Goal: Communication & Community: Answer question/provide support

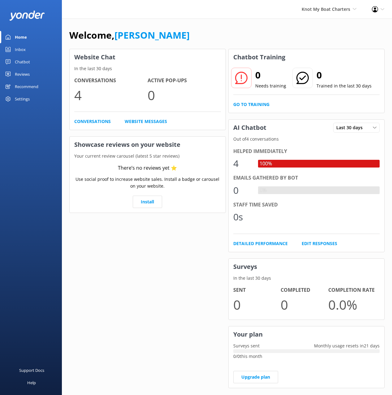
click at [26, 61] on div "Chatbot" at bounding box center [22, 62] width 15 height 12
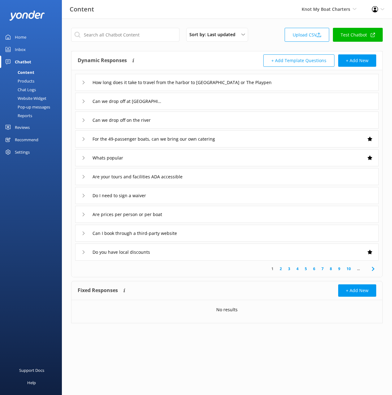
click at [28, 107] on div "Pop-up messages" at bounding box center [27, 107] width 46 height 9
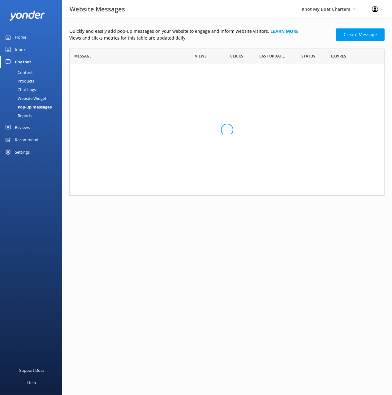
scroll to position [147, 315]
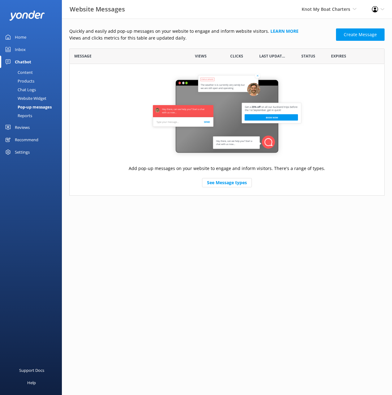
click at [268, 41] on p "Views and clicks metrics for this table are updated daily." at bounding box center [200, 38] width 263 height 7
click at [320, 36] on p "Views and clicks metrics for this table are updated daily." at bounding box center [200, 38] width 263 height 7
click at [319, 11] on span "Knot My Boat Charters" at bounding box center [325, 9] width 49 height 6
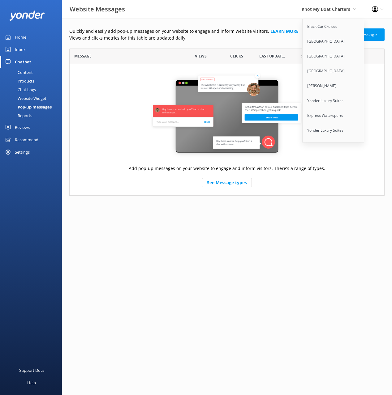
scroll to position [3938, 0]
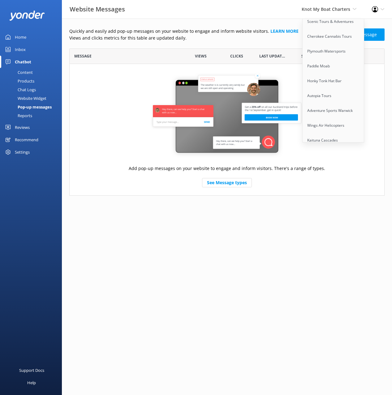
click at [314, 192] on link "[GEOGRAPHIC_DATA]" at bounding box center [333, 199] width 62 height 15
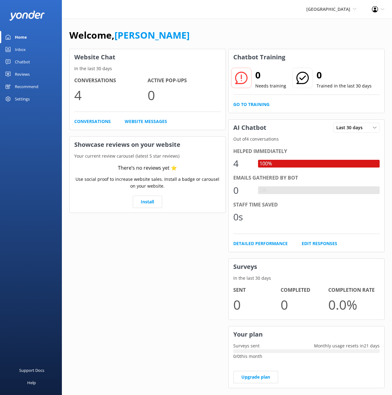
click at [23, 59] on div "Chatbot" at bounding box center [22, 62] width 15 height 12
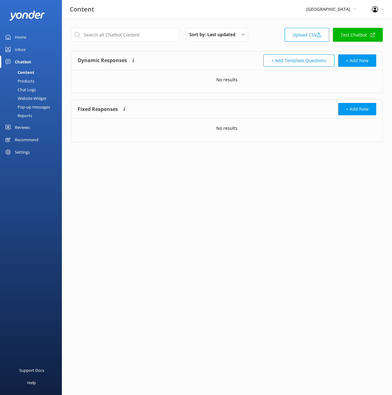
click at [31, 109] on div "Pop-up messages" at bounding box center [27, 107] width 46 height 9
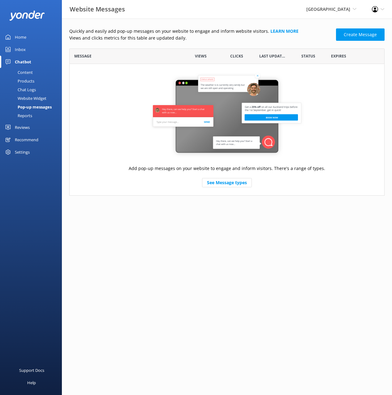
scroll to position [147, 315]
drag, startPoint x: 172, startPoint y: 42, endPoint x: 290, endPoint y: 40, distance: 118.4
click at [172, 42] on div "Quickly and easily add pop-up messages on your website to engage and inform web…" at bounding box center [226, 112] width 315 height 168
click at [344, 34] on link "Create Message" at bounding box center [360, 34] width 49 height 12
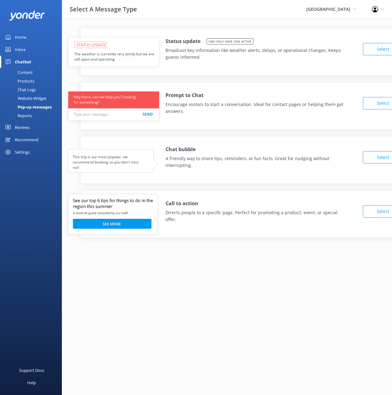
drag, startPoint x: 226, startPoint y: 242, endPoint x: 313, endPoint y: 227, distance: 87.9
click at [226, 242] on div "Status update Can only have one active Broadcast key information like weather a…" at bounding box center [227, 138] width 330 height 238
click at [386, 208] on button "Select" at bounding box center [383, 211] width 40 height 12
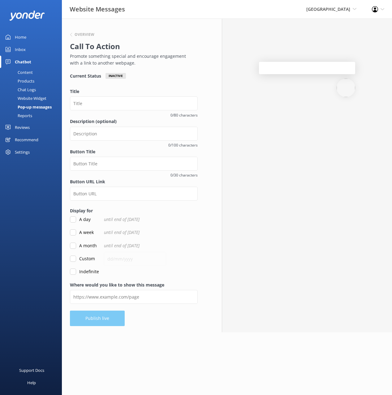
drag, startPoint x: 212, startPoint y: 235, endPoint x: 218, endPoint y: 242, distance: 9.0
click at [212, 235] on div "Overview Call To Action Promote something special and encourage engagement with…" at bounding box center [134, 176] width 160 height 314
drag, startPoint x: 211, startPoint y: 247, endPoint x: 217, endPoint y: 251, distance: 7.1
click at [211, 247] on div "Overview Call To Action Promote something special and encourage engagement with…" at bounding box center [134, 176] width 160 height 314
click at [161, 85] on div "Overview Call To Action Promote something special and encourage engagement with…" at bounding box center [134, 176] width 144 height 314
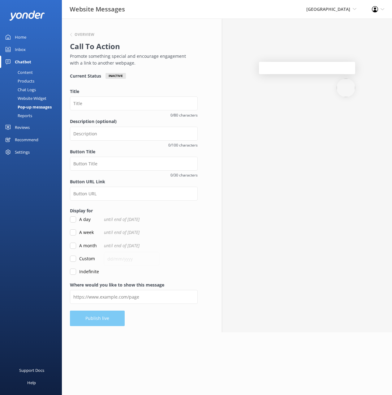
drag, startPoint x: 167, startPoint y: 65, endPoint x: 153, endPoint y: 55, distance: 17.0
click at [166, 65] on p "Promote something special and encourage engagement with a link to another webpa…" at bounding box center [132, 60] width 125 height 14
click at [152, 54] on p "Promote something special and encourage engagement with a link to another webpa…" at bounding box center [132, 60] width 125 height 14
drag, startPoint x: 173, startPoint y: 69, endPoint x: 199, endPoint y: 99, distance: 39.9
click at [173, 69] on div "Overview Call To Action Promote something special and encourage engagement with…" at bounding box center [134, 49] width 128 height 48
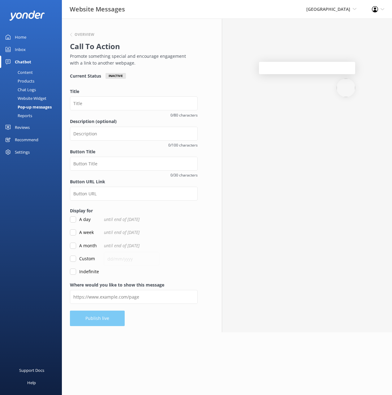
click at [273, 136] on div at bounding box center [307, 176] width 170 height 314
click at [194, 92] on label "Title" at bounding box center [134, 91] width 128 height 7
click at [194, 96] on input "Title" at bounding box center [134, 103] width 128 height 14
click at [183, 87] on div "Overview Call To Action Promote something special and encourage engagement with…" at bounding box center [134, 176] width 144 height 314
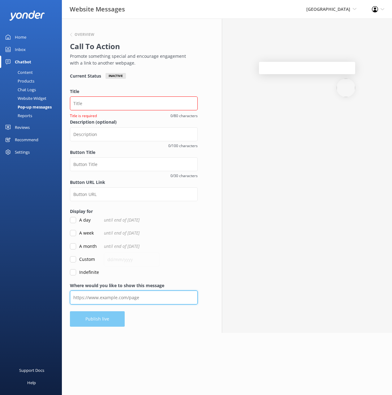
click at [161, 301] on input "Where would you like to show this message" at bounding box center [134, 298] width 128 height 14
paste input "https://www.purgatory.ski/mountain/lift-tickets/"
type input "https://www.purgatory.ski/mountain/lift-tickets/"
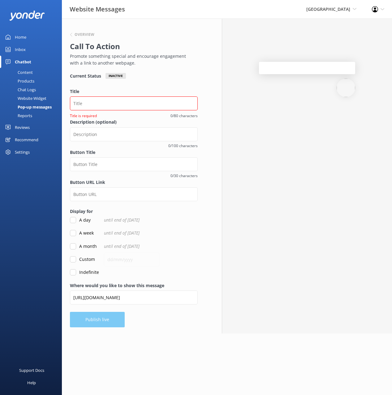
drag, startPoint x: 67, startPoint y: 275, endPoint x: 72, endPoint y: 274, distance: 4.7
click at [67, 275] on div "Overview Call To Action Promote something special and encourage engagement with…" at bounding box center [134, 176] width 144 height 315
click at [74, 274] on input "Indefinite" at bounding box center [73, 272] width 6 height 6
checkbox input "true"
drag, startPoint x: 169, startPoint y: 321, endPoint x: 178, endPoint y: 315, distance: 10.4
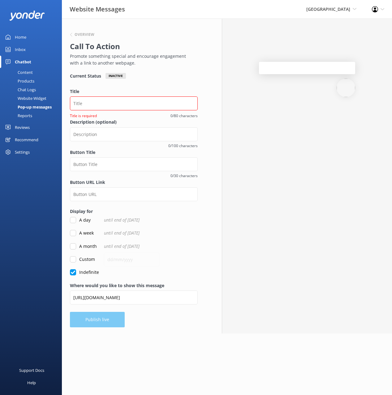
click at [170, 321] on div "Overview Call To Action Promote something special and encourage engagement with…" at bounding box center [134, 176] width 144 height 315
click at [103, 166] on input "Button Title" at bounding box center [134, 164] width 128 height 14
paste input "Take the Quiz"
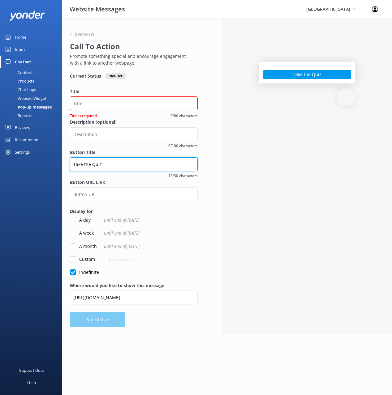
type input "Take the Quiz"
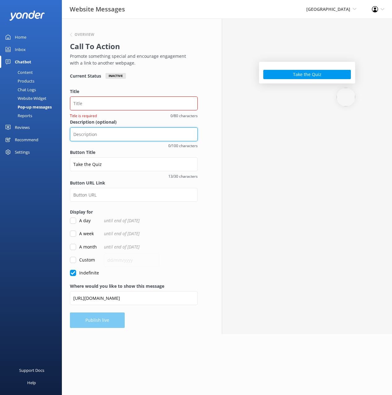
click at [136, 135] on input "Description (optional)" at bounding box center [134, 134] width 128 height 14
paste input "Take our quick quiz to find the perfect lift ticket or season pass for your ski…"
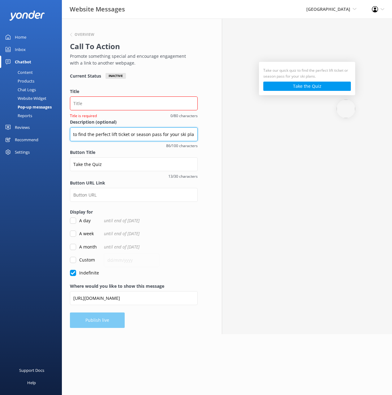
type input "Take our quick quiz to find the perfect lift ticket or season pass for your ski…"
click at [110, 105] on input "Title" at bounding box center [134, 103] width 128 height 14
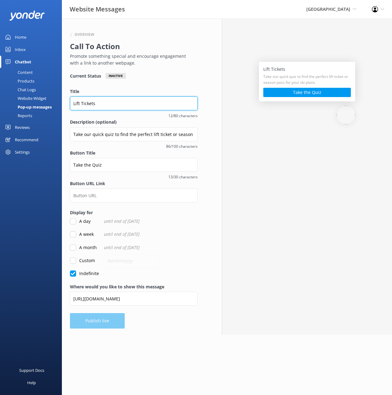
type input "Lift Tickets"
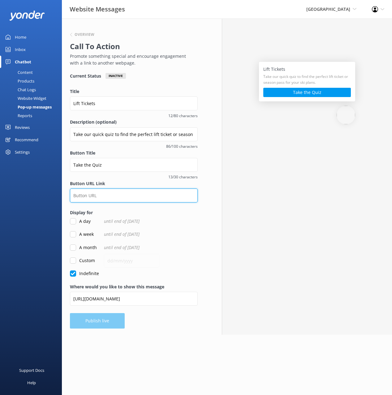
click at [126, 198] on input "Button URL Link" at bounding box center [134, 196] width 128 height 14
click at [130, 194] on input "Button URL Link" at bounding box center [134, 196] width 128 height 14
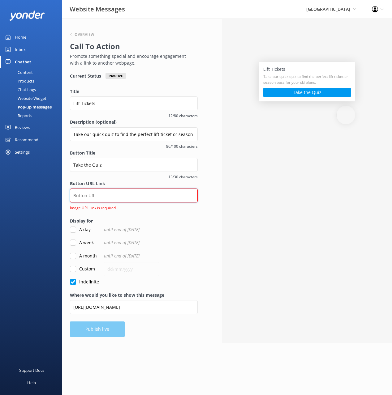
click at [141, 199] on input "Button URL Link" at bounding box center [134, 196] width 128 height 14
paste input "https://quiz-app.yonderhq.com?unique_id=w03yy1Ske5CFSKbH"
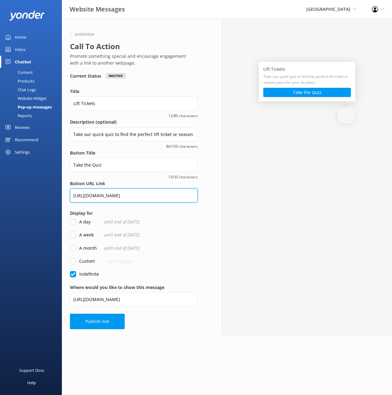
type input "https://quiz-app.yonderhq.com?unique_id=w03yy1Ske5CFSKbH"
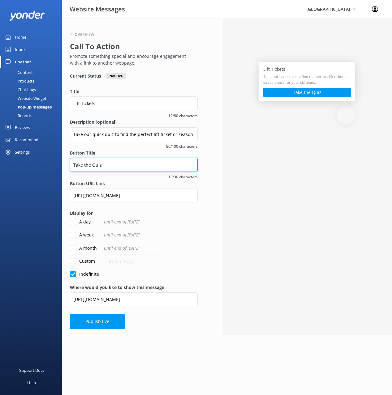
click at [85, 165] on input "Take the Quiz" at bounding box center [134, 165] width 128 height 14
type input "Take The Quiz"
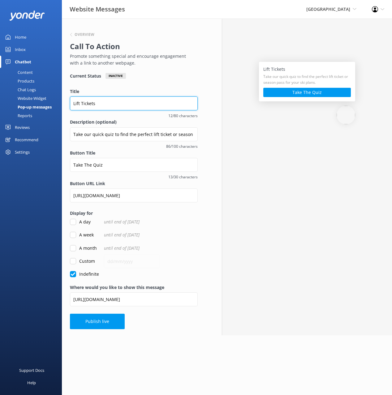
click at [166, 101] on input "Lift Tickets" at bounding box center [134, 103] width 128 height 14
paste input "Which Pass Is Right for You?"
type input "Which Pass Is Right for You?"
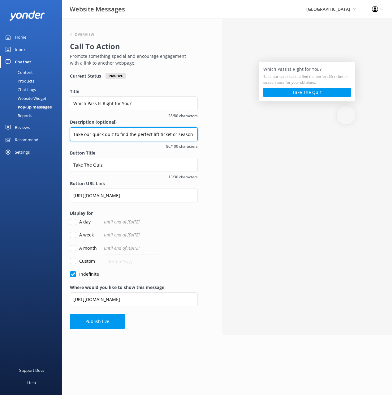
click at [143, 133] on input "Take our quick quiz to find the perfect lift ticket or season pass for your ski…" at bounding box center [134, 134] width 128 height 14
click at [195, 134] on input "Take our quick quiz to find the ideal lift ticket or season pass for your ski p…" at bounding box center [134, 134] width 128 height 14
type input "Take our quick quiz to find the ideal lift ticket or season pass for your ski p…"
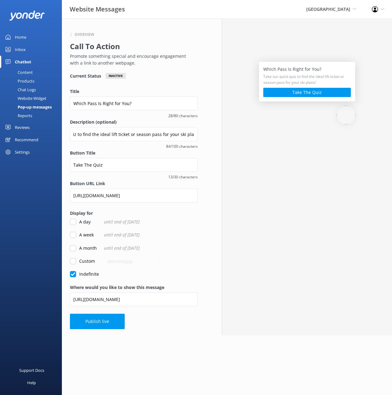
scroll to position [0, 0]
click at [152, 312] on div "Where would you like to show this message https://www.purgatory.ski/mountain/li…" at bounding box center [134, 299] width 128 height 30
drag, startPoint x: 62, startPoint y: 164, endPoint x: 53, endPoint y: 163, distance: 8.4
click at [53, 163] on div "Website Messages Purgatory Resort Black Cat Cruises Banff Airporter Internation…" at bounding box center [196, 177] width 392 height 317
type input "T"
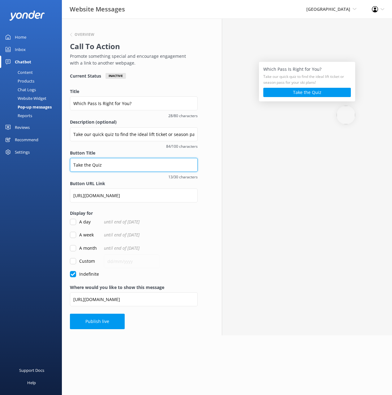
type input "Take the Quiz"
drag, startPoint x: 160, startPoint y: 331, endPoint x: 104, endPoint y: 318, distance: 58.0
click at [159, 331] on div "Overview Call To Action Promote something special and encourage engagement with…" at bounding box center [134, 177] width 144 height 317
click at [96, 316] on button "Publish live" at bounding box center [97, 321] width 55 height 15
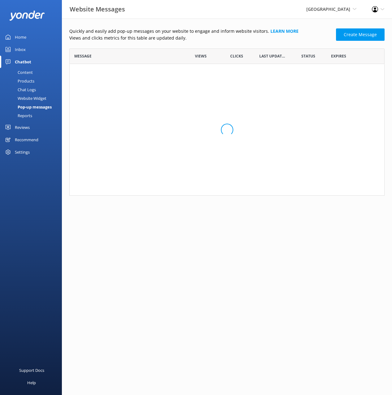
scroll to position [0, 0]
drag, startPoint x: 243, startPoint y: 211, endPoint x: 303, endPoint y: 155, distance: 82.3
click at [243, 211] on html "Website Messages Purgatory Resort Black Cat Cruises Banff Airporter Internation…" at bounding box center [196, 197] width 392 height 395
click at [307, 78] on input "row" at bounding box center [307, 77] width 13 height 8
checkbox input "false"
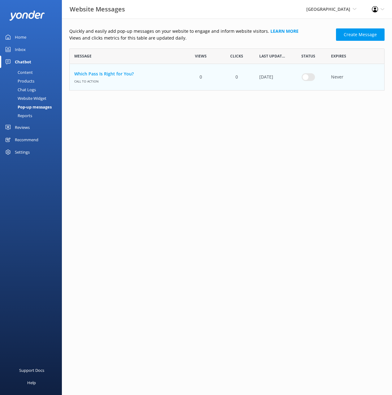
click at [321, 142] on html "Website Messages Purgatory Resort Black Cat Cruises Banff Airporter Internation…" at bounding box center [196, 197] width 392 height 395
drag, startPoint x: 269, startPoint y: 152, endPoint x: 208, endPoint y: 70, distance: 101.8
click at [269, 152] on html "Website Messages Purgatory Resort Black Cat Cruises Banff Airporter Internation…" at bounding box center [196, 197] width 392 height 395
click at [183, 37] on p "Views and clicks metrics for this table are updated daily." at bounding box center [200, 38] width 263 height 7
click at [195, 38] on p "Views and clicks metrics for this table are updated daily." at bounding box center [200, 38] width 263 height 7
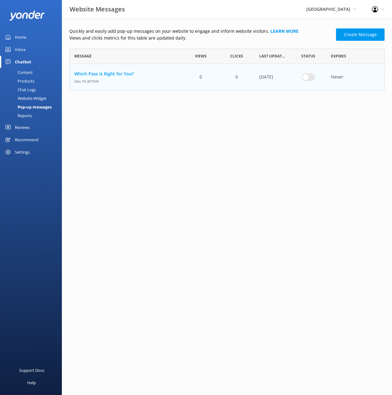
click at [257, 170] on html "Website Messages Purgatory Resort Black Cat Cruises Banff Airporter Internation…" at bounding box center [196, 197] width 392 height 395
drag, startPoint x: 226, startPoint y: 37, endPoint x: 249, endPoint y: 10, distance: 35.8
click at [226, 37] on p "Views and clicks metrics for this table are updated daily." at bounding box center [200, 38] width 263 height 7
drag, startPoint x: 120, startPoint y: 75, endPoint x: 171, endPoint y: 110, distance: 62.5
click at [119, 75] on link "Which Pass Is Right for You?" at bounding box center [126, 73] width 104 height 7
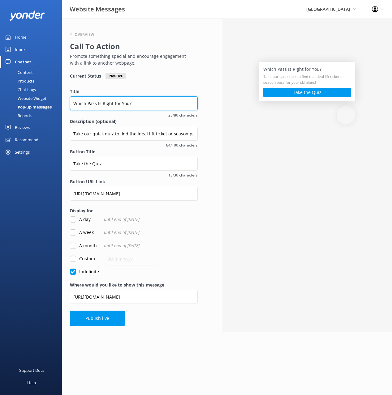
click at [128, 103] on input "Which Pass Is Right for You?" at bounding box center [134, 103] width 128 height 14
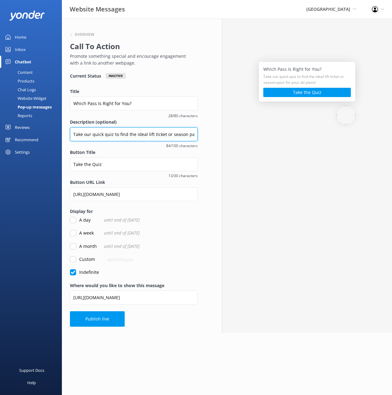
click at [94, 133] on input "Take our quick quiz to find the ideal lift ticket or season pass for your ski p…" at bounding box center [134, 134] width 128 height 14
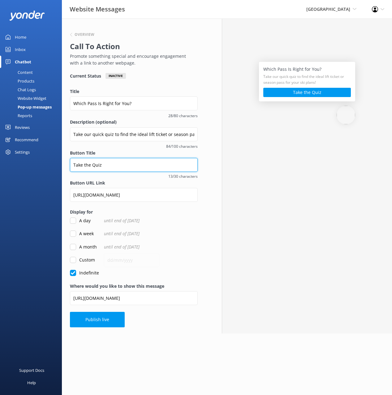
click at [130, 164] on input "Take the Quiz" at bounding box center [134, 165] width 128 height 14
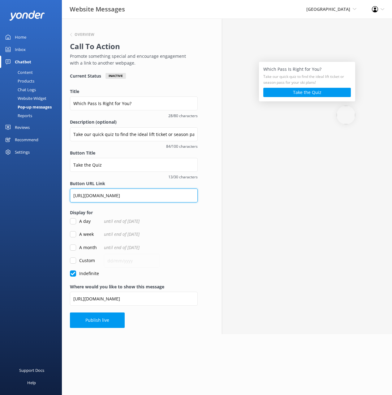
click at [135, 191] on input "https://quiz-app.yonderhq.com?unique_id=w03yy1Ske5CFSKbH" at bounding box center [134, 196] width 128 height 14
click at [137, 194] on input "https://quiz-app.yonderhq.com?unique_id=w03yy1Ske5CFSKbH" at bounding box center [134, 196] width 128 height 14
drag, startPoint x: 153, startPoint y: 330, endPoint x: 141, endPoint y: 180, distance: 150.1
click at [152, 327] on div "Overview Call To Action Promote something special and encourage engagement with…" at bounding box center [134, 177] width 144 height 316
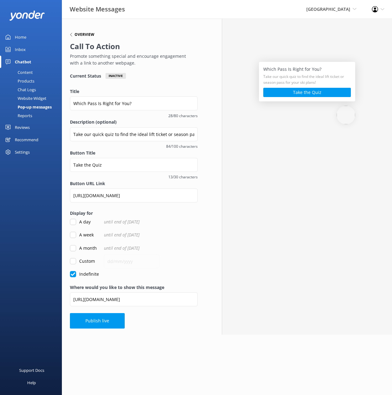
click at [83, 34] on h6 "Overview" at bounding box center [85, 35] width 20 height 4
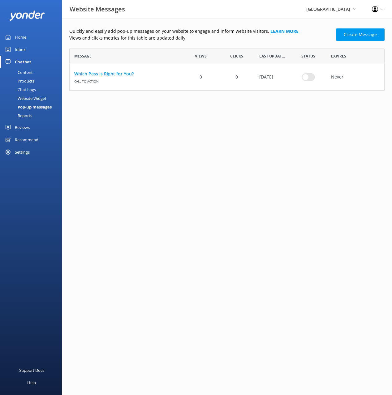
scroll to position [42, 315]
click at [268, 122] on html "Website Messages Purgatory Resort Black Cat Cruises Banff Airporter Internation…" at bounding box center [196, 197] width 392 height 395
click at [212, 39] on p "Views and clicks metrics for this table are updated daily." at bounding box center [200, 38] width 263 height 7
click at [234, 177] on html "Website Messages Purgatory Resort Black Cat Cruises Banff Airporter Internation…" at bounding box center [196, 197] width 392 height 395
click at [294, 168] on html "Website Messages Purgatory Resort Black Cat Cruises Banff Airporter Internation…" at bounding box center [196, 197] width 392 height 395
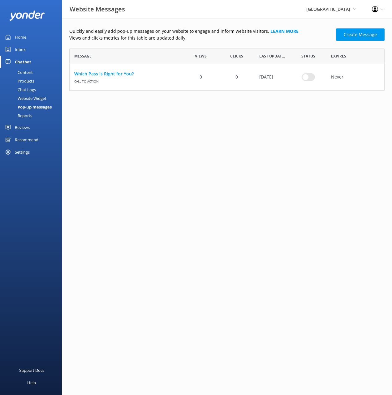
click at [269, 136] on html "Website Messages Purgatory Resort Black Cat Cruises Banff Airporter Internation…" at bounding box center [196, 197] width 392 height 395
click at [200, 30] on p "Quickly and easily add pop-up messages on your website to engage and inform web…" at bounding box center [200, 31] width 263 height 7
click at [285, 41] on p "Views and clicks metrics for this table are updated daily." at bounding box center [200, 38] width 263 height 7
drag, startPoint x: 299, startPoint y: 106, endPoint x: 272, endPoint y: 68, distance: 46.1
click at [298, 105] on html "Website Messages Purgatory Resort Black Cat Cruises Banff Airporter Internation…" at bounding box center [196, 197] width 392 height 395
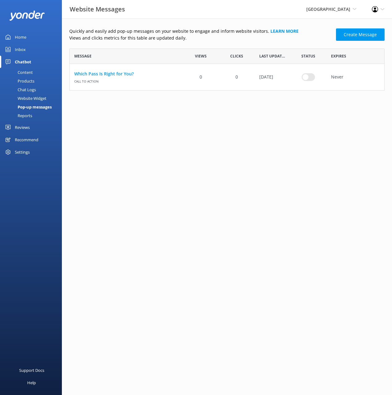
click at [233, 41] on p "Views and clicks metrics for this table are updated daily." at bounding box center [200, 38] width 263 height 7
drag, startPoint x: 330, startPoint y: 135, endPoint x: 370, endPoint y: 142, distance: 41.4
click at [330, 135] on html "Website Messages Purgatory Resort Black Cat Cruises Banff Airporter Internation…" at bounding box center [196, 197] width 392 height 395
drag, startPoint x: 196, startPoint y: 128, endPoint x: 196, endPoint y: 117, distance: 10.5
click at [196, 126] on html "Website Messages Purgatory Resort Black Cat Cruises Banff Airporter Internation…" at bounding box center [196, 197] width 392 height 395
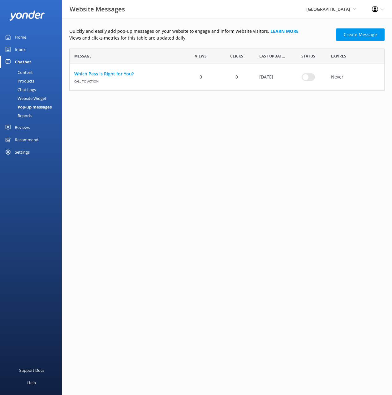
click at [318, 36] on p "Views and clicks metrics for this table are updated daily." at bounding box center [200, 38] width 263 height 7
click at [373, 77] on use "row" at bounding box center [372, 77] width 4 height 5
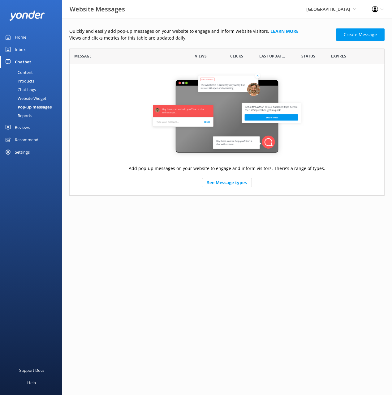
click at [316, 36] on p "Views and clicks metrics for this table are updated daily." at bounding box center [200, 38] width 263 height 7
click at [354, 35] on link "Create Message" at bounding box center [360, 34] width 49 height 12
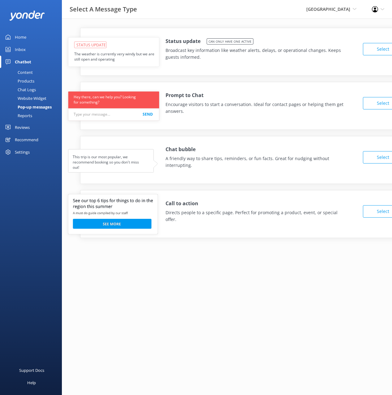
click at [369, 163] on button "Select" at bounding box center [383, 157] width 40 height 12
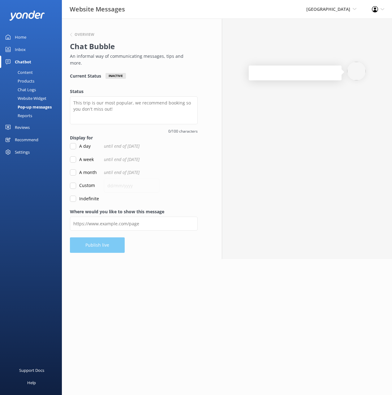
click at [147, 73] on div "Current Status Inactive" at bounding box center [134, 76] width 128 height 6
click at [338, 208] on div at bounding box center [307, 139] width 170 height 241
drag, startPoint x: 173, startPoint y: 124, endPoint x: 199, endPoint y: 126, distance: 26.0
click at [199, 126] on div "Overview Chat Bubble An informal way of communicating messages, tips and more. …" at bounding box center [134, 139] width 144 height 241
copy span "/100 characters"
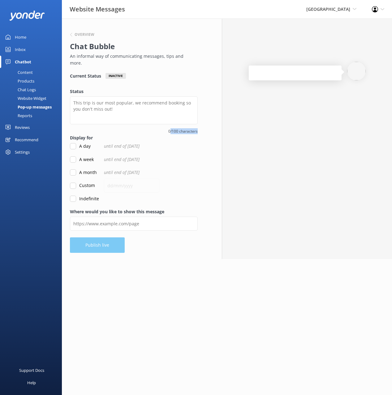
click at [122, 101] on textarea "Status" at bounding box center [134, 110] width 128 height 28
paste textarea "Purgatory Bike Park is closed for summer 2025 while we build a new lift."
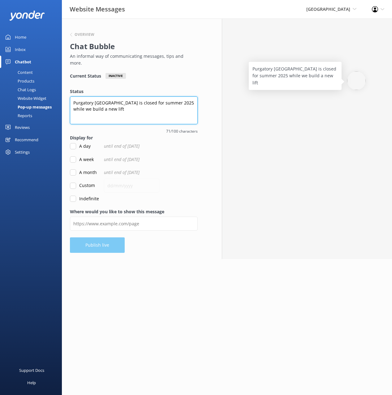
type textarea "Purgatory Bike Park is closed for summer 2025 while we build a new lift!"
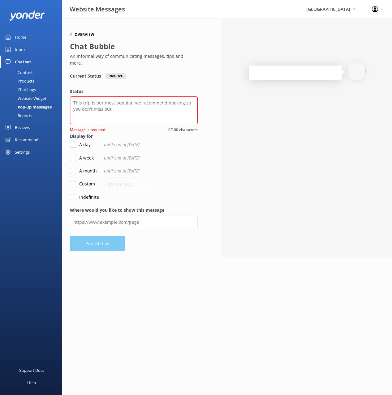
click at [91, 33] on h6 "Overview" at bounding box center [85, 35] width 20 height 4
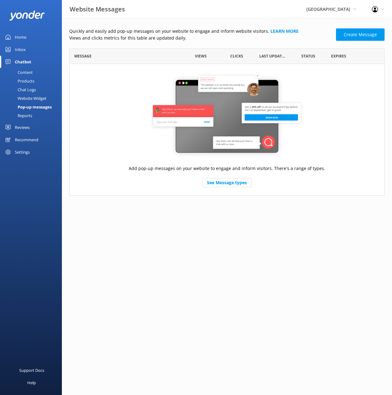
scroll to position [147, 315]
click at [16, 141] on div "Recommend" at bounding box center [26, 140] width 23 height 12
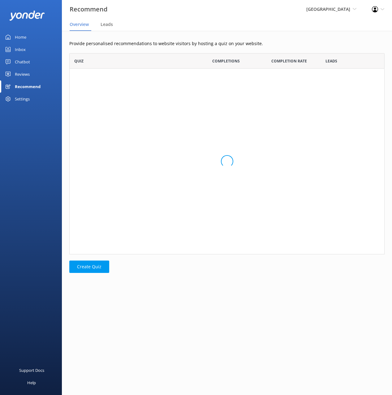
scroll to position [47, 315]
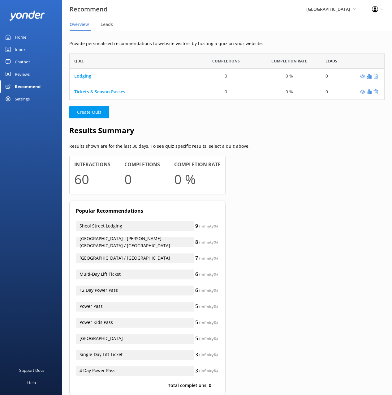
drag, startPoint x: 128, startPoint y: 34, endPoint x: 124, endPoint y: 115, distance: 81.1
click at [128, 37] on div "Provide personalised recommendations to website visitors by hosting a quiz on y…" at bounding box center [227, 222] width 330 height 383
drag, startPoint x: 124, startPoint y: 104, endPoint x: 90, endPoint y: 80, distance: 41.7
click at [124, 104] on div "Provide personalised recommendations to website visitors by hosting a quiz on y…" at bounding box center [227, 222] width 330 height 383
click at [83, 74] on link "Lodging" at bounding box center [82, 76] width 17 height 6
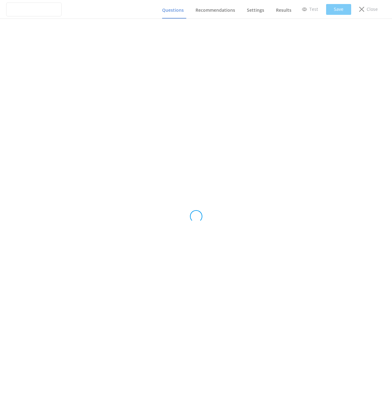
type input "Lodging"
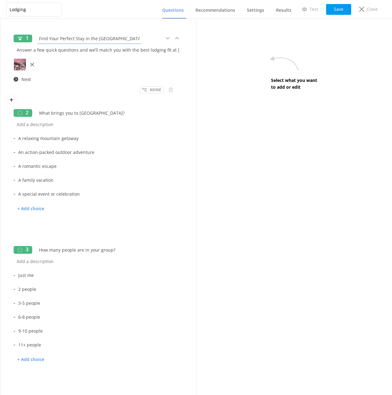
click at [72, 39] on input "Find Your Perfect Stay in the San Juan Mountains!" at bounding box center [89, 39] width 107 height 14
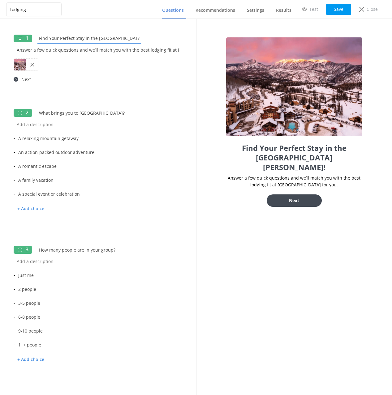
drag, startPoint x: 99, startPoint y: 39, endPoint x: 191, endPoint y: 129, distance: 129.0
click at [99, 39] on input "Find Your Perfect Stay in the San Juan Mountains!" at bounding box center [89, 38] width 107 height 14
click at [113, 50] on input "Answer a few quick questions and we’ll match you with the best lodging fit at P…" at bounding box center [98, 50] width 169 height 14
click at [286, 10] on span "Results" at bounding box center [283, 10] width 15 height 6
click at [249, 11] on span "Settings" at bounding box center [255, 10] width 17 height 6
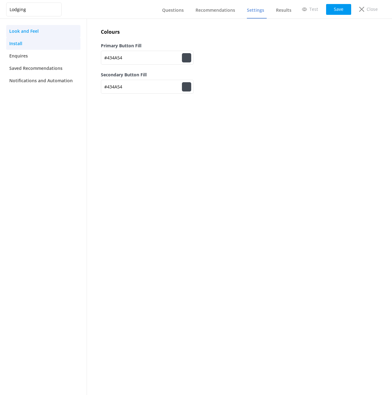
click at [25, 43] on link "Install" at bounding box center [43, 43] width 74 height 12
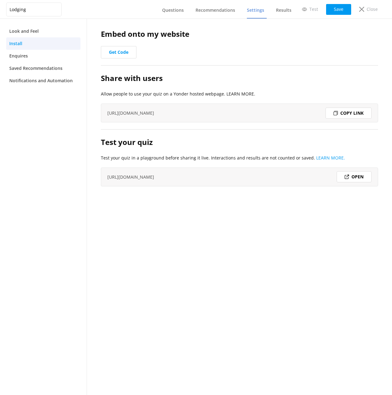
drag, startPoint x: 275, startPoint y: 247, endPoint x: 251, endPoint y: 180, distance: 71.5
click at [274, 247] on div "Embed onto my website Get Code Share with users Allow people to use your quiz o…" at bounding box center [239, 207] width 305 height 376
drag, startPoint x: 216, startPoint y: 136, endPoint x: 282, endPoint y: 135, distance: 66.8
click at [216, 136] on h2 "Test your quiz" at bounding box center [239, 142] width 277 height 12
drag, startPoint x: 310, startPoint y: 80, endPoint x: 326, endPoint y: 104, distance: 28.2
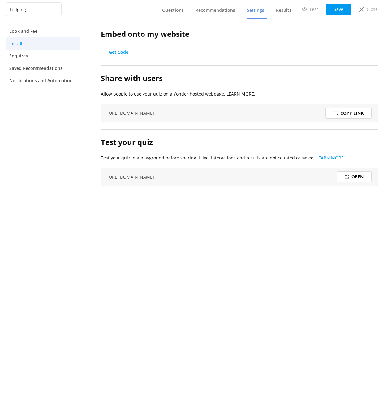
click at [310, 80] on h2 "Share with users" at bounding box center [239, 78] width 277 height 12
drag, startPoint x: 371, startPoint y: 150, endPoint x: 361, endPoint y: 132, distance: 20.3
click at [369, 147] on div "Test your quiz Test your quiz in a playground before sharing it live. Interacti…" at bounding box center [239, 164] width 277 height 57
click at [351, 113] on div "Copy link" at bounding box center [348, 113] width 46 height 11
click at [368, 11] on p "Close" at bounding box center [371, 9] width 11 height 7
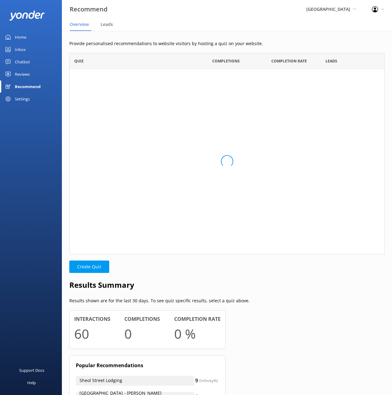
scroll to position [47, 315]
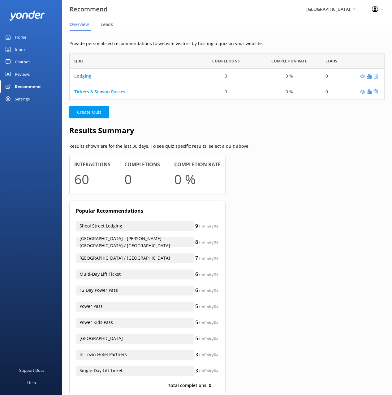
click at [18, 65] on div "Chatbot" at bounding box center [22, 62] width 15 height 12
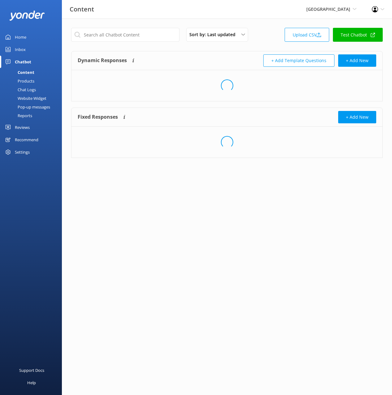
drag, startPoint x: 31, startPoint y: 107, endPoint x: 57, endPoint y: 106, distance: 25.7
click at [31, 107] on div "Pop-up messages" at bounding box center [27, 107] width 46 height 9
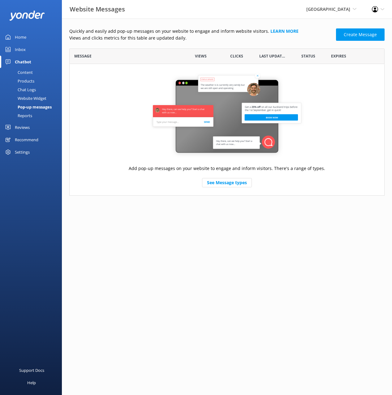
scroll to position [147, 315]
drag, startPoint x: 183, startPoint y: 53, endPoint x: 232, endPoint y: 49, distance: 49.0
click at [184, 53] on div "Views" at bounding box center [201, 56] width 36 height 15
click at [339, 39] on link "Create Message" at bounding box center [360, 34] width 49 height 12
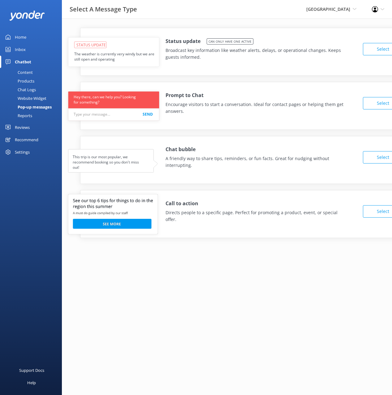
drag, startPoint x: 351, startPoint y: 212, endPoint x: 369, endPoint y: 211, distance: 18.9
click at [351, 212] on div "Call to action Directs people to a specific page. Perfect for promoting a produ…" at bounding box center [260, 211] width 190 height 23
click at [372, 209] on button "Select" at bounding box center [383, 211] width 40 height 12
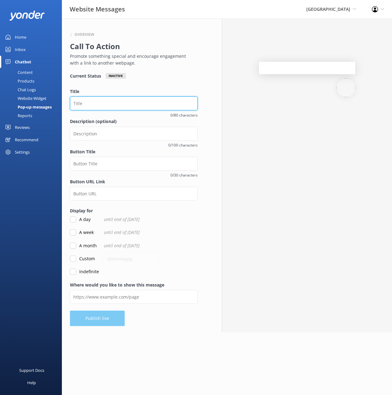
click at [159, 103] on input "Title" at bounding box center [134, 103] width 128 height 14
paste input "Find Your Perfect Stay in the San Juan Mountains"
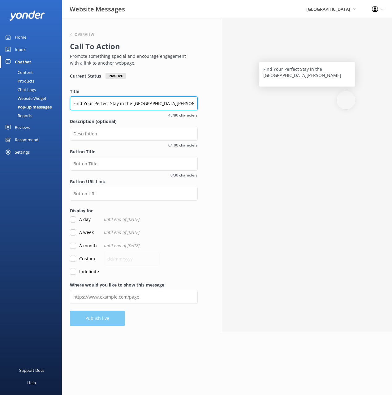
type input "Find Your Perfect Stay in the San Juan Mountains"
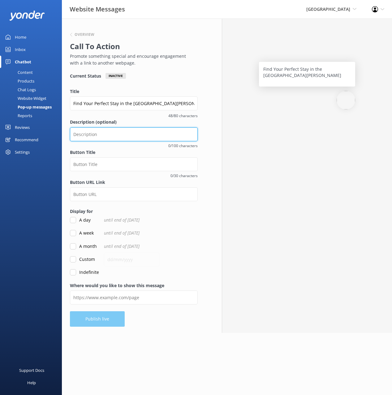
click at [147, 135] on input "Description (optional)" at bounding box center [134, 134] width 128 height 14
paste input "Answer a few questions and we’ll match you with the ideal lodging option at Pur…"
type input "Answer a few questions and we’ll match you with the ideal lodging option at Pur…"
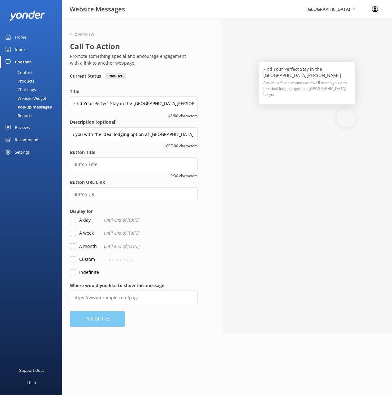
scroll to position [0, 0]
click at [167, 134] on input "Answer a few questions and we’ll match you with the ideal lodging option at Pur…" at bounding box center [134, 134] width 128 height 14
paste input "text"
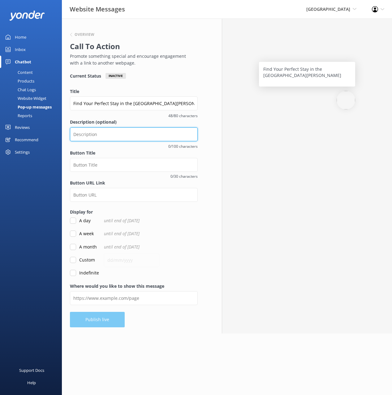
click at [135, 131] on input "Description (optional)" at bounding box center [134, 134] width 128 height 14
click at [135, 132] on input "Description (optional)" at bounding box center [134, 134] width 128 height 14
paste input "Answer a few questions and we’ll match you with the ideal lodging option"
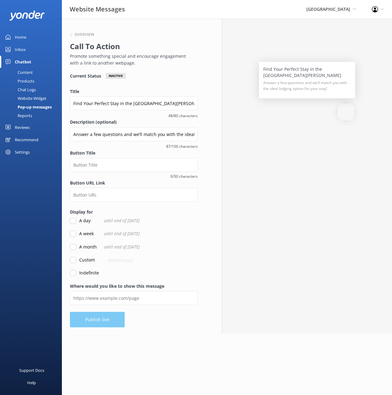
drag, startPoint x: 147, startPoint y: 144, endPoint x: 152, endPoint y: 128, distance: 16.7
click at [147, 144] on span "87/100 characters" at bounding box center [134, 146] width 128 height 6
click at [156, 122] on label "Description (optional)" at bounding box center [134, 122] width 128 height 7
click at [156, 127] on input "Answer a few questions and we’ll match you with the ideal lodging option for yo…" at bounding box center [134, 134] width 128 height 14
click at [131, 119] on label "Description (optional)" at bounding box center [134, 122] width 128 height 7
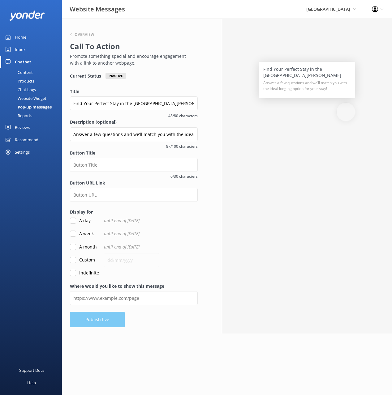
click at [131, 127] on input "Answer a few questions and we’ll match you with the ideal lodging option for yo…" at bounding box center [134, 134] width 128 height 14
click at [160, 136] on input "Answer a few questions and we’ll match you with the ideal lodging option for yo…" at bounding box center [134, 134] width 128 height 14
drag, startPoint x: 122, startPoint y: 132, endPoint x: 126, endPoint y: 134, distance: 3.9
click at [122, 132] on input "Answer a few questions and we’ll match you with the ideal lodging option for yo…" at bounding box center [134, 134] width 128 height 14
click at [172, 132] on input "Answer a few questions and we’ll match you with the ideal lodging option for yo…" at bounding box center [134, 134] width 128 height 14
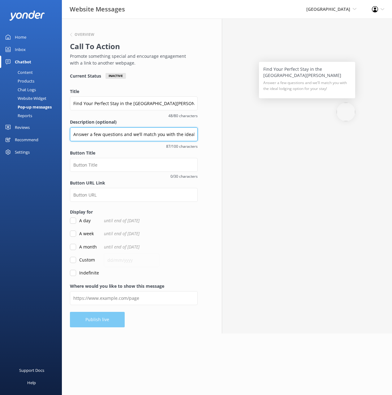
click at [171, 132] on input "Answer a few questions and we’ll match you with the ideal lodging option for yo…" at bounding box center [134, 134] width 128 height 14
paste input "Take our quick quiz to discover the best lodging option for your stay at Purgat…"
type input "Take our quick quiz to discover the best lodging option for your stay at Purgat…"
click at [137, 153] on label "Button Title" at bounding box center [134, 153] width 128 height 7
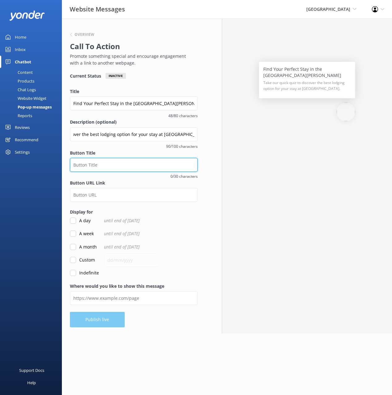
click at [137, 158] on input "Button Title" at bounding box center [134, 165] width 128 height 14
click at [89, 34] on h6 "Overview" at bounding box center [85, 35] width 20 height 4
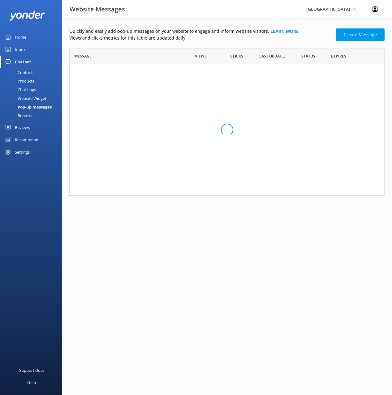
scroll to position [147, 315]
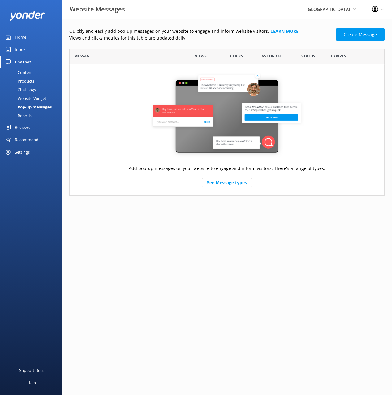
click at [17, 37] on div "Home" at bounding box center [20, 37] width 11 height 12
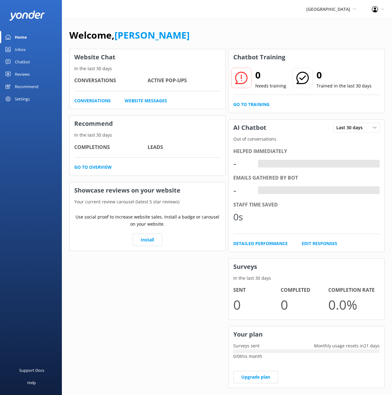
drag, startPoint x: 186, startPoint y: 34, endPoint x: 117, endPoint y: 106, distance: 99.7
click at [185, 34] on div "Welcome, Mikayla" at bounding box center [226, 38] width 315 height 21
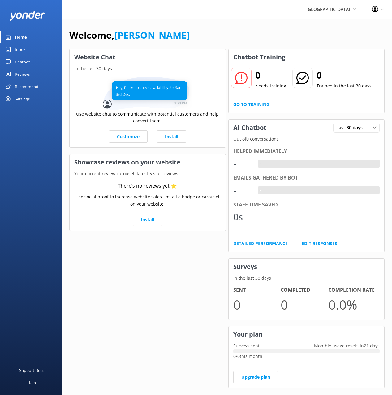
drag, startPoint x: 247, startPoint y: 39, endPoint x: 228, endPoint y: 32, distance: 19.6
click at [246, 39] on div "Welcome, Mikayla" at bounding box center [226, 38] width 315 height 21
click at [227, 32] on div "Welcome, Mikayla" at bounding box center [226, 38] width 315 height 21
click at [190, 29] on div "Welcome, Mikayla" at bounding box center [226, 38] width 315 height 21
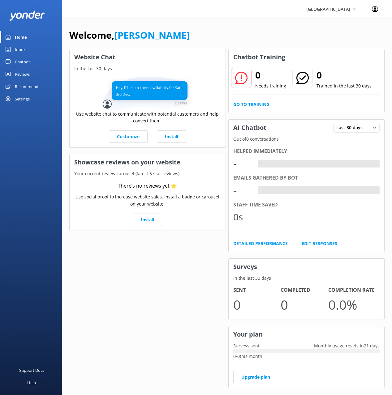
drag, startPoint x: 136, startPoint y: 29, endPoint x: 129, endPoint y: 6, distance: 24.6
click at [135, 28] on h1 "Welcome, Mikayla" at bounding box center [129, 35] width 120 height 15
click at [178, 32] on div "Welcome, Mikayla" at bounding box center [226, 38] width 315 height 21
drag, startPoint x: 286, startPoint y: 34, endPoint x: 268, endPoint y: 14, distance: 26.9
click at [286, 34] on div "Welcome, Mikayla" at bounding box center [226, 38] width 315 height 21
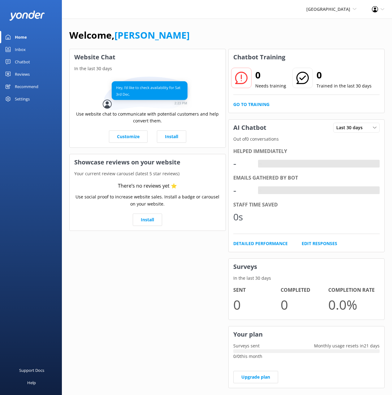
drag, startPoint x: 37, startPoint y: 62, endPoint x: 46, endPoint y: 61, distance: 8.7
click at [37, 62] on link "Chatbot" at bounding box center [31, 62] width 62 height 12
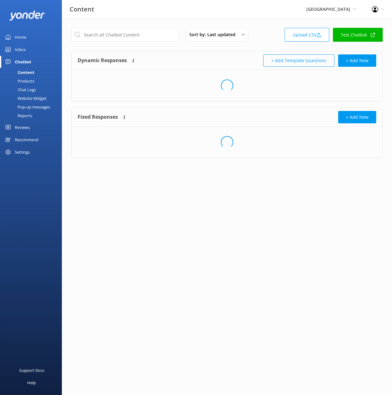
click at [263, 42] on div "Sort by: Last updated Title (A-Z) Last updated Upload CSV Test Chatbot" at bounding box center [226, 37] width 311 height 18
click at [298, 33] on link "Upload CSV" at bounding box center [306, 35] width 45 height 14
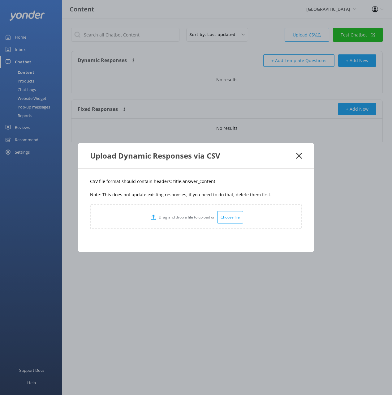
drag, startPoint x: 175, startPoint y: 188, endPoint x: 169, endPoint y: 185, distance: 6.2
click at [173, 188] on div "CSV file format should contain headers: title,answer_content Note: This does no…" at bounding box center [196, 210] width 237 height 83
click at [175, 181] on p "CSV file format should contain headers: title,answer_content" at bounding box center [196, 181] width 212 height 7
copy p "title"
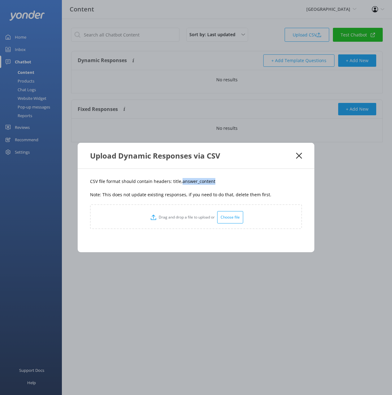
drag, startPoint x: 199, startPoint y: 183, endPoint x: 210, endPoint y: 177, distance: 12.2
click at [180, 184] on p "CSV file format should contain headers: title,answer_content" at bounding box center [196, 181] width 212 height 7
copy p "answer_content"
click at [258, 186] on div "CSV file format should contain headers: title,answer_content Note: This does no…" at bounding box center [196, 210] width 237 height 83
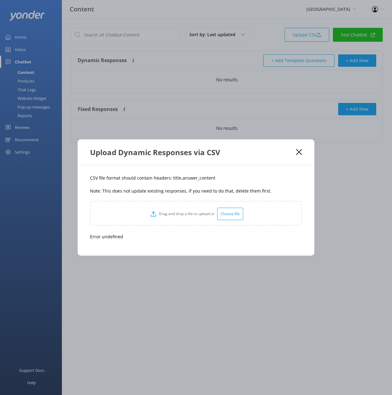
click at [298, 152] on icon at bounding box center [299, 152] width 6 height 6
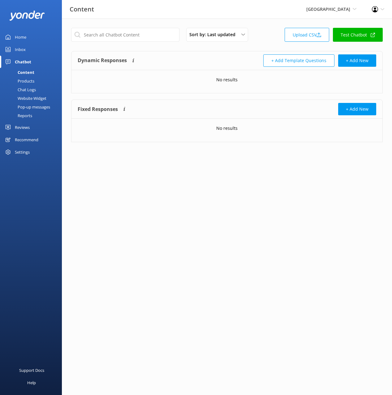
click at [281, 200] on html "Content Purgatory Resort Black Cat Cruises Banff Airporter International Antarc…" at bounding box center [196, 197] width 392 height 395
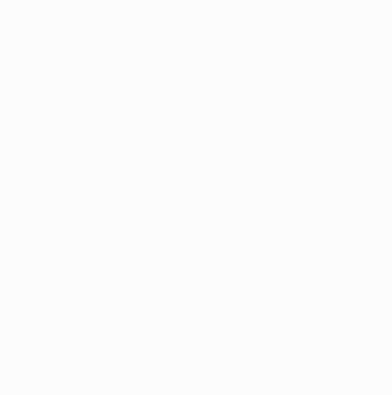
click at [185, 59] on html at bounding box center [196, 197] width 392 height 395
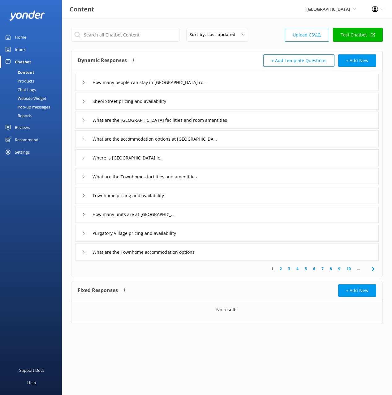
click at [310, 238] on div "Purgatory Village pricing and availability" at bounding box center [226, 233] width 303 height 17
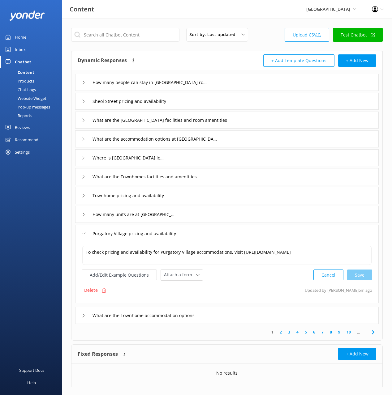
click at [310, 238] on div "Purgatory Village pricing and availability" at bounding box center [226, 233] width 303 height 17
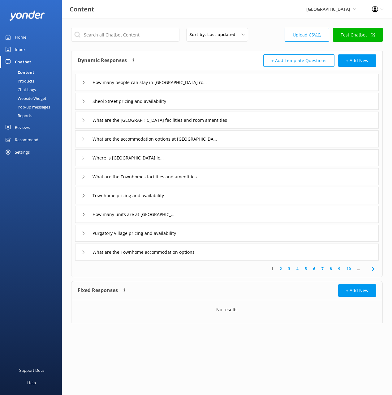
click at [350, 270] on link "10" at bounding box center [348, 269] width 11 height 6
click at [350, 270] on link "15" at bounding box center [348, 269] width 11 height 6
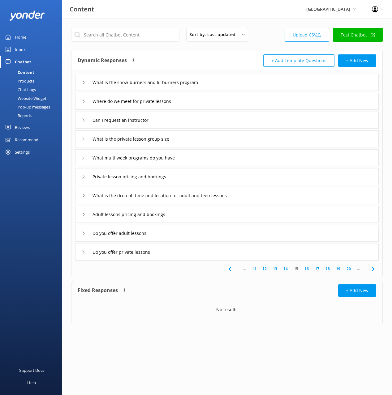
click at [350, 270] on link "20" at bounding box center [348, 269] width 11 height 6
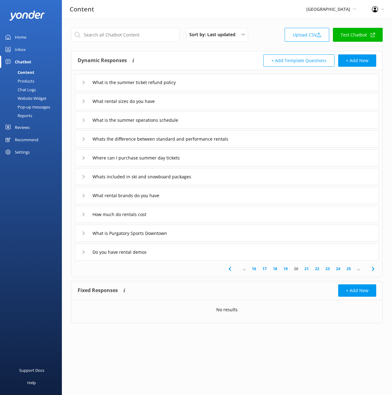
click at [350, 270] on link "25" at bounding box center [348, 269] width 11 height 6
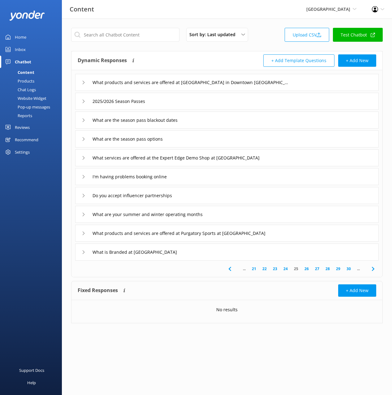
click at [350, 270] on link "30" at bounding box center [348, 269] width 11 height 6
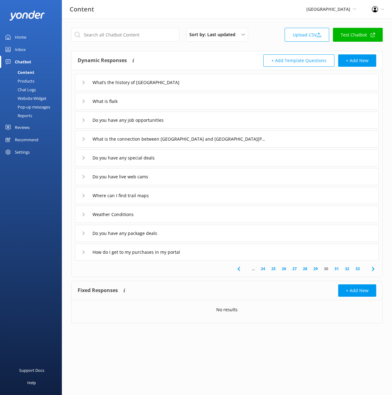
click at [350, 270] on link "32" at bounding box center [347, 269] width 11 height 6
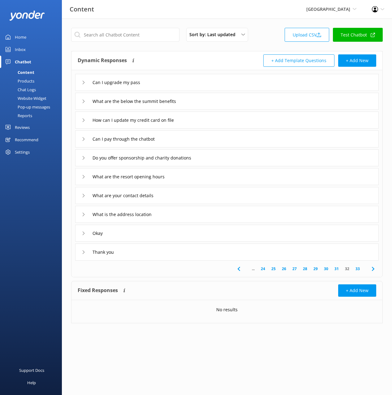
click at [359, 268] on link "33" at bounding box center [357, 269] width 11 height 6
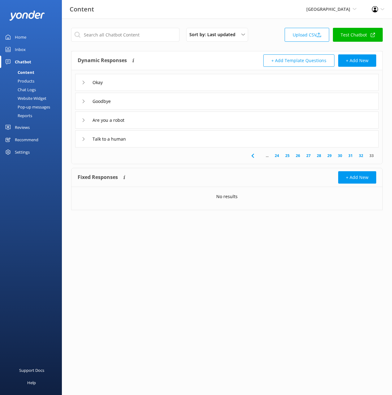
drag, startPoint x: 167, startPoint y: 55, endPoint x: 299, endPoint y: 93, distance: 137.5
click at [167, 55] on div "Dynamic Responses The chatbot will generate a response based on the content inf…" at bounding box center [152, 60] width 149 height 12
click at [130, 32] on input "text" at bounding box center [125, 35] width 108 height 14
paste input "What are the season pass options"
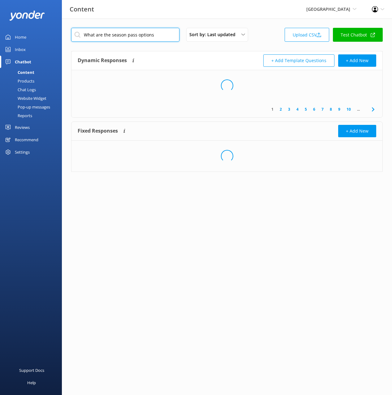
type input "What are the season pass options"
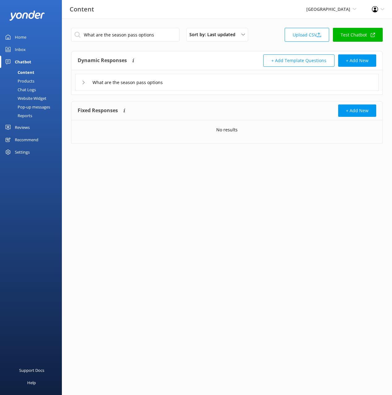
click at [217, 81] on div "What are the season pass options" at bounding box center [226, 82] width 303 height 17
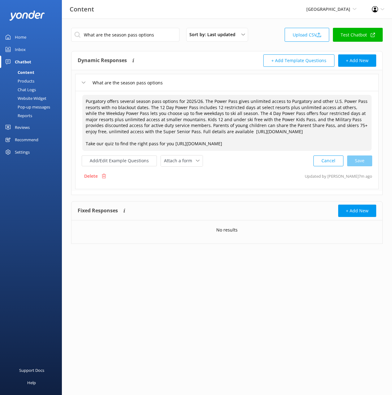
drag, startPoint x: 219, startPoint y: 129, endPoint x: 212, endPoint y: 131, distance: 7.1
click at [219, 129] on textarea "Purgatory offers several season pass options for 2025/26. The Power Pass gives …" at bounding box center [226, 123] width 289 height 56
drag, startPoint x: 206, startPoint y: 129, endPoint x: 207, endPoint y: 139, distance: 10.1
click at [206, 129] on textarea "Purgatory offers several season pass options for 2025/26. The Power Pass gives …" at bounding box center [226, 123] width 289 height 56
click at [364, 163] on div "Cancel Save" at bounding box center [342, 160] width 59 height 11
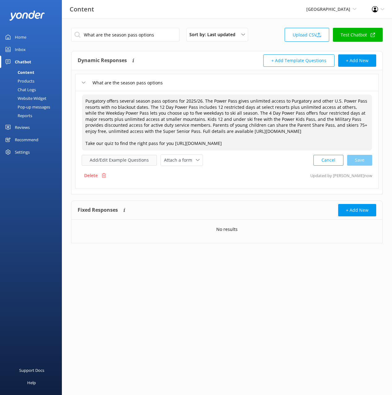
click at [109, 161] on button "Add/Edit Example Questions" at bounding box center [119, 160] width 75 height 11
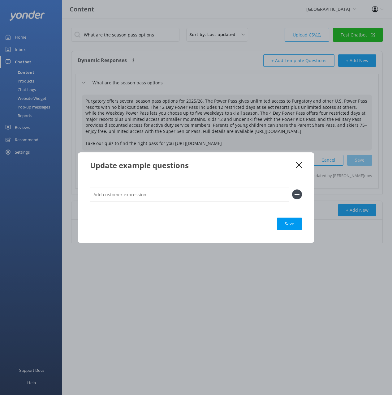
type textarea "Purgatory offers several season pass options for 2025/26. The Power Pass gives …"
click at [207, 194] on input "text" at bounding box center [189, 195] width 199 height 14
paste input "What season passes do you offer for 2025/26? Can you explain the different Powe…"
type input "What season passes do you offer for 2025/26? Can you explain the different Powe…"
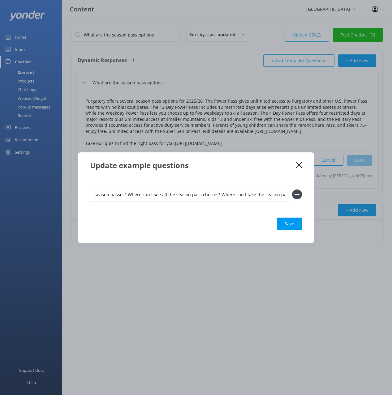
click at [292, 190] on button at bounding box center [297, 195] width 10 height 10
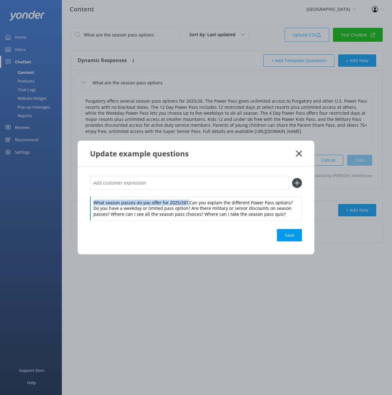
drag, startPoint x: 189, startPoint y: 203, endPoint x: 187, endPoint y: 189, distance: 13.7
click at [187, 197] on div "What season passes do you offer for 2025/26? Can you explain the different Powe…" at bounding box center [196, 209] width 212 height 24
click at [188, 183] on input "text" at bounding box center [189, 183] width 199 height 14
paste input "What season passes do you offer for 2025/26?"
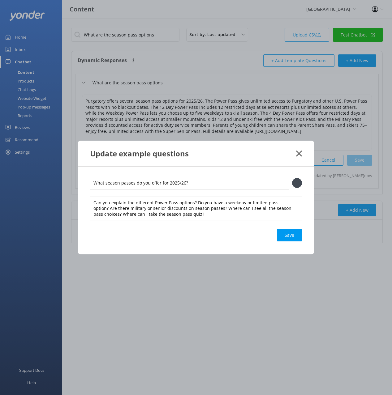
type input "What season passes do you offer for 2025/26?"
click at [295, 185] on icon at bounding box center [297, 183] width 10 height 10
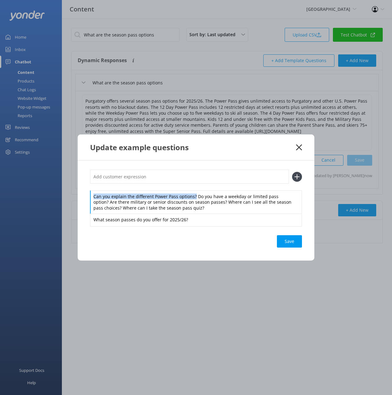
drag, startPoint x: 194, startPoint y: 196, endPoint x: 192, endPoint y: 183, distance: 13.5
click at [194, 189] on div "Can you explain the different Power Pass options? Do you have a weekday or limi…" at bounding box center [196, 198] width 212 height 56
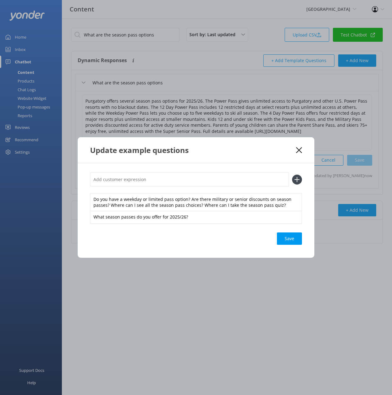
click at [192, 182] on input "text" at bounding box center [189, 180] width 199 height 14
paste input "Can you explain the different Power Pass options?"
type input "Can you explain the different Power Pass options?"
drag, startPoint x: 296, startPoint y: 180, endPoint x: 252, endPoint y: 190, distance: 45.0
click at [296, 180] on use at bounding box center [296, 179] width 5 height 5
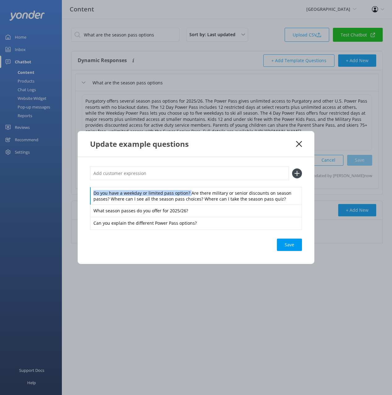
drag, startPoint x: 189, startPoint y: 193, endPoint x: 190, endPoint y: 187, distance: 6.5
click at [190, 187] on div "Do you have a weekday or limited pass option? Are there military or senior disc…" at bounding box center [196, 197] width 212 height 63
click at [190, 180] on input "text" at bounding box center [189, 173] width 199 height 14
paste input "Do you have a weekday or limited pass option?"
type input "Do you have a weekday or limited pass option?"
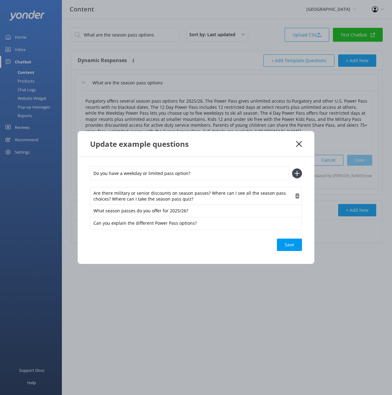
drag, startPoint x: 296, startPoint y: 175, endPoint x: 265, endPoint y: 186, distance: 33.2
click at [296, 175] on icon at bounding box center [297, 174] width 10 height 10
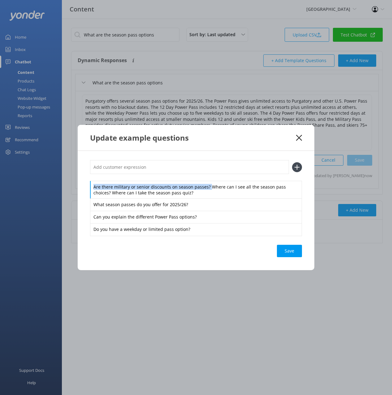
click at [208, 179] on div "Are there military or senior discounts on season passes? Where can I see all th…" at bounding box center [196, 197] width 212 height 75
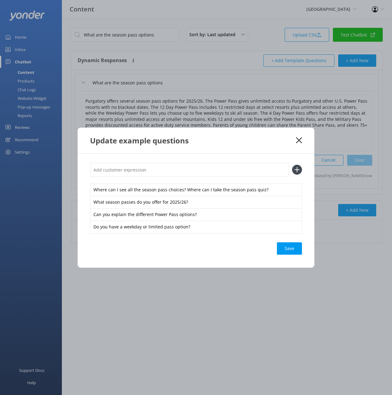
click at [208, 173] on input "text" at bounding box center [189, 170] width 199 height 14
paste input "Are there military or senior discounts on season passes?"
type input "Are there military or senior discounts on season passes?"
click at [297, 168] on icon at bounding box center [297, 170] width 10 height 10
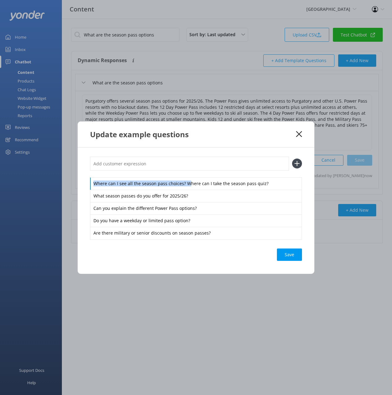
drag, startPoint x: 184, startPoint y: 177, endPoint x: 184, endPoint y: 171, distance: 6.2
click at [184, 174] on div "Where can I see all the season pass choices? Where can I take the season pass q…" at bounding box center [196, 198] width 212 height 83
click at [185, 166] on input "text" at bounding box center [189, 164] width 199 height 14
paste input "Where can I see all the season pass choices?"
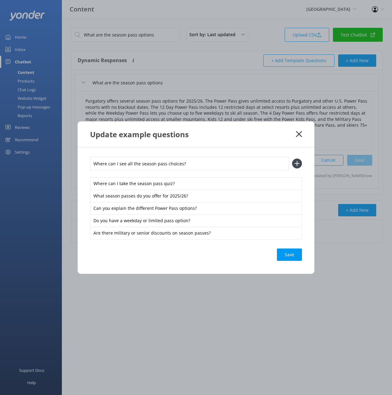
type input "Where can I see all the season pass choices?"
drag, startPoint x: 297, startPoint y: 163, endPoint x: 289, endPoint y: 207, distance: 44.6
click at [297, 163] on use at bounding box center [296, 163] width 5 height 5
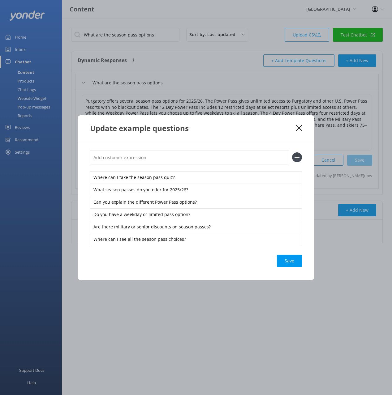
click at [294, 262] on div "Save" at bounding box center [289, 261] width 25 height 12
drag, startPoint x: 297, startPoint y: 127, endPoint x: 301, endPoint y: 129, distance: 4.8
click at [297, 127] on icon at bounding box center [299, 128] width 6 height 6
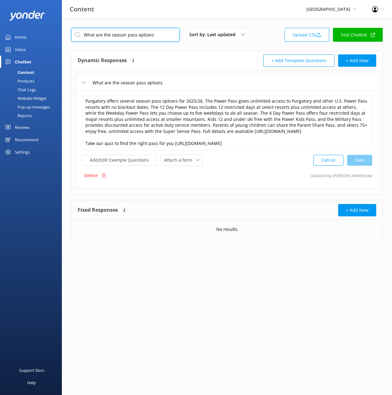
click at [125, 34] on input "What are the season pass options" at bounding box center [125, 35] width 108 height 14
paste input "blackout date"
type input "What are the season pass blackout dates"
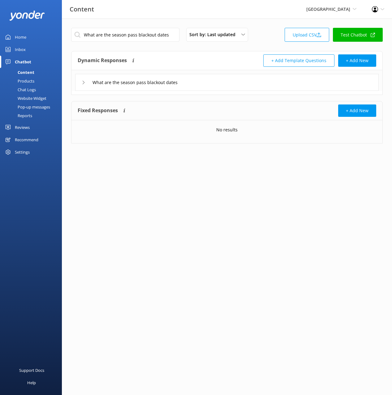
click at [211, 79] on div "What are the season pass blackout dates" at bounding box center [226, 82] width 303 height 17
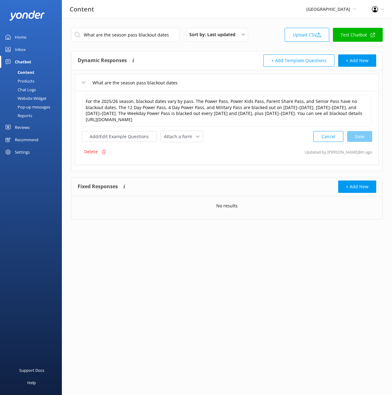
click at [123, 130] on div "For the 2025/26 season, blackout dates vary by pass. The Power Pass, Power Kids…" at bounding box center [227, 118] width 290 height 48
click at [134, 138] on button "Add/Edit Example Questions" at bounding box center [119, 136] width 75 height 11
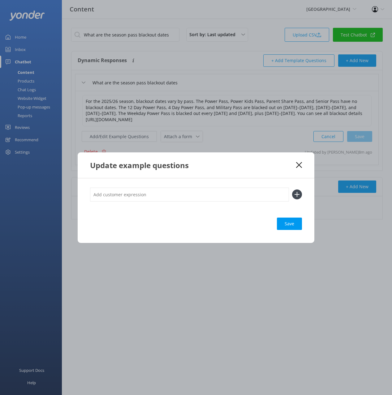
drag, startPoint x: 227, startPoint y: 198, endPoint x: 233, endPoint y: 197, distance: 5.3
click at [228, 197] on input "text" at bounding box center [189, 195] width 199 height 14
paste input "Are there blackout dates with any of the season passes? When are the blackout d…"
type input "Are there blackout dates with any of the season passes? When are the blackout d…"
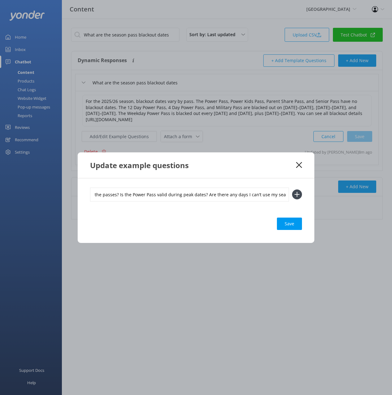
click at [297, 193] on use at bounding box center [296, 194] width 5 height 5
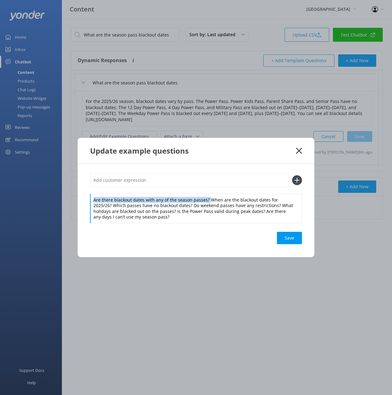
click at [207, 194] on div "Are there blackout dates with any of the season passes? When are the blackout d…" at bounding box center [196, 208] width 212 height 29
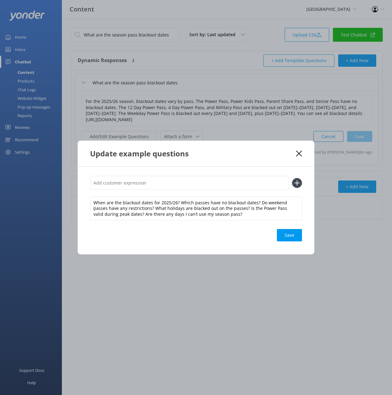
drag, startPoint x: 209, startPoint y: 184, endPoint x: 233, endPoint y: 184, distance: 23.8
click at [209, 184] on input "text" at bounding box center [189, 183] width 199 height 14
paste input "Are there blackout dates with any of the season passes?"
type input "Are there blackout dates with any of the season passes?"
drag, startPoint x: 297, startPoint y: 183, endPoint x: 275, endPoint y: 190, distance: 22.3
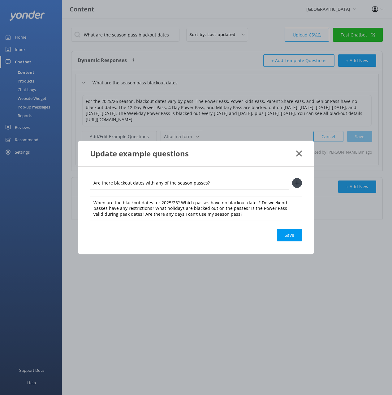
click at [297, 183] on use at bounding box center [296, 182] width 5 height 5
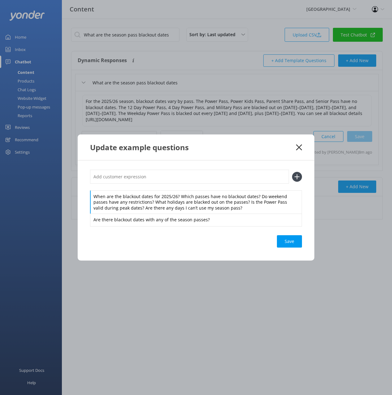
drag, startPoint x: 178, startPoint y: 192, endPoint x: 179, endPoint y: 186, distance: 5.3
click at [179, 188] on div "When are the blackout dates for 2025/26? Which passes have no blackout dates? D…" at bounding box center [196, 198] width 212 height 56
drag, startPoint x: 178, startPoint y: 196, endPoint x: 177, endPoint y: 187, distance: 9.0
click at [178, 187] on div "When are the blackout dates for 2025/26? Which passes have no blackout dates? D…" at bounding box center [196, 198] width 212 height 56
drag, startPoint x: 180, startPoint y: 197, endPoint x: 177, endPoint y: 191, distance: 6.3
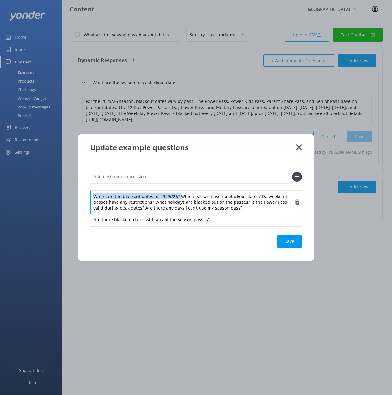
click at [177, 191] on div "When are the blackout dates for 2025/26? Which passes have no blackout dates? D…" at bounding box center [196, 202] width 212 height 24
drag, startPoint x: 189, startPoint y: 184, endPoint x: 189, endPoint y: 178, distance: 5.6
click at [189, 183] on div "Which passes have no blackout dates? Do weekend passes have any restrictions? W…" at bounding box center [196, 198] width 212 height 56
click at [189, 178] on input "text" at bounding box center [189, 177] width 199 height 14
paste input "When are the blackout dates for 2025/26?"
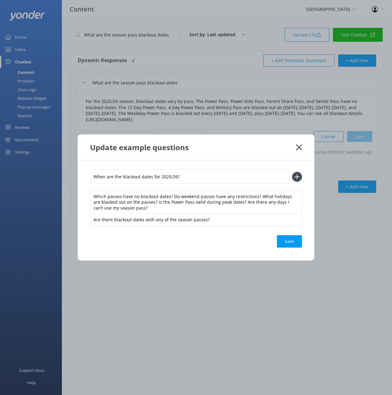
type input "When are the blackout dates for 2025/26?"
click at [300, 176] on icon at bounding box center [297, 177] width 10 height 10
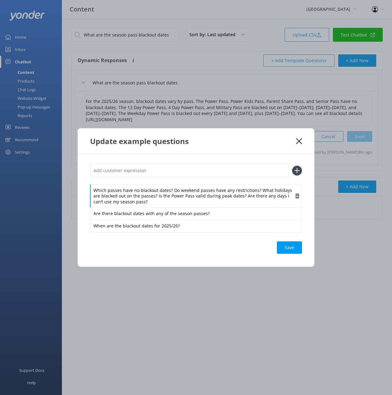
click at [179, 200] on div "Which passes have no blackout dates? Do weekend passes have any restrictions? W…" at bounding box center [196, 196] width 212 height 24
drag, startPoint x: 170, startPoint y: 188, endPoint x: 170, endPoint y: 179, distance: 8.4
click at [170, 185] on div "Which passes have no blackout dates? Do weekend passes have any restrictions? W…" at bounding box center [196, 196] width 212 height 24
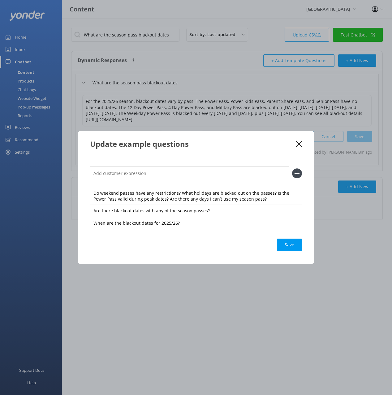
click at [169, 174] on input "text" at bounding box center [189, 173] width 199 height 14
paste input "Which passes have no blackout dates?"
type input "Which passes have no blackout dates?"
drag, startPoint x: 297, startPoint y: 173, endPoint x: 280, endPoint y: 185, distance: 21.2
click at [297, 173] on use at bounding box center [296, 173] width 5 height 5
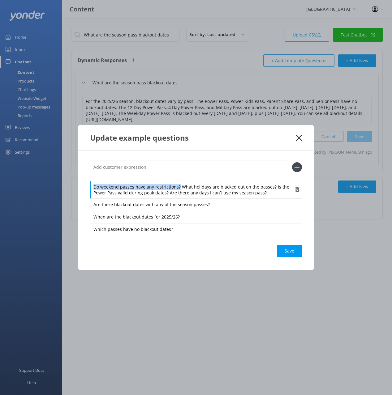
drag, startPoint x: 178, startPoint y: 187, endPoint x: 178, endPoint y: 182, distance: 4.9
click at [178, 182] on div "Do weekend passes have any restrictions? What holidays are blacked out on the p…" at bounding box center [196, 190] width 212 height 18
drag, startPoint x: 175, startPoint y: 169, endPoint x: 193, endPoint y: 170, distance: 18.0
click at [175, 169] on input "text" at bounding box center [189, 167] width 199 height 14
paste input "Do weekend passes have any restrictions?"
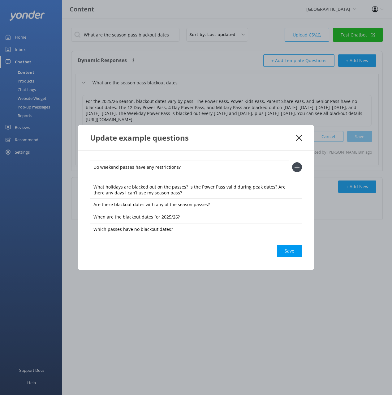
type input "Do weekend passes have any restrictions?"
click at [293, 169] on icon at bounding box center [297, 167] width 10 height 10
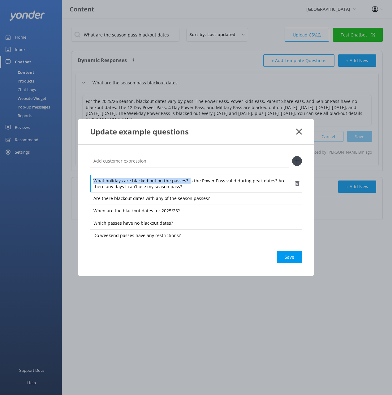
drag, startPoint x: 188, startPoint y: 182, endPoint x: 186, endPoint y: 177, distance: 5.3
click at [186, 177] on div "What holidays are blacked out on the passes? Is the Power Pass valid during pea…" at bounding box center [196, 184] width 212 height 18
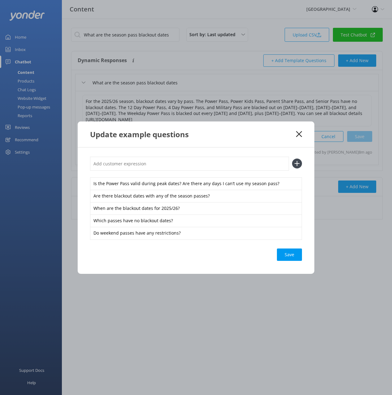
click at [185, 165] on input "text" at bounding box center [189, 164] width 199 height 14
paste input "What holidays are blacked out on the passes?"
type input "What holidays are blacked out on the passes?"
click at [294, 164] on icon at bounding box center [297, 164] width 10 height 10
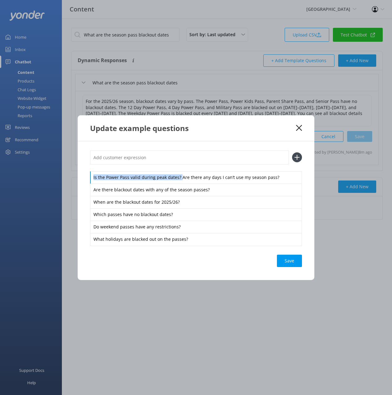
drag, startPoint x: 180, startPoint y: 178, endPoint x: 178, endPoint y: 170, distance: 7.9
click at [179, 171] on div "Is the Power Pass valid during peak dates? Are there any days I can’t use my se…" at bounding box center [196, 177] width 212 height 13
drag, startPoint x: 179, startPoint y: 161, endPoint x: 191, endPoint y: 162, distance: 12.4
click at [179, 161] on input "text" at bounding box center [189, 158] width 199 height 14
paste input "Is the Power Pass valid during peak dates?"
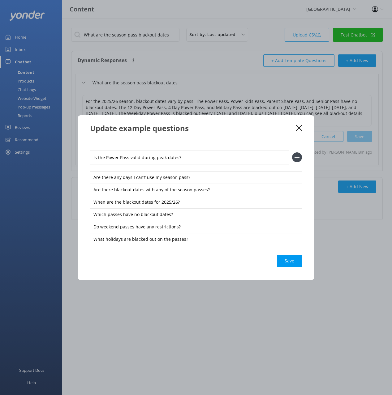
type input "Is the Power Pass valid during peak dates?"
drag, startPoint x: 296, startPoint y: 159, endPoint x: 297, endPoint y: 199, distance: 40.2
click at [296, 159] on icon at bounding box center [297, 157] width 10 height 10
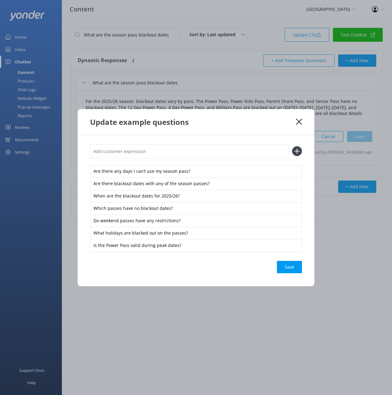
click at [291, 263] on div "Save" at bounding box center [289, 267] width 25 height 12
click at [288, 267] on div "Loading.." at bounding box center [289, 267] width 25 height 12
drag, startPoint x: 288, startPoint y: 126, endPoint x: 291, endPoint y: 125, distance: 3.3
click at [289, 126] on div "Update example questions" at bounding box center [193, 122] width 206 height 10
click at [299, 121] on icon at bounding box center [299, 122] width 6 height 6
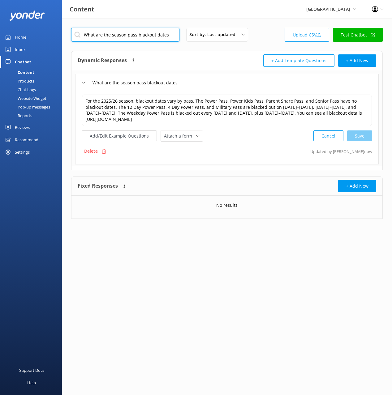
click at [161, 35] on input "What are the season pass blackout dates" at bounding box center [125, 35] width 108 height 14
paste input "How much do season passes cost"
type input "How much do season passes cost"
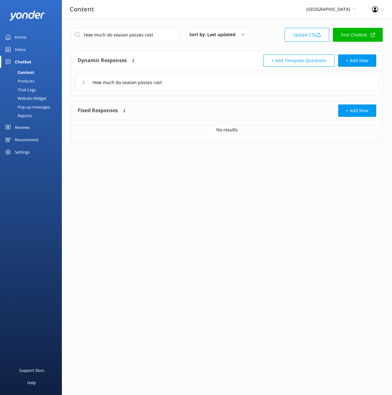
click at [223, 82] on div "How much do season passes cost" at bounding box center [226, 82] width 303 height 17
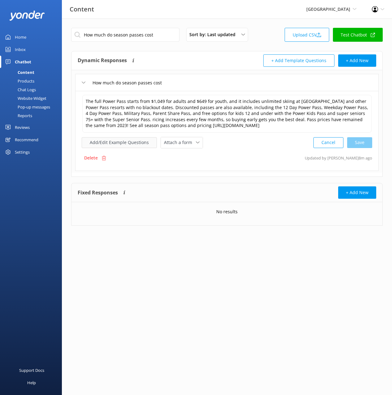
click at [131, 144] on button "Add/Edit Example Questions" at bounding box center [119, 142] width 75 height 11
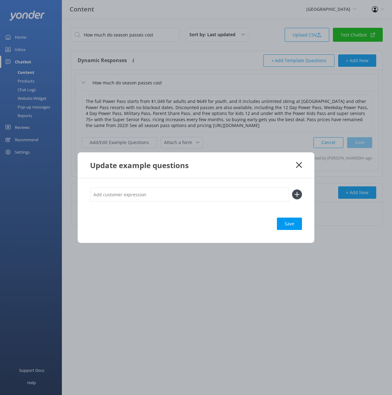
click at [217, 197] on input "text" at bounding box center [189, 195] width 199 height 14
paste input "Have season pass prices increased over last year What’s the price of a season p…"
type input "Have season pass prices increased over last year What’s the price of a season p…"
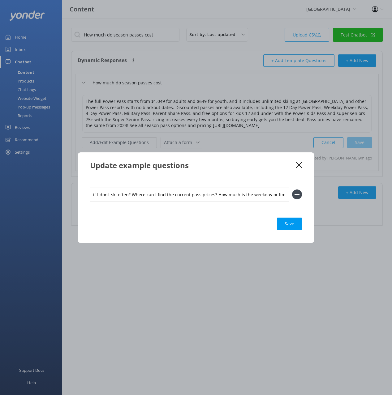
click at [294, 193] on icon at bounding box center [297, 195] width 10 height 10
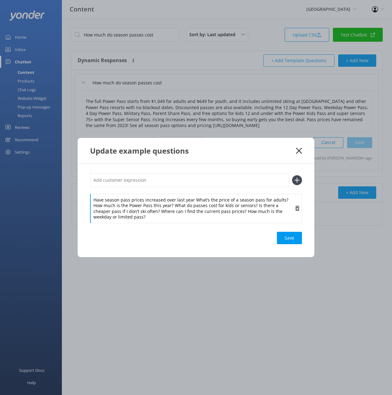
click at [167, 207] on div "Have season pass prices increased over last year What’s the price of a season p…" at bounding box center [196, 208] width 212 height 29
drag, startPoint x: 193, startPoint y: 200, endPoint x: 192, endPoint y: 194, distance: 5.6
click at [192, 193] on div "Have season pass prices increased over last year What’s the price of a season p…" at bounding box center [196, 197] width 212 height 49
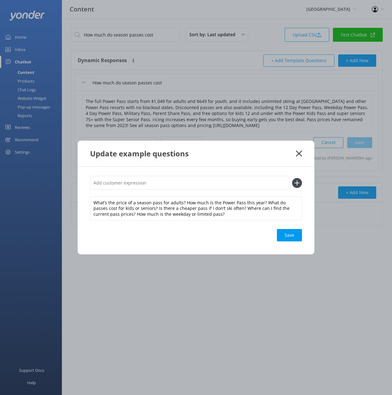
click at [187, 177] on input "text" at bounding box center [189, 183] width 199 height 14
drag, startPoint x: 186, startPoint y: 183, endPoint x: 197, endPoint y: 182, distance: 10.5
click at [188, 183] on input "text" at bounding box center [189, 183] width 199 height 14
paste input "Have season pass prices increased over last year"
type input "Have season pass prices increased over last year"
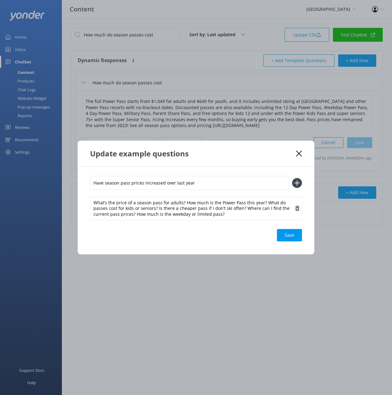
drag, startPoint x: 295, startPoint y: 182, endPoint x: 238, endPoint y: 193, distance: 58.3
click at [295, 182] on icon at bounding box center [297, 183] width 10 height 10
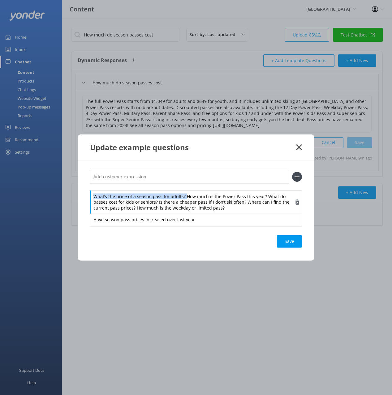
drag, startPoint x: 182, startPoint y: 195, endPoint x: 182, endPoint y: 192, distance: 3.2
click at [182, 192] on div "What’s the price of a season pass for adults? How much is the Power Pass this y…" at bounding box center [196, 202] width 212 height 24
click at [179, 177] on input "text" at bounding box center [189, 177] width 199 height 14
paste input "What’s the price of a season pass for adults?"
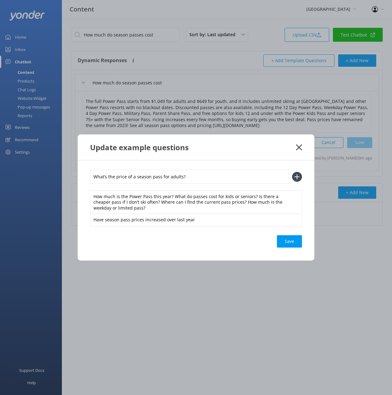
type input "What’s the price of a season pass for adults?"
click at [297, 176] on icon at bounding box center [297, 177] width 10 height 10
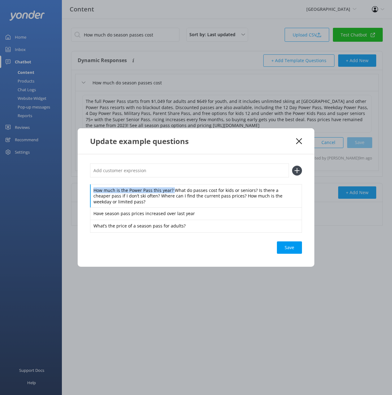
drag, startPoint x: 173, startPoint y: 190, endPoint x: 170, endPoint y: 181, distance: 10.1
click at [169, 183] on div "How much is the Power Pass this year? What do passes cost for kids or seniors? …" at bounding box center [196, 198] width 212 height 69
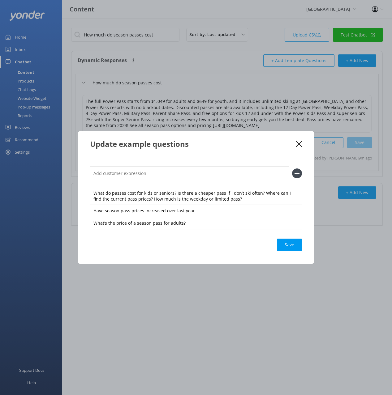
click at [169, 175] on input "text" at bounding box center [189, 173] width 199 height 14
paste input "How much is the Power Pass this year?"
type input "How much is the Power Pass this year?"
click at [297, 173] on use at bounding box center [296, 173] width 5 height 5
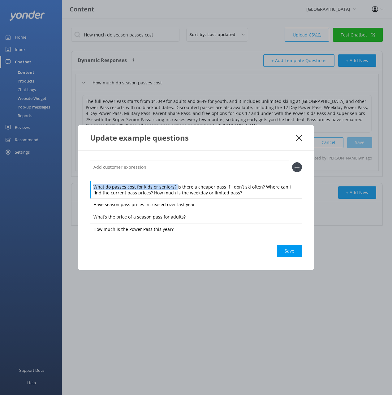
drag, startPoint x: 175, startPoint y: 188, endPoint x: 172, endPoint y: 174, distance: 14.5
click at [172, 181] on div "What do passes cost for kids or seniors? Is there a cheaper pass if I don’t ski…" at bounding box center [196, 190] width 212 height 18
click at [172, 169] on input "text" at bounding box center [189, 167] width 199 height 14
paste input "What do passes cost for kids or seniors?"
type input "What do passes cost for kids or seniors?"
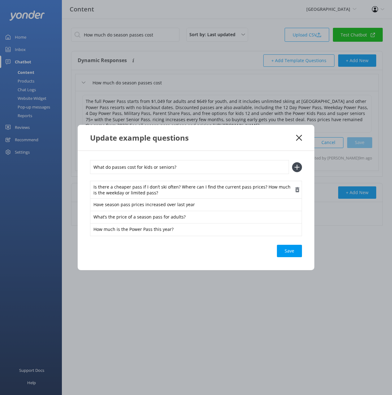
drag, startPoint x: 299, startPoint y: 166, endPoint x: 270, endPoint y: 174, distance: 30.2
click at [299, 167] on icon at bounding box center [297, 167] width 10 height 10
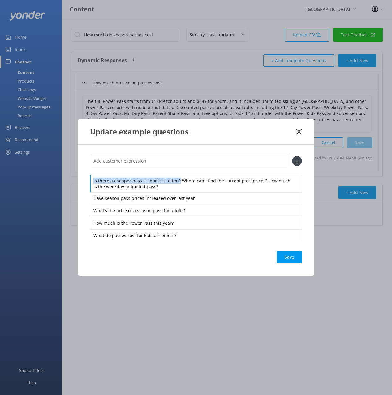
drag, startPoint x: 178, startPoint y: 181, endPoint x: 177, endPoint y: 171, distance: 9.9
click at [177, 172] on div "Is there a cheaper pass if I don’t ski often? Where can I find the current pass…" at bounding box center [196, 198] width 212 height 88
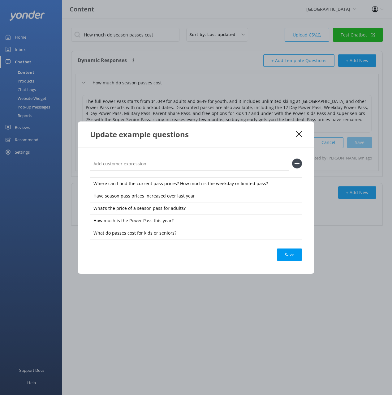
click at [177, 164] on input "text" at bounding box center [189, 164] width 199 height 14
paste input "Is there a cheaper pass if I don’t ski often?"
type input "Is there a cheaper pass if I don’t ski often?"
click at [297, 165] on use at bounding box center [296, 163] width 5 height 5
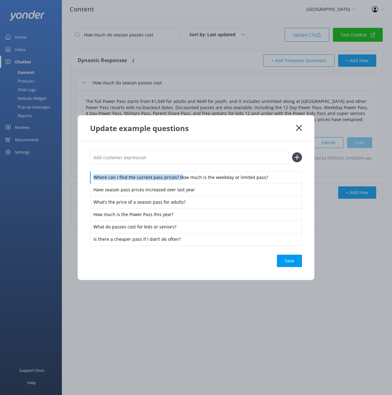
drag, startPoint x: 177, startPoint y: 175, endPoint x: 176, endPoint y: 167, distance: 7.8
click at [177, 167] on div "Where can I find the current pass prices? How much is the weekday or limited pa…" at bounding box center [196, 198] width 212 height 95
click at [174, 160] on input "text" at bounding box center [189, 158] width 199 height 14
paste input "Where can I find the current pass prices?"
type input "Where can I find the current pass prices?"
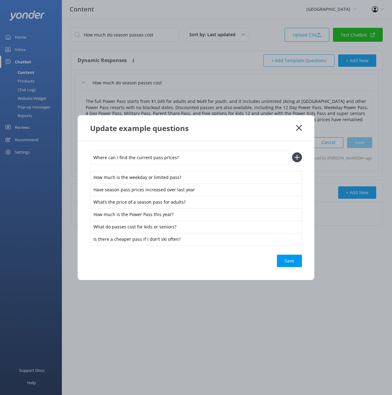
click at [295, 156] on icon at bounding box center [297, 157] width 10 height 10
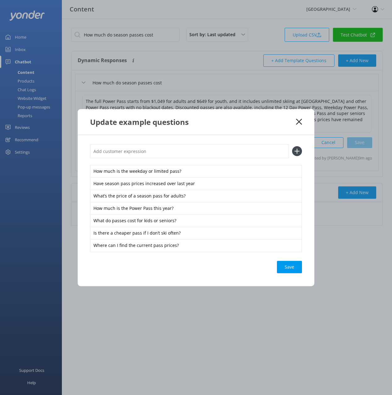
click at [288, 264] on div "Save" at bounding box center [289, 267] width 25 height 12
drag, startPoint x: 288, startPoint y: 265, endPoint x: 276, endPoint y: 140, distance: 125.5
click at [288, 264] on div "Loading.." at bounding box center [289, 267] width 25 height 12
click at [278, 128] on div "Update example questions" at bounding box center [196, 122] width 237 height 26
drag, startPoint x: 299, startPoint y: 121, endPoint x: 297, endPoint y: 118, distance: 3.3
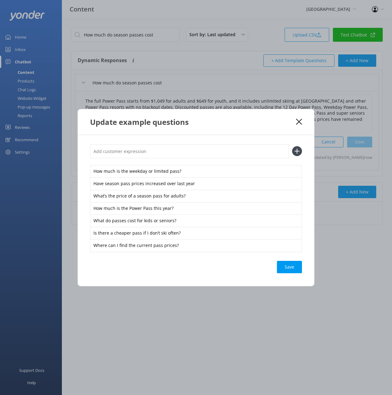
click at [299, 121] on use at bounding box center [299, 122] width 6 height 6
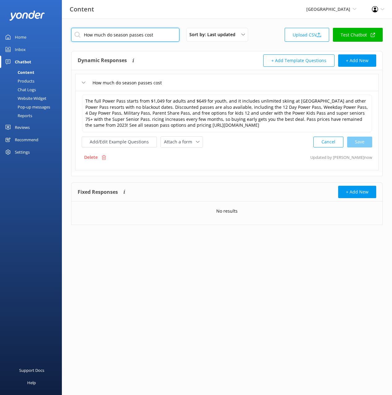
click at [135, 32] on input "How much do season passes cost" at bounding box center [125, 35] width 108 height 14
paste input "What mountains are included in season passes"
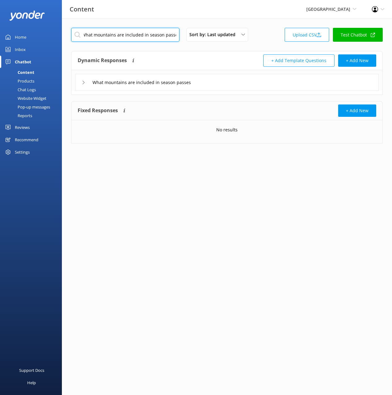
type input "What mountains are included in season passes"
click at [222, 78] on div "What mountains are included in season passes" at bounding box center [226, 82] width 303 height 17
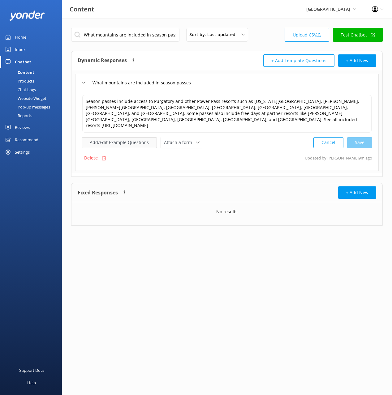
click at [130, 137] on button "Add/Edit Example Questions" at bounding box center [119, 142] width 75 height 11
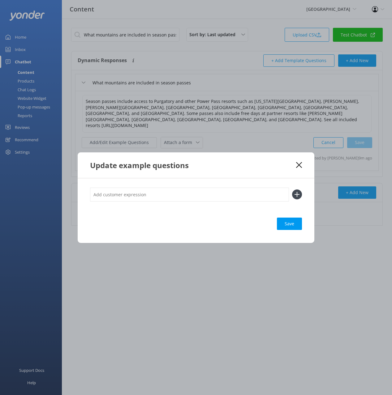
drag, startPoint x: 202, startPoint y: 194, endPoint x: 206, endPoint y: 195, distance: 3.8
click at [203, 195] on input "text" at bounding box center [189, 195] width 199 height 14
paste input "Which ski resorts are included with the season pass? Does the Power Pass work a…"
type input "Which ski resorts are included with the season pass? Does the Power Pass work a…"
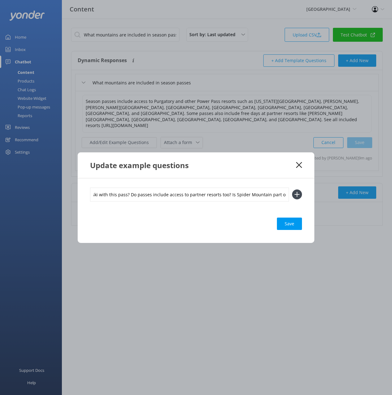
drag, startPoint x: 299, startPoint y: 193, endPoint x: 293, endPoint y: 193, distance: 5.3
click at [298, 193] on icon at bounding box center [297, 195] width 10 height 10
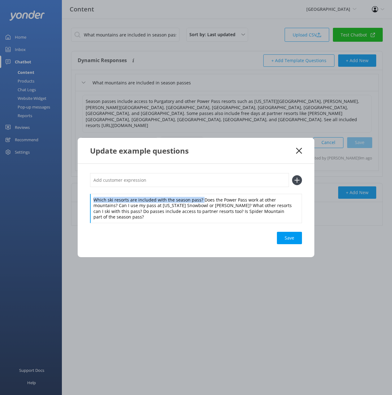
drag, startPoint x: 201, startPoint y: 197, endPoint x: 201, endPoint y: 192, distance: 5.3
click at [201, 193] on div "Which ski resorts are included with the season pass? Does the Power Pass work a…" at bounding box center [196, 197] width 212 height 49
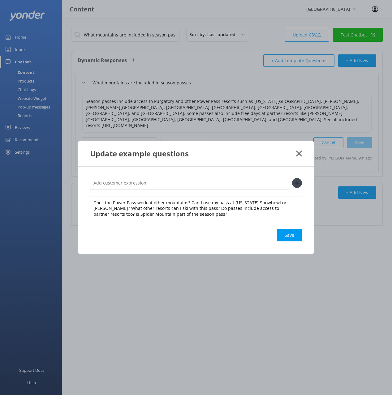
click at [200, 183] on input "text" at bounding box center [189, 183] width 199 height 14
paste input "Which ski resorts are included with the season pass?"
type input "Which ski resorts are included with the season pass?"
click at [297, 181] on icon at bounding box center [297, 183] width 10 height 10
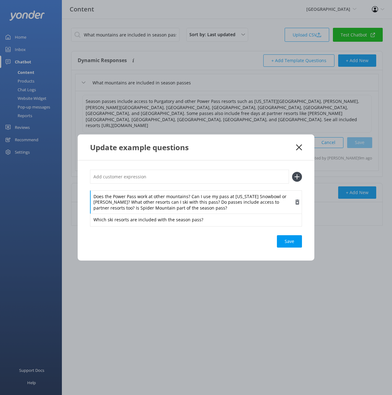
drag, startPoint x: 193, startPoint y: 199, endPoint x: 189, endPoint y: 198, distance: 4.2
click at [192, 199] on div "Does the Power Pass work at other mountains? Can I use my pass at [US_STATE] Sn…" at bounding box center [196, 202] width 212 height 24
drag, startPoint x: 189, startPoint y: 188, endPoint x: 189, endPoint y: 184, distance: 3.8
click at [189, 188] on div "Does the Power Pass work at other mountains? Can I use my pass at [US_STATE] Sn…" at bounding box center [196, 198] width 212 height 56
drag, startPoint x: 189, startPoint y: 182, endPoint x: 196, endPoint y: 181, distance: 7.8
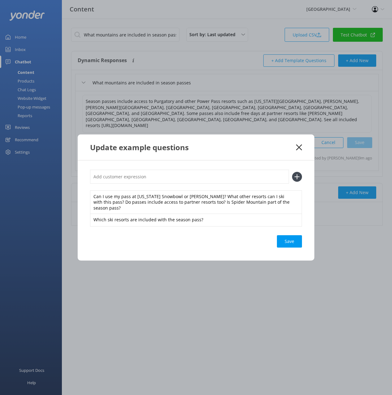
click at [189, 182] on input "text" at bounding box center [189, 177] width 199 height 14
paste input "Does the Power Pass work at other mountains?"
type input "Does the Power Pass work at other mountains?"
drag, startPoint x: 294, startPoint y: 181, endPoint x: 221, endPoint y: 194, distance: 74.7
click at [294, 181] on icon at bounding box center [297, 177] width 10 height 10
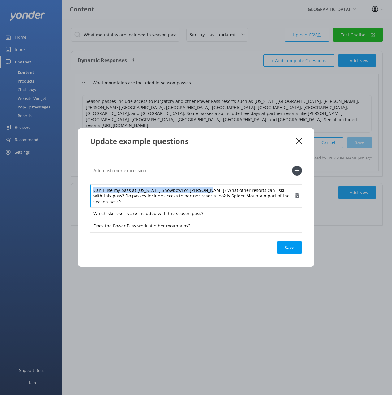
drag, startPoint x: 204, startPoint y: 195, endPoint x: 204, endPoint y: 188, distance: 6.8
click at [204, 187] on div "Can I use my pass at [US_STATE] Snowbowl or [PERSON_NAME]? What other resorts c…" at bounding box center [196, 196] width 212 height 24
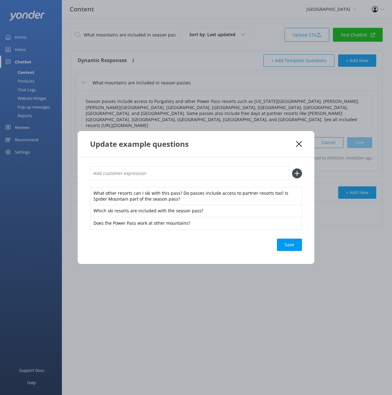
drag, startPoint x: 201, startPoint y: 181, endPoint x: 221, endPoint y: 174, distance: 20.6
click at [201, 181] on div "What other resorts can I ski with this pass? Do passes include access to partne…" at bounding box center [196, 197] width 212 height 63
click at [225, 173] on input "text" at bounding box center [189, 173] width 199 height 14
paste input "Can I use my pass at [US_STATE] Snowbowl or [PERSON_NAME]?"
type input "Can I use my pass at [US_STATE] Snowbowl or [PERSON_NAME]?"
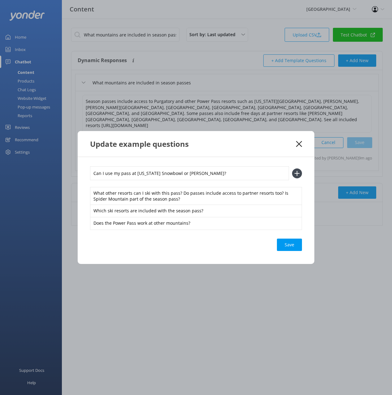
click at [297, 174] on use at bounding box center [296, 173] width 5 height 5
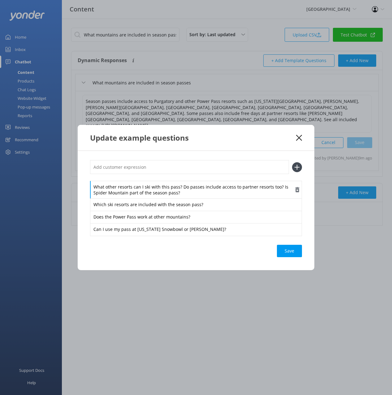
drag, startPoint x: 196, startPoint y: 192, endPoint x: 183, endPoint y: 190, distance: 13.2
click at [195, 192] on div "What other resorts can I ski with this pass? Do passes include access to partne…" at bounding box center [196, 190] width 212 height 18
click at [180, 182] on div "What other resorts can I ski with this pass? Do passes include access to partne…" at bounding box center [196, 190] width 212 height 18
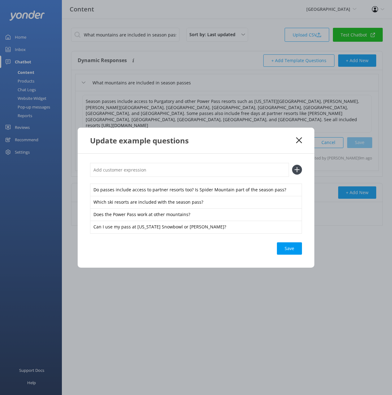
drag, startPoint x: 187, startPoint y: 174, endPoint x: 223, endPoint y: 176, distance: 36.2
click at [187, 174] on input "text" at bounding box center [189, 170] width 199 height 14
paste input "What other resorts can I ski with this pass?"
type input "What other resorts can I ski with this pass?"
click at [297, 167] on icon at bounding box center [297, 170] width 10 height 10
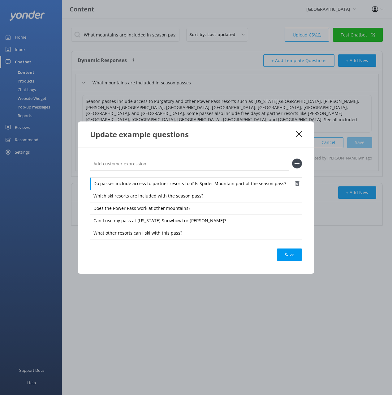
drag, startPoint x: 203, startPoint y: 186, endPoint x: 194, endPoint y: 186, distance: 8.7
click at [203, 186] on div "Do passes include access to partner resorts too? Is Spider Mountain part of the…" at bounding box center [196, 183] width 212 height 13
drag, startPoint x: 192, startPoint y: 185, endPoint x: 190, endPoint y: 178, distance: 7.0
click at [190, 178] on div "Do passes include access to partner resorts too? Is Spider Mountain part of the…" at bounding box center [196, 183] width 212 height 13
click at [189, 169] on input "text" at bounding box center [189, 164] width 199 height 14
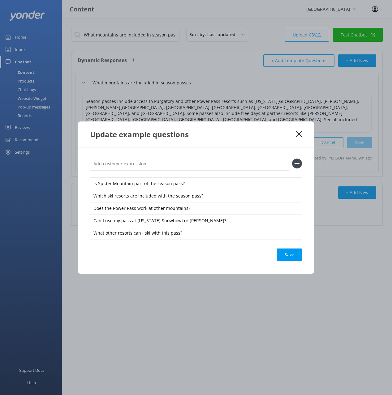
paste input "Do passes include access to partner resorts too?"
type input "Do passes include access to partner resorts too?"
drag, startPoint x: 297, startPoint y: 176, endPoint x: 297, endPoint y: 167, distance: 9.0
click at [297, 175] on div "Do passes include access to partner resorts too? Is Spider Mountain part of the…" at bounding box center [196, 198] width 212 height 83
drag, startPoint x: 297, startPoint y: 164, endPoint x: 294, endPoint y: 210, distance: 45.9
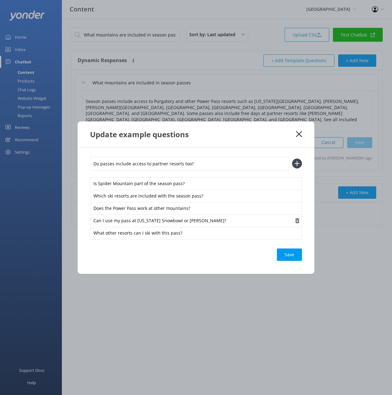
click at [297, 164] on use at bounding box center [296, 163] width 5 height 5
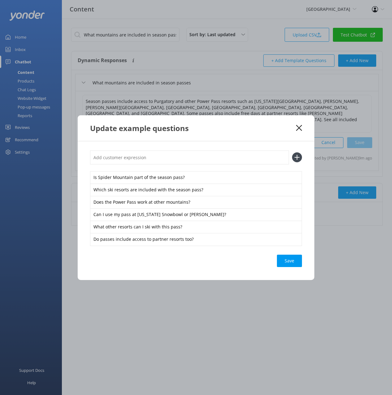
click at [288, 255] on div "Save" at bounding box center [289, 261] width 25 height 12
click at [298, 128] on use at bounding box center [299, 128] width 6 height 6
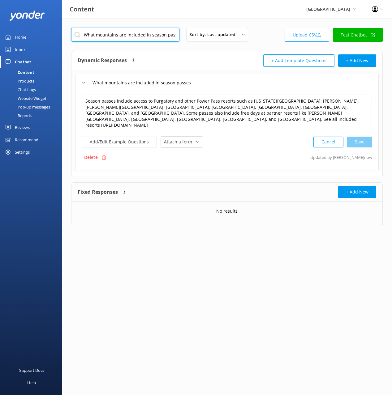
drag, startPoint x: 152, startPoint y: 35, endPoint x: 155, endPoint y: 37, distance: 4.0
click at [152, 35] on input "What mountains are included in season passes" at bounding box center [125, 35] width 108 height 14
paste input "Do season passes include days at partner resort"
type input "Do season passes include days at partner resorts"
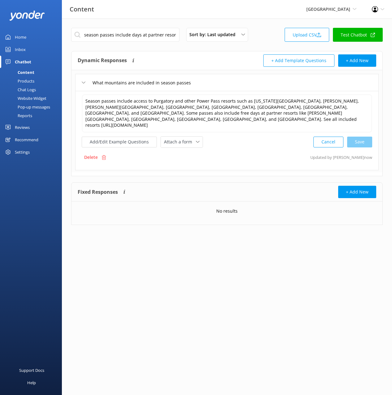
scroll to position [0, 0]
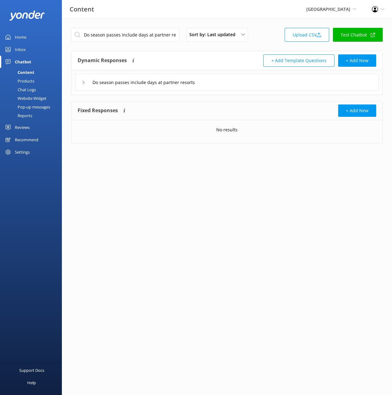
click at [244, 84] on div "Do season passes include days at partner resorts" at bounding box center [226, 82] width 303 height 17
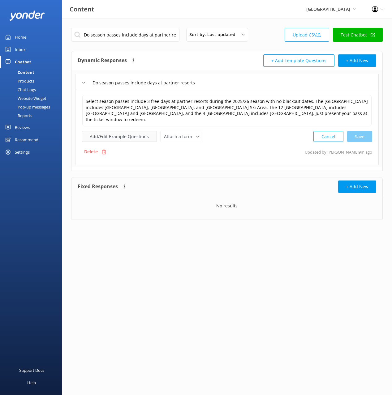
click at [130, 131] on button "Add/Edit Example Questions" at bounding box center [119, 136] width 75 height 11
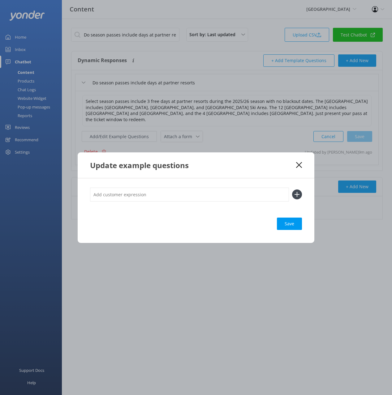
click at [202, 196] on input "text" at bounding box center [189, 195] width 199 height 14
paste input "How many days can I ski at [GEOGRAPHIC_DATA], [GEOGRAPHIC_DATA], or Loveland? D…"
type input "How many days can I ski at [GEOGRAPHIC_DATA], [GEOGRAPHIC_DATA], or Loveland? D…"
drag, startPoint x: 297, startPoint y: 194, endPoint x: 219, endPoint y: 194, distance: 77.6
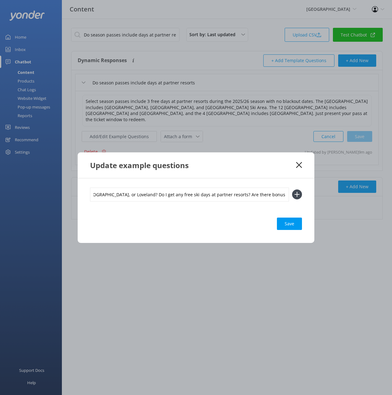
click at [296, 194] on icon at bounding box center [297, 195] width 10 height 10
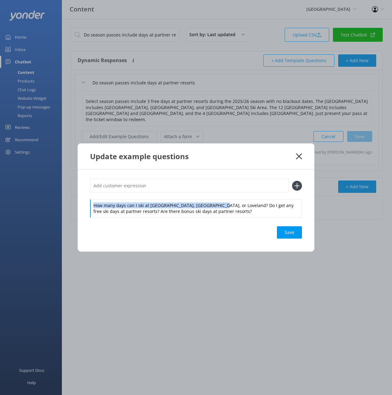
drag, startPoint x: 218, startPoint y: 205, endPoint x: 213, endPoint y: 190, distance: 15.5
click at [216, 197] on div "How many days can I ski at [GEOGRAPHIC_DATA], [GEOGRAPHIC_DATA], or Loveland? D…" at bounding box center [196, 198] width 212 height 38
click at [213, 189] on input "text" at bounding box center [189, 186] width 199 height 14
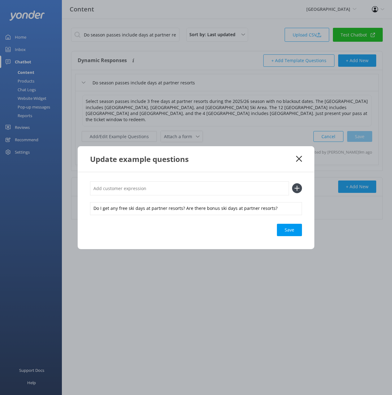
paste input "How many days can I ski at [GEOGRAPHIC_DATA], [GEOGRAPHIC_DATA], or Loveland?"
type input "How many days can I ski at [GEOGRAPHIC_DATA], [GEOGRAPHIC_DATA], or Loveland?"
drag, startPoint x: 297, startPoint y: 190, endPoint x: 268, endPoint y: 198, distance: 30.2
click at [297, 190] on icon at bounding box center [297, 188] width 10 height 10
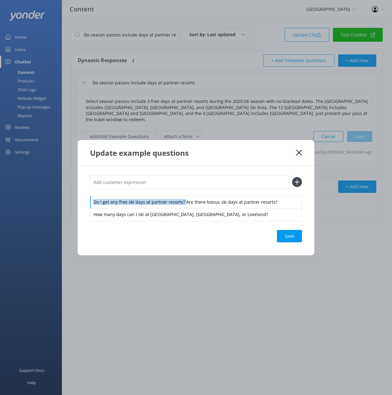
drag, startPoint x: 183, startPoint y: 202, endPoint x: 182, endPoint y: 193, distance: 9.3
click at [182, 193] on div "Do I get any free ski days at partner resorts? Are there bonus ski days at part…" at bounding box center [196, 197] width 212 height 45
click at [183, 183] on input "text" at bounding box center [189, 182] width 199 height 14
paste input "Do I get any free ski days at partner resorts?"
type input "Do I get any free ski days at partner resorts?"
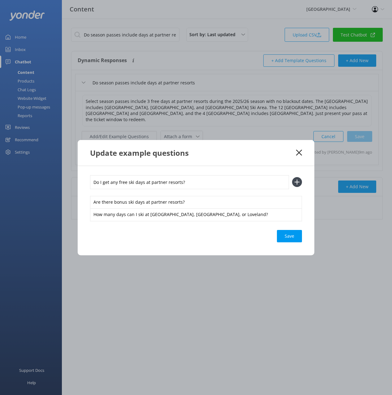
drag, startPoint x: 295, startPoint y: 183, endPoint x: 293, endPoint y: 249, distance: 65.6
click at [295, 183] on icon at bounding box center [297, 182] width 10 height 10
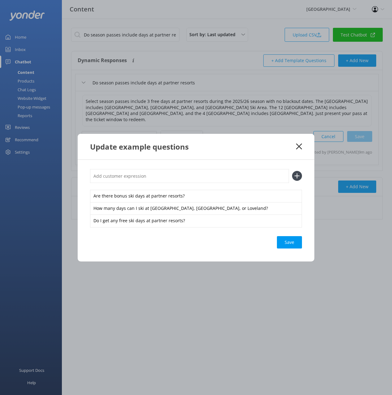
click at [294, 241] on div "Save" at bounding box center [289, 242] width 25 height 12
click at [298, 146] on icon at bounding box center [299, 146] width 6 height 6
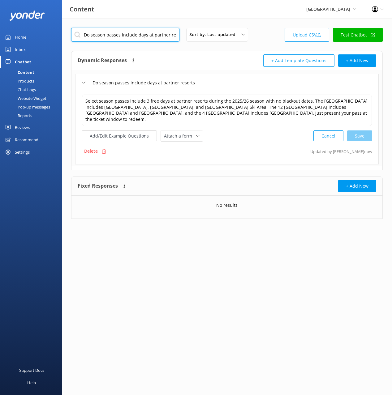
click at [163, 36] on input "Do season passes include days at partner resorts" at bounding box center [125, 35] width 108 height 14
paste input "How many days are season passes for"
type input "How many days are season passes for"
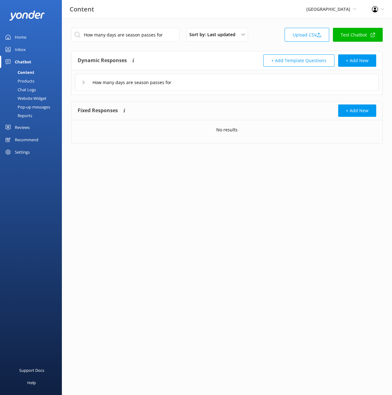
drag, startPoint x: 250, startPoint y: 85, endPoint x: 232, endPoint y: 89, distance: 17.6
click at [250, 85] on div "How many days are season passes for" at bounding box center [226, 82] width 303 height 17
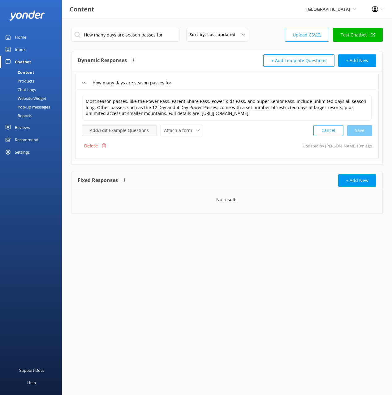
click at [128, 132] on button "Add/Edit Example Questions" at bounding box center [119, 130] width 75 height 11
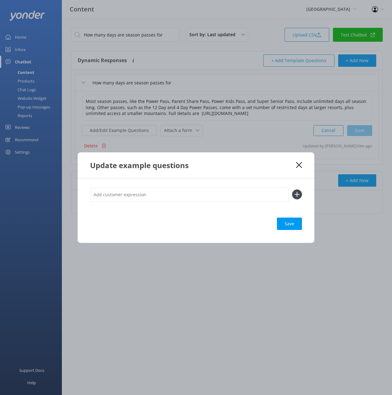
click at [198, 186] on div "Save" at bounding box center [196, 210] width 237 height 65
drag, startPoint x: 199, startPoint y: 194, endPoint x: 212, endPoint y: 196, distance: 13.5
click at [200, 194] on input "text" at bounding box center [189, 195] width 199 height 14
paste input "How many days can I ski with a season pass? Are the passes unlimited or do they…"
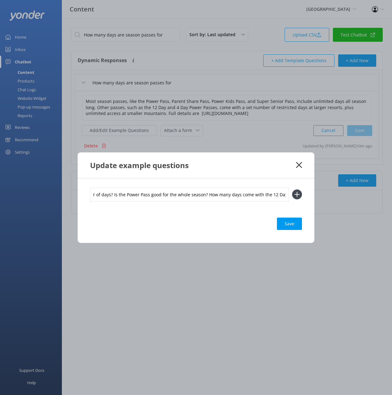
type input "How many days can I ski with a season pass? Are the passes unlimited or do they…"
drag, startPoint x: 297, startPoint y: 194, endPoint x: 288, endPoint y: 195, distance: 9.1
click at [297, 194] on use at bounding box center [296, 194] width 5 height 5
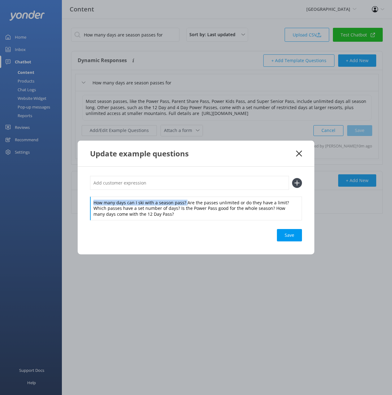
drag, startPoint x: 185, startPoint y: 203, endPoint x: 185, endPoint y: 195, distance: 7.7
click at [185, 195] on div "How many days can I ski with a season pass? Are the passes unlimited or do they…" at bounding box center [196, 198] width 212 height 44
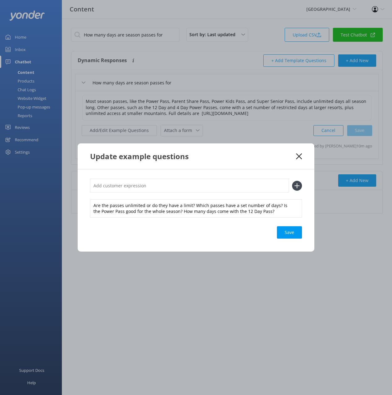
drag, startPoint x: 183, startPoint y: 185, endPoint x: 238, endPoint y: 187, distance: 54.8
click at [183, 185] on input "text" at bounding box center [189, 186] width 199 height 14
paste input "How many days can I ski with a season pass?"
type input "How many days can I ski with a season pass?"
drag, startPoint x: 298, startPoint y: 186, endPoint x: 237, endPoint y: 192, distance: 60.5
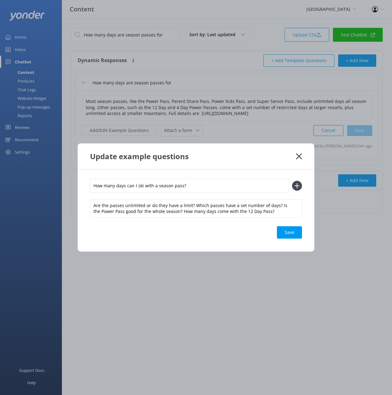
click at [297, 186] on icon at bounding box center [297, 186] width 10 height 10
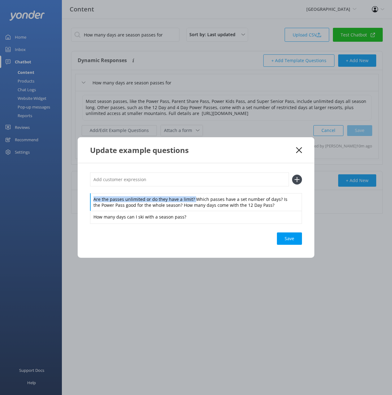
drag, startPoint x: 192, startPoint y: 200, endPoint x: 190, endPoint y: 185, distance: 15.0
click at [190, 189] on div "Are the passes unlimited or do they have a limit? Which passes have a set numbe…" at bounding box center [196, 198] width 212 height 50
drag
click at [190, 184] on input "text" at bounding box center [189, 180] width 199 height 14
paste input "Are the passes unlimited or do they have a limit?"
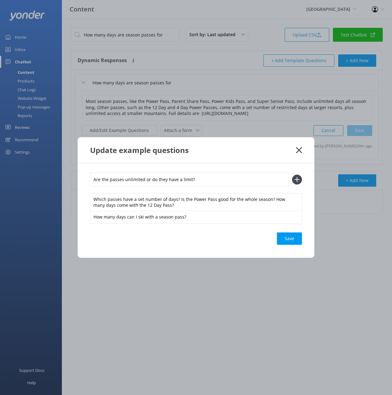
type input "Are the passes unlimited or do they have a limit?"
click at [298, 179] on icon at bounding box center [297, 180] width 10 height 10
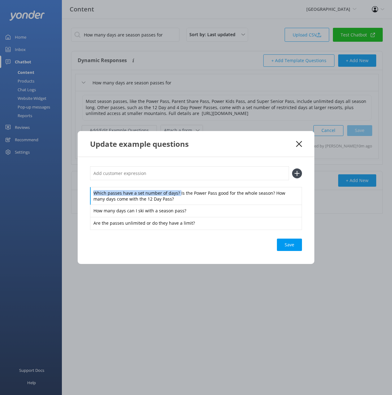
click at [176, 186] on div "Which passes have a set number of days? Is the Power Pass good for the whole se…" at bounding box center [196, 197] width 212 height 63
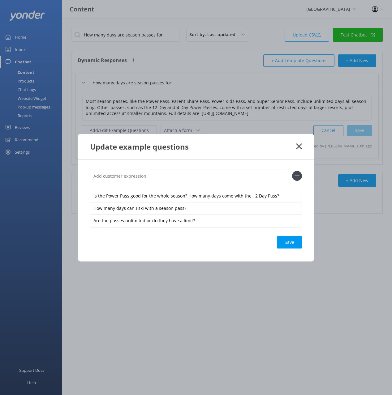
click at [179, 176] on input "text" at bounding box center [189, 176] width 199 height 14
paste input "Which passes have a set number of days?"
type input "Which passes have a set number of days?"
click at [299, 175] on icon at bounding box center [297, 176] width 10 height 10
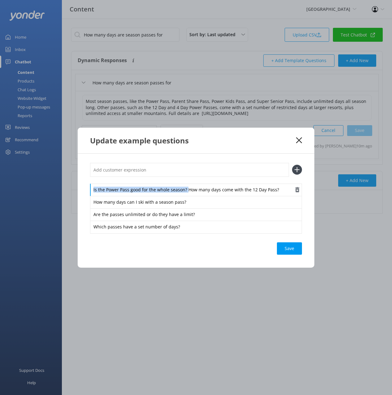
click at [186, 184] on div "Is the Power Pass good for the whole season? How many days come with the 12 Day…" at bounding box center [196, 190] width 212 height 13
click at [172, 168] on input "text" at bounding box center [189, 170] width 199 height 14
paste input "Is the Power Pass good for the whole season?"
type input "Is the Power Pass good for the whole season?"
click at [299, 169] on icon at bounding box center [297, 170] width 10 height 10
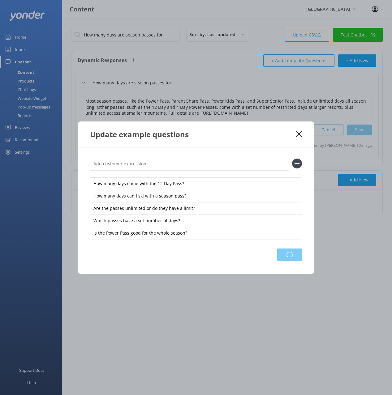
click at [291, 255] on div "Loading.." at bounding box center [289, 255] width 25 height 12
click at [302, 134] on div "Update example questions" at bounding box center [196, 135] width 237 height 26
click at [298, 134] on use at bounding box center [299, 134] width 6 height 6
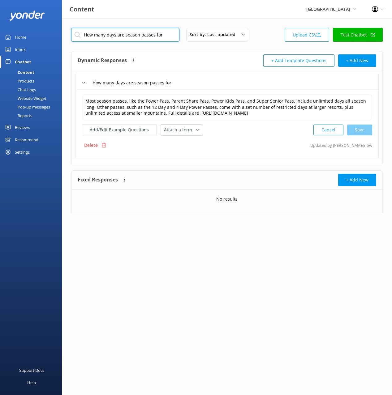
click at [156, 36] on input "How many days are season passes for" at bounding box center [125, 35] width 108 height 14
paste input "What is the season pass refund policy"
type input "What is the season pass refund policy"
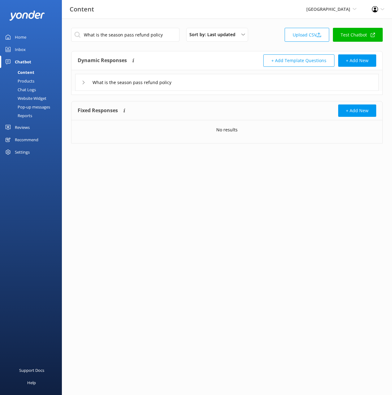
click at [203, 83] on div "What is the season pass refund policy" at bounding box center [226, 82] width 303 height 17
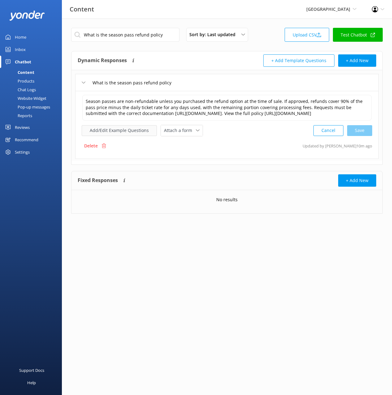
click at [132, 134] on button "Add/Edit Example Questions" at bounding box center [119, 130] width 75 height 11
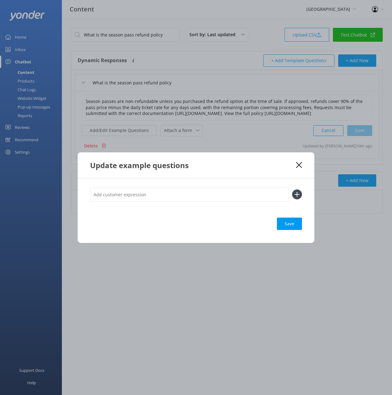
click at [230, 195] on input "text" at bounding box center [189, 195] width 199 height 14
paste input "Can I get a refund if I can’t use my season pass? What’s your refund policy for…"
type input "Can I get a refund if I can’t use my season pass? What’s your refund policy for…"
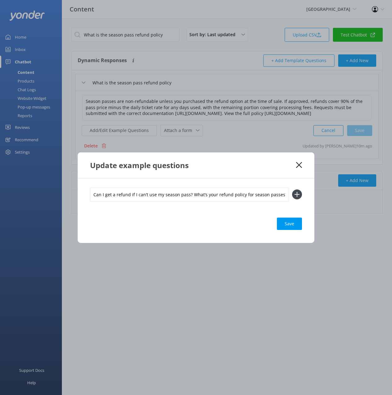
click at [299, 193] on icon at bounding box center [297, 195] width 10 height 10
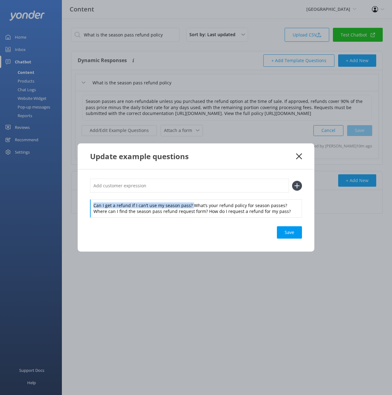
click at [191, 195] on div "Can I get a refund if I can’t use my season pass? What’s your refund policy for…" at bounding box center [196, 198] width 212 height 38
click at [186, 186] on input "text" at bounding box center [189, 186] width 199 height 14
paste input "Can I get a refund if I can’t use my season pass?"
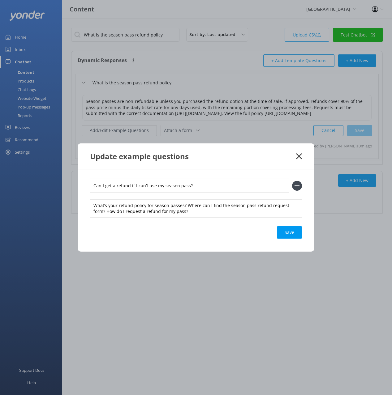
type input "Can I get a refund if I can’t use my season pass?"
click at [296, 186] on use at bounding box center [296, 185] width 5 height 5
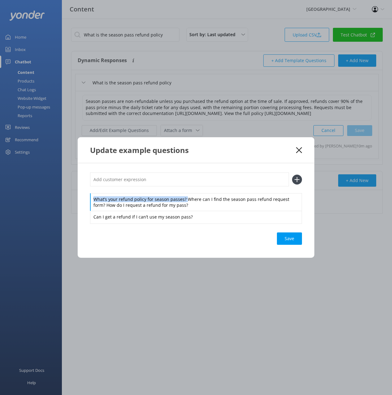
click at [185, 190] on div "What’s your refund policy for season passes? Where can I find the season pass r…" at bounding box center [196, 198] width 212 height 50
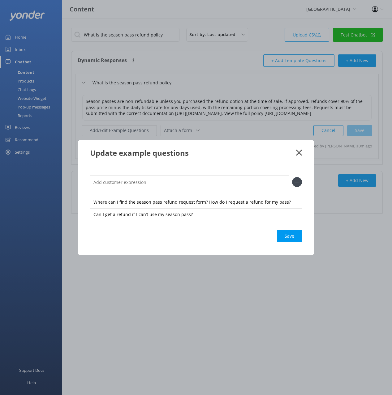
click at [184, 182] on input "text" at bounding box center [189, 182] width 199 height 14
paste input "What’s your refund policy for season passes?"
type input "What’s your refund policy for season passes?"
click at [296, 183] on icon at bounding box center [297, 182] width 10 height 10
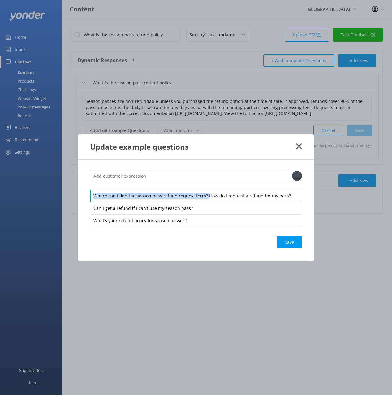
click at [204, 188] on div "Where can I find the season pass refund request form? How do I request a refund…" at bounding box center [196, 198] width 212 height 58
click at [200, 174] on input "text" at bounding box center [189, 176] width 199 height 14
paste input "Where can I find the season pass refund request form?"
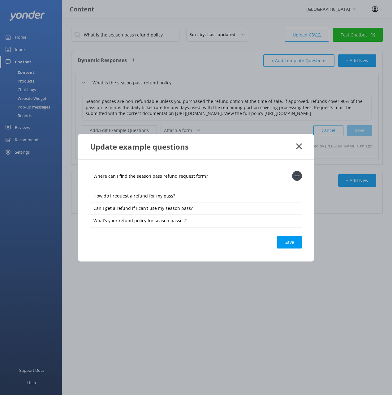
type input "Where can I find the season pass refund request form?"
click at [295, 176] on use at bounding box center [296, 175] width 5 height 5
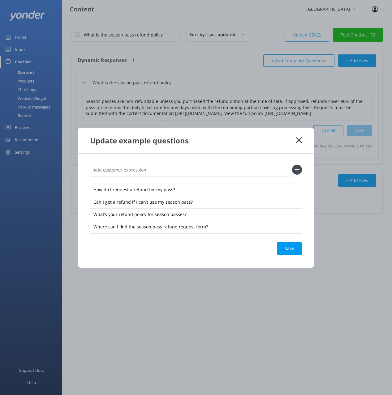
click at [288, 246] on div "Save" at bounding box center [289, 248] width 25 height 12
click at [300, 141] on icon at bounding box center [299, 140] width 6 height 6
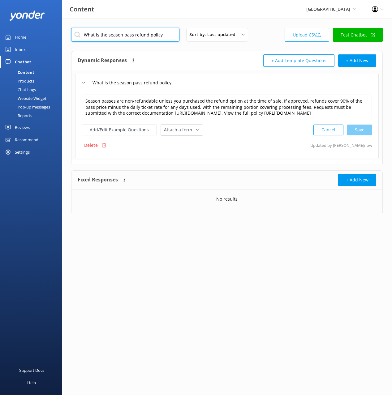
click at [153, 41] on input "What is the season pass refund policy" at bounding box center [125, 35] width 108 height 14
drag, startPoint x: 154, startPoint y: 36, endPoint x: 264, endPoint y: 91, distance: 122.8
click at [154, 36] on input "What is the season pass refund policy" at bounding box center [125, 35] width 108 height 14
paste input "How many discounted tickets do I get with my season pass?"
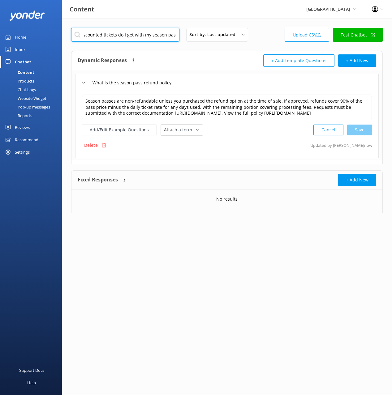
type input "How many discounted tickets do I get with my season pass?"
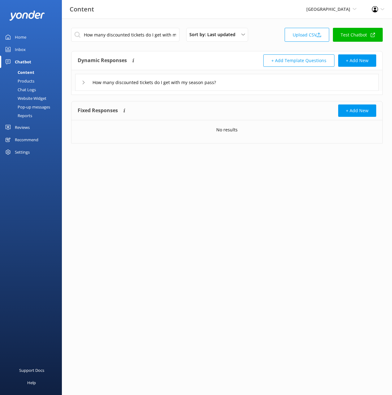
drag, startPoint x: 255, startPoint y: 83, endPoint x: 243, endPoint y: 89, distance: 13.0
click at [254, 83] on div "How many discounted tickets do I get with my season pass?" at bounding box center [226, 82] width 303 height 17
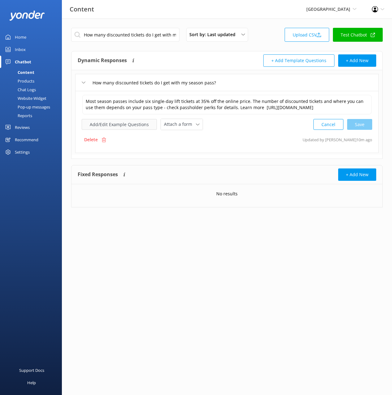
click at [129, 130] on button "Add/Edit Example Questions" at bounding box center [119, 124] width 75 height 11
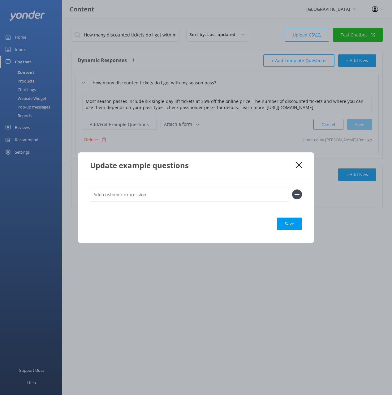
click at [203, 194] on input "text" at bounding box center [189, 195] width 199 height 14
paste input "How much of a discount do I get on extra lift tickets? How many discounted lift…"
click at [167, 207] on div "How much of a discount do I get on extra lift tickets? How many discounted lift…" at bounding box center [196, 198] width 212 height 21
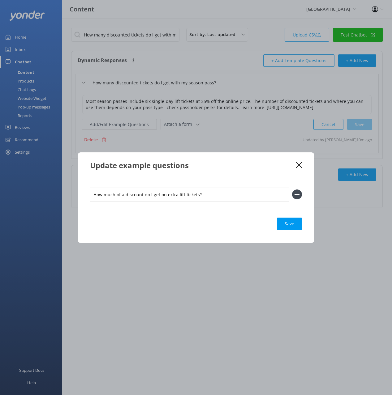
type input "How much of a discount do I get on extra lift tickets?"
click at [296, 196] on icon at bounding box center [297, 195] width 10 height 10
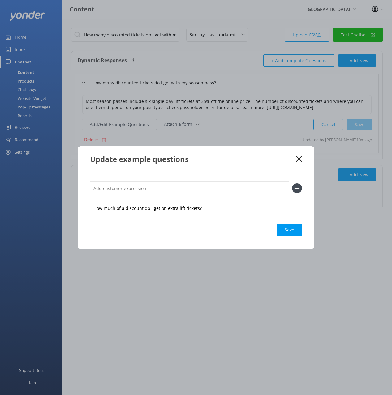
click at [238, 187] on input "text" at bounding box center [189, 188] width 199 height 14
paste input "How many discounted lift tickets come with my season pass?"
type input "How many discounted lift tickets come with my season pass?"
click at [299, 187] on icon at bounding box center [297, 188] width 10 height 10
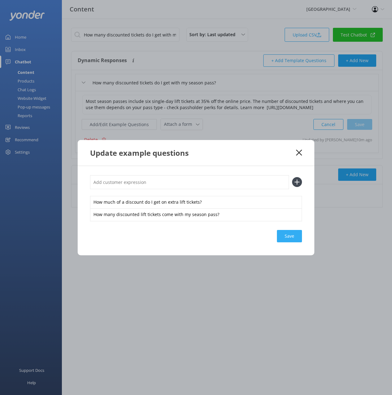
click at [292, 239] on div "Save" at bounding box center [289, 236] width 25 height 12
click at [299, 156] on icon at bounding box center [299, 153] width 6 height 6
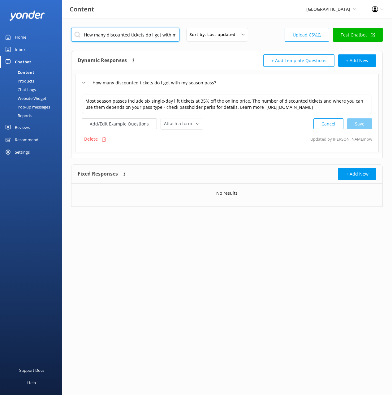
click at [150, 36] on input "How many discounted tickets do I get with my season pass?" at bounding box center [125, 35] width 108 height 14
paste input "can I redeem my discounted pass tickets"
type input "How can I redeem my discounted pass tickets"
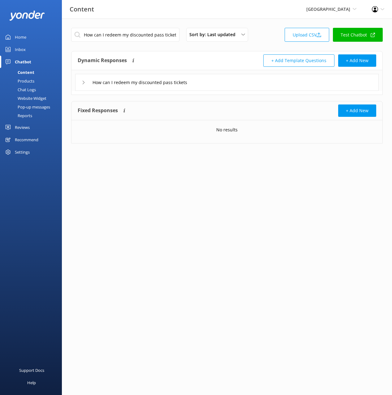
click at [211, 81] on div "How can I redeem my discounted pass tickets" at bounding box center [226, 82] width 303 height 17
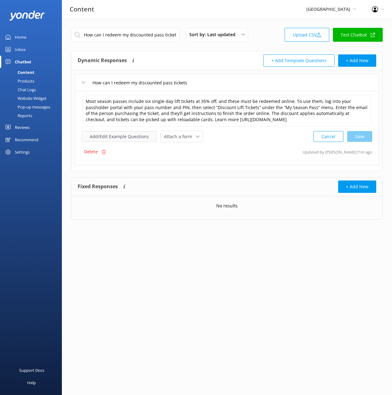
click at [130, 135] on button "Add/Edit Example Questions" at bounding box center [119, 136] width 75 height 11
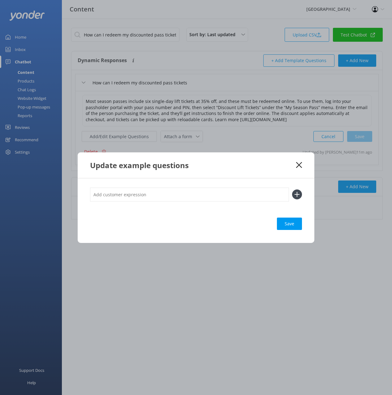
click at [238, 194] on input "text" at bounding box center [189, 195] width 199 height 14
paste input "How do I use my discounted lift tickets online? How do I access the passholder …"
type input "How do I use my discounted lift tickets online? How do I access the passholder …"
click at [300, 194] on icon at bounding box center [297, 195] width 10 height 10
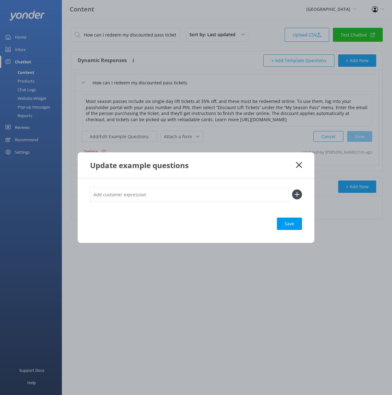
scroll to position [0, 0]
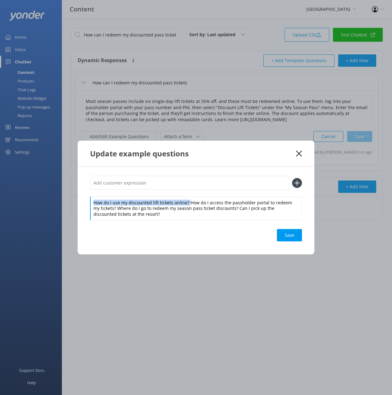
drag, startPoint x: 187, startPoint y: 203, endPoint x: 182, endPoint y: 188, distance: 16.0
click at [185, 192] on div "How do I use my discounted lift tickets online? How do I access the passholder …" at bounding box center [196, 198] width 212 height 44
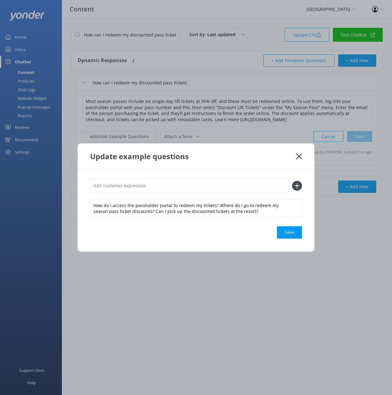
drag, startPoint x: 181, startPoint y: 186, endPoint x: 194, endPoint y: 186, distance: 13.3
click at [181, 186] on input "text" at bounding box center [189, 186] width 199 height 14
paste input "How do I use my discounted lift tickets online?"
type input "How do I use my discounted lift tickets online?"
drag, startPoint x: 294, startPoint y: 186, endPoint x: 282, endPoint y: 190, distance: 13.0
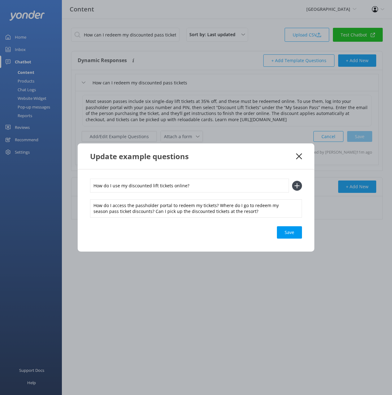
click at [294, 186] on icon at bounding box center [297, 186] width 10 height 10
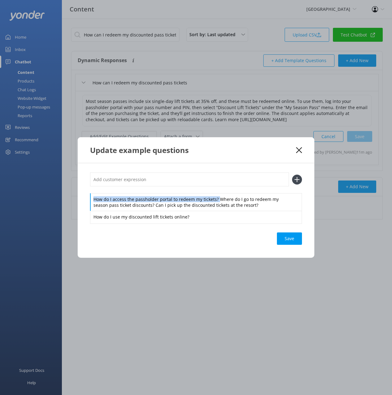
drag, startPoint x: 217, startPoint y: 200, endPoint x: 212, endPoint y: 192, distance: 9.0
click at [214, 192] on div "How do I access the passholder portal to redeem my tickets? Where do I go to re…" at bounding box center [196, 198] width 212 height 50
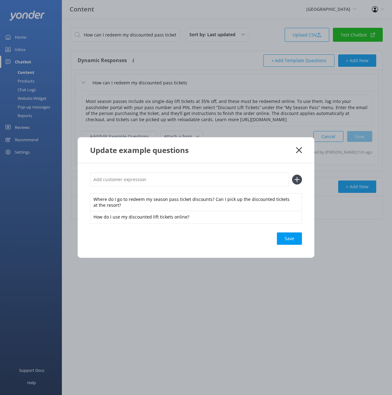
click at [204, 178] on input "text" at bounding box center [189, 180] width 199 height 14
paste input "How do I access the passholder portal to redeem my tickets?"
type input "How do I access the passholder portal to redeem my tickets?"
drag, startPoint x: 296, startPoint y: 178, endPoint x: 256, endPoint y: 190, distance: 42.1
click at [296, 178] on icon at bounding box center [297, 180] width 10 height 10
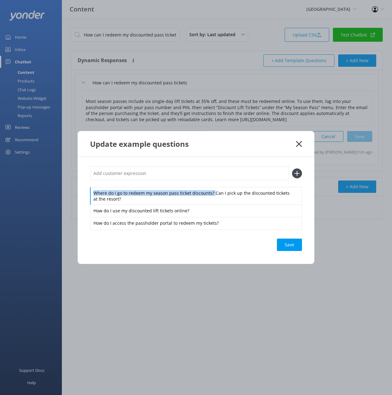
click at [212, 184] on div "Where do I go to redeem my season pass ticket discounts? Can I pick up the disc…" at bounding box center [196, 197] width 212 height 63
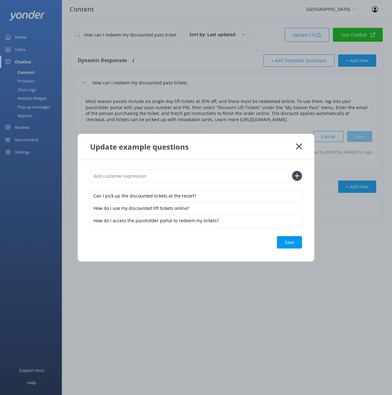
click at [211, 177] on input "text" at bounding box center [189, 176] width 199 height 14
paste input "Where do I go to redeem my season pass ticket discounts?"
type input "Where do I go to redeem my season pass ticket discounts?"
click at [295, 172] on icon at bounding box center [297, 176] width 10 height 10
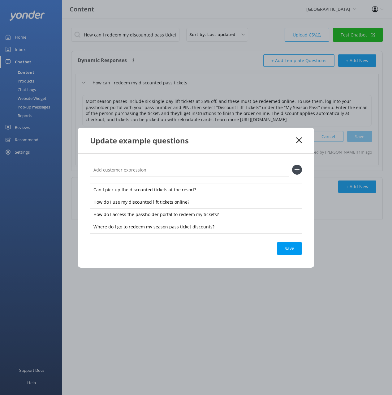
click at [291, 247] on div "Save" at bounding box center [289, 248] width 25 height 12
click at [301, 141] on icon at bounding box center [299, 140] width 6 height 6
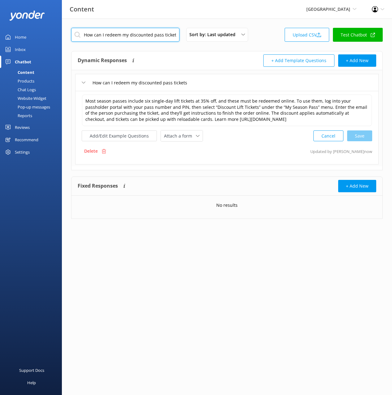
click at [144, 34] on input "How can I redeem my discounted pass tickets" at bounding box center [125, 35] width 108 height 14
paste input "Can I use my passholder discount with other deal"
type input "Can I use my passholder discount with other deals"
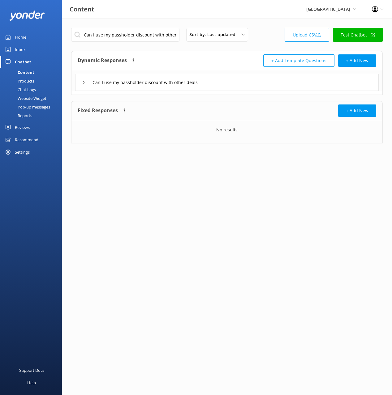
click at [236, 83] on div "Can I use my passholder discount with other deals" at bounding box center [226, 82] width 303 height 17
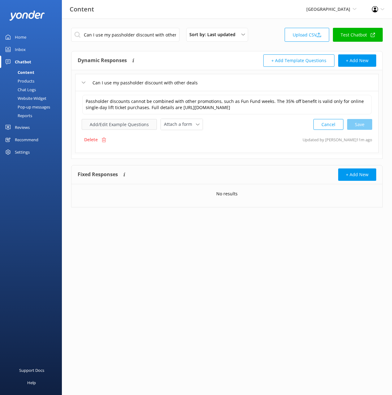
click at [129, 126] on button "Add/Edit Example Questions" at bounding box center [119, 124] width 75 height 11
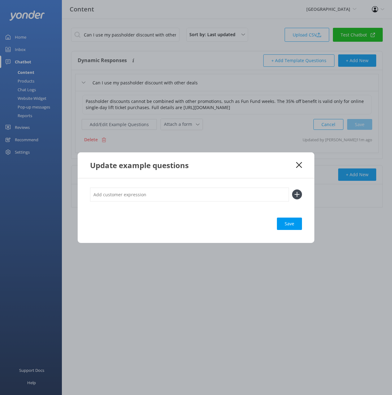
click at [216, 194] on input "text" at bounding box center [189, 195] width 199 height 14
paste input "Does the 35% discount work with Fun Fund week deals? Can I combine my passholde…"
click at [177, 204] on div "Does the 35% discount work with Fun Fund week deals? Can I combine my passholde…" at bounding box center [196, 198] width 212 height 21
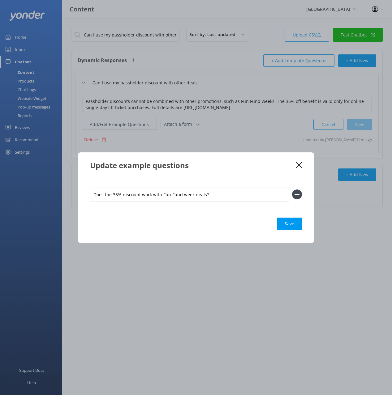
type input "Does the 35% discount work with Fun Fund week deals?"
click at [299, 193] on icon at bounding box center [297, 195] width 10 height 10
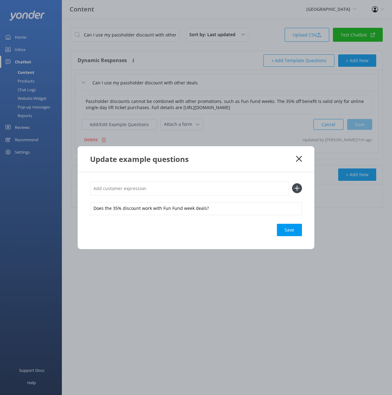
click at [232, 189] on input "text" at bounding box center [189, 188] width 199 height 14
paste input "Can I combine my passholder discount with other offers?"
type input "Can I combine my passholder discount with other offers?"
click at [296, 188] on use at bounding box center [296, 188] width 5 height 5
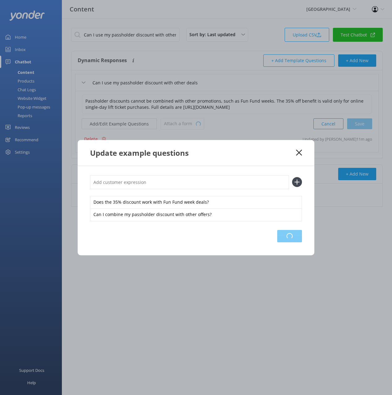
click at [291, 240] on div "Loading.." at bounding box center [289, 236] width 25 height 12
click at [289, 231] on div "Save" at bounding box center [289, 236] width 25 height 12
click at [299, 151] on icon at bounding box center [299, 153] width 6 height 6
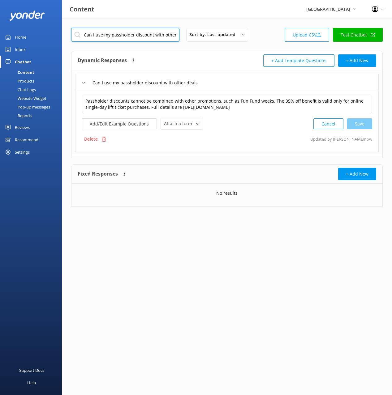
click at [139, 35] on input "Can I use my passholder discount with other deals" at bounding box center [125, 35] width 108 height 14
paste input "What are the season pass holder benefits"
type input "What are the season pass holder benefits"
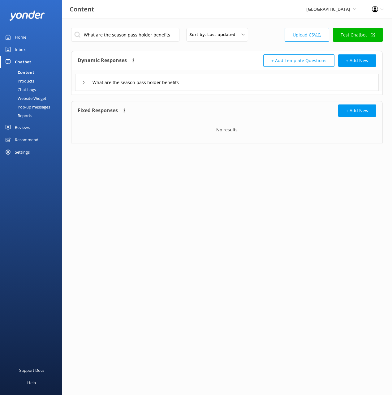
drag, startPoint x: 233, startPoint y: 81, endPoint x: 212, endPoint y: 90, distance: 22.9
click at [232, 82] on div "What are the season pass holder benefits" at bounding box center [226, 82] width 303 height 17
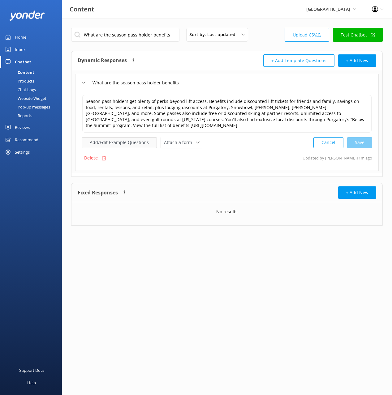
click at [135, 139] on button "Add/Edit Example Questions" at bounding box center [119, 142] width 75 height 11
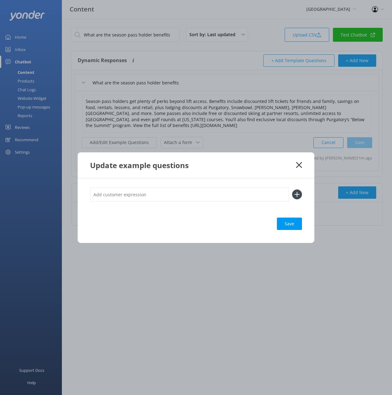
click at [219, 191] on input "text" at bounding box center [189, 195] width 199 height 14
paste input "What perks do I get as a season pass holder? Do pass holders get discounts on f…"
type input "What perks do I get as a season pass holder? Do pass holders get discounts on f…"
click at [298, 193] on icon at bounding box center [297, 195] width 10 height 10
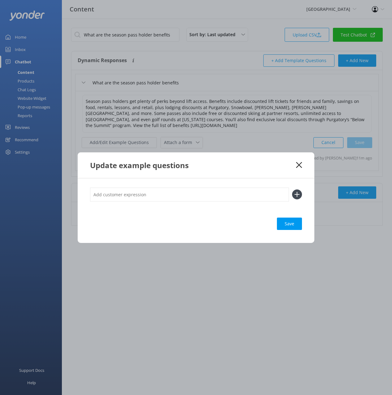
scroll to position [0, 0]
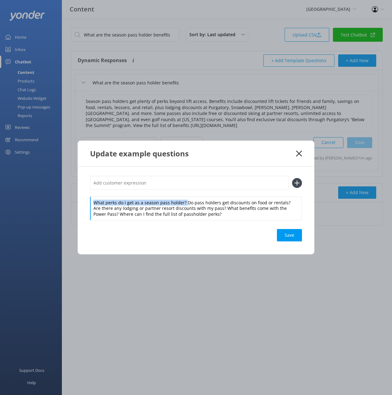
click at [182, 195] on div "What perks do I get as a season pass holder? Do pass holders get discounts on f…" at bounding box center [196, 198] width 212 height 44
click at [196, 181] on input "text" at bounding box center [189, 183] width 199 height 14
paste input "What perks do I get as a season pass holder?"
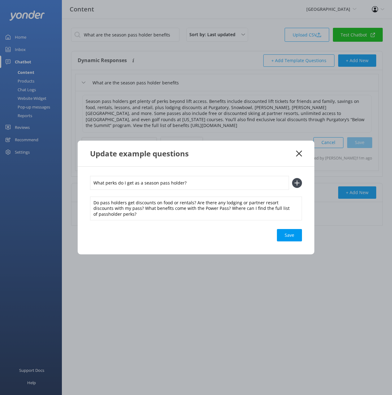
type input "What perks do I get as a season pass holder?"
drag, startPoint x: 299, startPoint y: 183, endPoint x: 261, endPoint y: 194, distance: 39.5
click at [299, 183] on use at bounding box center [296, 182] width 5 height 5
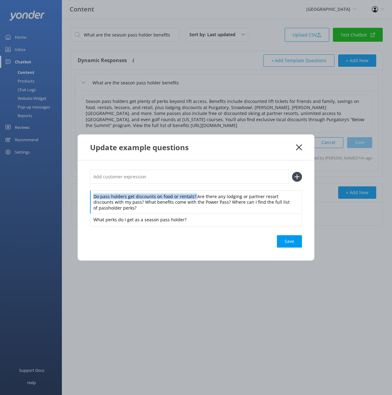
drag, startPoint x: 195, startPoint y: 196, endPoint x: 191, endPoint y: 181, distance: 15.5
click at [193, 186] on div "Do pass holders get discounts on food or rentals? Are there any lodging or part…" at bounding box center [196, 198] width 212 height 56
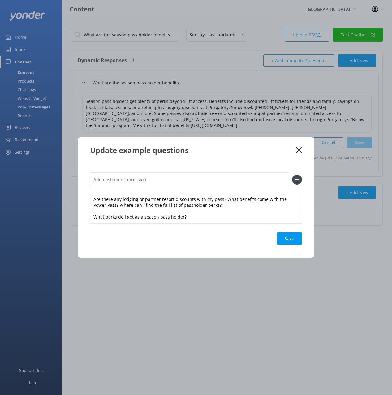
click at [189, 176] on input "text" at bounding box center [189, 180] width 199 height 14
paste input "Do pass holders get discounts on food or rentals?"
type input "Do pass holders get discounts on food or rentals?"
click at [297, 178] on icon at bounding box center [297, 180] width 10 height 10
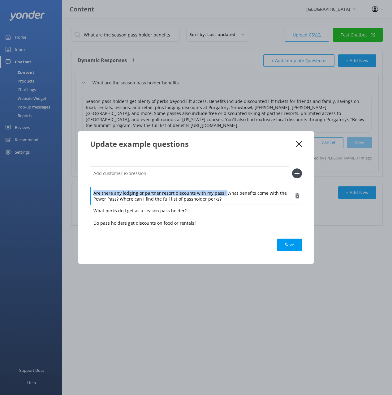
drag, startPoint x: 222, startPoint y: 194, endPoint x: 223, endPoint y: 187, distance: 6.2
click at [222, 187] on div "Are there any lodging or partner resort discounts with my pass? What benefits c…" at bounding box center [196, 196] width 212 height 18
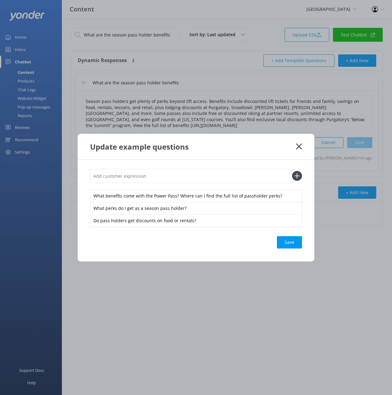
drag, startPoint x: 216, startPoint y: 176, endPoint x: 236, endPoint y: 178, distance: 19.9
click at [216, 176] on input "text" at bounding box center [189, 176] width 199 height 14
paste input "Are there any lodging or partner resort discounts with my pass?"
type input "Are there any lodging or partner resort discounts with my pass?"
drag, startPoint x: 298, startPoint y: 176, endPoint x: 264, endPoint y: 187, distance: 36.0
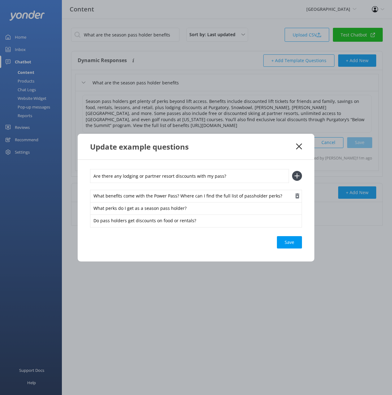
click at [298, 176] on use at bounding box center [296, 175] width 5 height 5
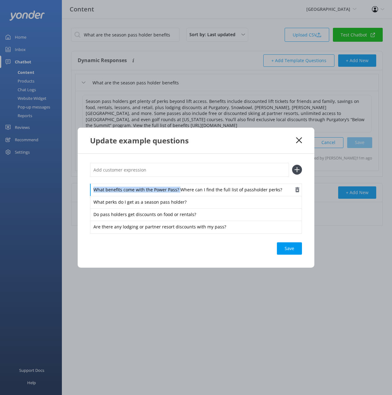
click at [178, 184] on div "What benefits come with the Power Pass? Where can I find the full list of passh…" at bounding box center [196, 190] width 212 height 13
drag, startPoint x: 173, startPoint y: 174, endPoint x: 229, endPoint y: 167, distance: 56.4
click at [174, 174] on input "text" at bounding box center [189, 170] width 199 height 14
paste input "What benefits come with the Power Pass?"
type input "What benefits come with the Power Pass?"
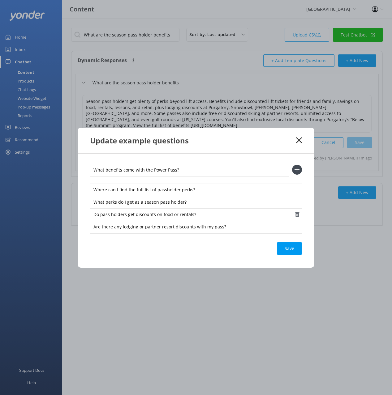
drag, startPoint x: 297, startPoint y: 169, endPoint x: 292, endPoint y: 205, distance: 36.3
click at [297, 169] on icon at bounding box center [297, 170] width 10 height 10
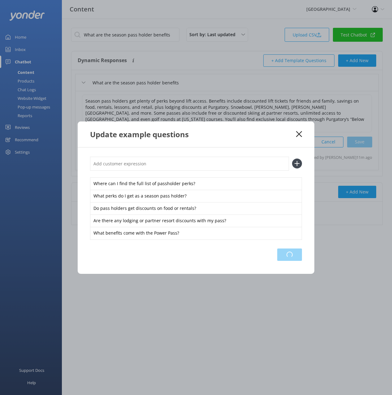
click at [292, 251] on div "Loading.." at bounding box center [289, 255] width 25 height 12
click at [302, 135] on div "Update example questions" at bounding box center [196, 135] width 237 height 26
click at [301, 135] on icon at bounding box center [299, 134] width 6 height 6
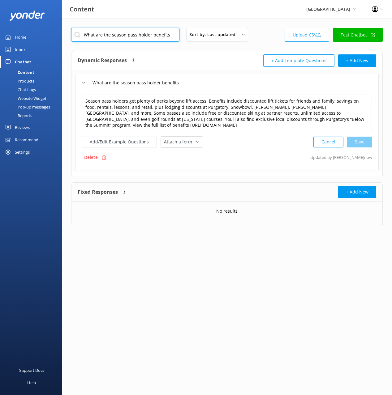
drag, startPoint x: 155, startPoint y: 34, endPoint x: 350, endPoint y: 130, distance: 217.1
click at [155, 34] on input "What are the season pass holder benefits" at bounding box center [125, 35] width 108 height 14
paste input "Does my season pass come with summer mountain bike"
type input "Does my season pass come with summer mountain bike benefits"
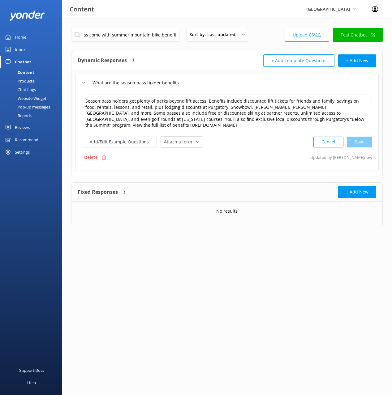
scroll to position [0, 0]
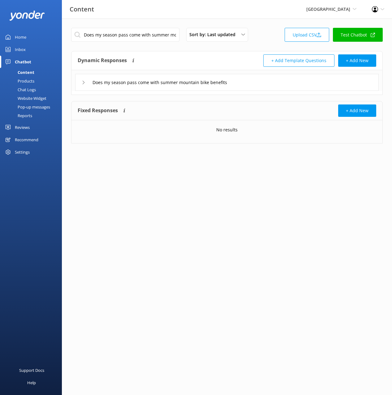
click at [265, 85] on div "Does my season pass come with summer mountain bike benefits" at bounding box center [226, 82] width 303 height 17
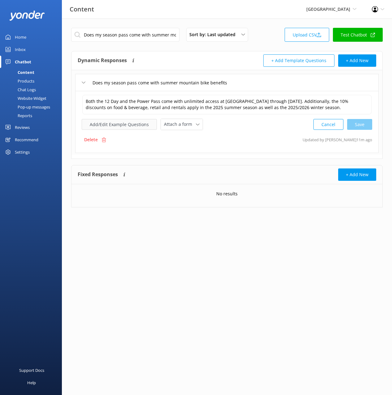
click at [134, 121] on button "Add/Edit Example Questions" at bounding box center [119, 124] width 75 height 11
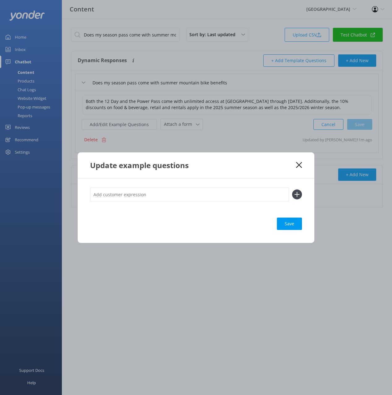
click at [224, 196] on input "text" at bounding box center [189, 195] width 199 height 14
paste input "Are summer activities like biking or golf included in the season pass? Does the…"
drag, startPoint x: 147, startPoint y: 194, endPoint x: 163, endPoint y: 205, distance: 19.5
click at [153, 207] on div "Are summer activities like biking or golf included in the season pass? Does the…" at bounding box center [196, 198] width 212 height 21
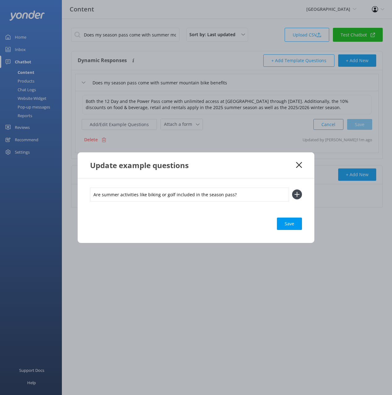
scroll to position [0, 0]
type input "Are summer activities like biking or golf included in the season pass?"
click at [299, 194] on use at bounding box center [296, 194] width 5 height 5
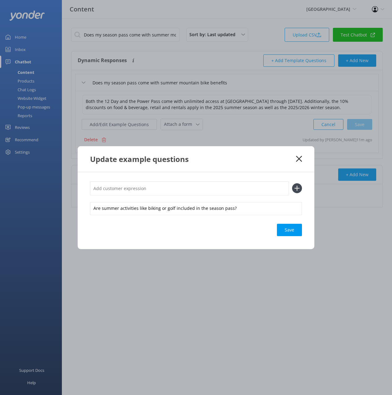
drag, startPoint x: 242, startPoint y: 194, endPoint x: 250, endPoint y: 189, distance: 8.8
click at [242, 194] on input "text" at bounding box center [189, 188] width 199 height 14
click at [250, 189] on input "text" at bounding box center [189, 188] width 199 height 14
paste input "Does the season pass include access to [GEOGRAPHIC_DATA] or the Golf Club"
type input "Does the season pass include access to [GEOGRAPHIC_DATA] or the Golf Club"
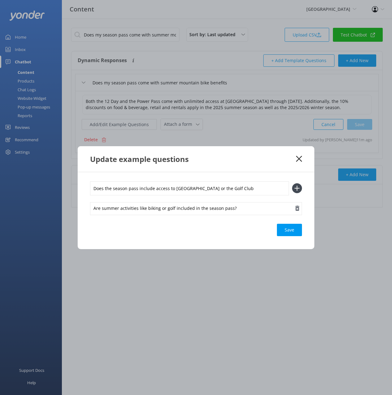
click at [297, 187] on icon at bounding box center [297, 188] width 10 height 10
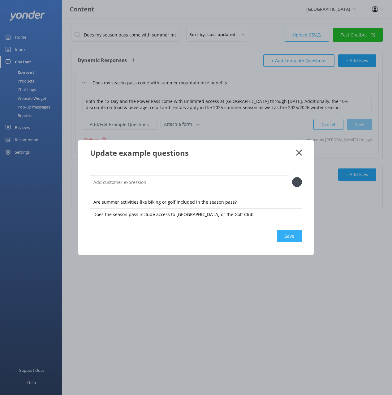
click at [295, 236] on div "Save" at bounding box center [289, 236] width 25 height 12
drag, startPoint x: 300, startPoint y: 152, endPoint x: 303, endPoint y: 153, distance: 3.2
click at [300, 152] on icon at bounding box center [299, 153] width 6 height 6
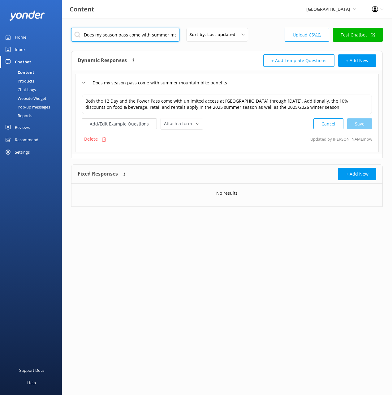
click at [156, 34] on input "Does my season pass come with summer mountain bike benefits" at bounding box center [125, 35] width 108 height 14
paste input "golf benefits"
type input "Does my season pass come with golf benefits"
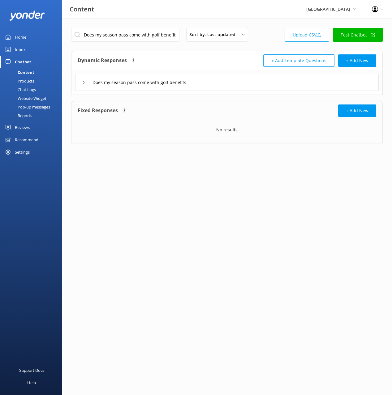
drag, startPoint x: 212, startPoint y: 82, endPoint x: 207, endPoint y: 86, distance: 6.5
click at [211, 82] on div "Does my season pass come with golf benefits" at bounding box center [226, 82] width 303 height 17
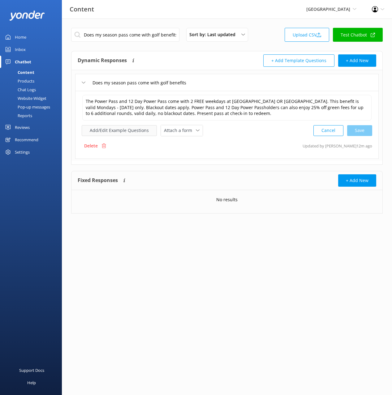
click at [122, 129] on button "Add/Edit Example Questions" at bounding box center [119, 130] width 75 height 11
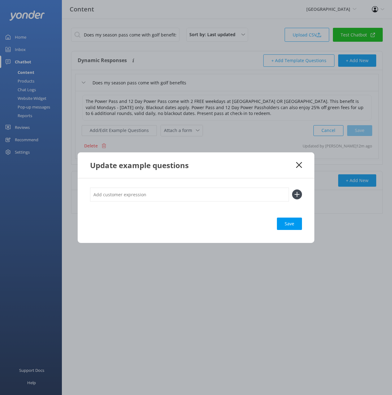
drag, startPoint x: 209, startPoint y: 193, endPoint x: 290, endPoint y: 197, distance: 80.8
click at [211, 194] on input "text" at bounding box center [189, 195] width 199 height 14
paste input "Do season passes include any golf perks? How many free golf days do I get with …"
type input "Do season passes include any golf perks? How many free golf days do I get with …"
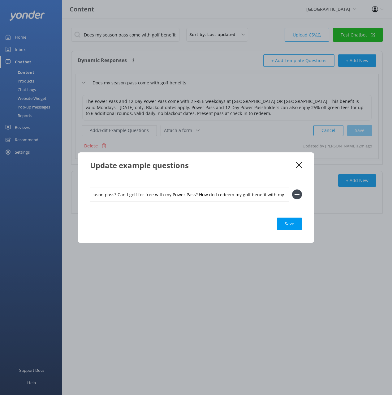
drag, startPoint x: 299, startPoint y: 194, endPoint x: 295, endPoint y: 199, distance: 5.7
click at [298, 194] on icon at bounding box center [297, 195] width 10 height 10
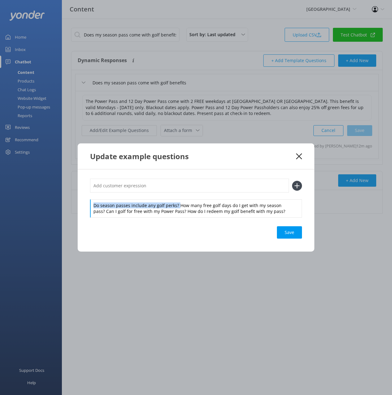
drag, startPoint x: 177, startPoint y: 206, endPoint x: 176, endPoint y: 189, distance: 17.4
click at [176, 195] on div "Do season passes include any golf perks? How many free golf days do I get with …" at bounding box center [196, 198] width 212 height 38
drag, startPoint x: 176, startPoint y: 186, endPoint x: 280, endPoint y: 180, distance: 103.7
click at [180, 185] on input "text" at bounding box center [189, 186] width 199 height 14
paste input "Do season passes include any golf perks?"
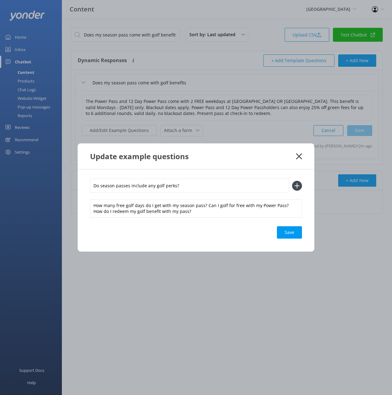
type input "Do season passes include any golf perks?"
click at [301, 186] on icon at bounding box center [297, 186] width 10 height 10
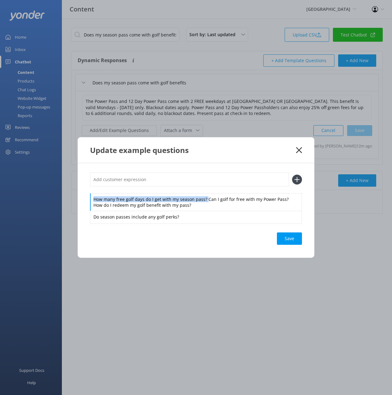
drag, startPoint x: 205, startPoint y: 200, endPoint x: 205, endPoint y: 190, distance: 9.6
click at [205, 191] on div "How many free golf days do I get with my season pass? Can I golf for free with …" at bounding box center [196, 198] width 212 height 50
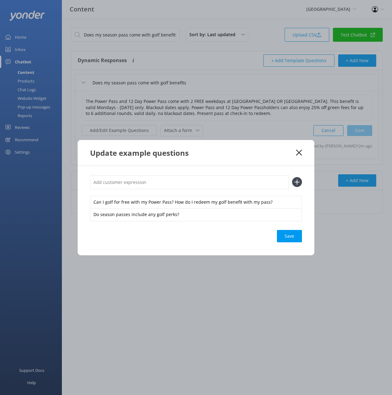
click at [207, 178] on input "text" at bounding box center [189, 182] width 199 height 14
paste input "How many free golf days do I get with my season pass?"
type input "How many free golf days do I get with my season pass?"
click at [297, 181] on icon at bounding box center [297, 182] width 10 height 10
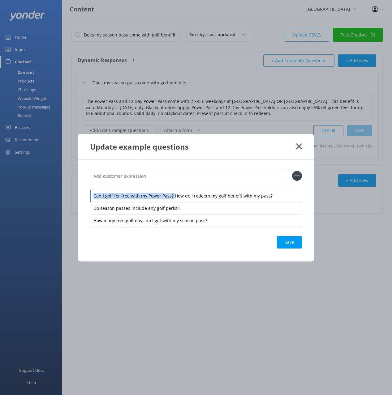
drag, startPoint x: 173, startPoint y: 197, endPoint x: 170, endPoint y: 187, distance: 10.3
click at [170, 189] on div "Can I golf for free with my Power Pass? How do I redeem my golf benefit with my…" at bounding box center [196, 198] width 212 height 58
click at [167, 178] on input "text" at bounding box center [189, 176] width 199 height 14
paste input "Can I golf for free with my Power Pass?"
type input "Can I golf for free with my Power Pass?"
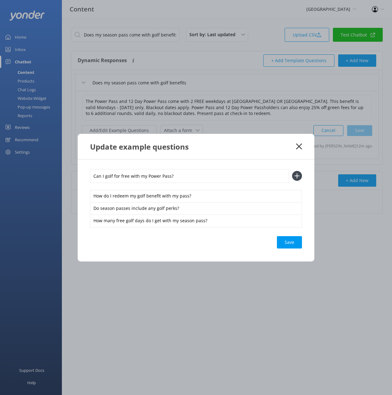
click at [294, 174] on icon at bounding box center [297, 176] width 10 height 10
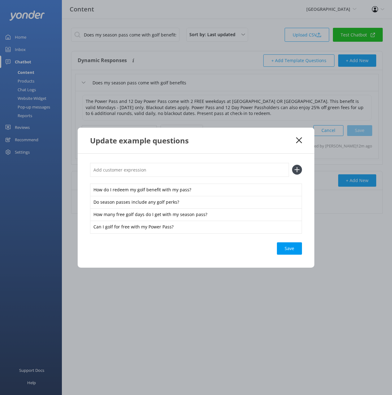
drag, startPoint x: 294, startPoint y: 252, endPoint x: 301, endPoint y: 250, distance: 8.0
click at [294, 252] on div "Save" at bounding box center [289, 248] width 25 height 12
drag, startPoint x: 286, startPoint y: 251, endPoint x: 289, endPoint y: 254, distance: 3.7
click at [288, 252] on div "Save" at bounding box center [289, 248] width 25 height 12
drag, startPoint x: 285, startPoint y: 149, endPoint x: 299, endPoint y: 141, distance: 16.3
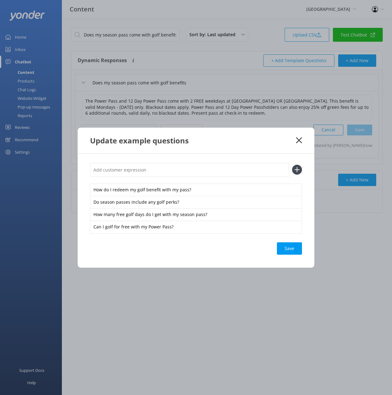
click at [287, 149] on div "Update example questions" at bounding box center [196, 141] width 237 height 26
drag, startPoint x: 299, startPoint y: 141, endPoint x: 294, endPoint y: 140, distance: 5.3
click at [299, 141] on use at bounding box center [299, 140] width 6 height 6
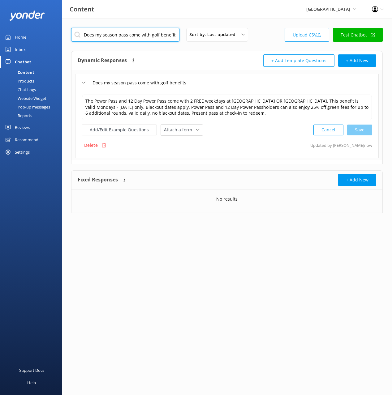
drag, startPoint x: 155, startPoint y: 36, endPoint x: 162, endPoint y: 42, distance: 9.7
click at [156, 36] on input "Does my season pass come with golf benefits" at bounding box center [125, 35] width 108 height 14
paste input "lodging discoun"
type input "Does my season pass come with lodging discounts"
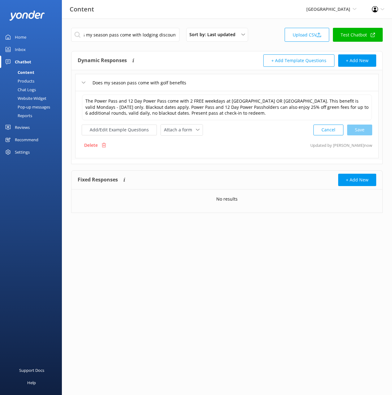
scroll to position [0, 0]
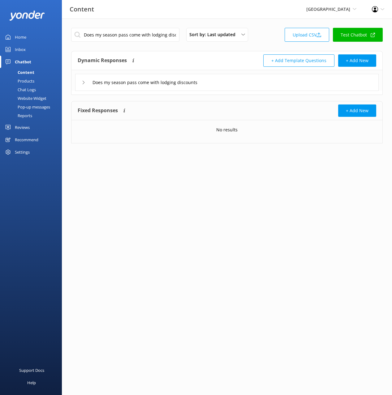
drag, startPoint x: 237, startPoint y: 78, endPoint x: 236, endPoint y: 85, distance: 7.2
click at [237, 78] on div "Does my season pass come with lodging discounts" at bounding box center [226, 82] width 303 height 17
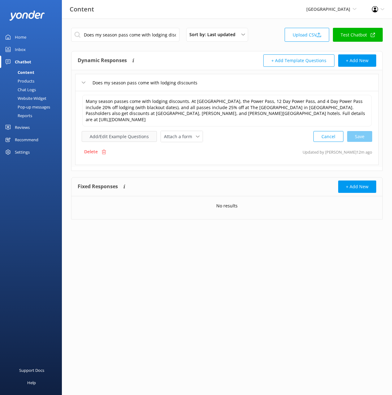
click at [106, 131] on button "Add/Edit Example Questions" at bounding box center [119, 136] width 75 height 11
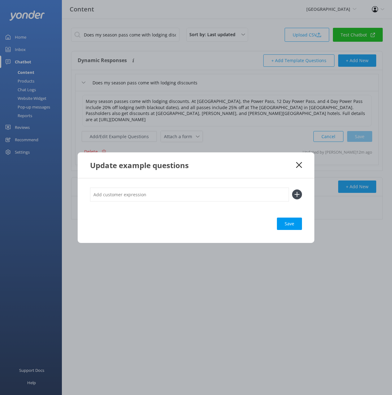
click at [191, 195] on input "text" at bounding box center [189, 195] width 199 height 14
paste input "Do season pass holders get discounts on lodging? Are there blackout dates for t…"
type input "Do season pass holders get discounts on lodging? Are there blackout dates for t…"
drag, startPoint x: 295, startPoint y: 192, endPoint x: 264, endPoint y: 196, distance: 31.1
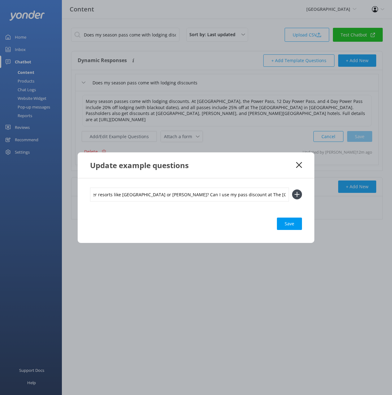
click at [293, 192] on icon at bounding box center [297, 195] width 10 height 10
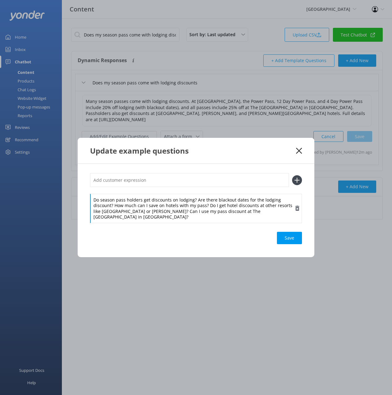
click at [163, 204] on div "Do season pass holders get discounts on lodging? Are there blackout dates for t…" at bounding box center [196, 208] width 212 height 29
click at [193, 194] on div "Do season pass holders get discounts on lodging? Are there blackout dates for t…" at bounding box center [196, 197] width 212 height 49
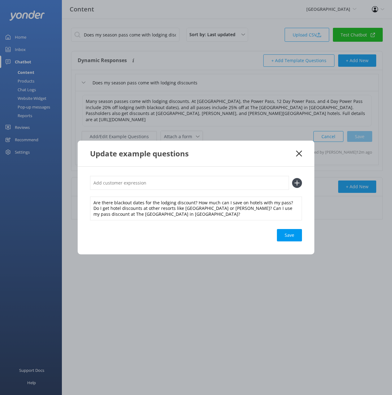
click at [190, 186] on input "text" at bounding box center [189, 183] width 199 height 14
paste input "Do season pass holders get discounts on lodging?"
type input "Do season pass holders get discounts on lodging?"
click at [295, 181] on icon at bounding box center [297, 183] width 10 height 10
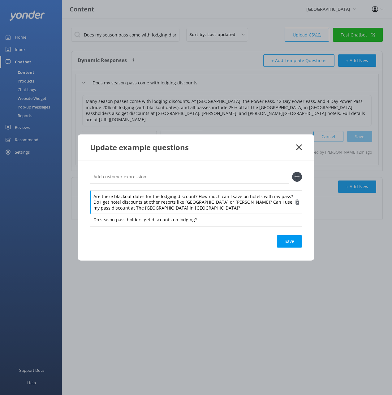
drag, startPoint x: 199, startPoint y: 200, endPoint x: 195, endPoint y: 198, distance: 3.6
click at [198, 199] on div "Are there blackout dates for the lodging discount? How much can I save on hotel…" at bounding box center [196, 202] width 212 height 24
drag, startPoint x: 194, startPoint y: 197, endPoint x: 195, endPoint y: 184, distance: 13.3
click at [194, 188] on div "Are there blackout dates for the lodging discount? How much can I save on hotel…" at bounding box center [196, 198] width 212 height 56
click at [193, 177] on input "text" at bounding box center [189, 177] width 199 height 14
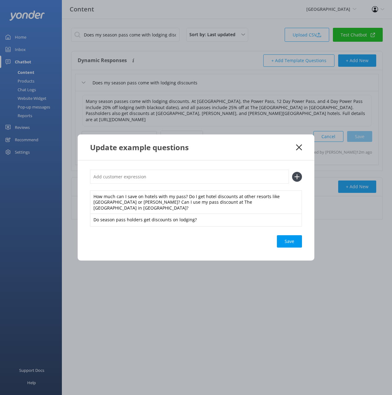
paste input "Are there blackout dates for the lodging discount?"
type input "Are there blackout dates for the lodging discount?"
drag, startPoint x: 300, startPoint y: 179, endPoint x: 295, endPoint y: 179, distance: 4.6
click at [299, 179] on icon at bounding box center [297, 177] width 10 height 10
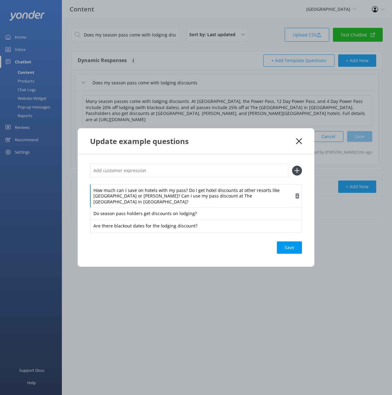
click at [190, 196] on div "How much can I save on hotels with my pass? Do I get hotel discounts at other r…" at bounding box center [196, 196] width 212 height 24
drag, startPoint x: 186, startPoint y: 192, endPoint x: 186, endPoint y: 185, distance: 7.2
click at [186, 185] on div "How much can I save on hotels with my pass? Do I get hotel discounts at other r…" at bounding box center [196, 198] width 212 height 69
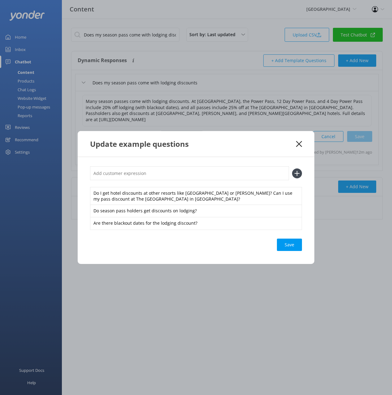
click at [183, 173] on input "text" at bounding box center [189, 173] width 199 height 14
paste input "How much can I save on hotels with my pass?"
type input "How much can I save on hotels with my pass?"
click at [297, 172] on icon at bounding box center [297, 174] width 10 height 10
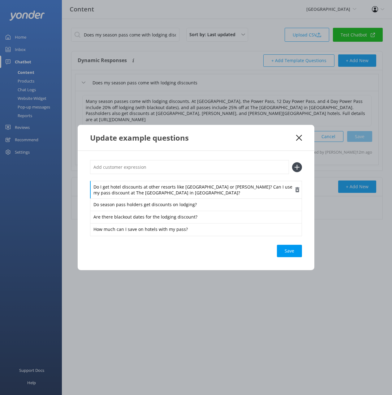
click at [231, 187] on div "Do I get hotel discounts at other resorts like [GEOGRAPHIC_DATA] or [PERSON_NAM…" at bounding box center [196, 190] width 212 height 18
click at [235, 178] on div "Do I get hotel discounts at other resorts like [GEOGRAPHIC_DATA] or [PERSON_NAM…" at bounding box center [196, 197] width 212 height 75
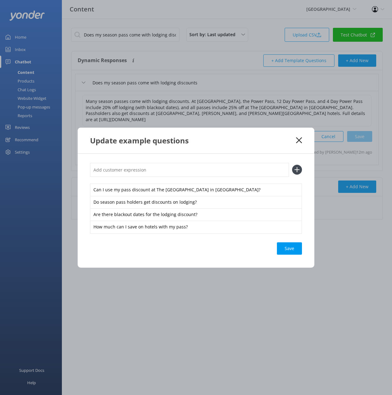
click at [221, 168] on input "text" at bounding box center [189, 170] width 199 height 14
paste input "Do I get hotel discounts at other resorts like [GEOGRAPHIC_DATA] or [PERSON_NAM…"
type input "Do I get hotel discounts at other resorts like [GEOGRAPHIC_DATA] or [PERSON_NAM…"
click at [297, 171] on use at bounding box center [296, 169] width 5 height 5
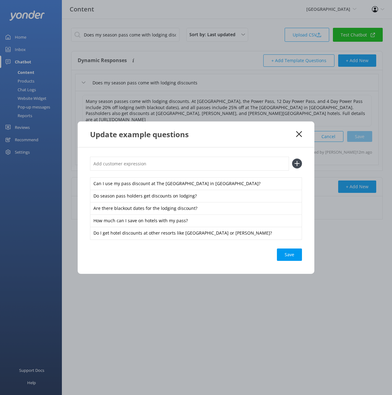
click at [293, 253] on div "Save" at bounding box center [289, 255] width 25 height 12
click at [297, 133] on icon at bounding box center [299, 134] width 6 height 6
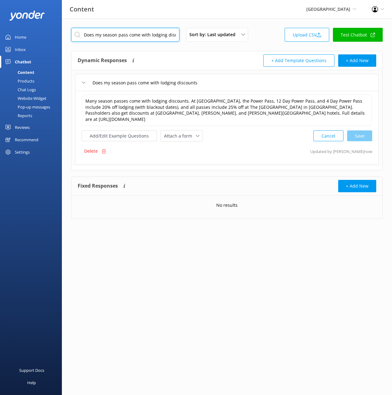
click at [154, 35] on input "Does my season pass come with lodging discounts" at bounding box center [125, 35] width 108 height 14
paste input "season passes include retail"
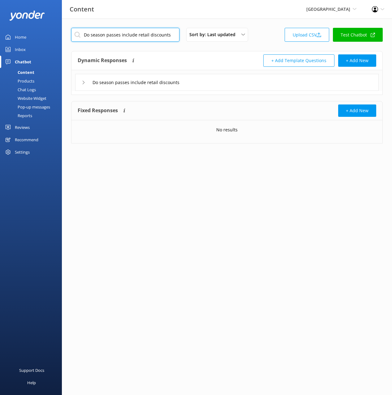
type input "Do season passes include retail discounts"
drag, startPoint x: 232, startPoint y: 82, endPoint x: 225, endPoint y: 87, distance: 8.7
click at [232, 82] on div "Do season passes include retail discounts" at bounding box center [226, 82] width 303 height 17
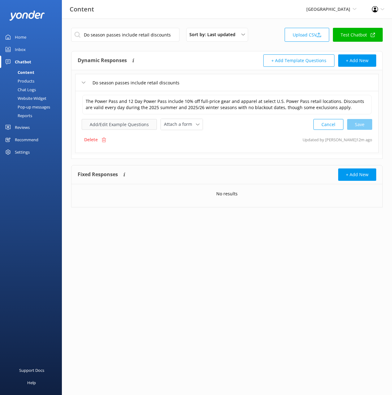
click at [102, 121] on button "Add/Edit Example Questions" at bounding box center [119, 124] width 75 height 11
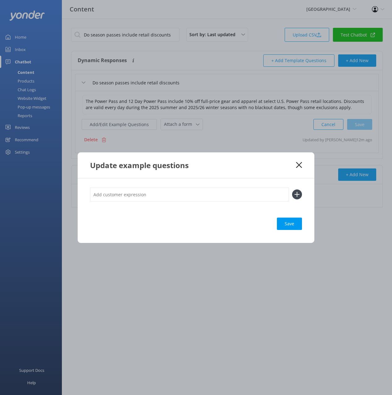
click at [205, 193] on input "text" at bounding box center [189, 195] width 199 height 14
drag, startPoint x: 253, startPoint y: 197, endPoint x: 257, endPoint y: 198, distance: 3.8
click at [254, 197] on input "text" at bounding box center [189, 195] width 199 height 14
paste input "Do I get a discount on gear or clothing with my season pass? Which passes inclu…"
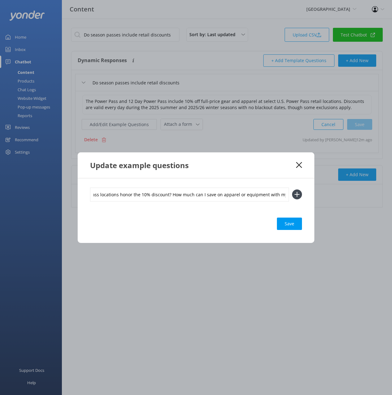
type input "Do I get a discount on gear or clothing with my season pass? Which passes inclu…"
click at [299, 197] on icon at bounding box center [297, 195] width 10 height 10
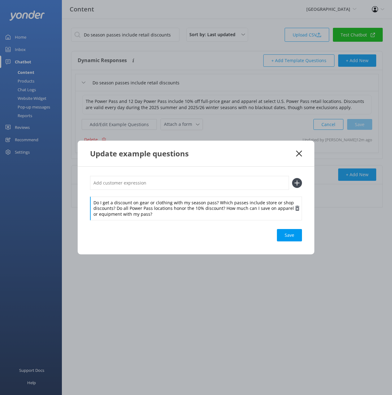
drag, startPoint x: 163, startPoint y: 204, endPoint x: 168, endPoint y: 205, distance: 5.6
click at [164, 205] on div "Do I get a discount on gear or clothing with my season pass? Which passes inclu…" at bounding box center [196, 209] width 212 height 24
drag, startPoint x: 216, startPoint y: 203, endPoint x: 213, endPoint y: 192, distance: 11.3
click at [216, 191] on div "Do I get a discount on gear or clothing with my season pass? Which passes inclu…" at bounding box center [196, 198] width 212 height 44
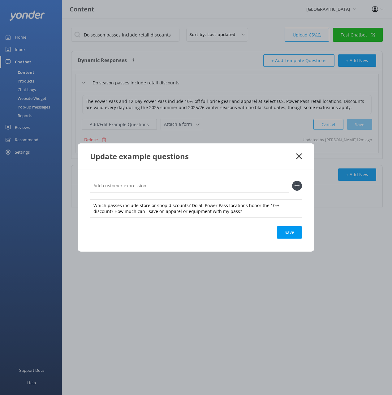
drag, startPoint x: 217, startPoint y: 186, endPoint x: 256, endPoint y: 183, distance: 38.8
click at [219, 186] on input "text" at bounding box center [189, 186] width 199 height 14
paste input "Do I get a discount on gear or clothing with my season pass?"
type input "Do I get a discount on gear or clothing with my season pass?"
click at [296, 185] on icon at bounding box center [297, 186] width 10 height 10
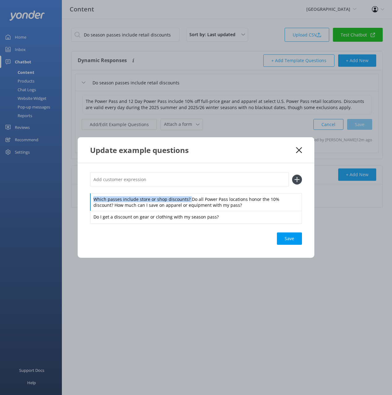
drag, startPoint x: 188, startPoint y: 199, endPoint x: 186, endPoint y: 183, distance: 16.2
click at [187, 186] on div "Which passes include store or shop discounts? Do all Power Pass locations honor…" at bounding box center [196, 198] width 212 height 50
click at [186, 182] on input "text" at bounding box center [189, 180] width 199 height 14
paste input "Which passes include store or shop discounts?"
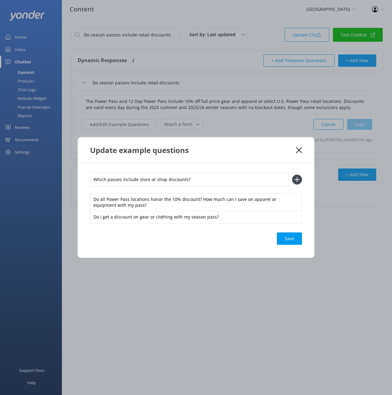
type input "Which passes include store or shop discounts?"
click at [300, 180] on icon at bounding box center [297, 180] width 10 height 10
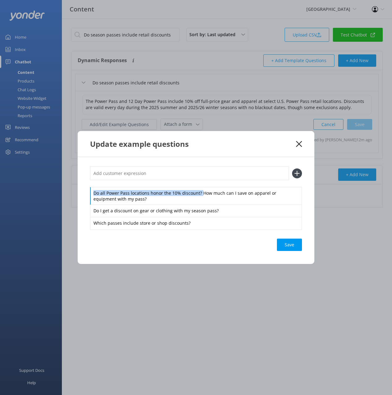
click at [200, 183] on div "Do all Power Pass locations honor the 10% discount? How much can I save on appa…" at bounding box center [196, 197] width 212 height 63
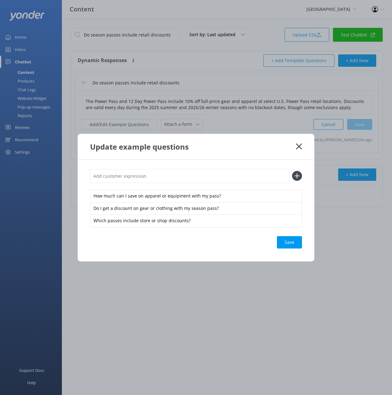
click at [202, 174] on input "text" at bounding box center [189, 176] width 199 height 14
paste input "Do all Power Pass locations honor the 10% discount?"
type input "Do all Power Pass locations honor the 10% discount?"
click at [299, 174] on icon at bounding box center [297, 176] width 10 height 10
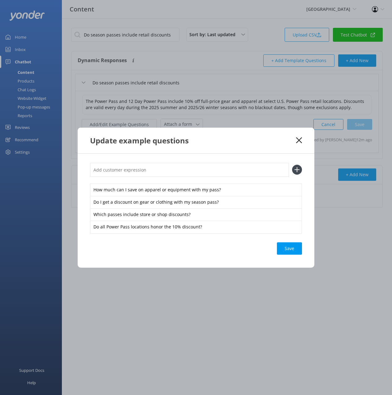
click at [294, 246] on div "Save" at bounding box center [289, 248] width 25 height 12
click at [288, 248] on div "Save" at bounding box center [289, 248] width 25 height 12
click at [290, 137] on div "Update example questions" at bounding box center [193, 140] width 206 height 10
click at [298, 140] on use at bounding box center [299, 140] width 6 height 6
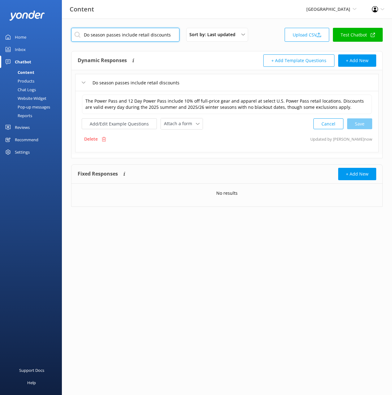
click at [146, 36] on input "Do season passes include retail discounts" at bounding box center [125, 35] width 108 height 14
paste input "ntal and lesson"
type input "Do season passes include rental and lesson discounts"
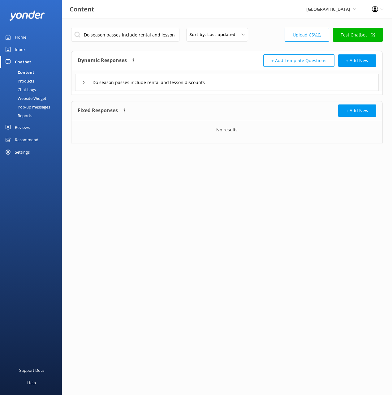
click at [242, 82] on div "Do season passes include rental and lesson discounts" at bounding box center [226, 82] width 303 height 17
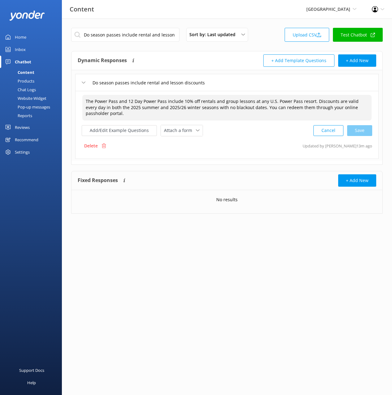
click at [208, 113] on textarea "The Power Pass and 12 Day Power Pass include 10% off rentals and group lessons …" at bounding box center [226, 108] width 289 height 26
click at [135, 130] on button "Add/Edit Example Questions" at bounding box center [119, 130] width 75 height 11
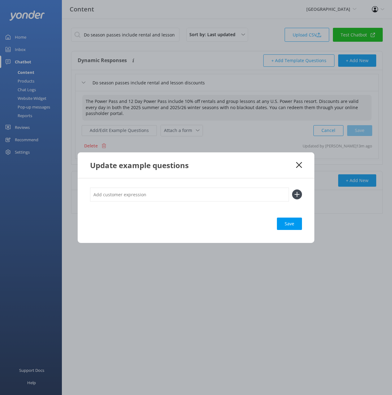
click at [182, 199] on input "text" at bounding box center [189, 195] width 199 height 14
paste input "Do I get discounts on ski or snowboard rentals with my season pass? Are there a…"
type input "Do I get discounts on ski or snowboard rentals with my season pass? Are there a…"
click at [295, 196] on icon at bounding box center [297, 195] width 10 height 10
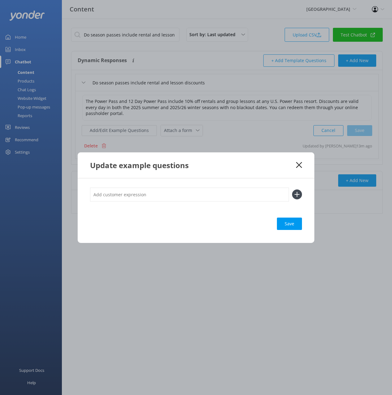
scroll to position [0, 0]
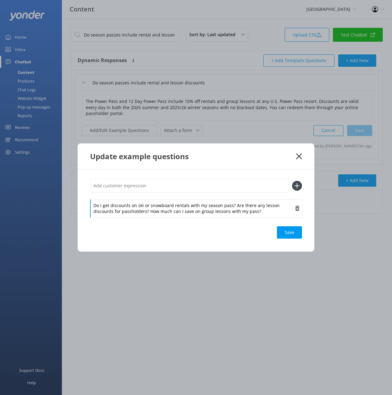
click at [169, 209] on div "Do I get discounts on ski or snowboard rentals with my season pass? Are there a…" at bounding box center [196, 208] width 212 height 18
click at [233, 195] on div "Do I get discounts on ski or snowboard rentals with my season pass? Are there a…" at bounding box center [196, 198] width 212 height 38
click at [225, 184] on input "text" at bounding box center [189, 186] width 199 height 14
paste input "Do I get discounts on ski or snowboard rentals with my season pass?"
type input "Do I get discounts on ski or snowboard rentals with my season pass?"
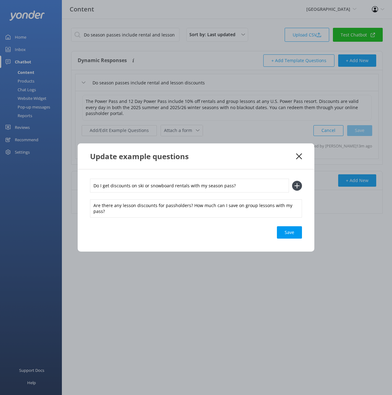
click at [298, 186] on icon at bounding box center [297, 186] width 10 height 10
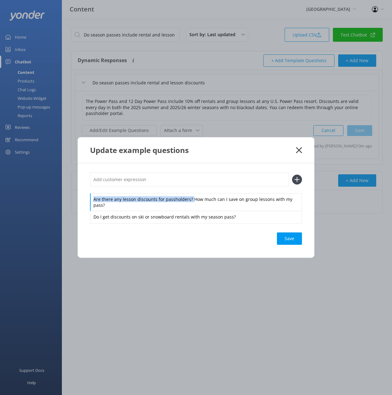
click at [191, 194] on div "Are there any lesson discounts for passholders? How much can I save on group le…" at bounding box center [196, 202] width 212 height 18
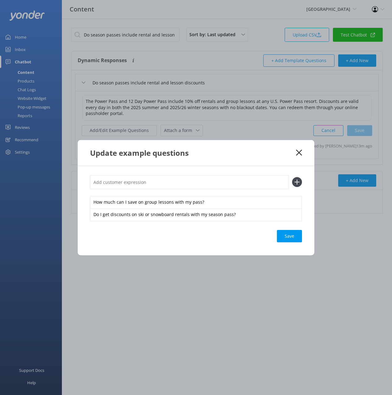
click at [186, 183] on input "text" at bounding box center [189, 182] width 199 height 14
paste input "Are there any lesson discounts for passholders?"
type input "Are there any lesson discounts for passholders?"
click at [298, 182] on icon at bounding box center [297, 182] width 10 height 10
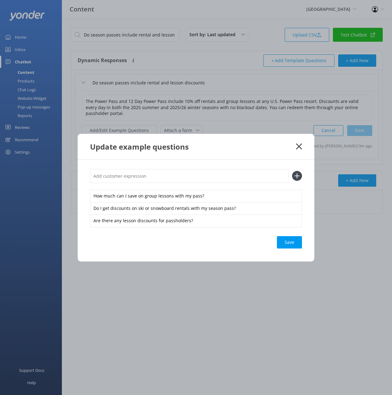
click at [293, 239] on div "Save" at bounding box center [289, 242] width 25 height 12
click at [298, 145] on icon at bounding box center [299, 146] width 6 height 6
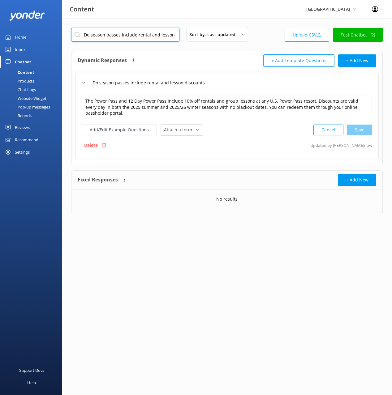
click at [154, 35] on input "Do season passes include rental and lesson discounts" at bounding box center [125, 35] width 108 height 14
drag, startPoint x: 154, startPoint y: 35, endPoint x: 157, endPoint y: 36, distance: 3.2
click at [155, 35] on input "Do season passes include rental and lesson discounts" at bounding box center [125, 35] width 108 height 14
paste input "es my season pass include food and drink"
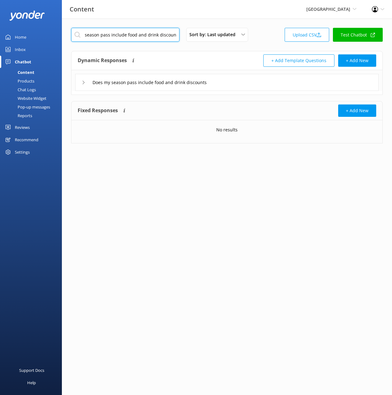
type input "Does my season pass include food and drink discounts"
drag, startPoint x: 248, startPoint y: 83, endPoint x: 235, endPoint y: 89, distance: 14.8
click at [248, 83] on div "Does my season pass include food and drink discounts" at bounding box center [226, 82] width 303 height 17
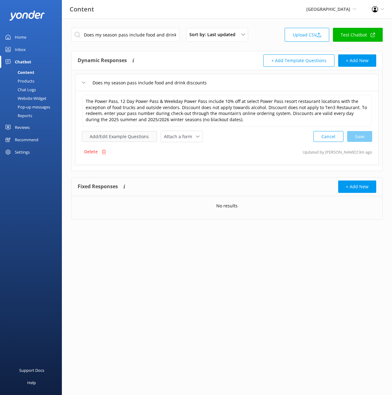
click at [147, 140] on button "Add/Edit Example Questions" at bounding box center [119, 136] width 75 height 11
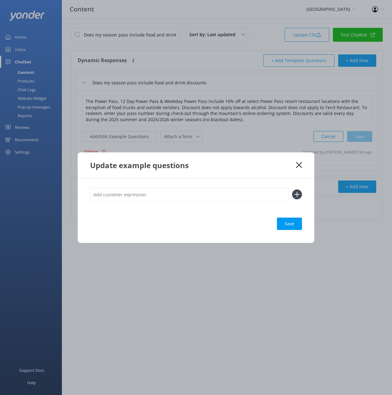
click at [213, 194] on input "text" at bounding box center [189, 195] width 199 height 14
paste input "Do I get a food discount with my season pass? How do I redeem my dining discoun…"
type input "Do I get a food discount with my season pass? How do I redeem my dining discoun…"
drag, startPoint x: 298, startPoint y: 194, endPoint x: 215, endPoint y: 230, distance: 90.8
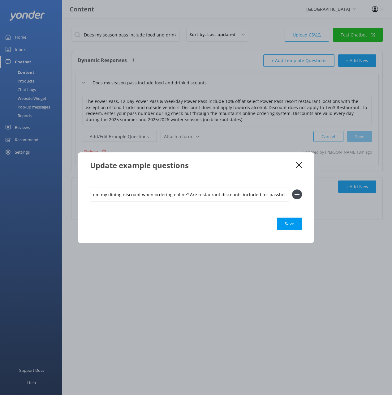
click at [298, 194] on icon at bounding box center [297, 195] width 10 height 10
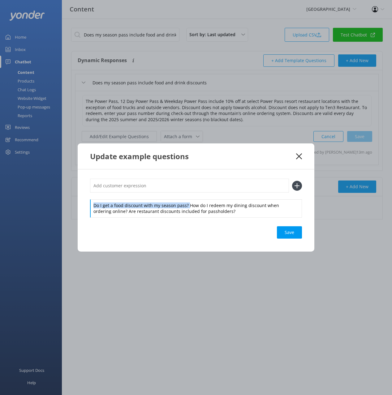
drag, startPoint x: 185, startPoint y: 196, endPoint x: 185, endPoint y: 189, distance: 7.1
click at [184, 194] on div "Do I get a food discount with my season pass? How do I redeem my dining discoun…" at bounding box center [196, 198] width 212 height 38
click at [185, 187] on input "text" at bounding box center [189, 186] width 199 height 14
paste input "Do I get a food discount with my season pass?"
type input "Do I get a food discount with my season pass?"
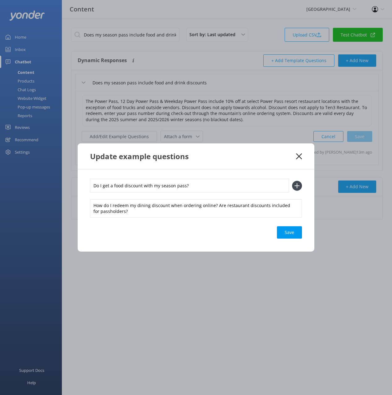
click at [298, 182] on icon at bounding box center [297, 186] width 10 height 10
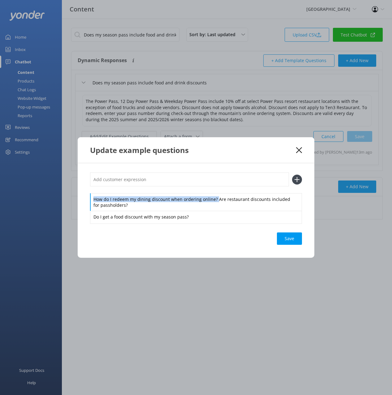
drag, startPoint x: 215, startPoint y: 200, endPoint x: 214, endPoint y: 185, distance: 15.2
click at [215, 188] on div "How do I redeem my dining discount when ordering online? Are restaurant discoun…" at bounding box center [196, 198] width 212 height 50
click at [213, 179] on input "text" at bounding box center [189, 180] width 199 height 14
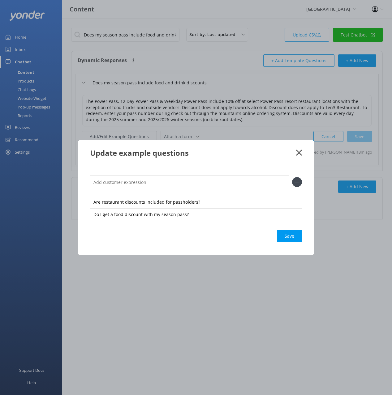
paste input "How do I redeem my dining discount when ordering online?"
type input "How do I redeem my dining discount when ordering online?"
drag, startPoint x: 292, startPoint y: 184, endPoint x: 298, endPoint y: 193, distance: 10.6
click at [292, 184] on icon at bounding box center [297, 182] width 10 height 10
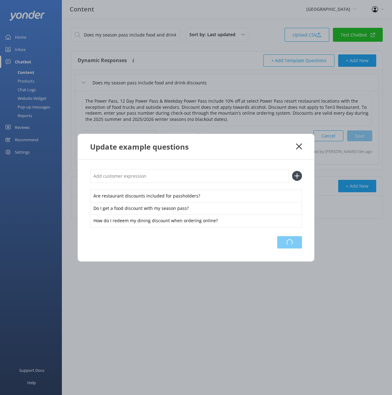
drag, startPoint x: 284, startPoint y: 244, endPoint x: 313, endPoint y: 241, distance: 29.2
click at [284, 244] on div "Loading.." at bounding box center [289, 242] width 25 height 12
click at [300, 146] on icon at bounding box center [299, 146] width 6 height 6
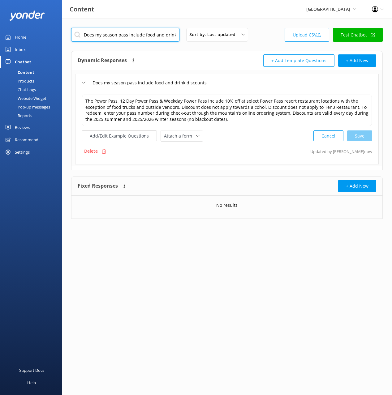
click at [150, 37] on input "Does my season pass include food and drink discounts" at bounding box center [125, 35] width 108 height 14
paste input "Can I ski in [GEOGRAPHIC_DATA] with my season Power Pas"
type input "Can I ski in [GEOGRAPHIC_DATA] with my season Power Pass"
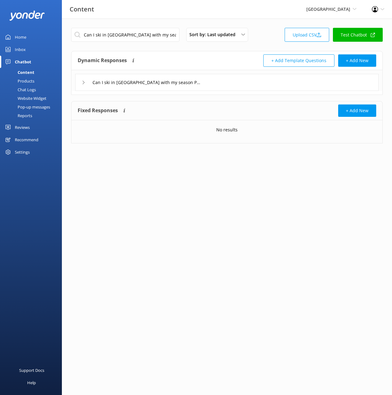
click at [223, 86] on div "Can I ski in [GEOGRAPHIC_DATA] with my season Power Pass" at bounding box center [226, 82] width 303 height 17
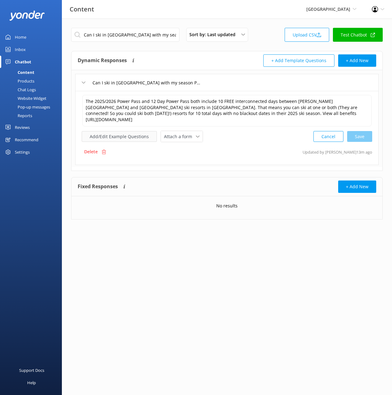
click at [133, 131] on button "Add/Edit Example Questions" at bounding box center [119, 136] width 75 height 11
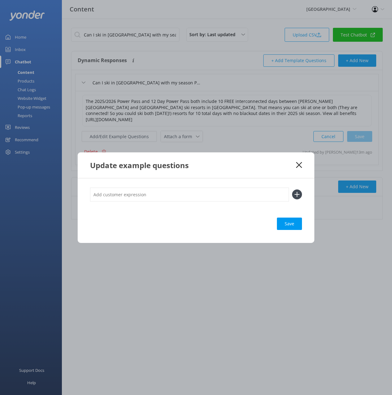
drag, startPoint x: 214, startPoint y: 194, endPoint x: 280, endPoint y: 199, distance: 66.1
click at [215, 193] on input "text" at bounding box center [189, 195] width 199 height 14
paste input "Does my Power Pass work at ski resorts in [GEOGRAPHIC_DATA]? Can I use my seaso…"
type input "Does my Power Pass work at ski resorts in [GEOGRAPHIC_DATA]? Can I use my seaso…"
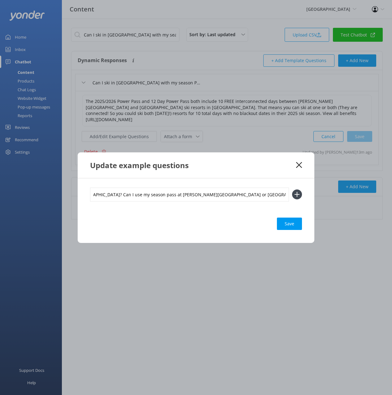
drag, startPoint x: 297, startPoint y: 195, endPoint x: 275, endPoint y: 198, distance: 22.1
click at [297, 195] on icon at bounding box center [297, 195] width 10 height 10
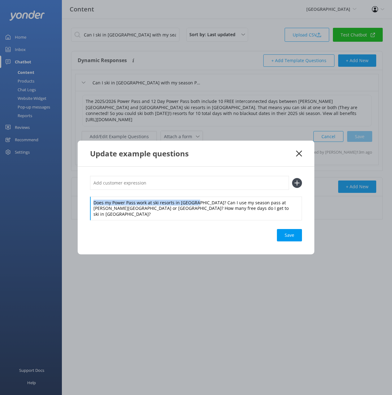
drag, startPoint x: 191, startPoint y: 195, endPoint x: 190, endPoint y: 187, distance: 8.4
click at [191, 195] on div "Does my Power Pass work at ski resorts in [GEOGRAPHIC_DATA]? Can I use my seaso…" at bounding box center [196, 198] width 212 height 44
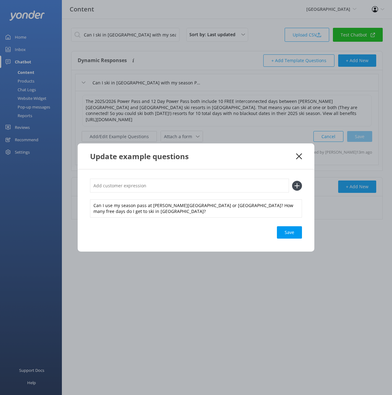
drag, startPoint x: 190, startPoint y: 186, endPoint x: 213, endPoint y: 186, distance: 23.2
click at [190, 186] on input "text" at bounding box center [189, 186] width 199 height 14
paste input "Does my Power Pass work at ski resorts in [GEOGRAPHIC_DATA]?"
type input "Does my Power Pass work at ski resorts in [GEOGRAPHIC_DATA]?"
drag, startPoint x: 295, startPoint y: 190, endPoint x: 254, endPoint y: 206, distance: 43.9
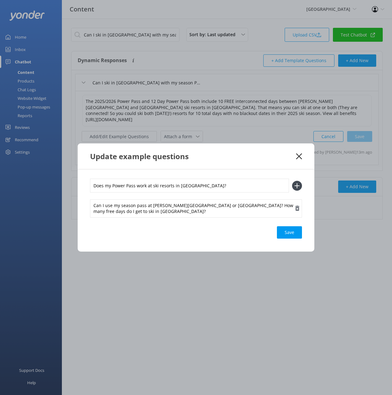
click at [295, 190] on icon at bounding box center [297, 186] width 10 height 10
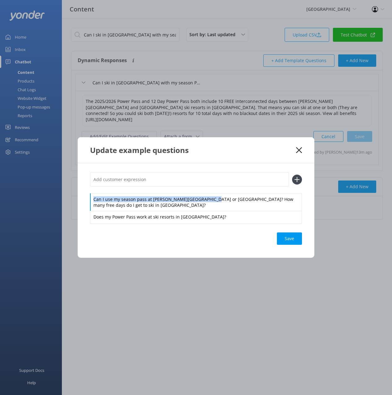
click at [203, 192] on div "Can I use my season pass at [PERSON_NAME][GEOGRAPHIC_DATA] or [GEOGRAPHIC_DATA]…" at bounding box center [196, 198] width 212 height 50
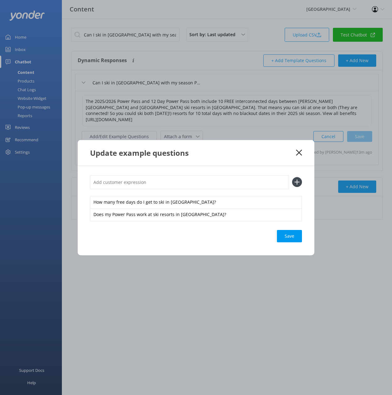
click at [203, 187] on input "text" at bounding box center [189, 182] width 199 height 14
paste input "Can I use my season pass at [PERSON_NAME][GEOGRAPHIC_DATA] or [GEOGRAPHIC_DATA]?"
type input "Can I use my season pass at [PERSON_NAME][GEOGRAPHIC_DATA] or [GEOGRAPHIC_DATA]?"
click at [297, 181] on use at bounding box center [296, 182] width 5 height 5
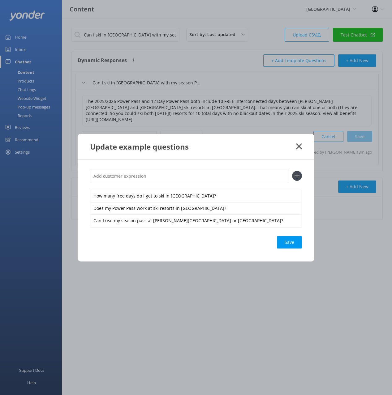
click at [292, 241] on div "Save" at bounding box center [289, 242] width 25 height 12
click at [299, 144] on icon at bounding box center [299, 146] width 6 height 6
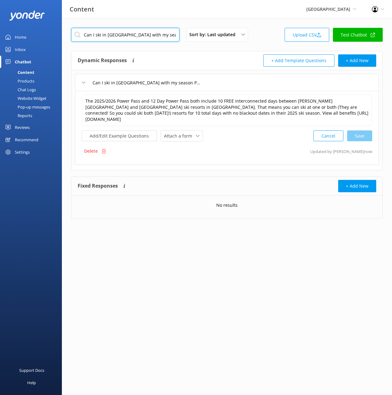
click at [150, 38] on input "Can I ski in [GEOGRAPHIC_DATA] with my season Power Pass" at bounding box center [125, 35] width 108 height 14
paste input "What are the season pass lift ticket discount"
type input "What are the season pass lift ticket discounts"
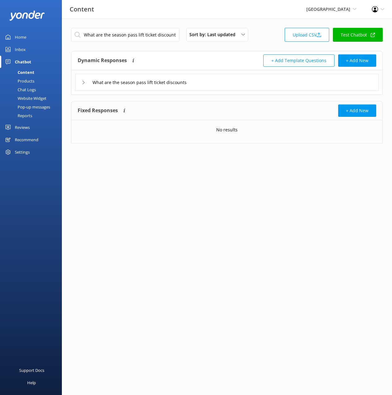
click at [230, 82] on div "What are the season pass lift ticket discounts" at bounding box center [226, 82] width 303 height 17
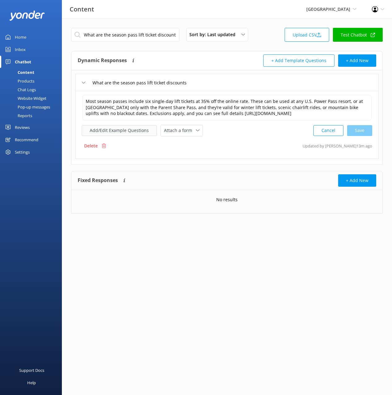
click at [137, 132] on button "Add/Edit Example Questions" at bounding box center [119, 130] width 75 height 11
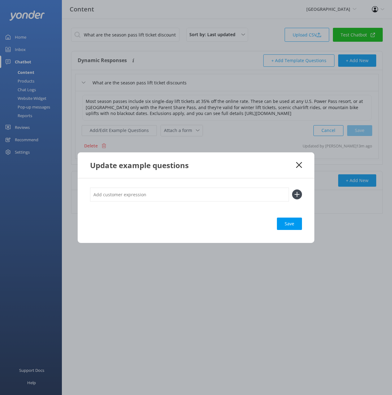
drag, startPoint x: 224, startPoint y: 191, endPoint x: 233, endPoint y: 194, distance: 9.3
click at [225, 192] on input "text" at bounding box center [189, 195] width 199 height 14
paste input "What kind of lift ticket discounts come with my season pass? Can I buy discount…"
type input "What kind of lift ticket discounts come with my season pass? Can I buy discount…"
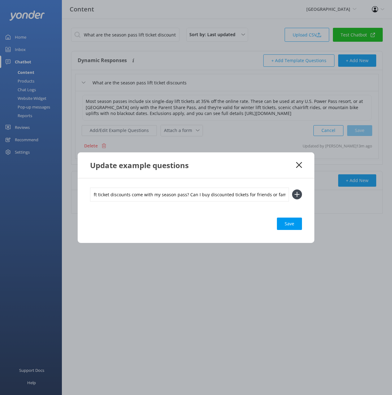
drag, startPoint x: 294, startPoint y: 195, endPoint x: 233, endPoint y: 199, distance: 61.6
click at [294, 195] on icon at bounding box center [297, 195] width 10 height 10
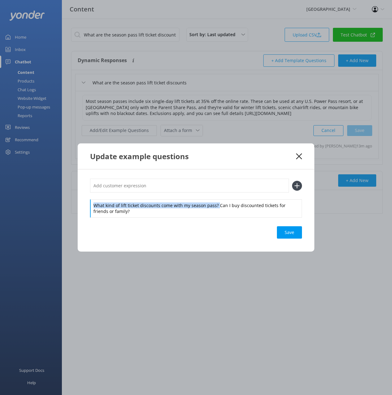
drag, startPoint x: 216, startPoint y: 204, endPoint x: 214, endPoint y: 184, distance: 20.5
click at [216, 194] on div "What kind of lift ticket discounts come with my season pass? Can I buy discount…" at bounding box center [196, 198] width 212 height 38
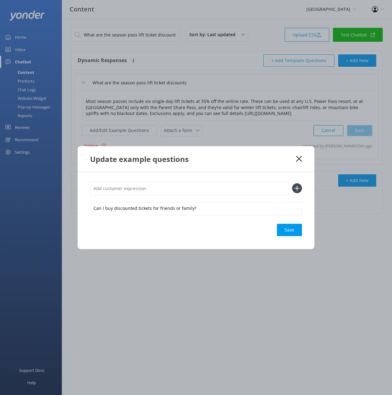
drag, startPoint x: 213, startPoint y: 184, endPoint x: 232, endPoint y: 185, distance: 18.3
click at [213, 184] on input "text" at bounding box center [189, 188] width 199 height 14
paste input "What kind of lift ticket discounts come with my season pass?"
type input "What kind of lift ticket discounts come with my season pass?"
click at [295, 188] on use at bounding box center [296, 188] width 5 height 5
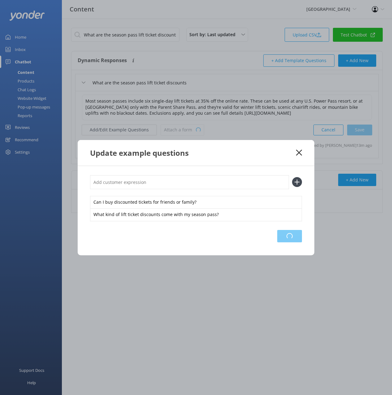
drag, startPoint x: 292, startPoint y: 236, endPoint x: 296, endPoint y: 232, distance: 5.3
click at [292, 236] on div "Loading.." at bounding box center [289, 236] width 25 height 12
click at [269, 160] on div "Update example questions" at bounding box center [196, 153] width 237 height 26
click at [292, 236] on div "Loading.." at bounding box center [289, 236] width 25 height 12
click at [300, 152] on use at bounding box center [299, 153] width 6 height 6
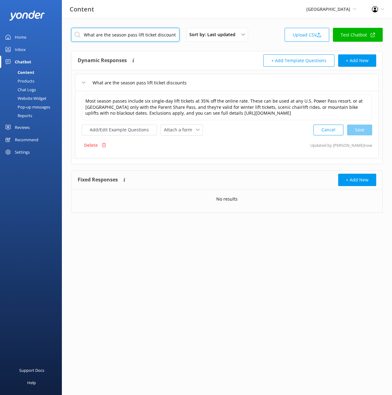
click at [152, 33] on input "What are the season pass lift ticket discounts" at bounding box center [125, 35] width 108 height 14
paste input "Do you offer a college student discount"
type input "Do you offer a college student discount"
click at [234, 56] on div "+ Add Template Questions + Add New" at bounding box center [301, 60] width 149 height 12
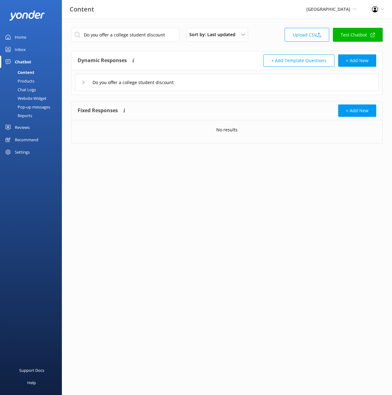
drag, startPoint x: 216, startPoint y: 84, endPoint x: 211, endPoint y: 88, distance: 6.9
click at [216, 85] on div "Do you offer a college student discount" at bounding box center [226, 82] width 303 height 17
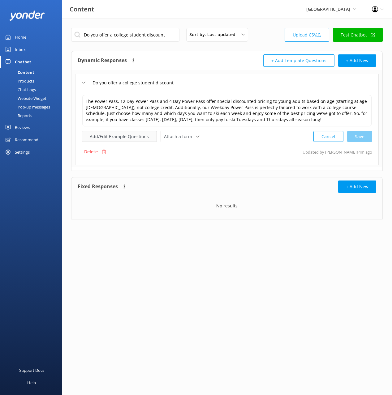
click at [135, 138] on button "Add/Edit Example Questions" at bounding box center [119, 136] width 75 height 11
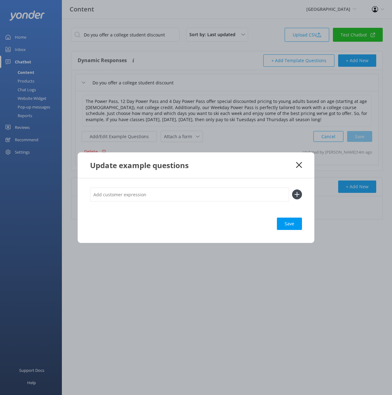
drag, startPoint x: 258, startPoint y: 192, endPoint x: 305, endPoint y: 195, distance: 47.1
click at [258, 191] on input "text" at bounding box center [189, 195] width 199 height 14
paste input "Do you have a student discount for college skiers? Is there a special rate for …"
type input "Do you have a student discount for college skiers? Is there a special rate for …"
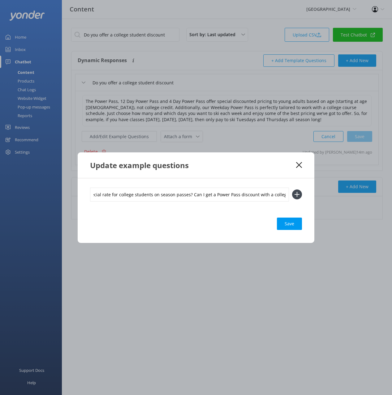
click at [295, 193] on icon at bounding box center [297, 195] width 10 height 10
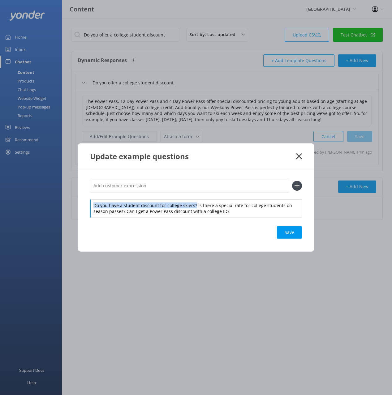
drag, startPoint x: 194, startPoint y: 206, endPoint x: 195, endPoint y: 196, distance: 10.0
click at [195, 196] on div "Do you have a student discount for college skiers? Is there a special rate for …" at bounding box center [196, 198] width 212 height 38
drag, startPoint x: 196, startPoint y: 188, endPoint x: 199, endPoint y: 187, distance: 3.7
click at [196, 188] on input "text" at bounding box center [189, 186] width 199 height 14
paste input "Do you have a student discount for college skiers?"
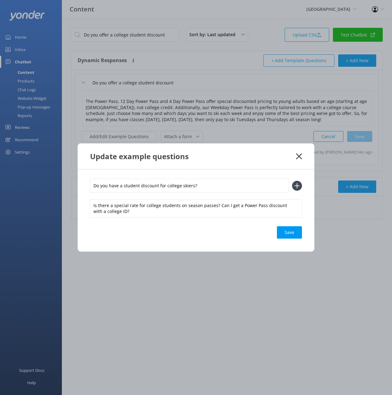
type input "Do you have a student discount for college skiers?"
click at [295, 185] on icon at bounding box center [297, 186] width 10 height 10
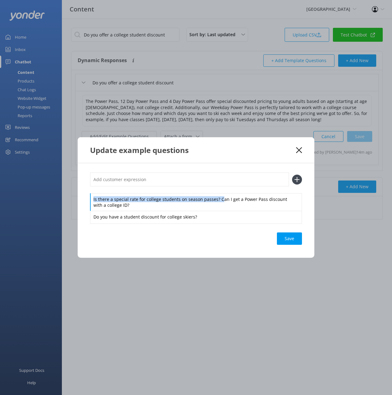
drag, startPoint x: 218, startPoint y: 199, endPoint x: 213, endPoint y: 187, distance: 13.6
click at [215, 189] on div "Is there a special rate for college students on season passes? Can I get a Powe…" at bounding box center [196, 198] width 212 height 50
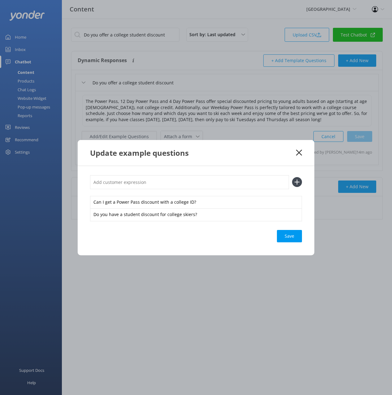
click at [210, 182] on input "text" at bounding box center [189, 182] width 199 height 14
paste input "Is there a special rate for college students on season passes?"
type input "Is there a special rate for college students on season passes?"
drag, startPoint x: 299, startPoint y: 180, endPoint x: 296, endPoint y: 232, distance: 51.7
click at [299, 180] on icon at bounding box center [297, 182] width 10 height 10
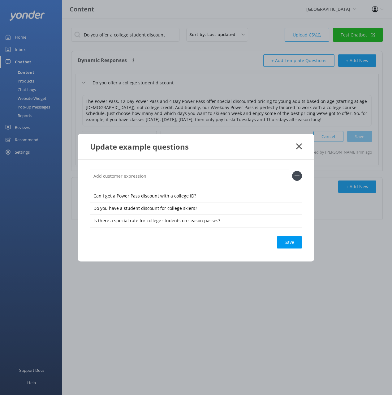
click at [292, 241] on div "Save" at bounding box center [289, 242] width 25 height 12
drag, startPoint x: 298, startPoint y: 148, endPoint x: 294, endPoint y: 144, distance: 5.5
click at [298, 148] on icon at bounding box center [299, 146] width 6 height 6
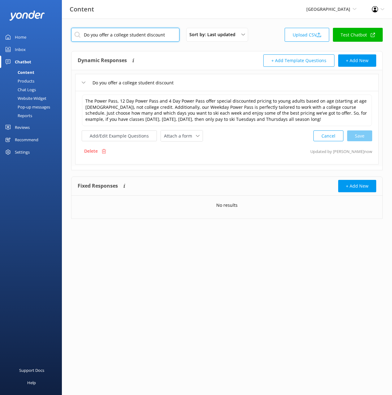
drag, startPoint x: 160, startPoint y: 33, endPoint x: 227, endPoint y: 67, distance: 74.7
click at [160, 33] on input "Do you offer a college student discount" at bounding box center [125, 35] width 108 height 14
paste
type input "Why should I buy a season pass if lift tickets will be so low"
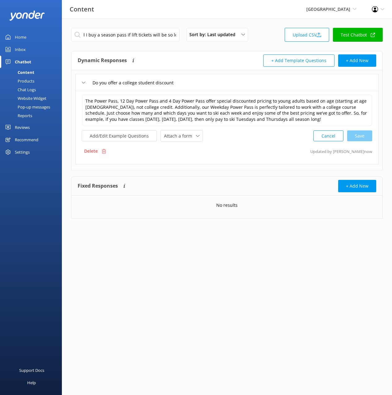
scroll to position [0, 0]
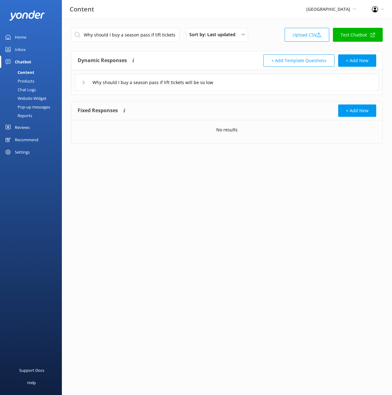
drag, startPoint x: 252, startPoint y: 85, endPoint x: 226, endPoint y: 90, distance: 26.5
click at [249, 85] on div "Why should I buy a season pass if lift tickets will be so low" at bounding box center [226, 82] width 303 height 17
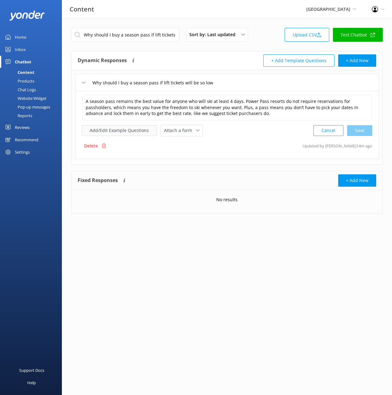
click at [122, 130] on button "Add/Edit Example Questions" at bounding box center [119, 130] width 75 height 11
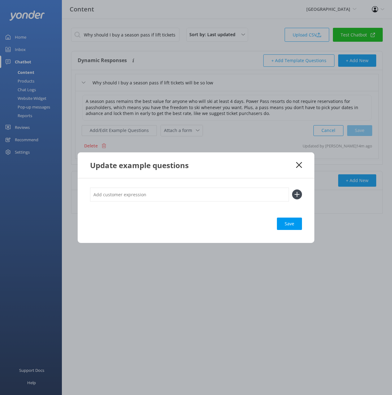
drag, startPoint x: 241, startPoint y: 197, endPoint x: 294, endPoint y: 194, distance: 53.9
click at [241, 197] on input "text" at bounding box center [189, 195] width 199 height 14
type input "Is it still worth buying a season pass if lift tickets are cheaper this year? D…"
click at [296, 193] on icon at bounding box center [297, 195] width 10 height 10
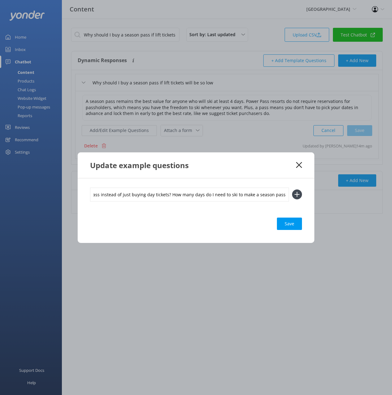
scroll to position [0, 0]
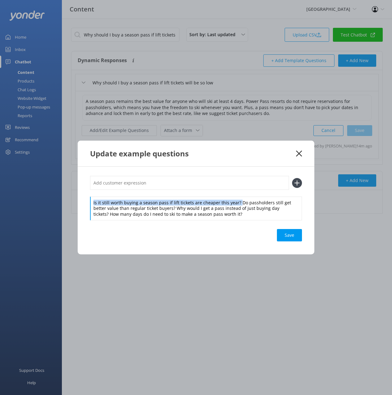
drag, startPoint x: 236, startPoint y: 203, endPoint x: 229, endPoint y: 185, distance: 18.6
click at [234, 194] on div "Is it still worth buying a season pass if lift tickets are cheaper this year? D…" at bounding box center [196, 198] width 212 height 44
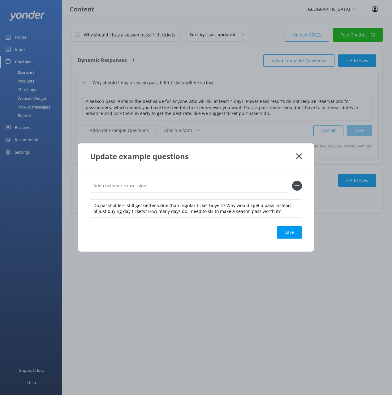
drag, startPoint x: 228, startPoint y: 183, endPoint x: 234, endPoint y: 184, distance: 5.9
click at [228, 183] on input "text" at bounding box center [189, 186] width 199 height 14
type input "Is it still worth buying a season pass if lift tickets are cheaper this year?"
click at [295, 184] on icon at bounding box center [297, 186] width 10 height 10
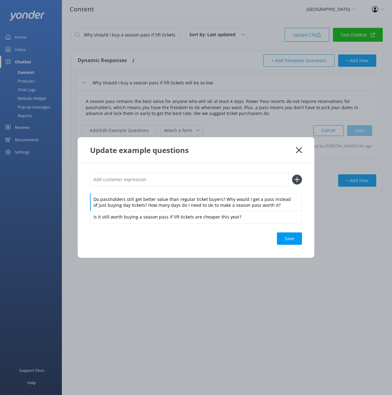
drag, startPoint x: 221, startPoint y: 199, endPoint x: 220, endPoint y: 190, distance: 8.7
click at [221, 190] on div "Do passholders still get better value than regular ticket buyers? Why would I g…" at bounding box center [196, 198] width 212 height 50
drag, startPoint x: 221, startPoint y: 199, endPoint x: 216, endPoint y: 187, distance: 13.0
click at [220, 192] on div "Do passholders still get better value than regular ticket buyers? Why would I g…" at bounding box center [196, 198] width 212 height 50
click at [211, 182] on input "text" at bounding box center [189, 180] width 199 height 14
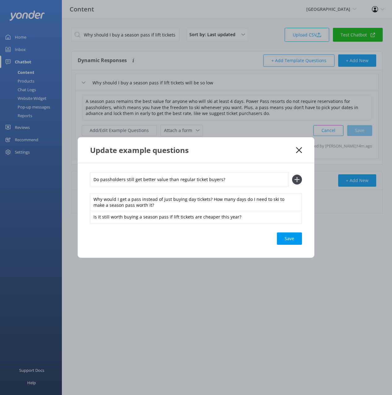
type input "Do passholders still get better value than regular ticket buyers?"
click at [297, 179] on use at bounding box center [296, 179] width 5 height 5
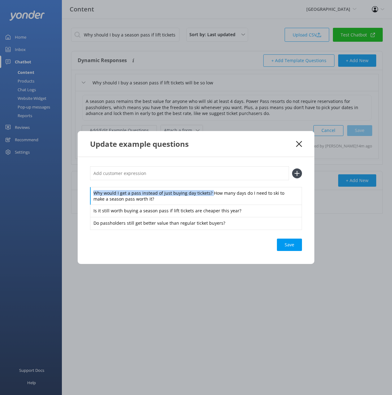
drag, startPoint x: 209, startPoint y: 193, endPoint x: 208, endPoint y: 186, distance: 6.2
click at [208, 186] on div "Why would I get a pass instead of just buying day tickets? How many days do I n…" at bounding box center [196, 197] width 212 height 63
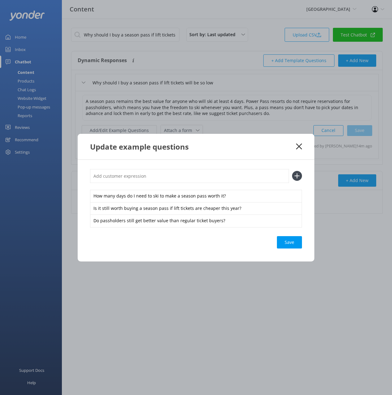
click at [207, 173] on input "text" at bounding box center [189, 176] width 199 height 14
type input "Why would I get a pass instead of just buying day tickets?"
drag, startPoint x: 294, startPoint y: 174, endPoint x: 301, endPoint y: 187, distance: 14.2
click at [294, 174] on icon at bounding box center [297, 176] width 10 height 10
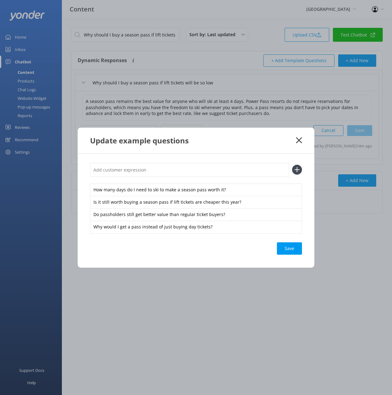
drag, startPoint x: 294, startPoint y: 247, endPoint x: 384, endPoint y: 211, distance: 96.9
click at [294, 246] on div "Save" at bounding box center [289, 248] width 25 height 12
click at [299, 142] on icon at bounding box center [299, 140] width 6 height 6
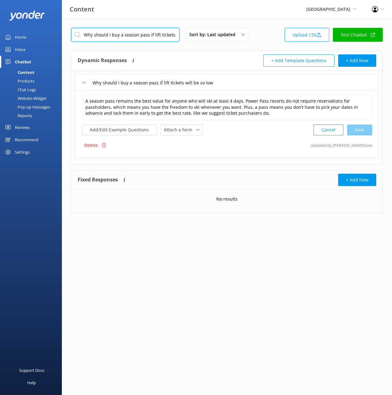
click at [158, 39] on input "Why should I buy a season pass if lift tickets will be so low" at bounding box center [125, 35] width 108 height 14
type input "What is the Power Pass"
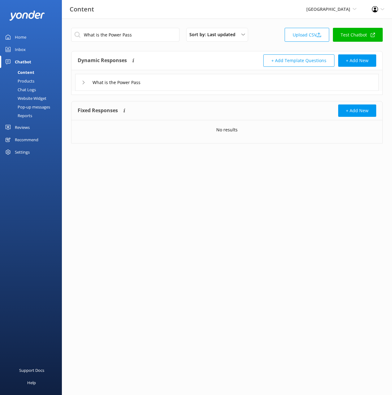
click at [184, 86] on div "What is the Power Pass" at bounding box center [226, 82] width 303 height 17
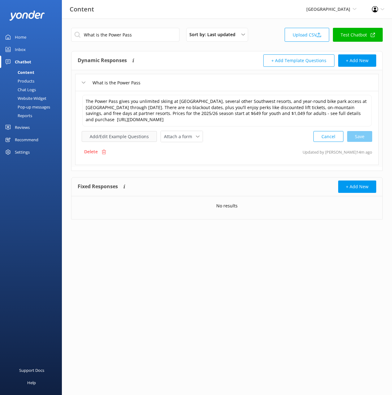
click at [134, 136] on button "Add/Edit Example Questions" at bounding box center [119, 136] width 75 height 11
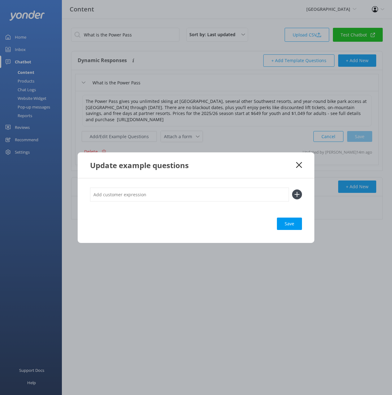
drag, startPoint x: 217, startPoint y: 196, endPoint x: 240, endPoint y: 197, distance: 22.6
click at [218, 196] on input "text" at bounding box center [189, 195] width 199 height 14
type input "What is the unlimited season pass? What does the Power Pass include? How do I p…"
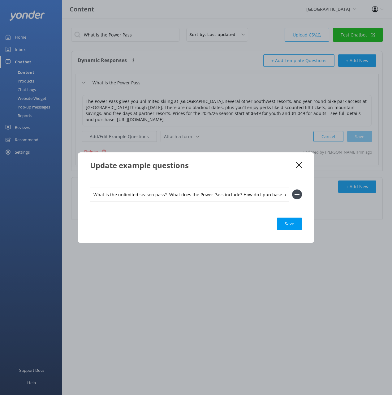
click at [297, 194] on icon at bounding box center [297, 195] width 10 height 10
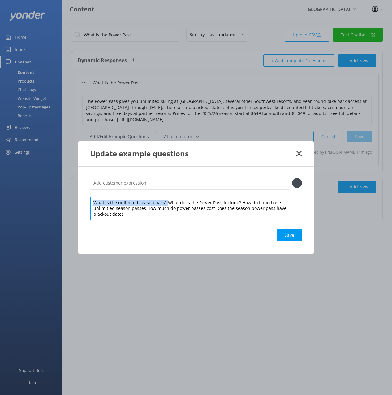
click at [163, 193] on div "What is the unlimited season pass? What does the Power Pass include? How do I p…" at bounding box center [196, 198] width 212 height 44
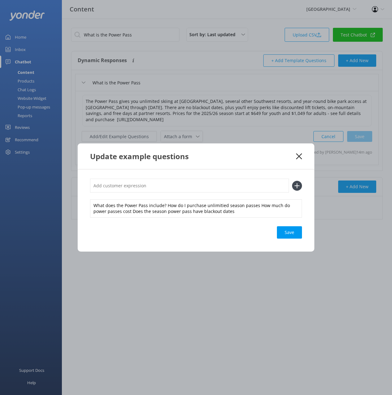
drag, startPoint x: 159, startPoint y: 183, endPoint x: 226, endPoint y: 185, distance: 67.1
click at [160, 183] on input "text" at bounding box center [189, 186] width 199 height 14
type input "What is the unlimited season pass?"
click at [297, 186] on use at bounding box center [296, 185] width 5 height 5
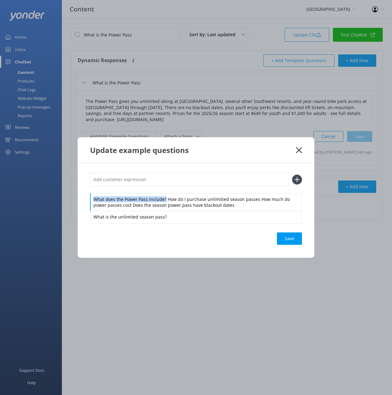
click at [163, 189] on div "What does the Power Pass include? How do I purchase unlimitied season passes Ho…" at bounding box center [196, 198] width 212 height 50
drag, startPoint x: 164, startPoint y: 182, endPoint x: 212, endPoint y: 181, distance: 47.9
click at [164, 182] on input "text" at bounding box center [189, 180] width 199 height 14
type input "What does the Power Pass include?"
drag, startPoint x: 299, startPoint y: 179, endPoint x: 256, endPoint y: 191, distance: 44.6
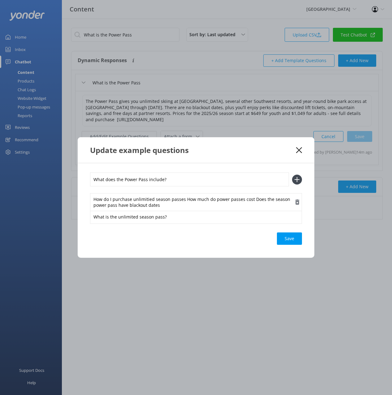
click at [299, 179] on icon at bounding box center [297, 180] width 10 height 10
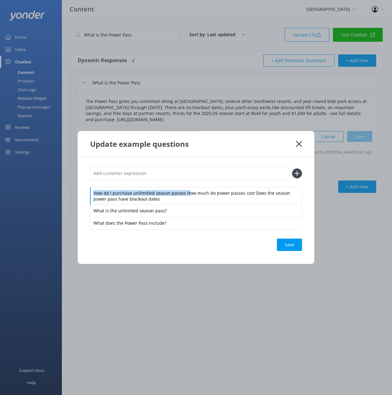
drag, startPoint x: 185, startPoint y: 194, endPoint x: 183, endPoint y: 186, distance: 8.3
click at [183, 186] on div "How do I purchase unlimitied season passes How much do power passes cost Does t…" at bounding box center [196, 197] width 212 height 63
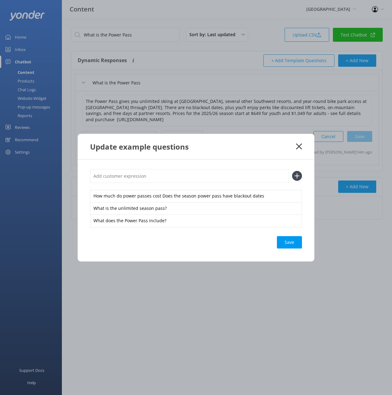
drag, startPoint x: 186, startPoint y: 179, endPoint x: 195, endPoint y: 179, distance: 9.3
click at [186, 179] on input "text" at bounding box center [189, 176] width 199 height 14
type input "How do I purchase unlimitied season passes"
drag, startPoint x: 297, startPoint y: 175, endPoint x: 267, endPoint y: 180, distance: 31.0
click at [297, 175] on icon at bounding box center [297, 176] width 10 height 10
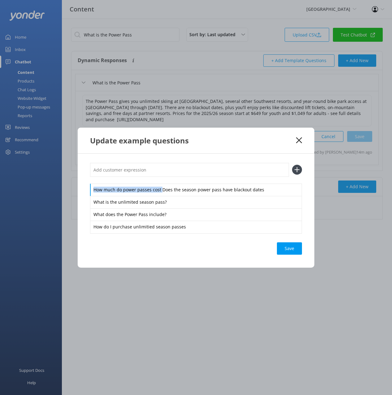
drag, startPoint x: 160, startPoint y: 188, endPoint x: 157, endPoint y: 179, distance: 9.6
click at [157, 180] on div "How much do power passes cost Does the season power pass have blackout dates Wh…" at bounding box center [196, 198] width 212 height 70
drag, startPoint x: 156, startPoint y: 174, endPoint x: 164, endPoint y: 174, distance: 7.4
click at [157, 174] on input "text" at bounding box center [189, 170] width 199 height 14
type input "How much do power passes cost"
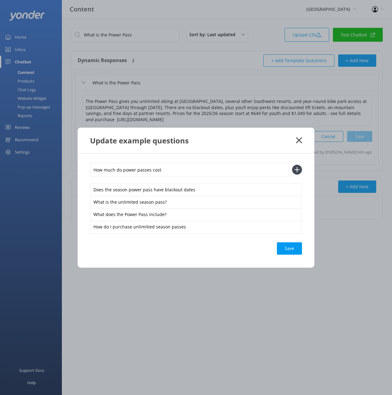
drag, startPoint x: 297, startPoint y: 171, endPoint x: 297, endPoint y: 176, distance: 5.6
click at [297, 171] on use at bounding box center [296, 169] width 5 height 5
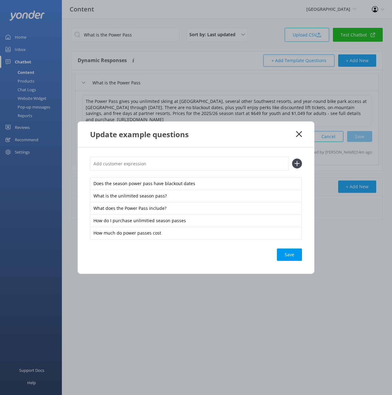
click at [293, 252] on div "Save" at bounding box center [289, 255] width 25 height 12
click at [297, 135] on use at bounding box center [299, 134] width 6 height 6
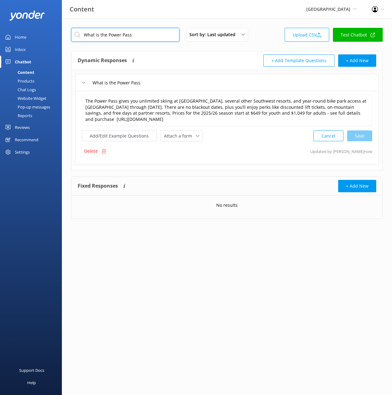
drag, startPoint x: 156, startPoint y: 38, endPoint x: 326, endPoint y: 70, distance: 173.1
click at [156, 38] on input "What is the Power Pass" at bounding box center [125, 35] width 108 height 14
type input "What is the 12 Day Power Pass"
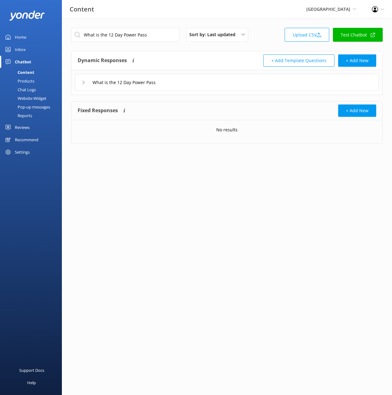
drag, startPoint x: 237, startPoint y: 83, endPoint x: 227, endPoint y: 89, distance: 12.5
click at [237, 83] on div "What is the 12 Day Power Pass" at bounding box center [226, 82] width 303 height 17
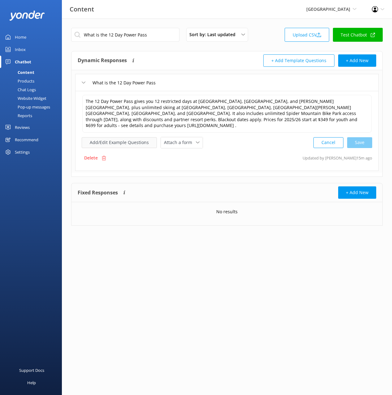
click at [133, 139] on button "Add/Edit Example Questions" at bounding box center [119, 142] width 75 height 11
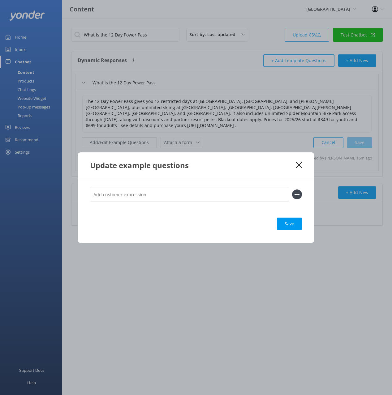
click at [265, 196] on input "text" at bounding box center [189, 195] width 199 height 14
type input "What’s included with the 12 Day Power Pass? Where can I buy the 12 Day Power Pa…"
click at [296, 195] on icon at bounding box center [297, 195] width 10 height 10
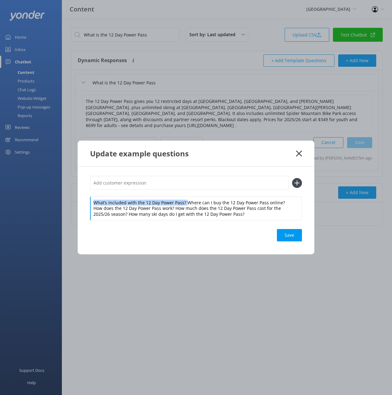
drag, startPoint x: 184, startPoint y: 203, endPoint x: 185, endPoint y: 196, distance: 7.1
click at [184, 195] on div "What’s included with the 12 Day Power Pass? Where can I buy the 12 Day Power Pa…" at bounding box center [196, 198] width 212 height 44
drag, startPoint x: 184, startPoint y: 185, endPoint x: 226, endPoint y: 178, distance: 42.2
click at [185, 185] on input "text" at bounding box center [189, 183] width 199 height 14
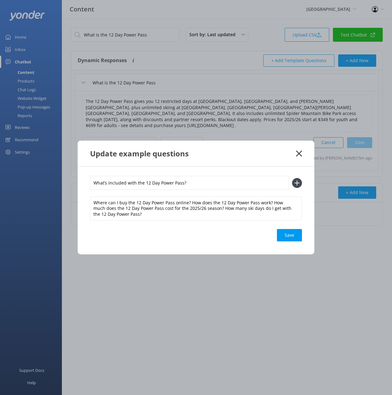
type input "What’s included with the 12 Day Power Pass?"
drag, startPoint x: 297, startPoint y: 183, endPoint x: 288, endPoint y: 186, distance: 10.1
click at [297, 183] on use at bounding box center [296, 182] width 5 height 5
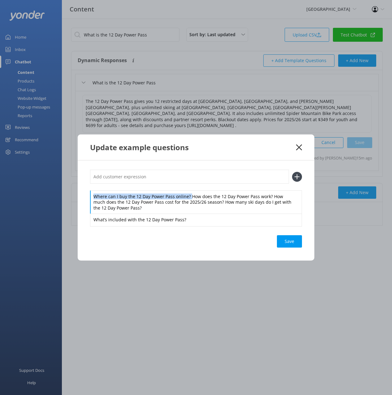
drag, startPoint x: 190, startPoint y: 197, endPoint x: 188, endPoint y: 180, distance: 17.1
click at [189, 189] on div "Where can I buy the 12 Day Power Pass online? How does the 12 Day Power Pass wo…" at bounding box center [196, 198] width 212 height 56
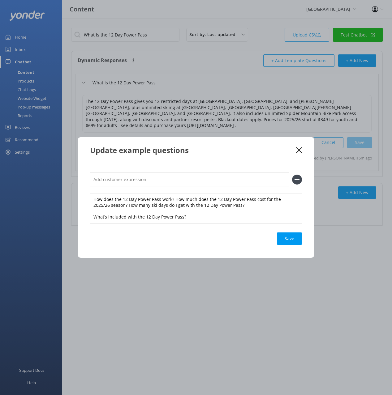
drag, startPoint x: 188, startPoint y: 180, endPoint x: 223, endPoint y: 181, distance: 34.7
click at [188, 180] on input "text" at bounding box center [189, 180] width 199 height 14
type input "Where can I buy the 12 Day Power Pass online?"
click at [298, 180] on use at bounding box center [296, 179] width 5 height 5
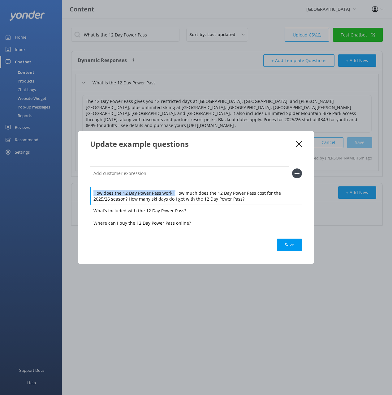
click at [172, 186] on div "How does the 12 Day Power Pass work? How much does the 12 Day Power Pass cost f…" at bounding box center [196, 197] width 212 height 63
click at [172, 176] on input "text" at bounding box center [189, 173] width 199 height 14
type input "How does the 12 Day Power Pass work?"
click at [298, 173] on icon at bounding box center [297, 174] width 10 height 10
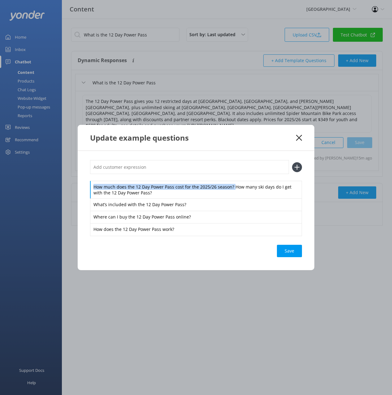
drag, startPoint x: 233, startPoint y: 188, endPoint x: 230, endPoint y: 177, distance: 10.9
click at [230, 177] on div "How much does the 12 Day Power Pass cost for the 2025/26 season? How many ski d…" at bounding box center [196, 197] width 212 height 75
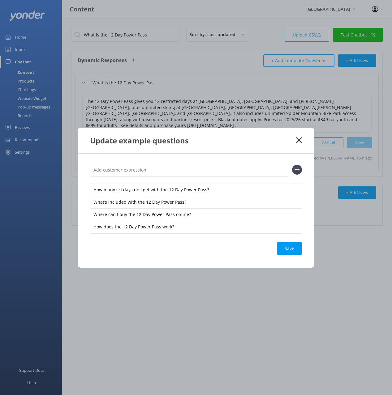
click at [224, 171] on input "text" at bounding box center [189, 170] width 199 height 14
type input "How much does the 12 Day Power Pass cost for the 2025/26 season?"
click at [300, 172] on icon at bounding box center [297, 170] width 10 height 10
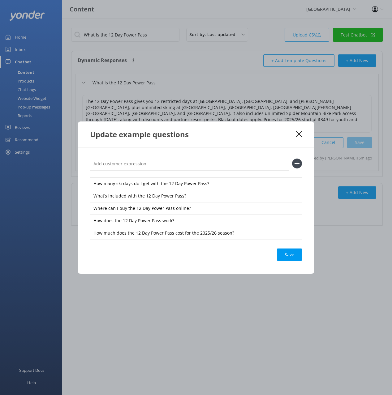
click at [289, 253] on div "Save" at bounding box center [289, 255] width 25 height 12
click at [298, 134] on use at bounding box center [299, 134] width 6 height 6
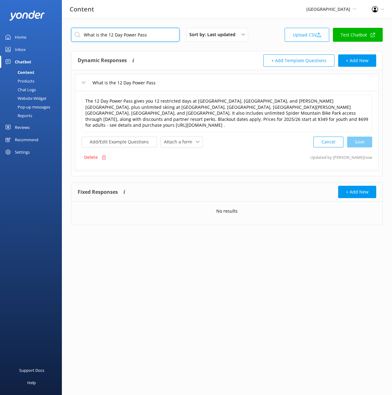
click at [158, 36] on input "What is the 12 Day Power Pass" at bounding box center [125, 35] width 108 height 14
type input "What is the Weekday Power Pass"
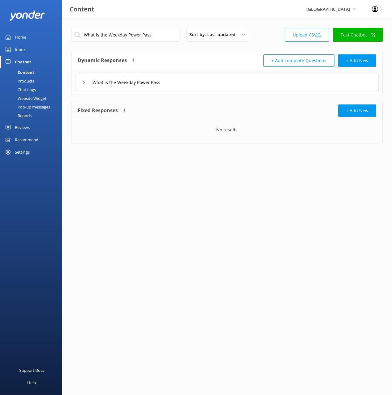
click at [234, 84] on div "What is the Weekday Power Pass" at bounding box center [226, 82] width 303 height 17
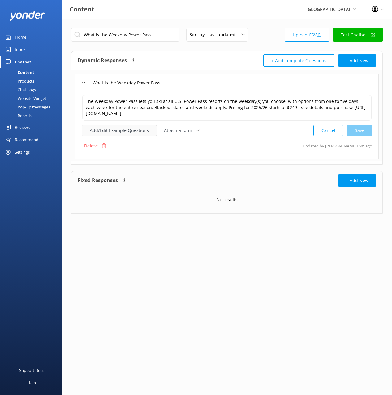
click at [127, 129] on button "Add/Edit Example Questions" at bounding box center [119, 130] width 75 height 11
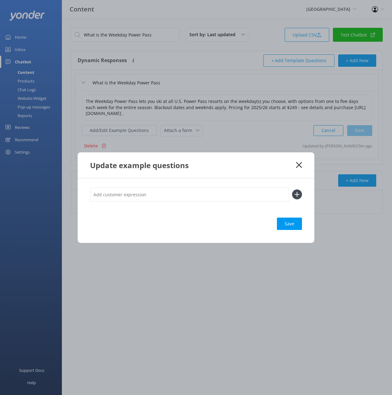
click at [145, 194] on input "text" at bounding box center [189, 195] width 199 height 14
type input "What’s included with the Weekday Power Pass? Which resorts can I ski at with th…"
click at [299, 194] on use at bounding box center [296, 194] width 5 height 5
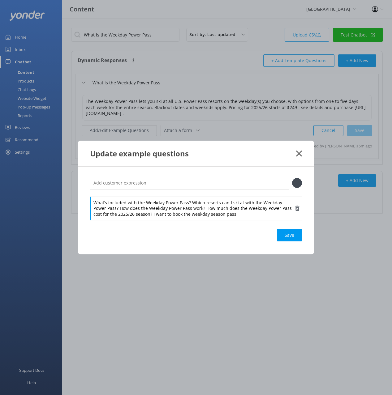
drag, startPoint x: 172, startPoint y: 212, endPoint x: 187, endPoint y: 203, distance: 17.6
click at [174, 211] on div "What’s included with the Weekday Power Pass? Which resorts can I ski at with th…" at bounding box center [196, 209] width 212 height 24
drag, startPoint x: 190, startPoint y: 203, endPoint x: 188, endPoint y: 195, distance: 7.3
click at [188, 195] on div "What’s included with the Weekday Power Pass? Which resorts can I ski at with th…" at bounding box center [196, 198] width 212 height 44
drag, startPoint x: 184, startPoint y: 184, endPoint x: 212, endPoint y: 180, distance: 27.8
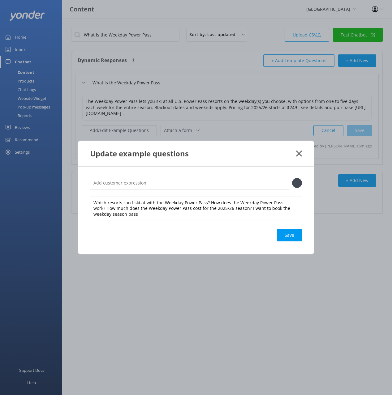
click at [185, 184] on input "text" at bounding box center [189, 183] width 199 height 14
type input "What’s included with the Weekday Power Pass?"
click at [298, 183] on icon at bounding box center [297, 183] width 10 height 10
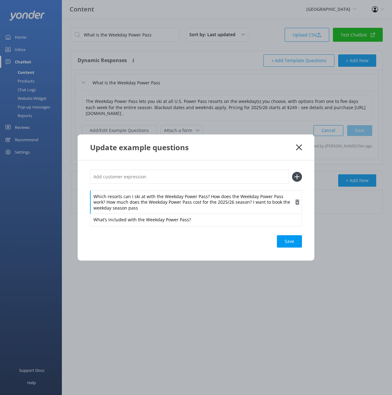
click at [209, 201] on div "Which resorts can I ski at with the Weekday Power Pass? How does the Weekday Po…" at bounding box center [196, 202] width 212 height 24
drag, startPoint x: 207, startPoint y: 196, endPoint x: 207, endPoint y: 190, distance: 5.9
click at [207, 190] on div "Which resorts can I ski at with the Weekday Power Pass? How does the Weekday Po…" at bounding box center [196, 202] width 212 height 24
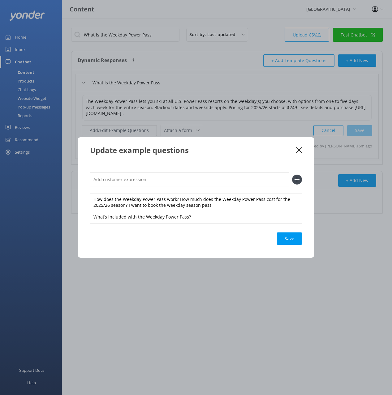
click at [208, 179] on input "text" at bounding box center [189, 180] width 199 height 14
type input "Which resorts can I ski at with the Weekday Power Pass?"
drag, startPoint x: 299, startPoint y: 179, endPoint x: 258, endPoint y: 186, distance: 41.8
click at [299, 179] on icon at bounding box center [297, 180] width 10 height 10
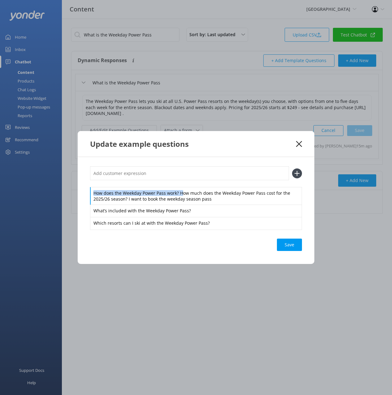
click at [178, 182] on div "How does the Weekday Power Pass work? How much does the Weekday Power Pass cost…" at bounding box center [196, 197] width 212 height 63
drag, startPoint x: 177, startPoint y: 176, endPoint x: 201, endPoint y: 172, distance: 23.8
click at [177, 176] on input "text" at bounding box center [189, 173] width 199 height 14
type input "How does the Weekday Power Pass work?"
drag, startPoint x: 301, startPoint y: 173, endPoint x: 296, endPoint y: 173, distance: 4.9
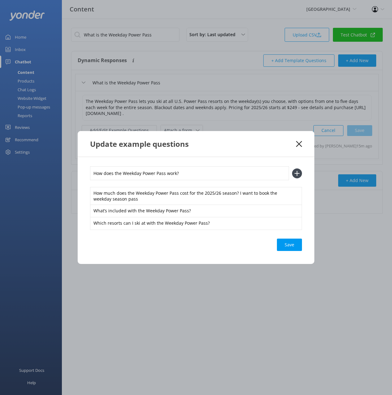
click at [301, 173] on icon at bounding box center [297, 174] width 10 height 10
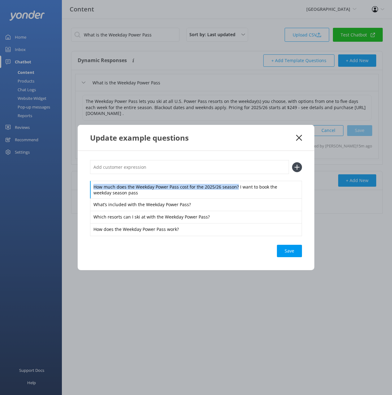
drag, startPoint x: 237, startPoint y: 188, endPoint x: 232, endPoint y: 177, distance: 11.7
click at [234, 178] on div "How much does the Weekday Power Pass cost for the 2025/26 season? I want to boo…" at bounding box center [196, 197] width 212 height 75
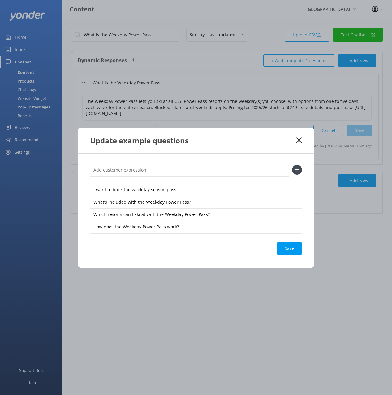
drag, startPoint x: 216, startPoint y: 166, endPoint x: 220, endPoint y: 167, distance: 4.1
click at [216, 166] on input "text" at bounding box center [189, 170] width 199 height 14
type input "How much does the Weekday Power Pass cost for the 2025/26 season?"
drag, startPoint x: 300, startPoint y: 169, endPoint x: 295, endPoint y: 177, distance: 9.1
click at [300, 169] on icon at bounding box center [297, 170] width 10 height 10
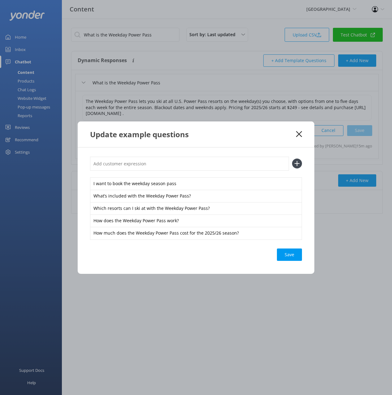
click at [294, 254] on div "Save" at bounding box center [289, 255] width 25 height 12
click at [298, 133] on use at bounding box center [299, 134] width 6 height 6
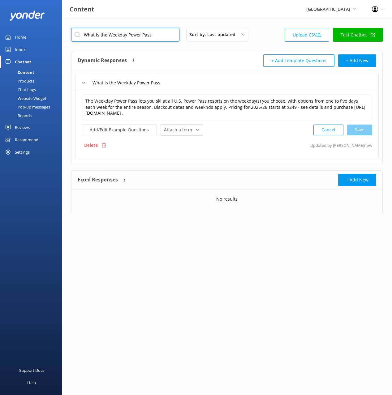
drag, startPoint x: 158, startPoint y: 36, endPoint x: 204, endPoint y: 61, distance: 52.7
click at [158, 36] on input "What is the Weekday Power Pass" at bounding box center [125, 35] width 108 height 14
type input "What is the 4 Day Power Pass"
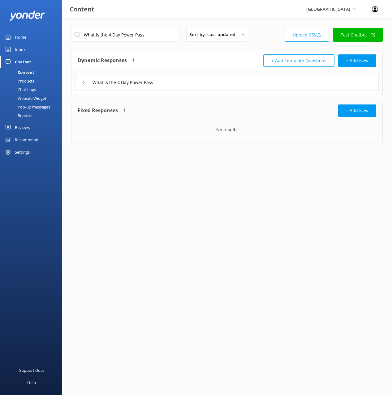
click at [185, 80] on div "What is the 4 Day Power Pass" at bounding box center [226, 82] width 303 height 17
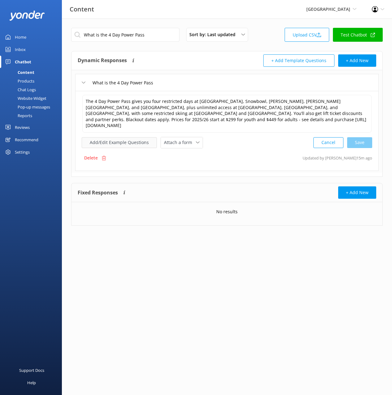
click at [124, 137] on button "Add/Edit Example Questions" at bounding box center [119, 142] width 75 height 11
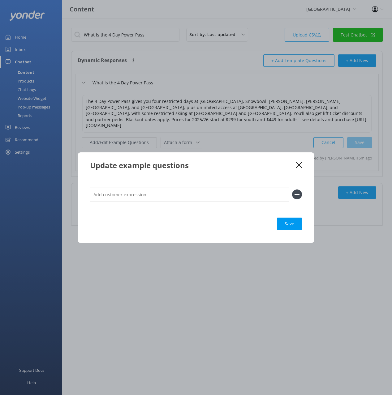
drag, startPoint x: 236, startPoint y: 197, endPoint x: 296, endPoint y: 196, distance: 60.3
click at [236, 197] on input "text" at bounding box center [189, 195] width 199 height 14
type input "What’s included with the 4 Day Power Pass? How much does the 4 Day Power Pass c…"
click at [297, 194] on icon at bounding box center [297, 195] width 10 height 10
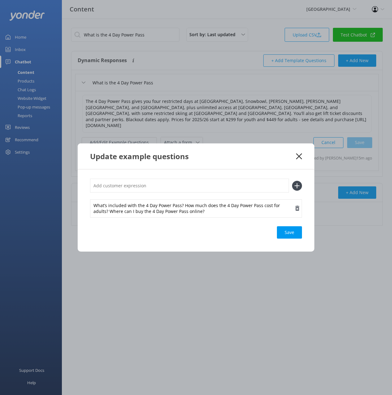
scroll to position [0, 0]
drag, startPoint x: 181, startPoint y: 203, endPoint x: 179, endPoint y: 197, distance: 6.3
click at [179, 197] on div "What’s included with the 4 Day Power Pass? How much does the 4 Day Power Pass c…" at bounding box center [196, 198] width 212 height 38
click at [177, 186] on input "text" at bounding box center [189, 186] width 199 height 14
type input "What’s included with the 4 Day Power Pass?"
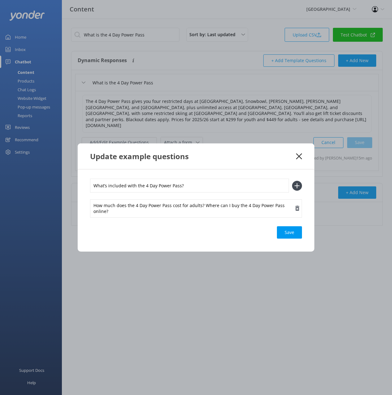
drag, startPoint x: 297, startPoint y: 186, endPoint x: 240, endPoint y: 196, distance: 57.4
click at [296, 186] on icon at bounding box center [297, 186] width 10 height 10
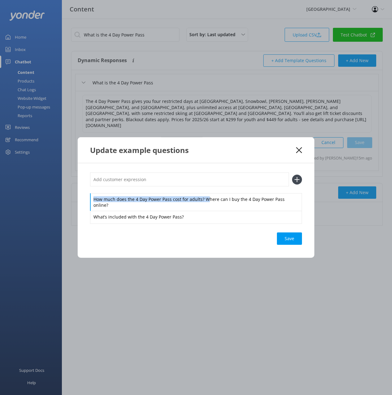
drag, startPoint x: 204, startPoint y: 199, endPoint x: 203, endPoint y: 184, distance: 14.9
click at [203, 188] on div "How much does the 4 Day Power Pass cost for adults? Where can I buy the 4 Day P…" at bounding box center [196, 198] width 212 height 50
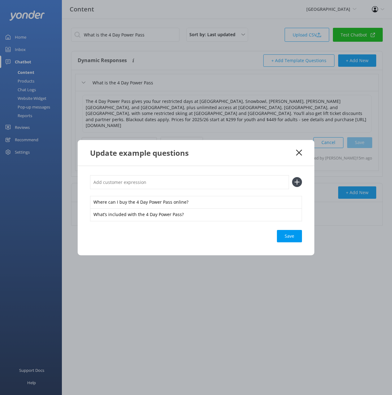
drag, startPoint x: 204, startPoint y: 181, endPoint x: 240, endPoint y: 183, distance: 36.2
click at [204, 181] on input "text" at bounding box center [189, 182] width 199 height 14
type input "How much does the 4 Day Power Pass cost for adults?"
click at [298, 181] on icon at bounding box center [297, 182] width 10 height 10
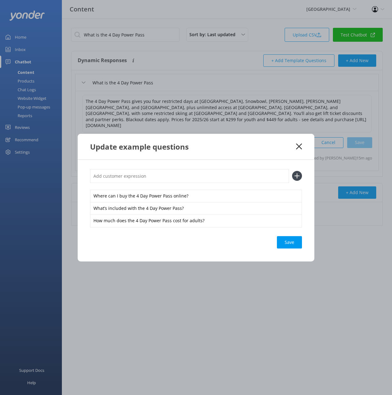
click at [290, 242] on div "Save" at bounding box center [289, 242] width 25 height 12
click at [298, 146] on icon at bounding box center [299, 146] width 6 height 6
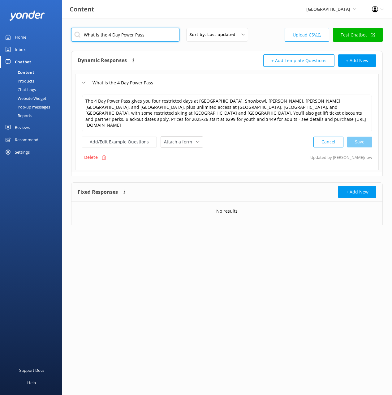
click at [151, 34] on input "What is the 4 Day Power Pass" at bounding box center [125, 35] width 108 height 14
type input "What is the Power Kids Pass"
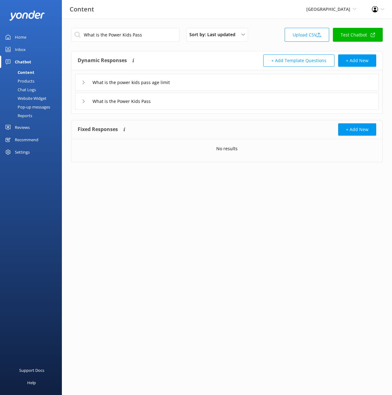
click at [174, 99] on div "What is the Power Kids Pass" at bounding box center [226, 101] width 303 height 17
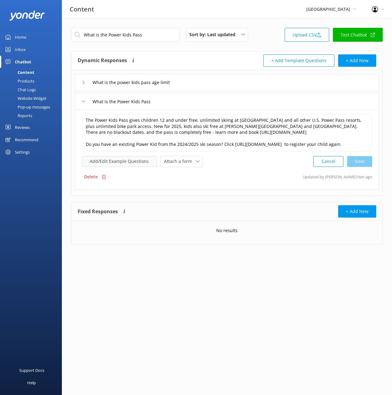
click at [126, 167] on button "Add/Edit Example Questions" at bounding box center [119, 161] width 75 height 11
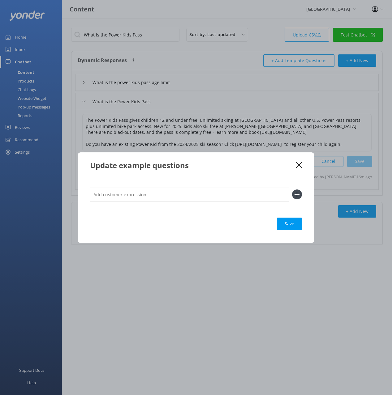
drag, startPoint x: 199, startPoint y: 191, endPoint x: 206, endPoint y: 195, distance: 7.2
click at [201, 192] on input "text" at bounding box center [189, 195] width 199 height 14
click at [298, 194] on use at bounding box center [296, 194] width 5 height 5
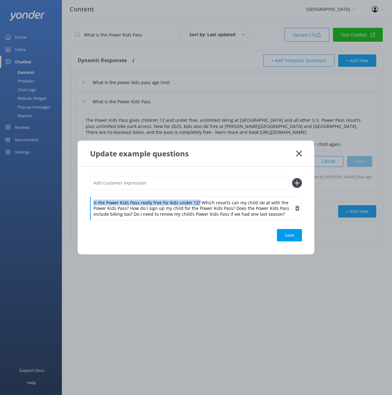
click at [195, 195] on div "Is the Power Kids Pass really free for kids under 12? Which resorts can my chil…" at bounding box center [196, 198] width 212 height 44
click at [198, 184] on input "text" at bounding box center [189, 183] width 199 height 14
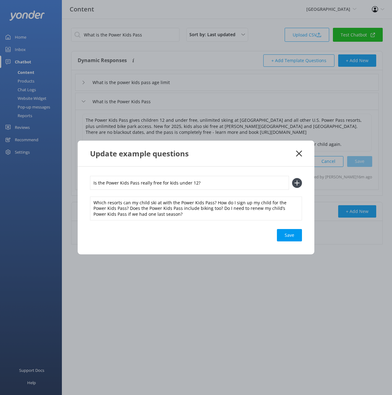
click at [296, 182] on icon at bounding box center [297, 183] width 10 height 10
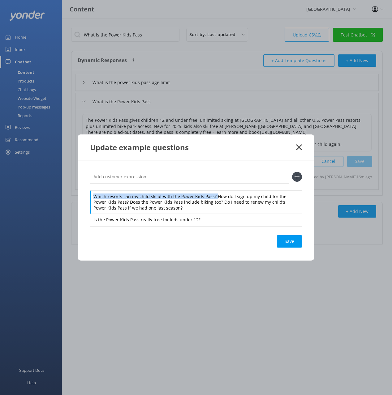
drag, startPoint x: 212, startPoint y: 195, endPoint x: 212, endPoint y: 182, distance: 12.4
click at [211, 188] on div "Which resorts can my child ski at with the Power Kids Pass? How do I sign up my…" at bounding box center [196, 198] width 212 height 56
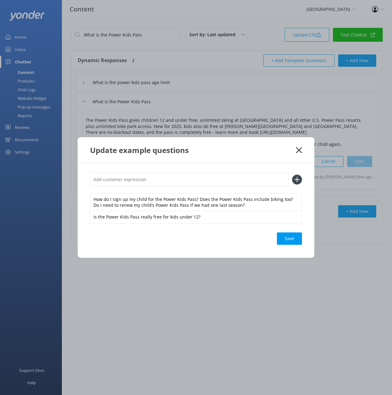
drag, startPoint x: 213, startPoint y: 179, endPoint x: 218, endPoint y: 179, distance: 5.3
click at [213, 179] on input "text" at bounding box center [189, 180] width 199 height 14
drag, startPoint x: 293, startPoint y: 180, endPoint x: 287, endPoint y: 182, distance: 6.8
click at [293, 180] on icon at bounding box center [297, 180] width 10 height 10
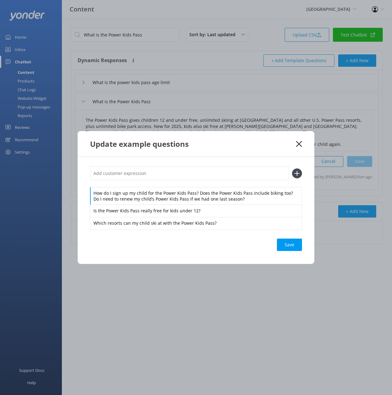
drag, startPoint x: 195, startPoint y: 193, endPoint x: 196, endPoint y: 184, distance: 9.3
click at [196, 184] on div "How do I sign up my child for the Power Kids Pass? Does the Power Kids Pass inc…" at bounding box center [196, 197] width 212 height 63
drag, startPoint x: 199, startPoint y: 193, endPoint x: 196, endPoint y: 180, distance: 13.8
click at [197, 184] on div "How do I sign up my child for the Power Kids Pass? Does the Power Kids Pass inc…" at bounding box center [196, 197] width 212 height 63
drag, startPoint x: 197, startPoint y: 179, endPoint x: 217, endPoint y: 178, distance: 20.4
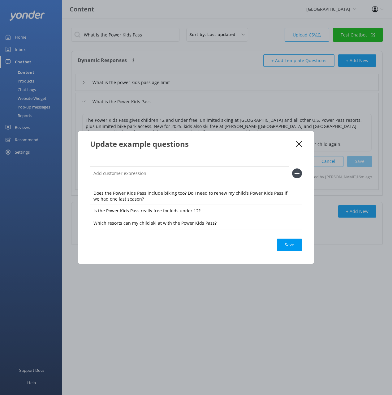
click at [197, 179] on input "text" at bounding box center [189, 173] width 199 height 14
click at [297, 173] on use at bounding box center [296, 173] width 5 height 5
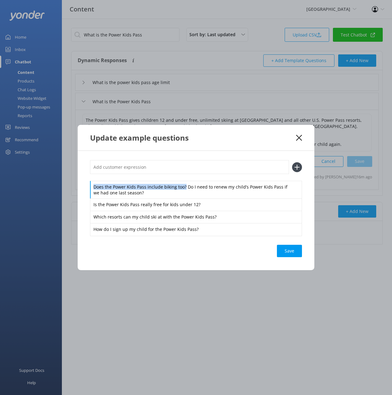
click at [182, 178] on div "Does the Power Kids Pass include biking too? Do I need to renew my child’s Powe…" at bounding box center [196, 197] width 212 height 75
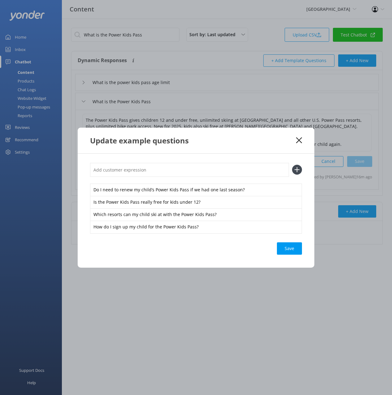
drag, startPoint x: 181, startPoint y: 170, endPoint x: 247, endPoint y: 176, distance: 66.8
click at [181, 170] on input "text" at bounding box center [189, 170] width 199 height 14
drag, startPoint x: 298, startPoint y: 169, endPoint x: 300, endPoint y: 178, distance: 9.1
click at [299, 170] on use at bounding box center [296, 169] width 5 height 5
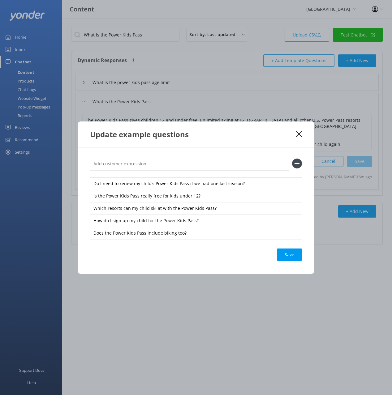
drag, startPoint x: 289, startPoint y: 252, endPoint x: 331, endPoint y: 249, distance: 42.2
click at [289, 252] on div "Save" at bounding box center [289, 255] width 25 height 12
click at [298, 134] on use at bounding box center [299, 134] width 6 height 6
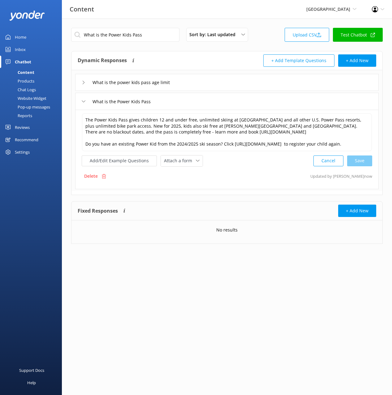
click at [215, 84] on div "What is the power kids pass age limit" at bounding box center [226, 82] width 303 height 17
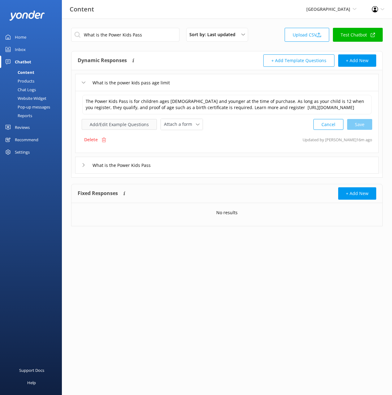
click at [142, 125] on button "Add/Edit Example Questions" at bounding box center [119, 124] width 75 height 11
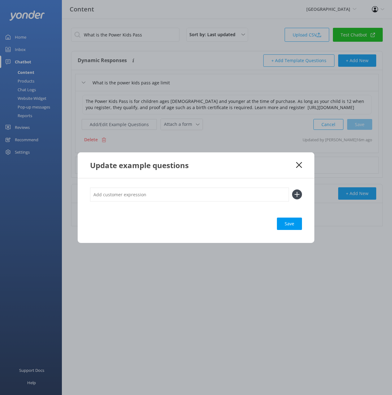
click at [207, 195] on input "text" at bounding box center [189, 195] width 199 height 14
click at [301, 195] on icon at bounding box center [297, 195] width 10 height 10
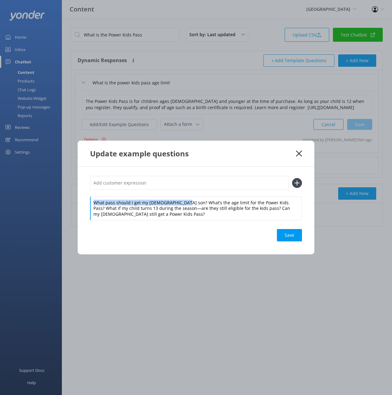
drag, startPoint x: 179, startPoint y: 203, endPoint x: 185, endPoint y: 192, distance: 13.1
click at [179, 196] on div "What pass should I get my [DEMOGRAPHIC_DATA] son? What’s the age limit for the …" at bounding box center [196, 198] width 212 height 44
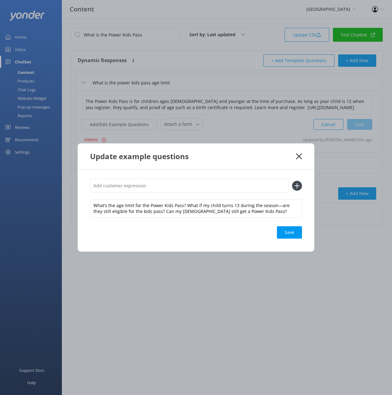
drag, startPoint x: 185, startPoint y: 181, endPoint x: 217, endPoint y: 190, distance: 33.7
click at [185, 181] on input "text" at bounding box center [189, 186] width 199 height 14
click at [299, 186] on icon at bounding box center [297, 186] width 10 height 10
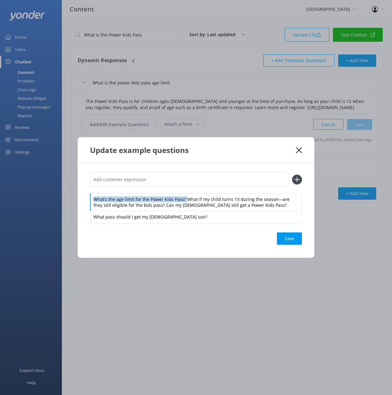
drag, startPoint x: 184, startPoint y: 198, endPoint x: 182, endPoint y: 187, distance: 11.5
click at [182, 187] on div "What’s the age limit for the Power Kids Pass? What if my child turns 13 during …" at bounding box center [196, 198] width 212 height 50
click at [181, 181] on input "text" at bounding box center [189, 180] width 199 height 14
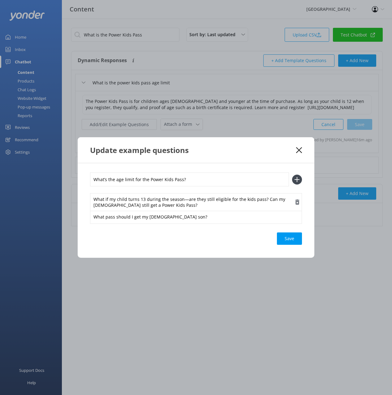
drag, startPoint x: 298, startPoint y: 179, endPoint x: 264, endPoint y: 189, distance: 35.4
click at [298, 179] on use at bounding box center [296, 179] width 5 height 5
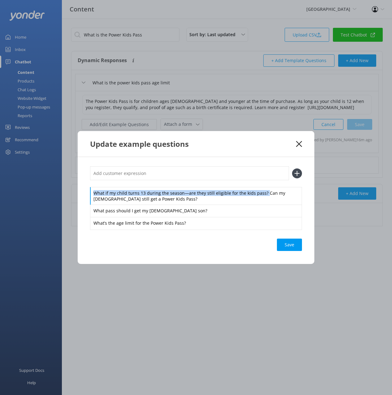
drag, startPoint x: 262, startPoint y: 192, endPoint x: 260, endPoint y: 186, distance: 7.1
click at [261, 186] on div "What if my child turns 13 during the season—are they still eligible for the kid…" at bounding box center [196, 197] width 212 height 63
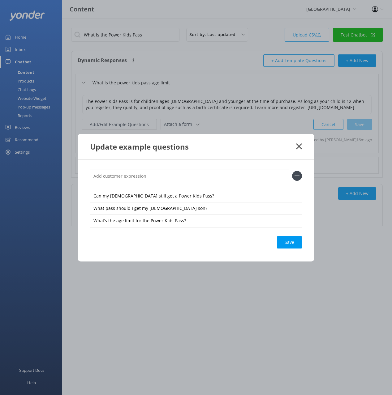
click at [250, 178] on input "text" at bounding box center [189, 176] width 199 height 14
click at [300, 174] on icon at bounding box center [297, 176] width 10 height 10
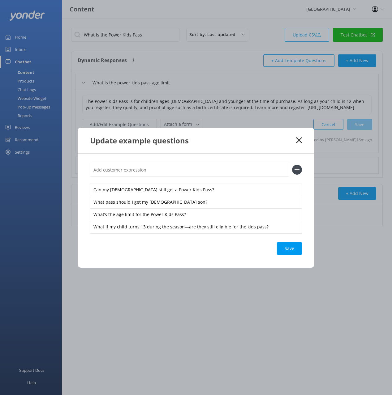
click at [285, 249] on div "Save" at bounding box center [289, 248] width 25 height 12
click at [299, 145] on div "Update example questions" at bounding box center [196, 141] width 237 height 26
click at [296, 139] on icon at bounding box center [299, 140] width 6 height 6
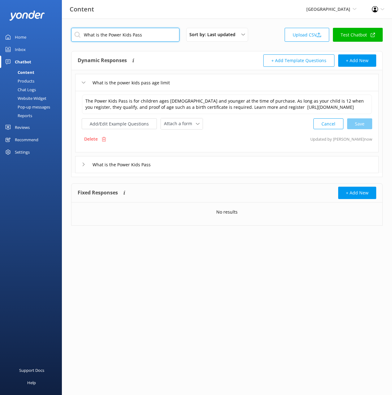
click at [148, 34] on input "What is the Power Kids Pass" at bounding box center [125, 35] width 108 height 14
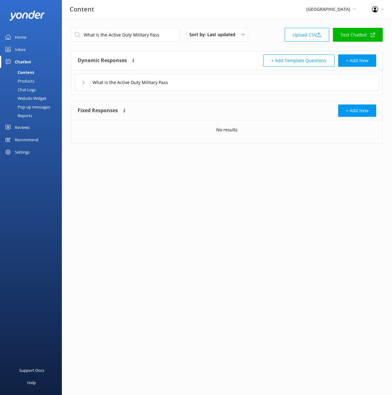
drag, startPoint x: 206, startPoint y: 82, endPoint x: 196, endPoint y: 87, distance: 11.1
click at [206, 82] on div "What is the Active Duty Military Pass" at bounding box center [226, 82] width 303 height 17
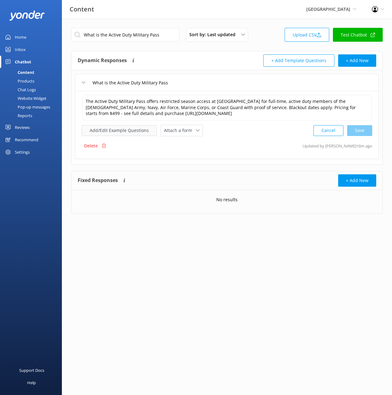
click at [119, 134] on button "Add/Edit Example Questions" at bounding box center [119, 130] width 75 height 11
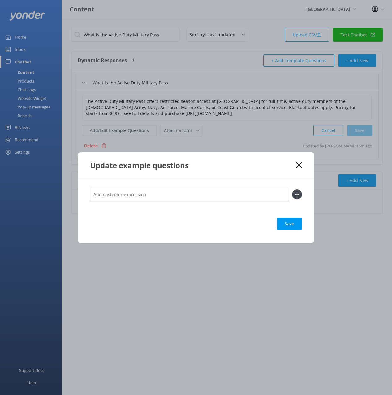
click at [226, 196] on input "text" at bounding box center [189, 195] width 199 height 14
click at [293, 195] on icon at bounding box center [297, 195] width 10 height 10
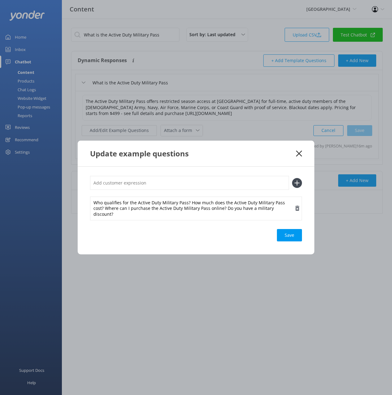
scroll to position [0, 0]
drag, startPoint x: 189, startPoint y: 205, endPoint x: 187, endPoint y: 186, distance: 18.6
click at [188, 195] on div "Who qualifies for the Active Duty Military Pass? How much does the Active Duty …" at bounding box center [196, 198] width 212 height 44
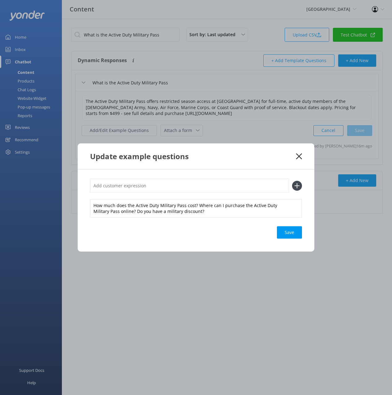
drag, startPoint x: 187, startPoint y: 186, endPoint x: 239, endPoint y: 185, distance: 51.6
click at [187, 186] on input "text" at bounding box center [189, 186] width 199 height 14
drag, startPoint x: 299, startPoint y: 185, endPoint x: 239, endPoint y: 198, distance: 62.1
click at [299, 185] on icon at bounding box center [297, 186] width 10 height 10
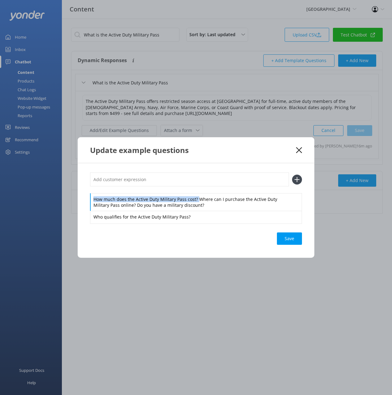
drag, startPoint x: 196, startPoint y: 199, endPoint x: 193, endPoint y: 182, distance: 17.6
click at [193, 189] on div "How much does the Active Duty Military Pass cost? Where can I purchase the Acti…" at bounding box center [196, 198] width 212 height 50
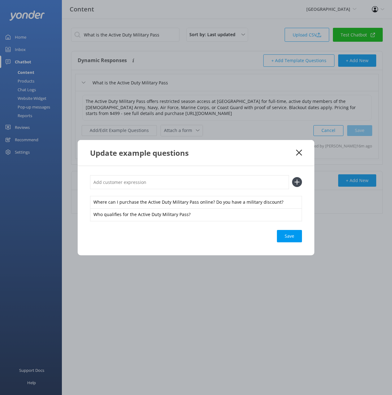
click at [193, 181] on input "text" at bounding box center [189, 182] width 199 height 14
drag, startPoint x: 300, startPoint y: 181, endPoint x: 281, endPoint y: 185, distance: 18.9
click at [299, 181] on icon at bounding box center [297, 182] width 10 height 10
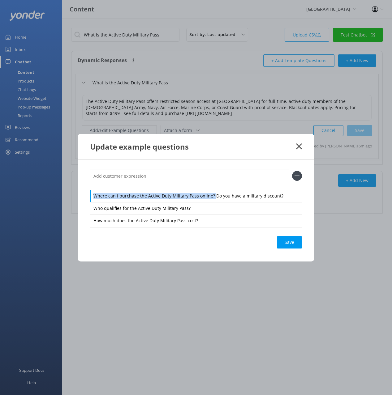
drag, startPoint x: 211, startPoint y: 197, endPoint x: 210, endPoint y: 186, distance: 10.7
click at [210, 186] on div "Where can I purchase the Active Duty Military Pass online? Do you have a milita…" at bounding box center [196, 198] width 212 height 58
click at [199, 178] on input "text" at bounding box center [189, 176] width 199 height 14
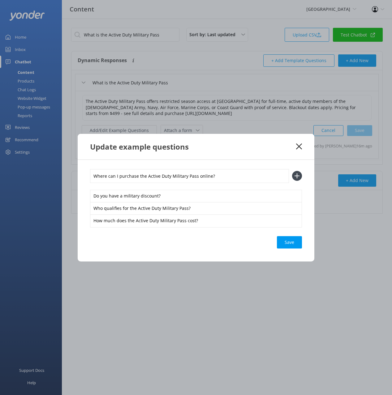
drag, startPoint x: 298, startPoint y: 176, endPoint x: 293, endPoint y: 258, distance: 83.0
click at [298, 176] on use at bounding box center [296, 175] width 5 height 5
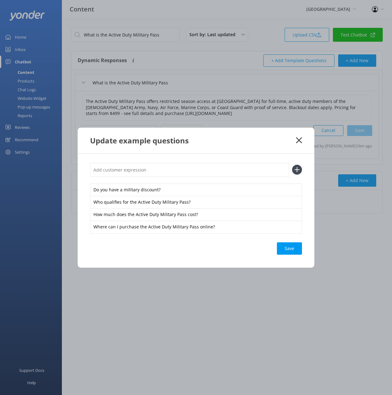
click at [289, 244] on div "Save" at bounding box center [289, 248] width 25 height 12
click at [296, 140] on icon at bounding box center [299, 140] width 6 height 6
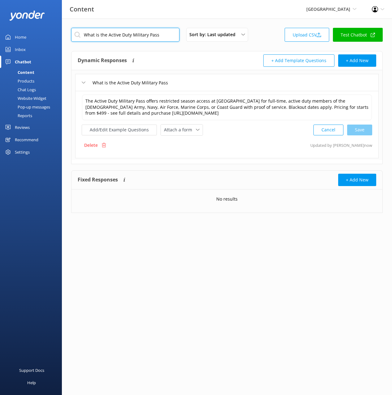
click at [156, 30] on input "What is the Active Duty Military Pass" at bounding box center [125, 35] width 108 height 14
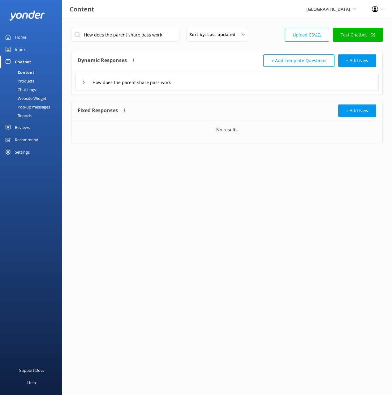
drag, startPoint x: 201, startPoint y: 83, endPoint x: 195, endPoint y: 87, distance: 7.5
click at [200, 83] on div "How does the parent share pass work" at bounding box center [226, 82] width 303 height 17
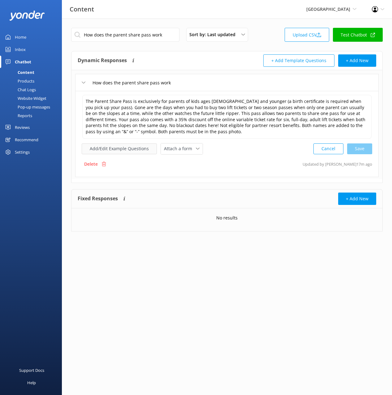
click at [127, 147] on button "Add/Edit Example Questions" at bounding box center [119, 148] width 75 height 11
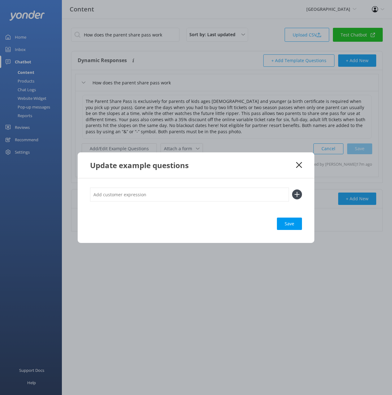
drag, startPoint x: 259, startPoint y: 197, endPoint x: 295, endPoint y: 195, distance: 35.3
click at [260, 197] on input "text" at bounding box center [189, 195] width 199 height 14
click at [298, 195] on icon at bounding box center [297, 195] width 10 height 10
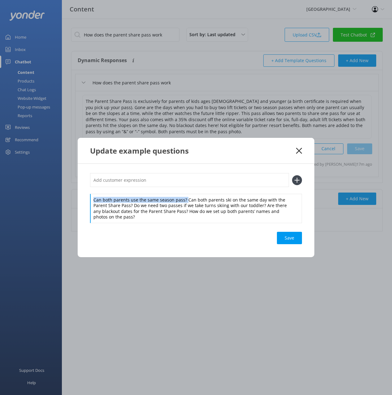
drag, startPoint x: 185, startPoint y: 203, endPoint x: 184, endPoint y: 194, distance: 8.7
click at [184, 194] on div "Can both parents use the same season pass? Can both parents ski on the same day…" at bounding box center [196, 197] width 212 height 49
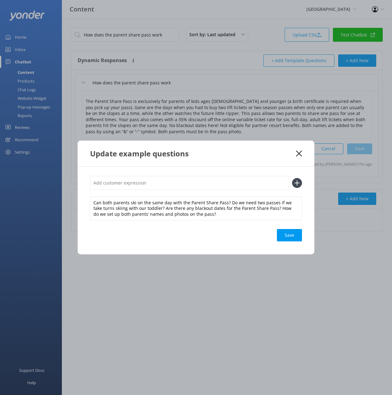
drag, startPoint x: 185, startPoint y: 186, endPoint x: 213, endPoint y: 192, distance: 28.7
click at [185, 186] on input "text" at bounding box center [189, 183] width 199 height 14
click at [295, 181] on icon at bounding box center [297, 183] width 10 height 10
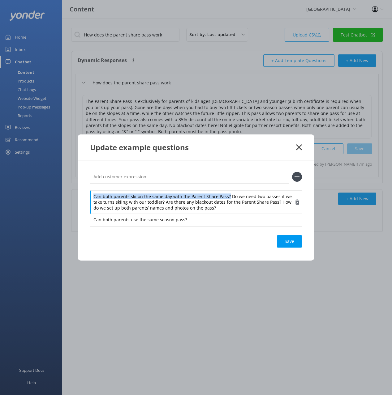
click at [227, 191] on div "Can both parents ski on the same day with the Parent Share Pass? Do we need two…" at bounding box center [196, 202] width 212 height 24
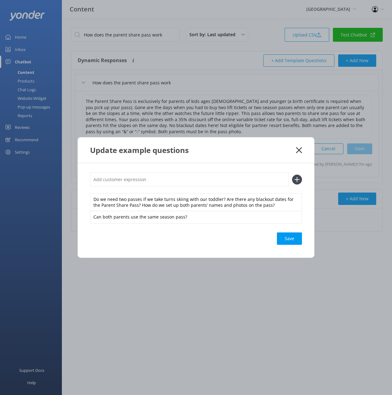
click at [218, 176] on input "text" at bounding box center [189, 180] width 199 height 14
click at [293, 181] on icon at bounding box center [297, 180] width 10 height 10
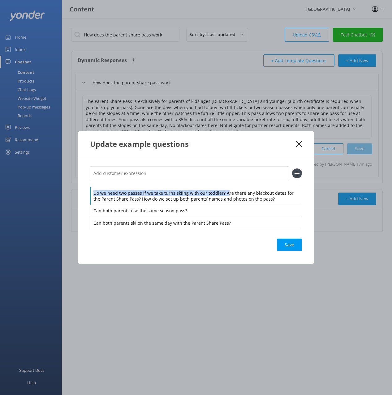
drag, startPoint x: 224, startPoint y: 193, endPoint x: 217, endPoint y: 178, distance: 16.5
click at [221, 184] on div "Do we need two passes if we take turns skiing with our toddler? Are there any b…" at bounding box center [196, 197] width 212 height 63
click at [215, 177] on input "text" at bounding box center [189, 173] width 199 height 14
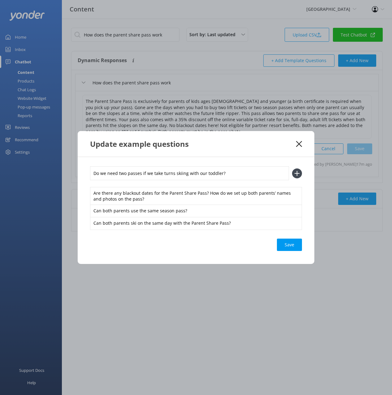
click at [296, 172] on icon at bounding box center [297, 174] width 10 height 10
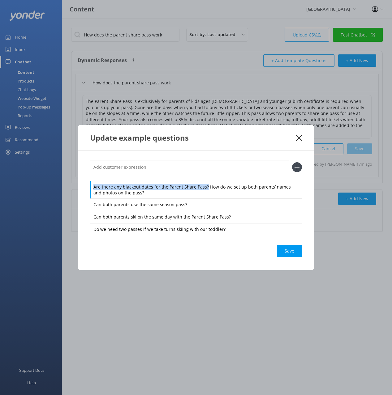
drag, startPoint x: 206, startPoint y: 187, endPoint x: 203, endPoint y: 175, distance: 11.8
click at [203, 176] on div "Are there any blackout dates for the Parent Share Pass? How do we set up both p…" at bounding box center [196, 197] width 212 height 75
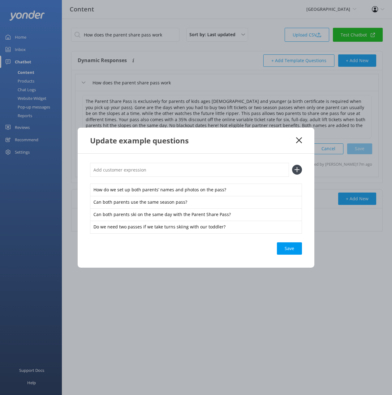
drag, startPoint x: 202, startPoint y: 170, endPoint x: 248, endPoint y: 171, distance: 46.1
click at [202, 170] on input "text" at bounding box center [189, 170] width 199 height 14
click at [295, 169] on icon at bounding box center [297, 170] width 10 height 10
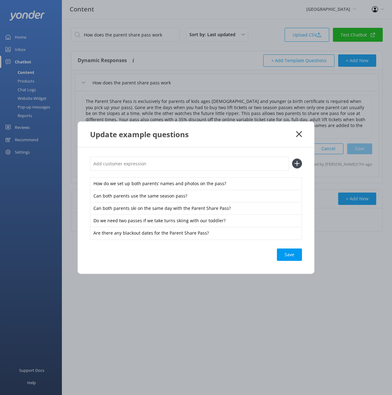
click at [291, 257] on div "Save" at bounding box center [289, 255] width 25 height 12
click at [301, 133] on icon at bounding box center [299, 134] width 6 height 6
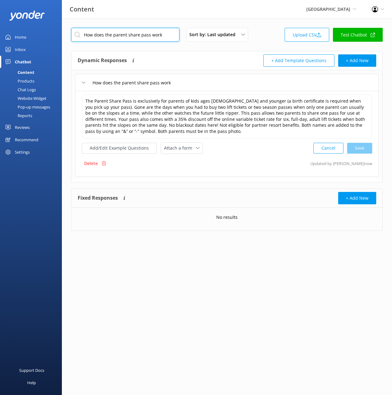
click at [140, 41] on input "How does the parent share pass work" at bounding box center [125, 35] width 108 height 14
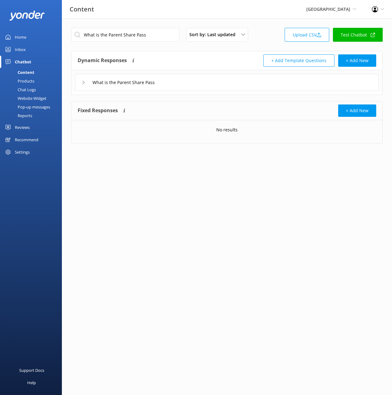
click at [201, 83] on div "What is the Parent Share Pass" at bounding box center [226, 82] width 303 height 17
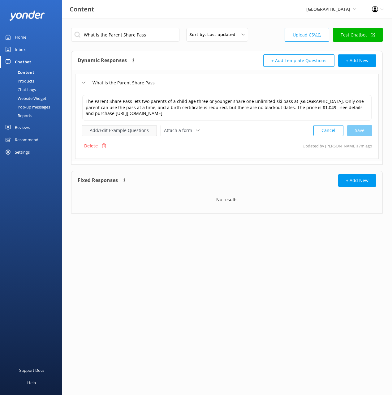
click at [133, 130] on button "Add/Edit Example Questions" at bounding box center [119, 130] width 75 height 11
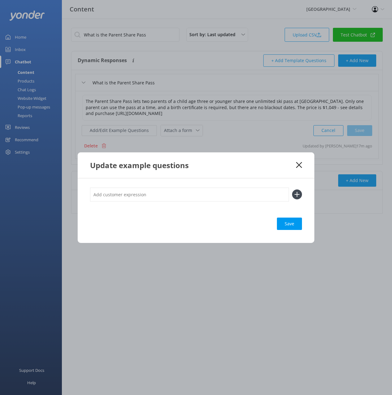
drag, startPoint x: 242, startPoint y: 196, endPoint x: 300, endPoint y: 194, distance: 57.9
click at [243, 196] on input "text" at bounding box center [189, 195] width 199 height 14
click at [297, 194] on use at bounding box center [296, 194] width 5 height 5
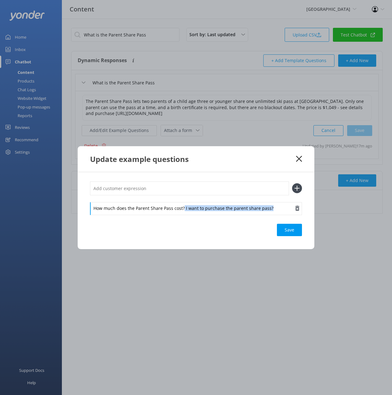
drag, startPoint x: 183, startPoint y: 208, endPoint x: 189, endPoint y: 210, distance: 5.9
click at [187, 220] on div "How much does the Parent Share Pass cost? I want to purchase the parent share p…" at bounding box center [196, 210] width 237 height 77
drag, startPoint x: 189, startPoint y: 188, endPoint x: 234, endPoint y: 187, distance: 44.8
click at [190, 188] on input "text" at bounding box center [189, 188] width 199 height 14
drag, startPoint x: 297, startPoint y: 185, endPoint x: 297, endPoint y: 234, distance: 48.9
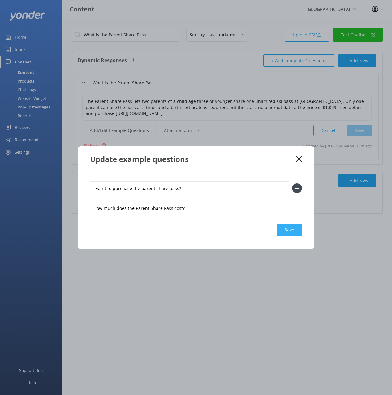
click at [297, 185] on icon at bounding box center [297, 188] width 10 height 10
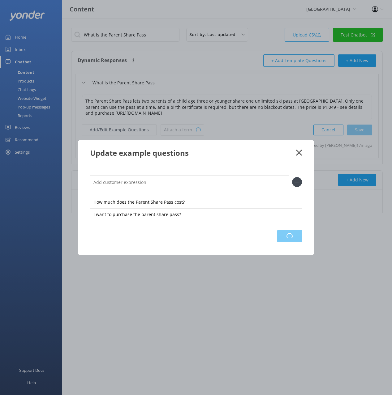
drag, startPoint x: 294, startPoint y: 234, endPoint x: 371, endPoint y: 220, distance: 78.2
click at [294, 234] on div "Loading.." at bounding box center [289, 236] width 25 height 12
click at [301, 151] on icon at bounding box center [299, 153] width 6 height 6
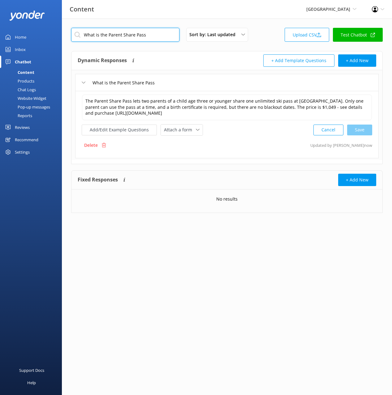
click at [157, 36] on input "What is the Parent Share Pass" at bounding box center [125, 35] width 108 height 14
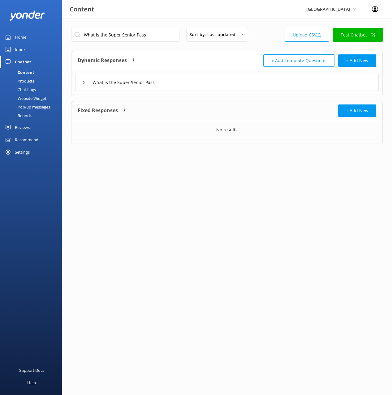
drag, startPoint x: 233, startPoint y: 80, endPoint x: 232, endPoint y: 90, distance: 10.3
click at [233, 80] on div "What is the Super Senior Pass" at bounding box center [226, 82] width 303 height 17
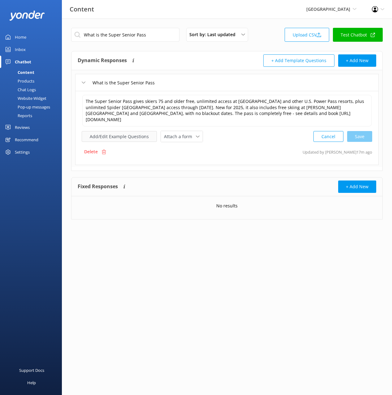
click at [122, 134] on button "Add/Edit Example Questions" at bounding box center [119, 136] width 75 height 11
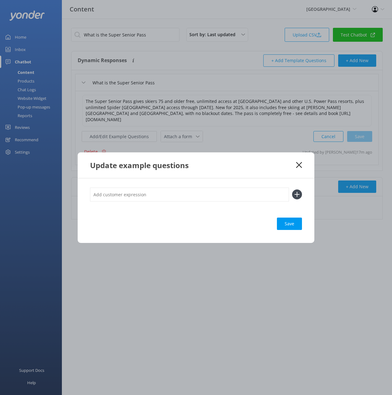
click at [226, 194] on input "text" at bounding box center [189, 195] width 199 height 14
drag, startPoint x: 302, startPoint y: 193, endPoint x: 295, endPoint y: 194, distance: 6.9
click at [302, 194] on div "What’s the Super Senior Pass and who can get it? Is the Super Senior Pass reall…" at bounding box center [196, 210] width 237 height 65
drag, startPoint x: 295, startPoint y: 195, endPoint x: 279, endPoint y: 196, distance: 16.1
click at [295, 195] on icon at bounding box center [297, 195] width 10 height 10
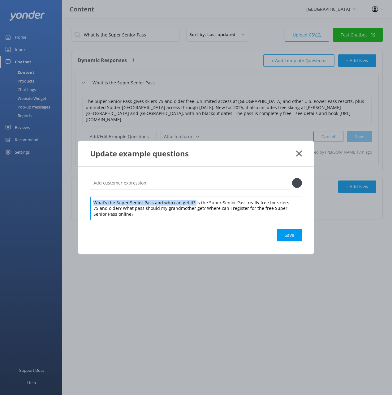
click at [192, 196] on div "What’s the Super Senior Pass and who can get it? Is the Super Senior Pass reall…" at bounding box center [196, 198] width 212 height 44
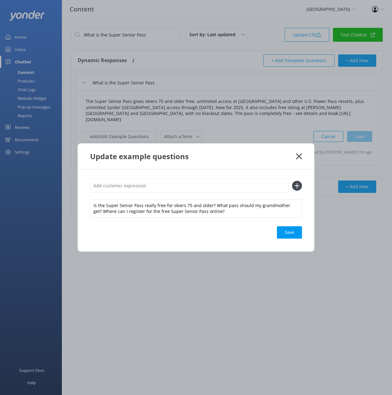
drag, startPoint x: 193, startPoint y: 184, endPoint x: 224, endPoint y: 181, distance: 31.1
click at [193, 184] on input "text" at bounding box center [189, 186] width 199 height 14
click at [296, 186] on use at bounding box center [296, 185] width 5 height 5
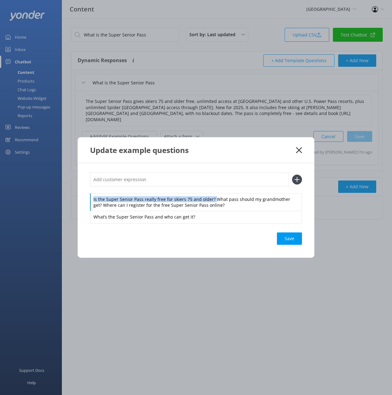
drag, startPoint x: 213, startPoint y: 196, endPoint x: 213, endPoint y: 193, distance: 3.4
click at [212, 192] on div "Is the Super Senior Pass really free for skiers 75 and older? What pass should …" at bounding box center [196, 198] width 212 height 50
drag, startPoint x: 193, startPoint y: 179, endPoint x: 198, endPoint y: 180, distance: 4.8
click at [193, 179] on input "text" at bounding box center [189, 180] width 199 height 14
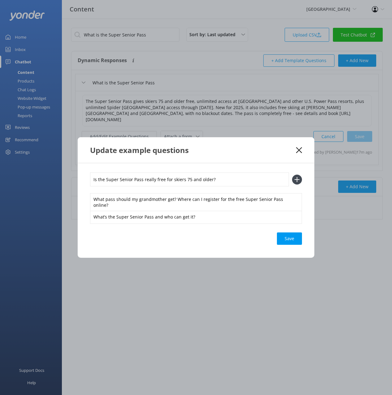
click at [301, 181] on icon at bounding box center [297, 180] width 10 height 10
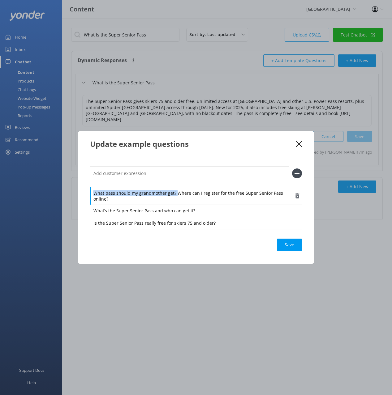
drag, startPoint x: 175, startPoint y: 197, endPoint x: 178, endPoint y: 182, distance: 15.3
click at [174, 190] on div "What pass should my grandmother get? Where can I register for the free Super Se…" at bounding box center [196, 196] width 212 height 18
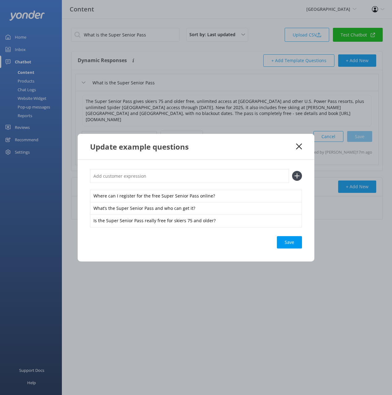
click at [180, 177] on input "text" at bounding box center [189, 176] width 199 height 14
drag, startPoint x: 296, startPoint y: 174, endPoint x: 295, endPoint y: 211, distance: 36.5
click at [296, 174] on icon at bounding box center [297, 176] width 10 height 10
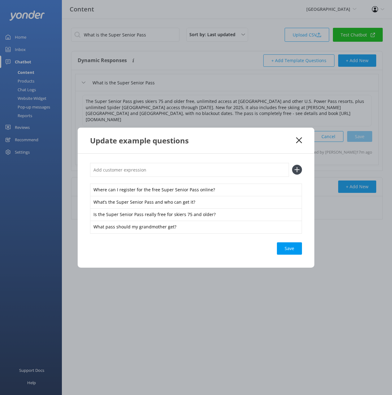
click at [290, 248] on div "Save" at bounding box center [289, 248] width 25 height 12
click at [299, 141] on use at bounding box center [299, 140] width 6 height 6
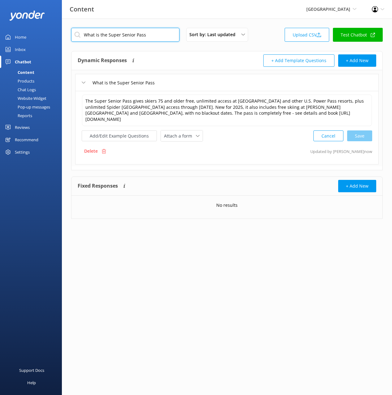
drag, startPoint x: 150, startPoint y: 39, endPoint x: 291, endPoint y: 93, distance: 150.4
click at [150, 39] on input "What is the Super Senior Pass" at bounding box center [125, 35] width 108 height 14
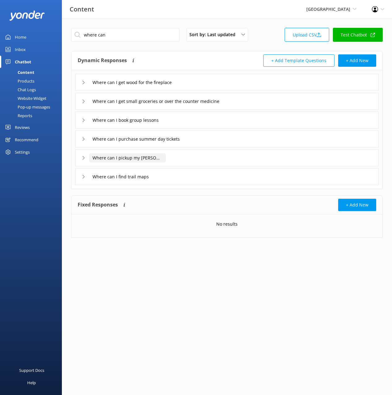
click at [151, 157] on input "Where can I pickup my [PERSON_NAME]" at bounding box center [127, 157] width 77 height 9
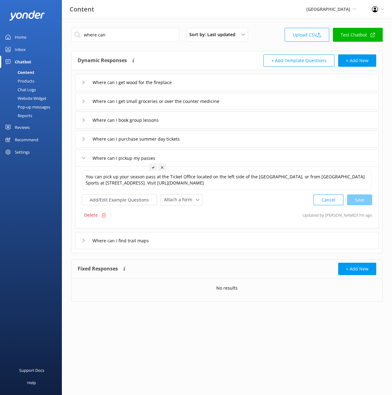
click at [153, 167] on icon at bounding box center [153, 167] width 2 height 2
click at [130, 205] on button "Add/Edit Example Questions" at bounding box center [119, 199] width 75 height 11
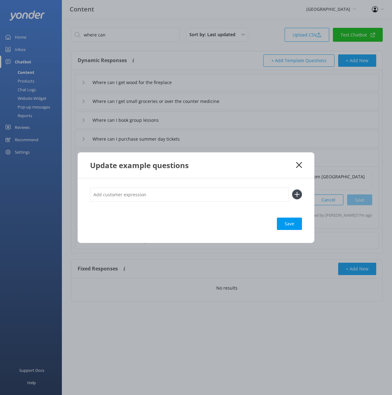
click at [260, 192] on input "text" at bounding box center [189, 195] width 199 height 14
click at [234, 196] on input "text" at bounding box center [189, 195] width 199 height 14
click at [295, 194] on use at bounding box center [296, 194] width 5 height 5
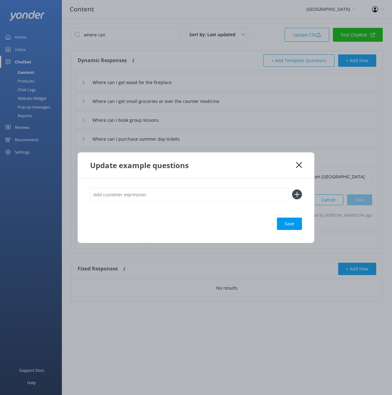
scroll to position [0, 0]
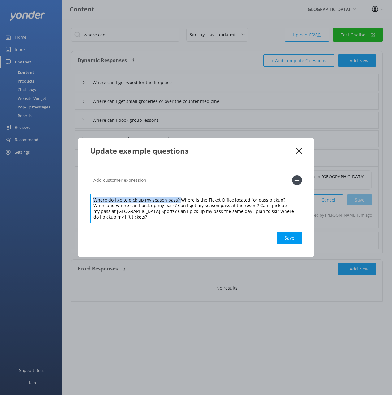
drag, startPoint x: 179, startPoint y: 199, endPoint x: 176, endPoint y: 189, distance: 10.7
click at [177, 192] on div "Where do I go to pick up my season pass? Where is the Ticket Office located for…" at bounding box center [196, 197] width 212 height 49
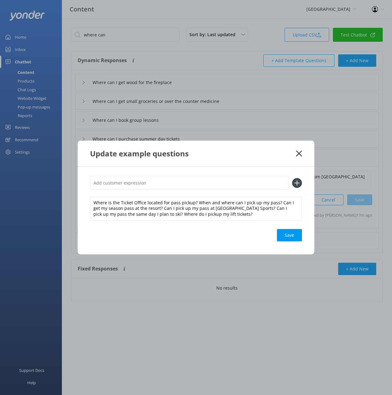
drag, startPoint x: 175, startPoint y: 183, endPoint x: 186, endPoint y: 182, distance: 11.1
click at [175, 183] on input "text" at bounding box center [189, 183] width 199 height 14
click at [297, 182] on use at bounding box center [296, 182] width 5 height 5
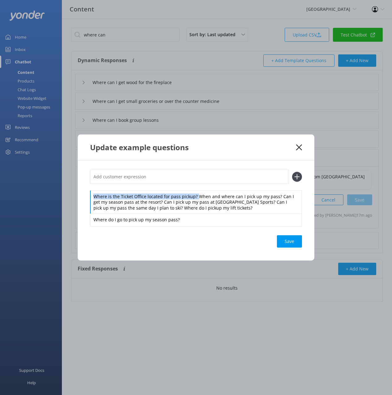
drag, startPoint x: 195, startPoint y: 197, endPoint x: 193, endPoint y: 190, distance: 7.6
click at [193, 189] on div "Where is the Ticket Office located for pass pickup? When and where can I pick u…" at bounding box center [196, 198] width 212 height 56
click at [202, 174] on input "text" at bounding box center [189, 177] width 199 height 14
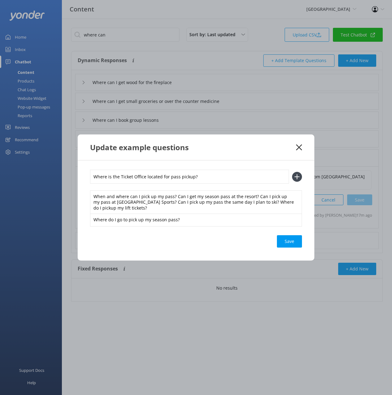
click at [294, 178] on icon at bounding box center [297, 177] width 10 height 10
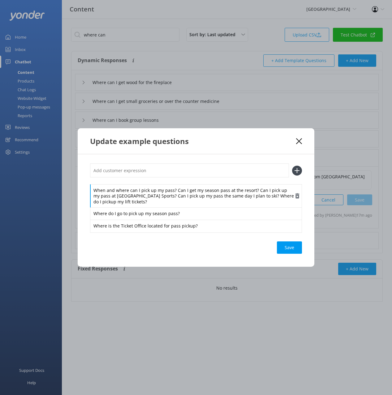
click at [175, 194] on div "When and where can I pick up my pass? Can I get my season pass at the resort? C…" at bounding box center [196, 196] width 212 height 24
drag, startPoint x: 174, startPoint y: 190, endPoint x: 173, endPoint y: 186, distance: 4.5
click at [175, 185] on div "When and where can I pick up my pass? Can I get my season pass at the resort? C…" at bounding box center [196, 196] width 212 height 24
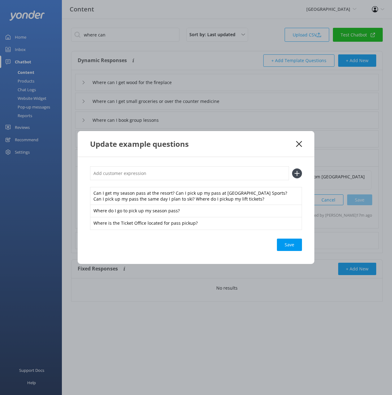
drag, startPoint x: 173, startPoint y: 174, endPoint x: 193, endPoint y: 174, distance: 20.1
click at [173, 174] on input "text" at bounding box center [189, 173] width 199 height 14
click at [297, 174] on icon at bounding box center [297, 174] width 10 height 10
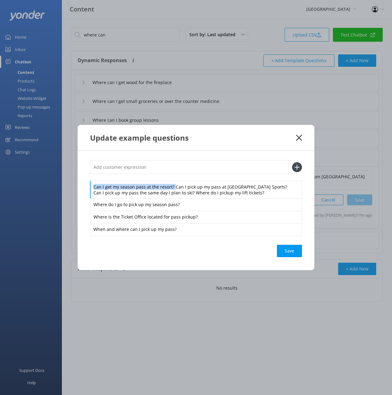
click at [171, 180] on div "Can I get my season pass at the resort? Can I pick up my pass at [GEOGRAPHIC_DA…" at bounding box center [196, 197] width 212 height 75
drag, startPoint x: 169, startPoint y: 170, endPoint x: 201, endPoint y: 169, distance: 31.6
click at [169, 170] on input "text" at bounding box center [189, 167] width 199 height 14
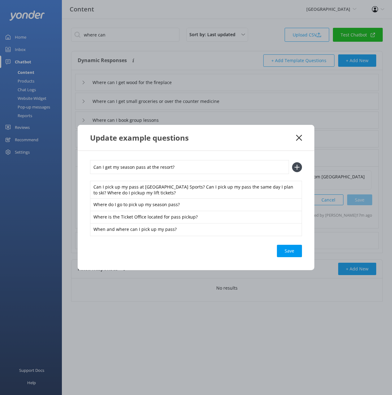
drag, startPoint x: 296, startPoint y: 169, endPoint x: 267, endPoint y: 174, distance: 29.3
click at [296, 169] on icon at bounding box center [297, 167] width 10 height 10
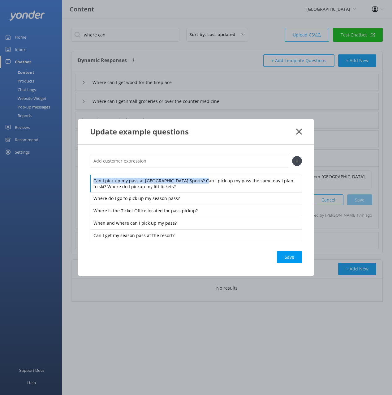
drag, startPoint x: 203, startPoint y: 181, endPoint x: 194, endPoint y: 169, distance: 14.7
click at [199, 171] on div "Can I pick up my pass at [GEOGRAPHIC_DATA] Sports? Can I pick up my pass the sa…" at bounding box center [196, 198] width 212 height 88
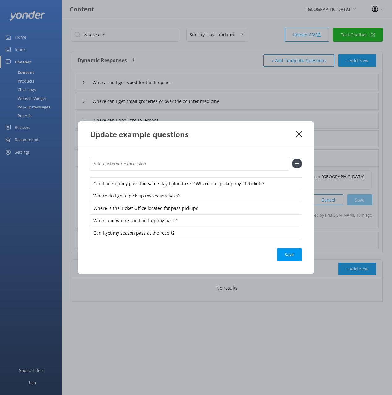
click at [191, 166] on input "text" at bounding box center [189, 164] width 199 height 14
click at [297, 163] on use at bounding box center [296, 163] width 5 height 5
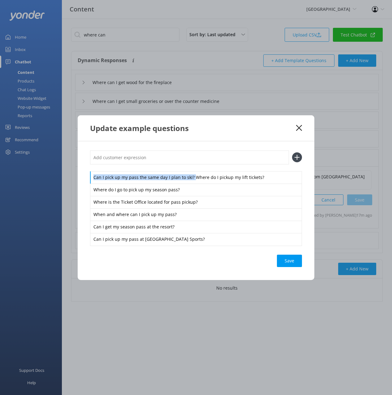
drag, startPoint x: 190, startPoint y: 170, endPoint x: 190, endPoint y: 165, distance: 5.3
click at [190, 170] on div "Can I pick up my pass the same day I plan to ski? Where do I pickup my lift tic…" at bounding box center [196, 198] width 212 height 95
drag, startPoint x: 189, startPoint y: 159, endPoint x: 203, endPoint y: 161, distance: 14.4
click at [189, 159] on input "text" at bounding box center [189, 158] width 199 height 14
click at [299, 159] on icon at bounding box center [297, 157] width 10 height 10
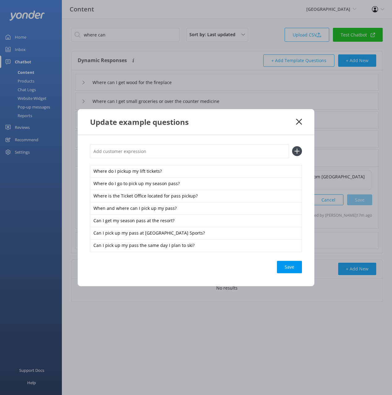
click at [291, 265] on div "Save" at bounding box center [289, 267] width 25 height 12
click at [291, 248] on div "Can I pick up my pass the same day I plan to ski?" at bounding box center [196, 245] width 212 height 13
click at [289, 265] on div "Save" at bounding box center [289, 267] width 25 height 12
click at [263, 122] on div "Update example questions" at bounding box center [193, 122] width 206 height 10
click at [297, 121] on icon at bounding box center [299, 122] width 6 height 6
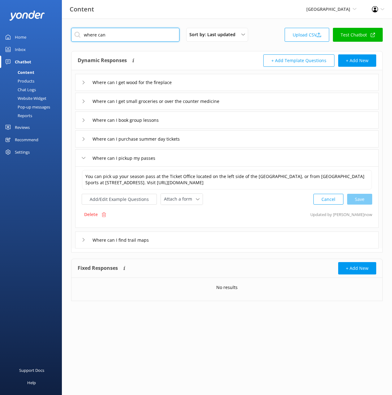
click at [145, 35] on input "where can" at bounding box center [125, 35] width 108 height 14
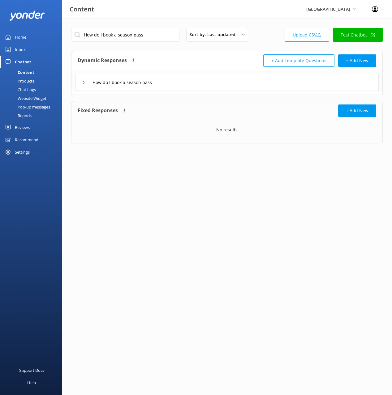
click at [216, 86] on div "How do I book a season pass" at bounding box center [226, 82] width 303 height 17
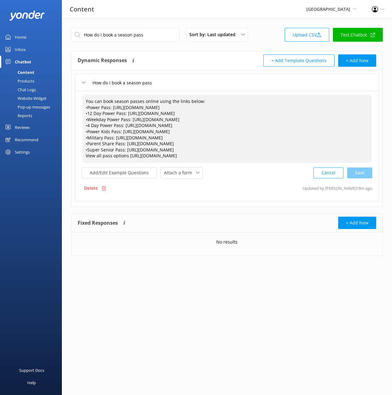
drag, startPoint x: 88, startPoint y: 149, endPoint x: 87, endPoint y: 143, distance: 5.9
click at [88, 149] on textarea "You can book season passes online using the links below: •Power Pass: [URL][DOM…" at bounding box center [226, 129] width 289 height 68
click at [87, 141] on textarea "You can book season passes online using the links below: •Power Pass: [URL][DOM…" at bounding box center [226, 129] width 289 height 68
click at [88, 137] on textarea "You can book season passes online using the links below: •Power Pass: [URL][DOM…" at bounding box center [226, 129] width 289 height 68
click at [88, 132] on textarea "You can book season passes online using the links below: •Power Pass: [URL][DOM…" at bounding box center [226, 129] width 289 height 68
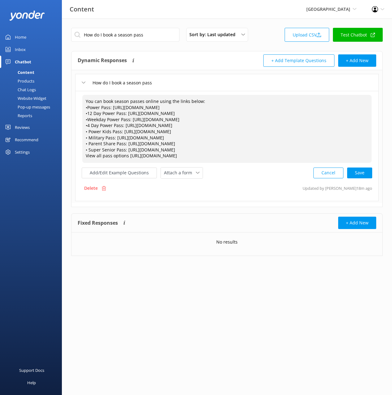
click at [88, 126] on textarea "You can book season passes online using the links below: •Power Pass: [URL][DOM…" at bounding box center [226, 129] width 289 height 68
click at [88, 118] on textarea "You can book season passes online using the links below: •Power Pass: [URL][DOM…" at bounding box center [226, 129] width 289 height 68
click at [88, 113] on textarea "You can book season passes online using the links below: •Power Pass: [URL][DOM…" at bounding box center [226, 129] width 289 height 68
drag, startPoint x: 87, startPoint y: 106, endPoint x: 99, endPoint y: 122, distance: 19.2
click at [87, 106] on textarea "You can book season passes online using the links below: •Power Pass: [URL][DOM…" at bounding box center [226, 129] width 289 height 68
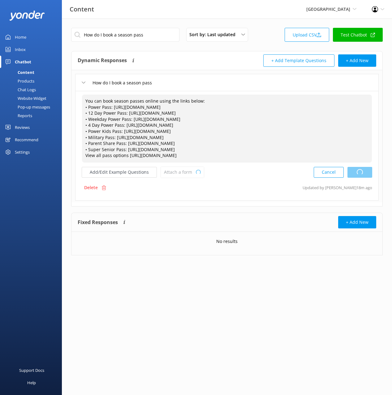
drag, startPoint x: 365, startPoint y: 171, endPoint x: 369, endPoint y: 181, distance: 10.8
click at [365, 172] on div "Cancel Loading.." at bounding box center [343, 172] width 58 height 11
click at [120, 177] on button "Add/Edit Example Questions" at bounding box center [119, 172] width 75 height 11
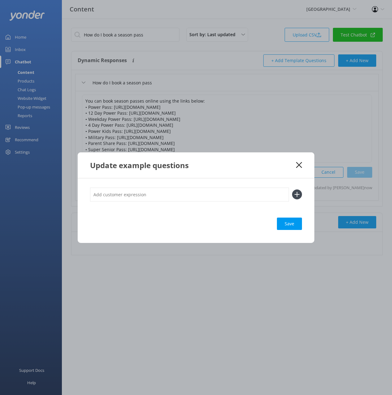
drag, startPoint x: 205, startPoint y: 193, endPoint x: 213, endPoint y: 194, distance: 8.1
click at [205, 193] on input "text" at bounding box center [189, 195] width 199 height 14
click at [300, 197] on icon at bounding box center [297, 195] width 10 height 10
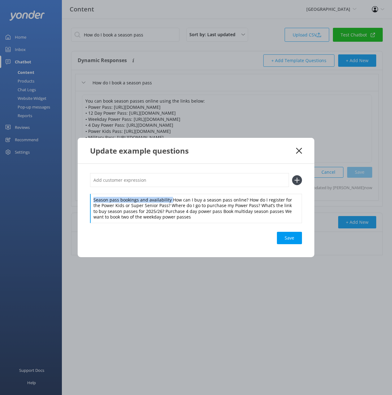
drag, startPoint x: 170, startPoint y: 200, endPoint x: 166, endPoint y: 184, distance: 16.6
click at [169, 191] on div "Season pass bookings and availability How can I buy a season pass online? How d…" at bounding box center [196, 197] width 212 height 49
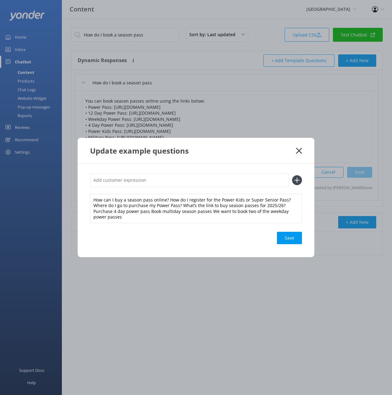
drag, startPoint x: 166, startPoint y: 182, endPoint x: 238, endPoint y: 183, distance: 71.4
click at [168, 182] on input "text" at bounding box center [189, 180] width 199 height 14
drag, startPoint x: 297, startPoint y: 178, endPoint x: 225, endPoint y: 190, distance: 72.4
click at [296, 178] on icon at bounding box center [297, 180] width 10 height 10
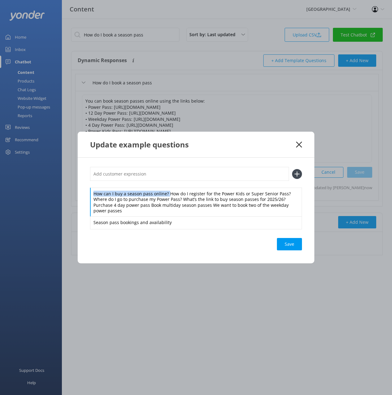
drag, startPoint x: 166, startPoint y: 190, endPoint x: 166, endPoint y: 184, distance: 5.6
click at [166, 186] on div "How can I buy a season pass online? How do I register for the Power Kids or Sup…" at bounding box center [196, 198] width 212 height 62
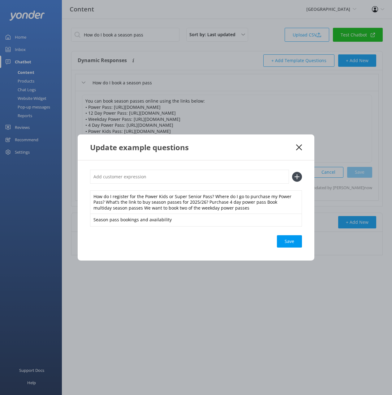
drag, startPoint x: 166, startPoint y: 180, endPoint x: 172, endPoint y: 180, distance: 5.6
click at [166, 180] on input "text" at bounding box center [189, 177] width 199 height 14
drag, startPoint x: 295, startPoint y: 177, endPoint x: 227, endPoint y: 198, distance: 71.3
click at [295, 177] on icon at bounding box center [297, 177] width 10 height 10
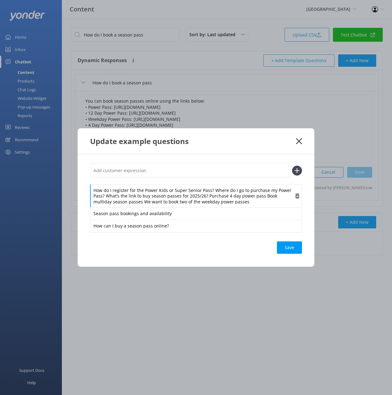
drag, startPoint x: 181, startPoint y: 190, endPoint x: 194, endPoint y: 192, distance: 13.8
click at [182, 190] on div "How do I register for the Power Kids or Super Senior Pass? Where do I go to pur…" at bounding box center [196, 196] width 212 height 24
drag, startPoint x: 211, startPoint y: 189, endPoint x: 209, endPoint y: 181, distance: 8.3
click at [209, 182] on div "How do I register for the Power Kids or Super Senior Pass? Where do I go to pur…" at bounding box center [196, 198] width 212 height 69
click at [207, 172] on input "text" at bounding box center [189, 171] width 199 height 14
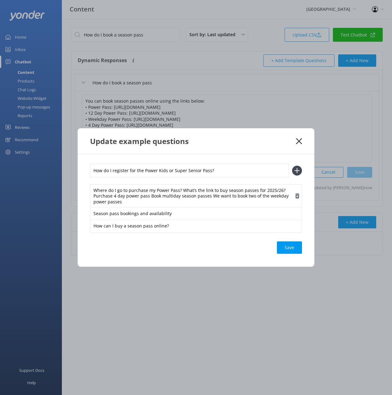
drag, startPoint x: 299, startPoint y: 169, endPoint x: 237, endPoint y: 182, distance: 63.3
click at [299, 169] on icon at bounding box center [297, 171] width 10 height 10
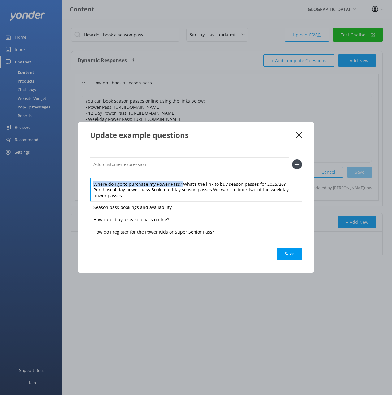
drag, startPoint x: 181, startPoint y: 181, endPoint x: 182, endPoint y: 177, distance: 3.2
click at [181, 177] on div "Where do I go to purchase my Power Pass? What’s the link to buy season passes f…" at bounding box center [196, 197] width 212 height 81
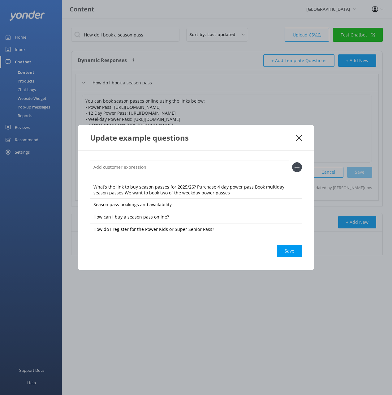
click at [186, 174] on div "What’s the link to buy season passes for 2025/26? Purchase 4 day power pass Boo…" at bounding box center [196, 197] width 212 height 75
click at [216, 163] on input "text" at bounding box center [189, 167] width 199 height 14
drag, startPoint x: 301, startPoint y: 166, endPoint x: 246, endPoint y: 174, distance: 55.1
click at [301, 166] on icon at bounding box center [297, 167] width 10 height 10
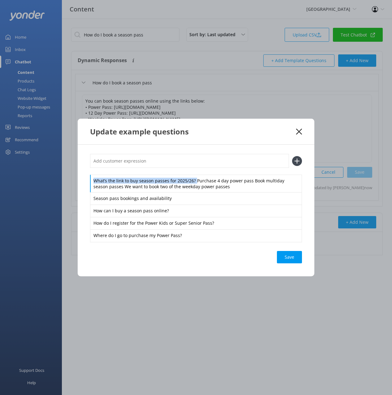
drag, startPoint x: 195, startPoint y: 181, endPoint x: 190, endPoint y: 170, distance: 11.5
click at [192, 173] on div "What’s the link to buy season passes for 2025/26? Purchase 4 day power pass Boo…" at bounding box center [196, 198] width 212 height 88
drag, startPoint x: 185, startPoint y: 163, endPoint x: 225, endPoint y: 162, distance: 39.6
click at [186, 163] on input "text" at bounding box center [189, 161] width 199 height 14
click at [299, 160] on icon at bounding box center [297, 161] width 10 height 10
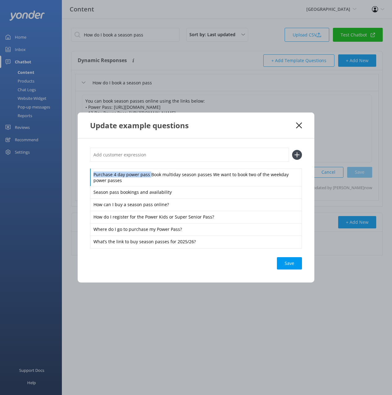
click at [147, 168] on div "Purchase 4 day power pass Book multiday season passes We want to book two of th…" at bounding box center [196, 198] width 212 height 100
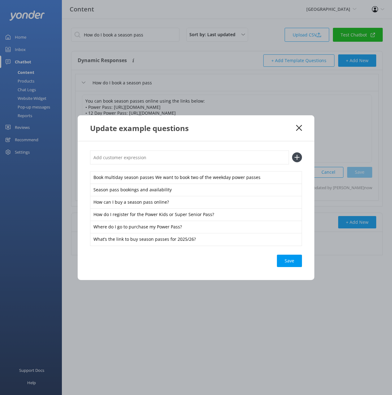
click at [154, 158] on input "text" at bounding box center [189, 158] width 199 height 14
click at [297, 156] on icon at bounding box center [297, 157] width 10 height 10
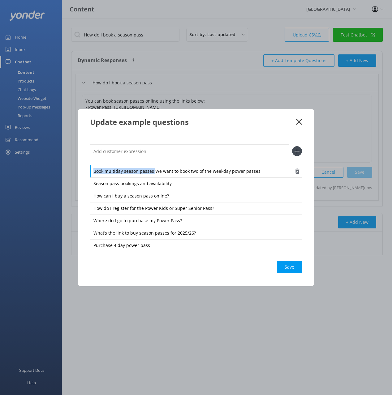
drag, startPoint x: 153, startPoint y: 171, endPoint x: 151, endPoint y: 165, distance: 6.7
click at [151, 165] on div "Book multiday season passes We want to book two of the weekday power passes" at bounding box center [196, 171] width 212 height 13
drag, startPoint x: 152, startPoint y: 154, endPoint x: 160, endPoint y: 152, distance: 8.1
click at [153, 154] on input "text" at bounding box center [189, 151] width 199 height 14
drag, startPoint x: 296, startPoint y: 152, endPoint x: 296, endPoint y: 279, distance: 127.1
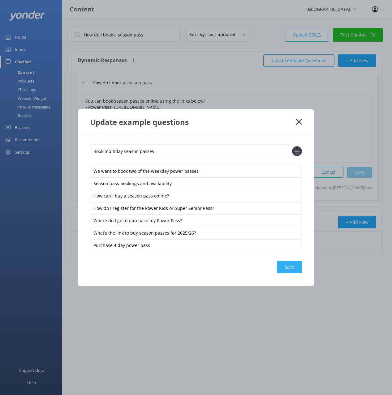
click at [296, 152] on icon at bounding box center [297, 151] width 10 height 10
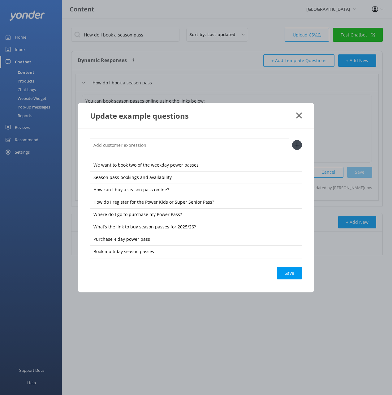
click at [292, 277] on div "Save" at bounding box center [289, 273] width 25 height 12
drag, startPoint x: 264, startPoint y: 276, endPoint x: 289, endPoint y: 274, distance: 24.6
click at [267, 276] on div "Save" at bounding box center [196, 273] width 212 height 12
click at [291, 274] on div "Save" at bounding box center [289, 273] width 25 height 12
click at [270, 128] on div "Update example questions" at bounding box center [196, 116] width 237 height 26
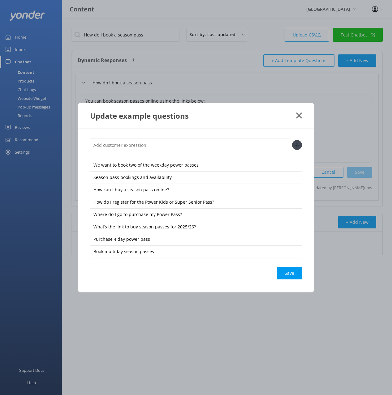
drag, startPoint x: 297, startPoint y: 117, endPoint x: 300, endPoint y: 118, distance: 3.6
click at [297, 117] on icon at bounding box center [299, 116] width 6 height 6
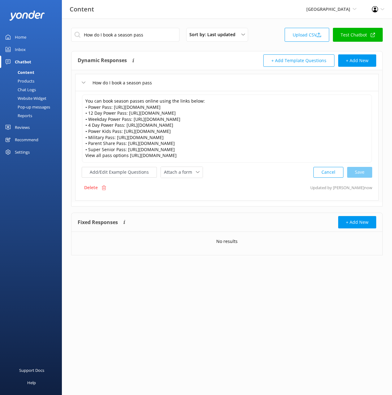
click at [204, 56] on div "Dynamic Responses The chatbot will generate a response based on the content inf…" at bounding box center [152, 60] width 149 height 12
drag, startPoint x: 216, startPoint y: 86, endPoint x: 215, endPoint y: 64, distance: 22.0
click at [216, 86] on div "How do I book a season pass" at bounding box center [226, 82] width 303 height 17
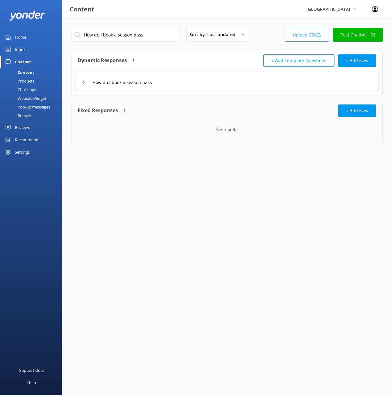
click at [213, 59] on div "Dynamic Responses The chatbot will generate a response based on the content inf…" at bounding box center [152, 60] width 149 height 12
click at [155, 31] on input "How do I book a season pass" at bounding box center [125, 35] width 108 height 14
click at [156, 33] on input "How do I book a season pass" at bounding box center [125, 35] width 108 height 14
drag, startPoint x: 240, startPoint y: 60, endPoint x: 273, endPoint y: 44, distance: 36.9
click at [241, 60] on div "+ Add Template Questions + Add New" at bounding box center [301, 60] width 149 height 12
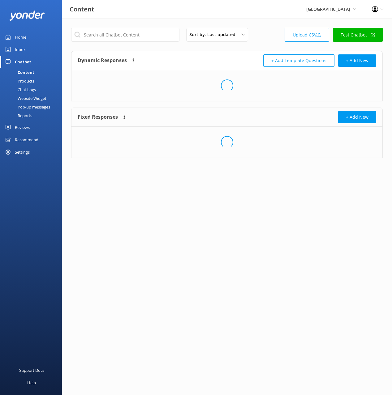
click at [255, 36] on div "Sort by: Last updated Title (A-Z) Last updated Upload CSV Test Chatbot" at bounding box center [226, 37] width 311 height 18
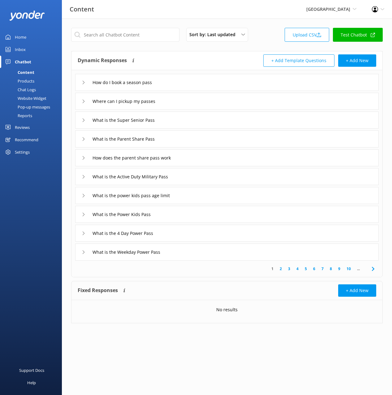
click at [205, 53] on div "Dynamic Responses The chatbot will generate a response based on the content inf…" at bounding box center [226, 60] width 311 height 19
drag, startPoint x: 146, startPoint y: 20, endPoint x: 137, endPoint y: 23, distance: 9.6
click at [145, 20] on div "Sort by: Last updated Title (A-Z) Last updated Upload CSV Test Chatbot Dynamic …" at bounding box center [227, 180] width 330 height 323
click at [35, 40] on link "Home" at bounding box center [31, 37] width 62 height 12
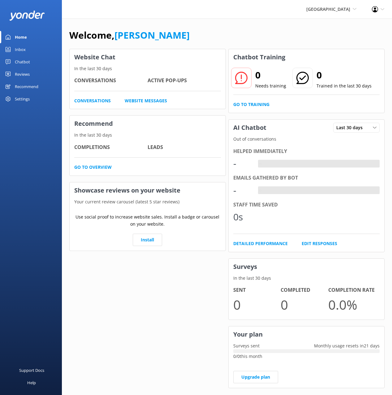
click at [135, 15] on div "[GEOGRAPHIC_DATA] Black Cat Cruises [GEOGRAPHIC_DATA] [GEOGRAPHIC_DATA] [GEOGRA…" at bounding box center [196, 9] width 392 height 19
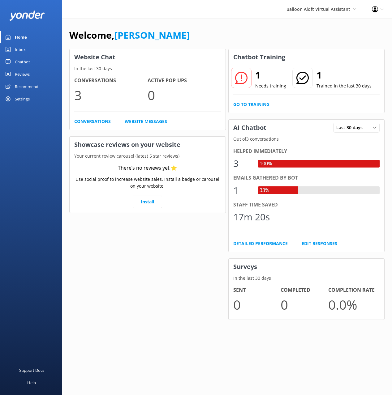
click at [25, 58] on div "Chatbot" at bounding box center [22, 62] width 15 height 12
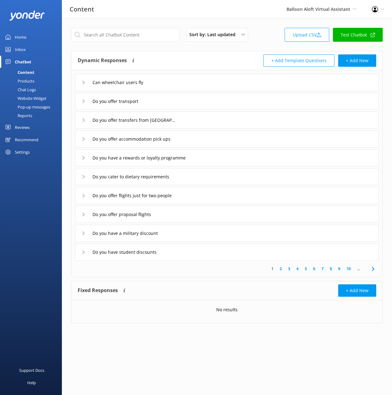
click at [231, 56] on div "+ Add Template Questions + Add New" at bounding box center [301, 60] width 149 height 12
click at [149, 33] on input "text" at bounding box center [125, 35] width 108 height 14
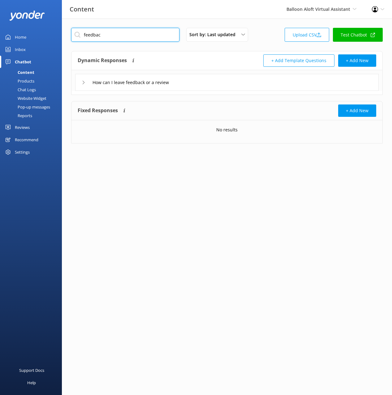
type input "feedbac"
drag, startPoint x: 198, startPoint y: 59, endPoint x: 221, endPoint y: 91, distance: 39.6
click at [198, 59] on div "Dynamic Responses The chatbot will generate a response based on the content inf…" at bounding box center [152, 60] width 149 height 12
click at [221, 91] on div "Dynamic Responses The chatbot will generate a response based on the content inf…" at bounding box center [226, 73] width 311 height 44
click at [221, 89] on div "How can I leave feedback or a review" at bounding box center [226, 82] width 303 height 17
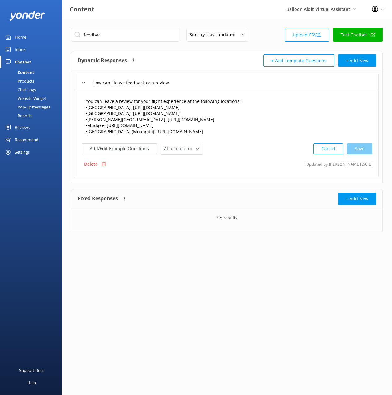
click at [93, 110] on textarea "You can leave a review for your flight experience at the following locations: •…" at bounding box center [226, 117] width 289 height 44
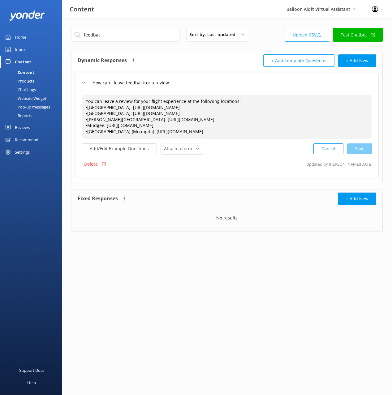
drag, startPoint x: 88, startPoint y: 107, endPoint x: 87, endPoint y: 111, distance: 4.7
click at [88, 107] on textarea "You can leave a review for your flight experience at the following locations: •…" at bounding box center [226, 117] width 289 height 44
click at [88, 111] on textarea "You can leave a review for your flight experience at the following locations: •…" at bounding box center [226, 117] width 289 height 44
drag, startPoint x: 86, startPoint y: 118, endPoint x: 89, endPoint y: 126, distance: 8.2
click at [86, 118] on textarea "You can leave a review for your flight experience at the following locations: •…" at bounding box center [226, 117] width 289 height 44
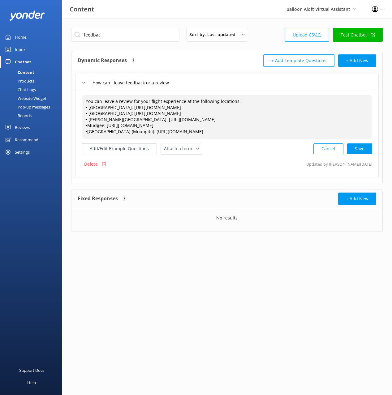
click at [88, 125] on textarea "You can leave a review for your flight experience at the following locations: •…" at bounding box center [226, 117] width 289 height 44
click at [87, 133] on textarea "You can leave a review for your flight experience at the following locations: •…" at bounding box center [226, 117] width 289 height 44
click at [366, 149] on div "Cancel Save" at bounding box center [342, 148] width 59 height 11
type textarea "You can leave a review for your flight experience at the following locations: •…"
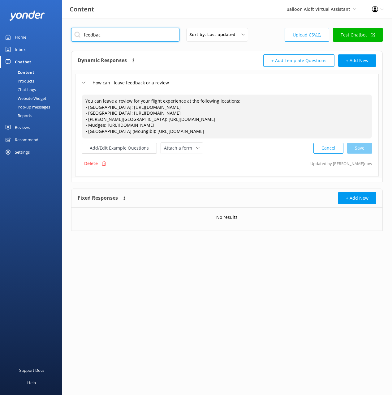
click at [123, 34] on input "feedbac" at bounding box center [125, 35] width 108 height 14
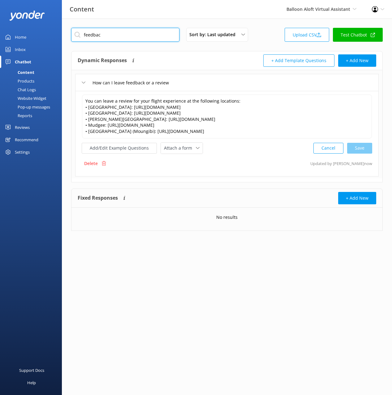
paste input "Do you have any special offers"
type input "Do you have any special offers"
drag, startPoint x: 267, startPoint y: 38, endPoint x: 342, endPoint y: 89, distance: 90.6
click at [267, 38] on div "Do you have any special offers Sort by: Last updated Title (A-Z) Last updated U…" at bounding box center [226, 37] width 311 height 18
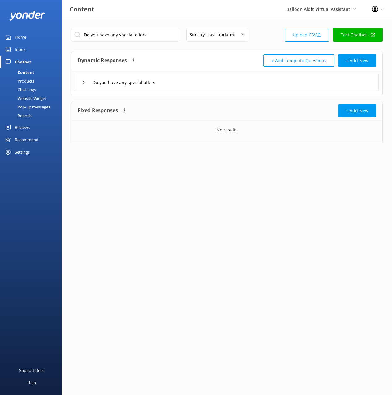
click at [174, 71] on div "Do you have any special offers" at bounding box center [226, 80] width 311 height 21
click at [179, 81] on div "Do you have any special offers" at bounding box center [226, 82] width 303 height 17
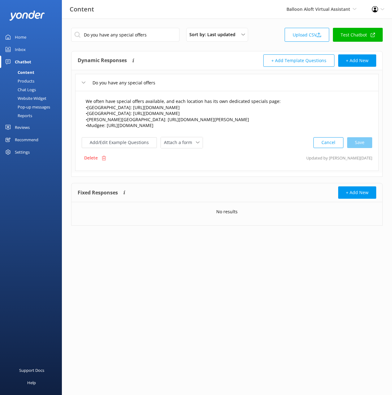
drag, startPoint x: 105, startPoint y: 110, endPoint x: 100, endPoint y: 111, distance: 5.3
click at [105, 110] on textarea "We often have special offers available, and each location has its own dedicated…" at bounding box center [226, 114] width 289 height 38
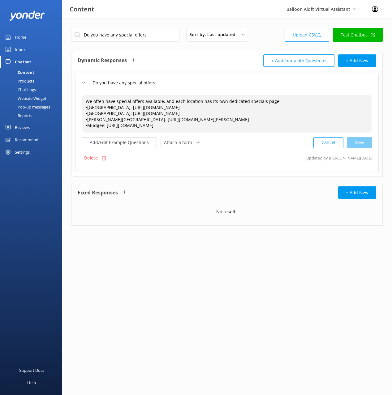
drag, startPoint x: 88, startPoint y: 107, endPoint x: 87, endPoint y: 113, distance: 5.9
click at [88, 107] on textarea "We often have special offers available, and each location has its own dedicated…" at bounding box center [226, 114] width 289 height 38
click at [87, 113] on textarea "We often have special offers available, and each location has its own dedicated…" at bounding box center [226, 114] width 289 height 38
drag, startPoint x: 87, startPoint y: 117, endPoint x: 88, endPoint y: 122, distance: 4.7
click at [87, 118] on textarea "We often have special offers available, and each location has its own dedicated…" at bounding box center [226, 114] width 289 height 38
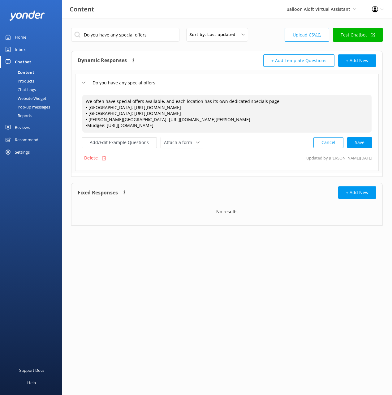
click at [87, 124] on textarea "We often have special offers available, and each location has its own dedicated…" at bounding box center [226, 114] width 289 height 38
click at [365, 143] on div "Cancel Save" at bounding box center [342, 142] width 59 height 11
type textarea "We often have special offers available, and each location has its own dedicated…"
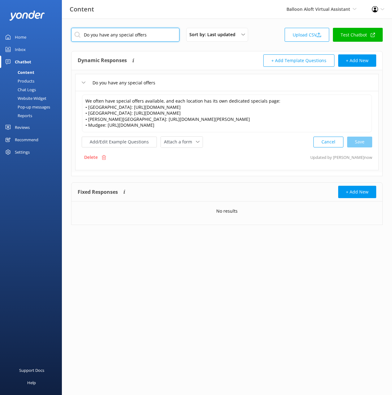
click at [137, 35] on input "Do you have any special offers" at bounding box center [125, 35] width 108 height 14
paste input "senior discount"
drag, startPoint x: 185, startPoint y: 55, endPoint x: 330, endPoint y: 108, distance: 154.5
click at [185, 55] on div "Dynamic Responses The chatbot will generate a response based on the content inf…" at bounding box center [152, 60] width 149 height 12
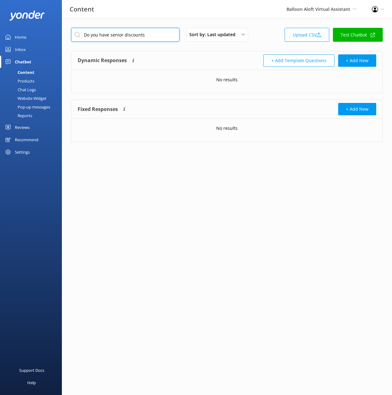
click at [145, 34] on input "Do you have senior discounts" at bounding box center [125, 35] width 108 height 14
click at [160, 37] on input "Do you have senior discounts" at bounding box center [125, 35] width 108 height 14
type input "senior"
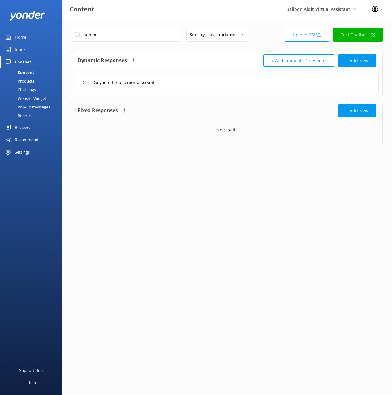
click at [225, 53] on div "Dynamic Responses The chatbot will generate a response based on the content inf…" at bounding box center [226, 60] width 311 height 19
click at [199, 81] on div "Do you offer a senior discount" at bounding box center [226, 82] width 303 height 17
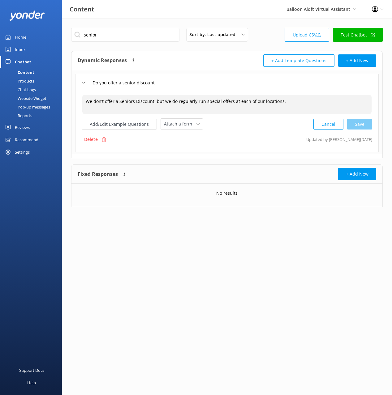
click at [310, 101] on textarea "We don’t offer a Seniors Discount, but we do regularly run special offers at ea…" at bounding box center [226, 104] width 289 height 19
click at [363, 125] on div "Cancel Save" at bounding box center [342, 123] width 59 height 11
type textarea "We don’t offer a Seniors Discount, but we do regularly run special offers at ea…"
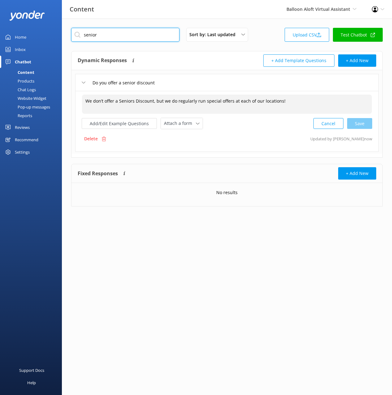
click at [89, 36] on input "senior" at bounding box center [125, 35] width 108 height 14
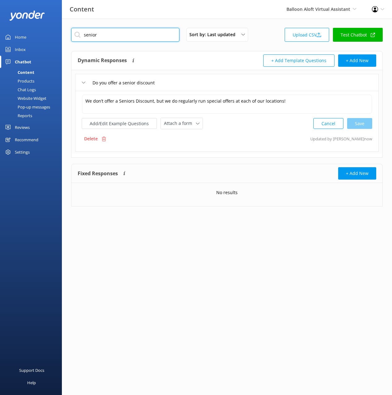
click at [89, 36] on input "senior" at bounding box center [125, 35] width 108 height 14
paste input "Do you have any special offers"
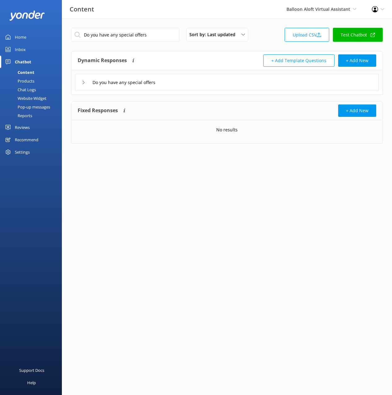
click at [224, 82] on div "Do you have any special offers" at bounding box center [226, 82] width 303 height 17
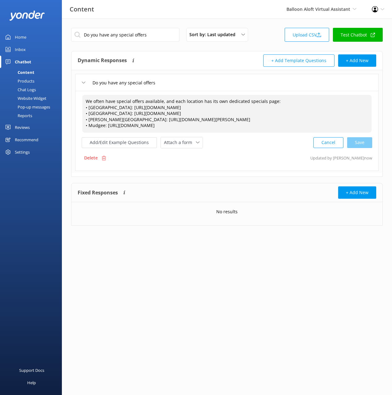
drag, startPoint x: 206, startPoint y: 125, endPoint x: 80, endPoint y: 110, distance: 127.1
click at [80, 110] on div "We often have special offers available, and each location has its own dedicated…" at bounding box center [226, 131] width 303 height 80
click at [151, 39] on input "Do you have any special offers" at bounding box center [125, 35] width 108 height 14
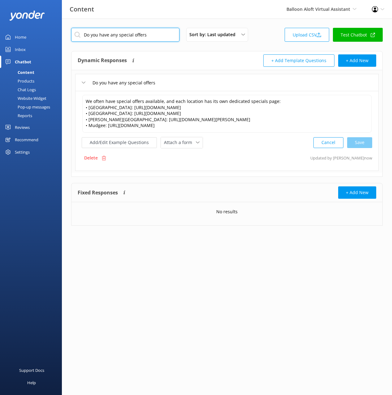
click at [151, 38] on input "Do you have any special offers" at bounding box center [125, 35] width 108 height 14
type input "senior"
click at [223, 57] on div "Dynamic Responses The chatbot will generate a response based on the content inf…" at bounding box center [152, 60] width 149 height 12
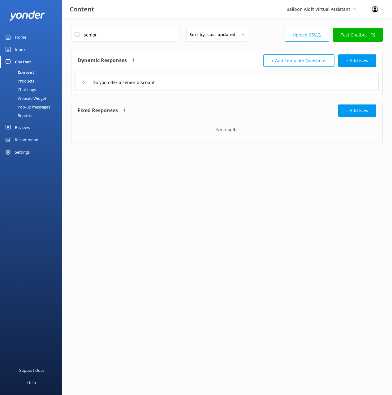
click at [227, 82] on div "Do you offer a senior discount" at bounding box center [226, 82] width 303 height 17
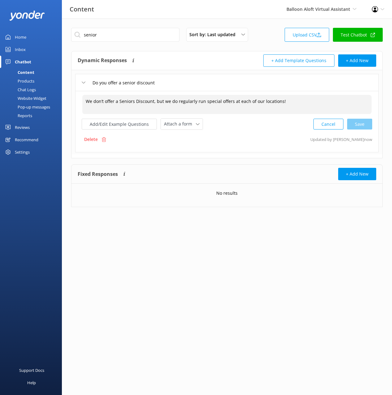
click at [289, 100] on textarea "We don’t offer a Seniors Discount, but we do regularly run special offers at ea…" at bounding box center [226, 104] width 289 height 19
paste textarea "• Hunter Valley: https://balloonaloft.com/locations/hunter-valley/specials/ • C…"
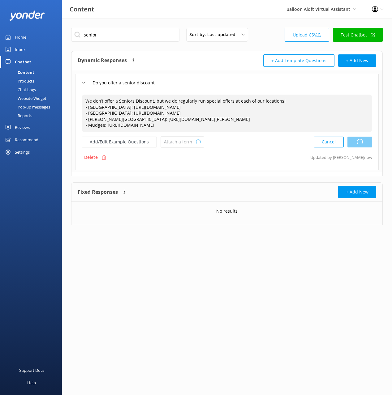
drag, startPoint x: 358, startPoint y: 140, endPoint x: 389, endPoint y: 149, distance: 32.2
click at [358, 140] on div "Cancel Loading.." at bounding box center [343, 141] width 58 height 11
type textarea "We don’t offer a Seniors Discount, but we do regularly run special offers at ea…"
click at [90, 34] on input "senior" at bounding box center [125, 35] width 108 height 14
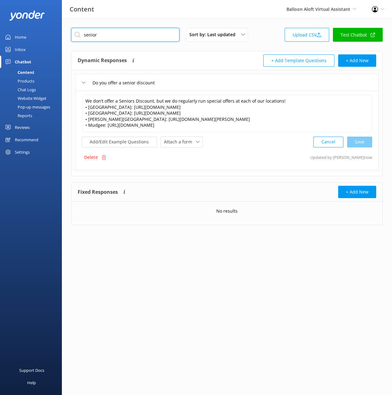
click at [90, 34] on input "senior" at bounding box center [125, 35] width 108 height 14
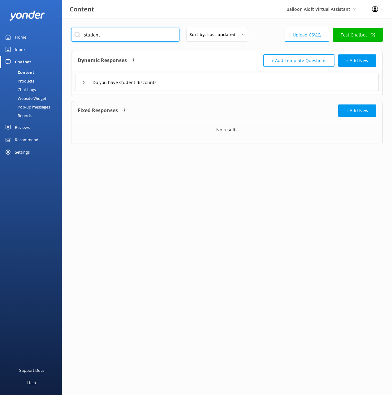
type input "student"
drag, startPoint x: 214, startPoint y: 57, endPoint x: 185, endPoint y: 85, distance: 40.4
click at [214, 57] on div "Dynamic Responses The chatbot will generate a response based on the content inf…" at bounding box center [152, 60] width 149 height 12
click at [184, 87] on div "Do you have student discounts" at bounding box center [226, 82] width 303 height 17
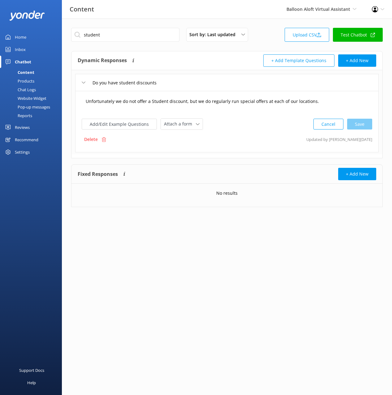
drag, startPoint x: 305, startPoint y: 102, endPoint x: 327, endPoint y: 103, distance: 22.6
click at [305, 103] on textarea "Unfortunately we do not offer a Student discount, but we do regularly run speci…" at bounding box center [226, 104] width 289 height 19
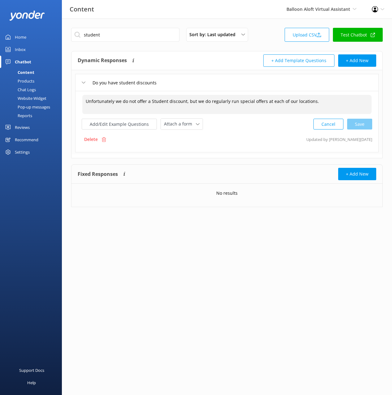
click at [327, 103] on textarea "Unfortunately we do not offer a Student discount, but we do regularly run speci…" at bounding box center [226, 104] width 289 height 19
paste textarea "• Hunter Valley: https://balloonaloft.com/locations/hunter-valley/specials/ • C…"
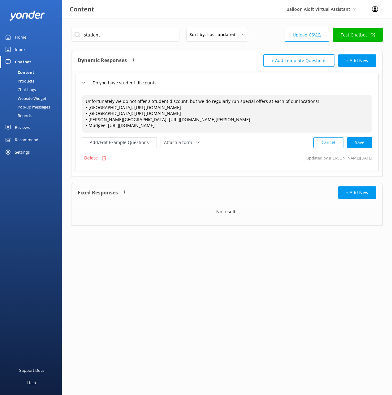
type textarea "Unfortunately we do not offer a Student discount, but we do regularly run speci…"
drag, startPoint x: 356, startPoint y: 153, endPoint x: 352, endPoint y: 150, distance: 4.4
click at [355, 152] on p "Updated by Mikayla 6d ago" at bounding box center [339, 158] width 66 height 12
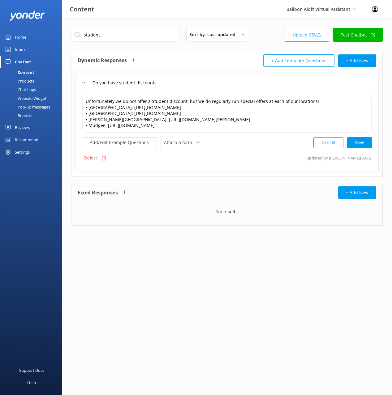
click at [357, 147] on div "Cancel Save" at bounding box center [342, 142] width 59 height 11
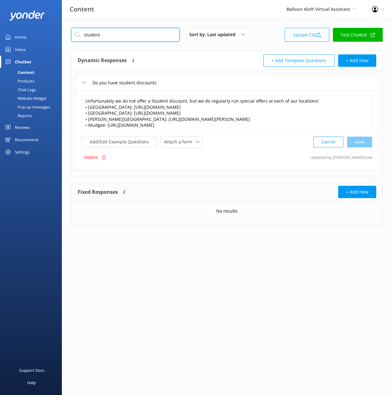
drag, startPoint x: 107, startPoint y: 39, endPoint x: 100, endPoint y: 36, distance: 7.9
click at [105, 38] on input "student" at bounding box center [125, 35] width 108 height 14
click at [91, 35] on input "student" at bounding box center [125, 35] width 108 height 14
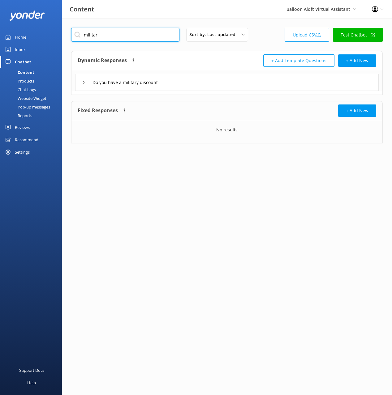
type input "militar"
click at [194, 78] on div "Do you have a military discount" at bounding box center [226, 82] width 303 height 17
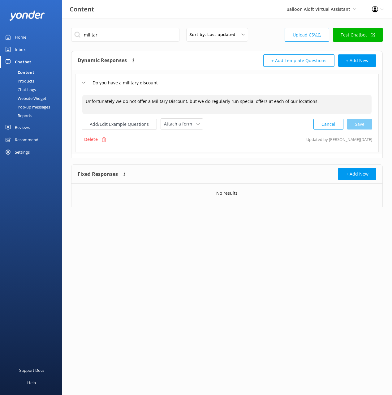
drag, startPoint x: 310, startPoint y: 104, endPoint x: 338, endPoint y: 101, distance: 28.2
click at [310, 103] on textarea "Unfortunately we do not offer a Military Discount, but we do regularly run spec…" at bounding box center [226, 104] width 289 height 19
click at [338, 101] on textarea "Unfortunately we do not offer a Military Discount, but we do regularly run spec…" at bounding box center [226, 104] width 289 height 19
paste textarea "• Hunter Valley: https://balloonaloft.com/locations/hunter-valley/specials/ • C…"
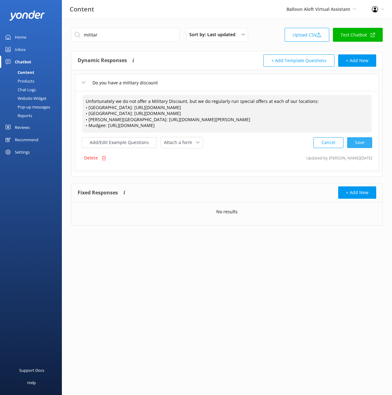
click at [360, 146] on div "Cancel Save" at bounding box center [342, 142] width 59 height 11
type textarea "Unfortunately we do not offer a Military Discount, but we do regularly run spec…"
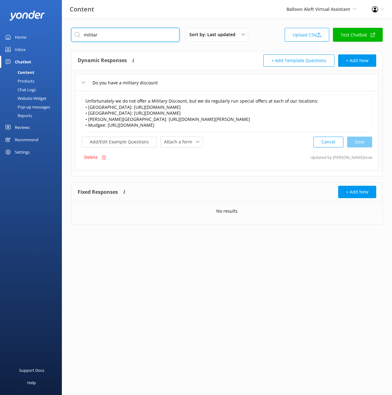
click at [121, 33] on input "militar" at bounding box center [125, 35] width 108 height 14
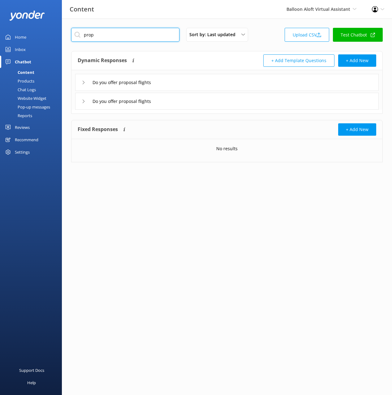
type input "prop"
drag, startPoint x: 208, startPoint y: 105, endPoint x: 202, endPoint y: 92, distance: 14.1
click at [207, 104] on div "Do you offer proposal flights" at bounding box center [226, 101] width 303 height 17
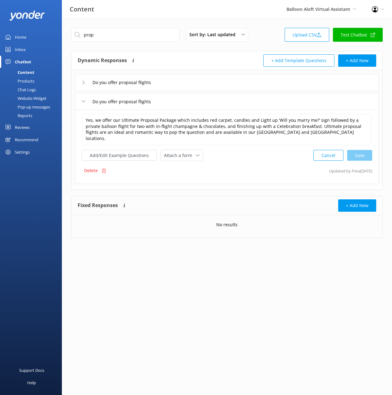
click at [197, 83] on div "Do you offer proposal flights" at bounding box center [226, 82] width 303 height 17
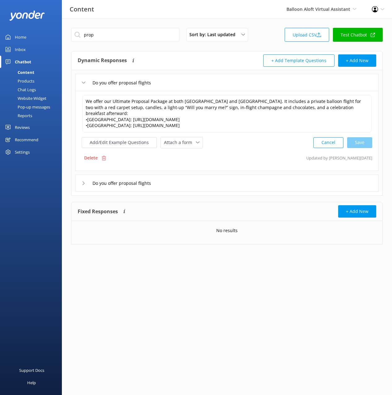
click at [208, 161] on div "We offer our Ultimate Proposal Package at both Camden and Hunter Valley. It inc…" at bounding box center [226, 131] width 303 height 80
click at [206, 168] on div "Do you offer proposal flights We offer our Ultimate Proposal Package at both Ca…" at bounding box center [226, 131] width 311 height 122
click at [211, 175] on div "Do you offer proposal flights" at bounding box center [226, 183] width 303 height 17
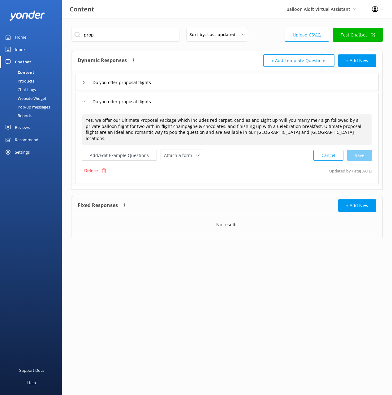
drag, startPoint x: 98, startPoint y: 121, endPoint x: 74, endPoint y: 119, distance: 24.8
click at [73, 119] on div "Do you offer proposal flights Do you offer proposal flights Yes, we offer our U…" at bounding box center [226, 128] width 311 height 116
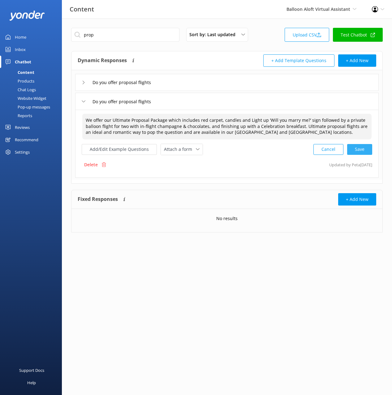
click at [362, 149] on div "Cancel Save" at bounding box center [342, 149] width 59 height 11
type textarea "We offer our Ultimate Proposal Package which includes red carpet, candles and L…"
click at [199, 85] on div "Do you offer proposal flights" at bounding box center [226, 82] width 303 height 17
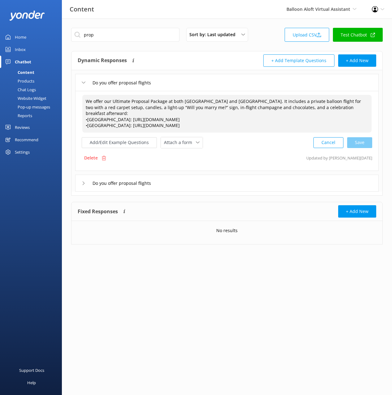
drag, startPoint x: 294, startPoint y: 119, endPoint x: 69, endPoint y: 114, distance: 225.2
click at [69, 114] on div "prop Sort by: Last updated Title (A-Z) Last updated Upload CSV Test Chatbot Dyn…" at bounding box center [227, 141] width 330 height 245
click at [259, 178] on div "Do you offer proposal flights" at bounding box center [226, 183] width 303 height 17
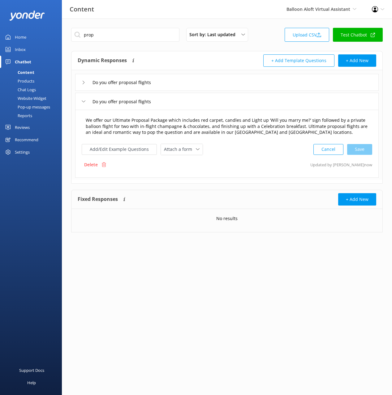
click at [304, 131] on textarea "We offer our Ultimate Proposal Package which includes red carpet, candles and L…" at bounding box center [226, 127] width 289 height 26
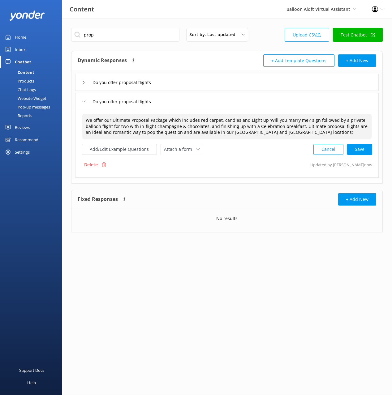
scroll to position [2, 0]
paste textarea "•Hunter Valley: https://balloonaloft.com/locations/hunter-valley/exclusive-flig…"
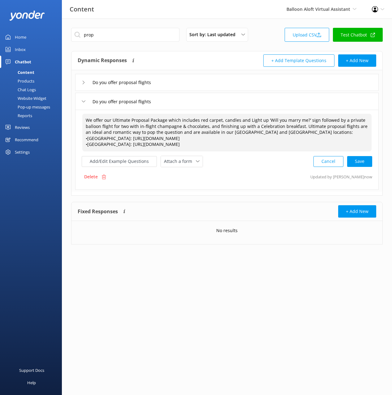
scroll to position [0, 0]
drag, startPoint x: 87, startPoint y: 138, endPoint x: 89, endPoint y: 142, distance: 4.7
click at [87, 138] on textarea "We offer our Ultimate Proposal Package which includes red carpet, candles and L…" at bounding box center [226, 133] width 289 height 38
drag, startPoint x: 87, startPoint y: 144, endPoint x: 154, endPoint y: 162, distance: 68.9
click at [88, 144] on textarea "We offer our Ultimate Proposal Package which includes red carpet, candles and L…" at bounding box center [226, 133] width 289 height 38
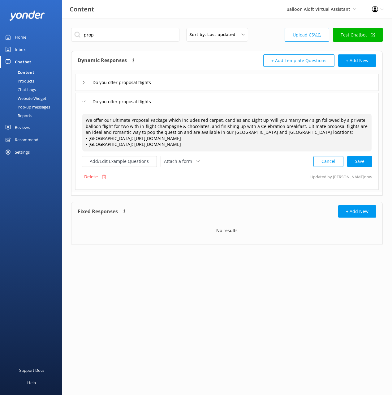
type textarea "We offer our Ultimate Proposal Package which includes red carpet, candles and L…"
click at [373, 163] on div "We offer our Ultimate Proposal Package which includes red carpet, candles and L…" at bounding box center [226, 150] width 303 height 80
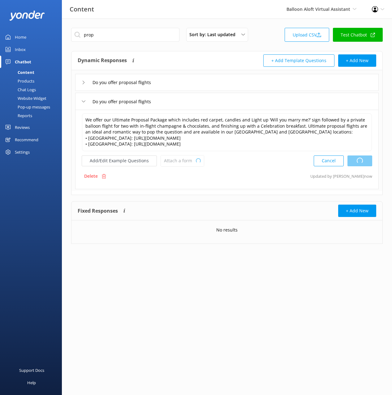
click at [350, 158] on div "Cancel Loading.." at bounding box center [343, 160] width 58 height 11
drag, startPoint x: 199, startPoint y: 81, endPoint x: 194, endPoint y: 87, distance: 7.6
click at [199, 81] on div "Do you offer proposal flights" at bounding box center [226, 82] width 303 height 17
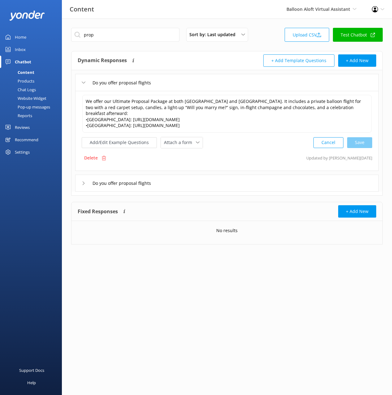
drag, startPoint x: 88, startPoint y: 150, endPoint x: 93, endPoint y: 149, distance: 4.3
click at [91, 155] on p "Delete" at bounding box center [91, 158] width 14 height 7
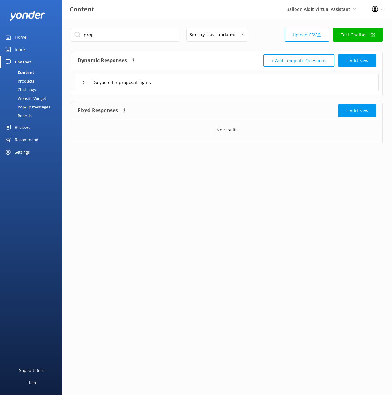
drag, startPoint x: 129, startPoint y: 43, endPoint x: 133, endPoint y: 37, distance: 7.1
click at [129, 42] on div "prop Sort by: Last updated Title (A-Z) Last updated Upload CSV Test Chatbot" at bounding box center [226, 37] width 311 height 18
click at [133, 37] on input "prop" at bounding box center [125, 35] width 108 height 14
paste input "Do you offer flights just for 2 people"
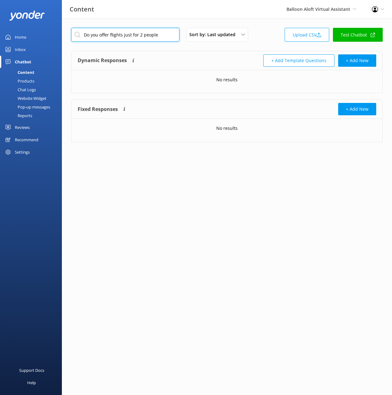
click at [138, 35] on input "Do you offer flights just for 2 people" at bounding box center [125, 35] width 108 height 14
drag, startPoint x: 135, startPoint y: 38, endPoint x: 138, endPoint y: 49, distance: 10.8
click at [138, 49] on div "Do you offer flights just for 2 people Sort by: Last updated Title (A-Z) Last u…" at bounding box center [227, 90] width 330 height 142
type input "Do you offer flights just fo"
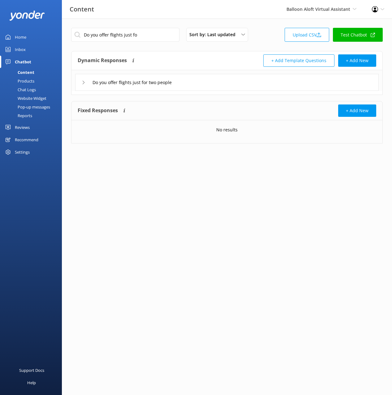
drag, startPoint x: 217, startPoint y: 83, endPoint x: 224, endPoint y: 90, distance: 10.3
click at [217, 83] on div "Do you offer flights just for two people" at bounding box center [226, 82] width 303 height 17
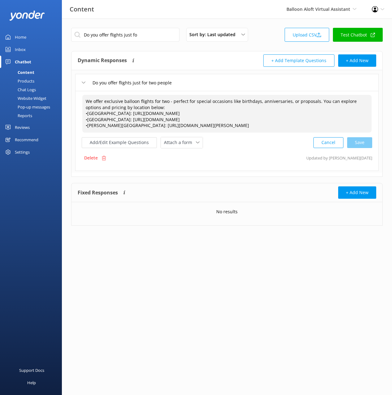
click at [226, 115] on textarea "We offer exclusive balloon flights for two - perfect for special occasions like…" at bounding box center [226, 114] width 289 height 38
click at [88, 113] on textarea "We offer exclusive balloon flights for two - perfect for special occasions like…" at bounding box center [226, 114] width 289 height 38
drag, startPoint x: 87, startPoint y: 118, endPoint x: 87, endPoint y: 124, distance: 5.9
click at [87, 118] on textarea "We offer exclusive balloon flights for two - perfect for special occasions like…" at bounding box center [226, 114] width 289 height 38
click at [87, 126] on textarea "We offer exclusive balloon flights for two - perfect for special occasions like…" at bounding box center [226, 114] width 289 height 38
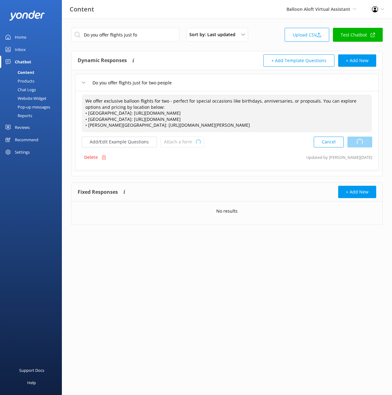
click at [359, 145] on div "Cancel Loading.." at bounding box center [343, 141] width 58 height 11
type textarea "We offer exclusive balloon flights for two - perfect for special occasions like…"
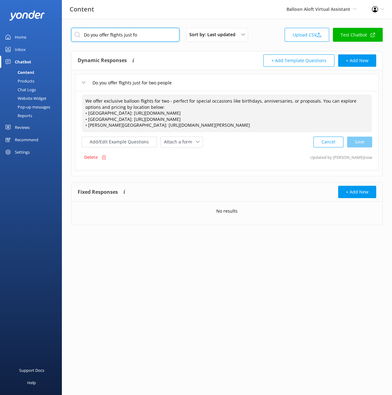
click at [129, 37] on input "Do you offer flights just fo" at bounding box center [125, 35] width 108 height 14
click at [129, 38] on input "Do you offer flights just fo" at bounding box center [125, 35] width 108 height 14
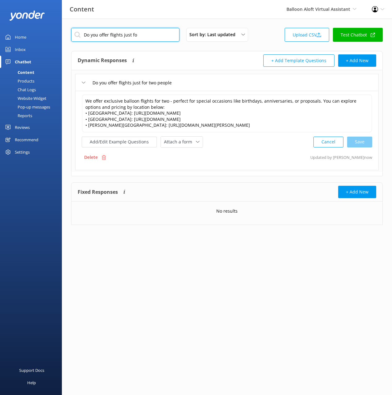
paste input "cater to dietary requirements"
type input "Do you cater to dietary requirements"
click at [203, 51] on div "Dynamic Responses The chatbot will generate a response based on the content inf…" at bounding box center [226, 60] width 311 height 19
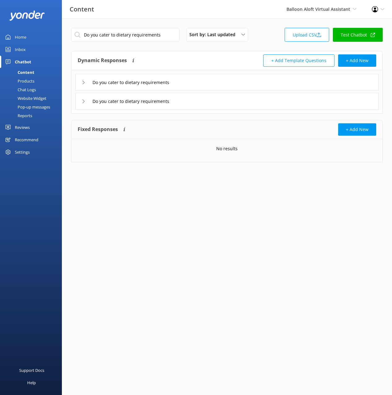
click at [215, 74] on div "Do you cater to dietary requirements" at bounding box center [226, 82] width 303 height 17
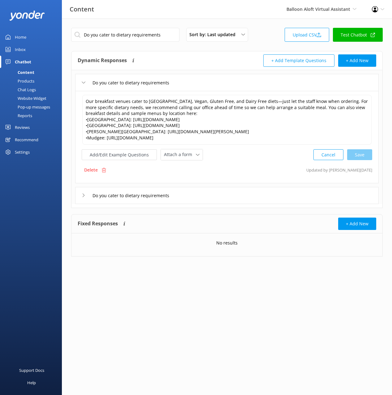
click at [215, 74] on div "Do you cater to dietary requirements" at bounding box center [226, 82] width 303 height 17
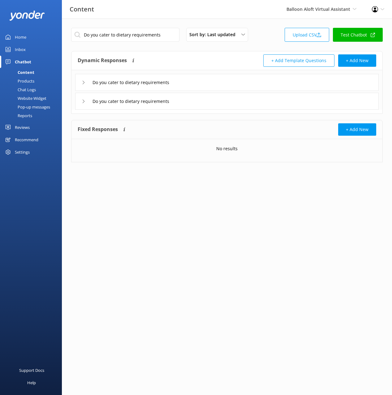
click at [232, 107] on div "Do you cater to dietary requirements" at bounding box center [226, 101] width 303 height 17
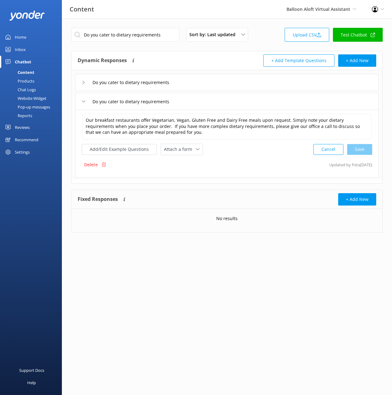
click at [212, 80] on div "Do you cater to dietary requirements" at bounding box center [226, 82] width 303 height 17
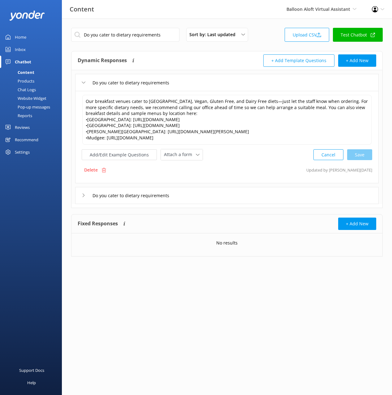
click at [237, 199] on div "Do you cater to dietary requirements" at bounding box center [226, 195] width 303 height 17
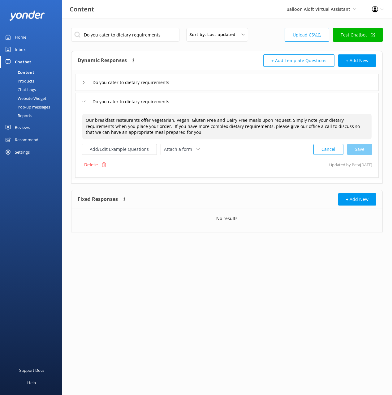
drag, startPoint x: 185, startPoint y: 131, endPoint x: 199, endPoint y: 130, distance: 14.2
click at [185, 131] on textarea "Our breakfast restaurants offer Vegetarian, Vegan, Gluten Free and Dairy Free m…" at bounding box center [226, 127] width 289 height 26
click at [245, 129] on textarea "Our breakfast restaurants offer Vegetarian, Vegan, Gluten Free and Dairy Free m…" at bounding box center [226, 127] width 289 height 26
click at [285, 130] on textarea "Our breakfast restaurants offer Vegetarian, Vegan, Gluten Free and Dairy Free m…" at bounding box center [226, 127] width 289 height 26
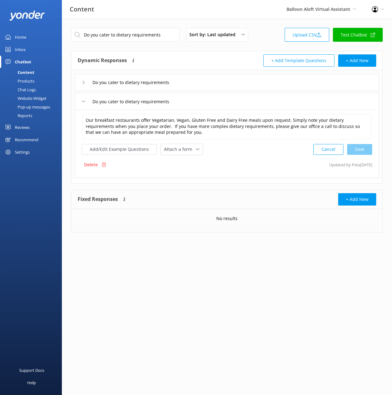
click at [227, 85] on div "Do you cater to dietary requirements" at bounding box center [226, 82] width 303 height 17
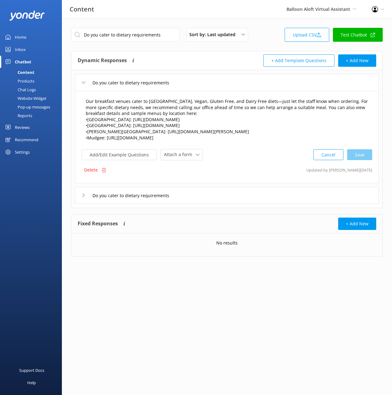
click at [253, 104] on textarea "Our breakfast venues cater to Vegetarian, Vegan, Gluten Free, and Dairy Free di…" at bounding box center [226, 120] width 289 height 50
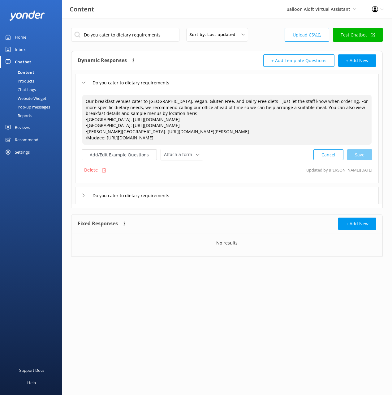
drag, startPoint x: 292, startPoint y: 109, endPoint x: 79, endPoint y: 100, distance: 212.9
click at [79, 101] on div "Our breakfast venues cater to Vegetarian, Vegan, Gluten Free, and Dairy Free di…" at bounding box center [226, 137] width 303 height 92
paste textarea "restaurants offer Vegetarian, Vegan, Gluten Free and Dairy Free meals upon requ…"
click at [177, 113] on textarea "Our breakfast restaurants offer Vegetarian, Vegan, Gluten Free and Dairy Free m…" at bounding box center [226, 120] width 289 height 50
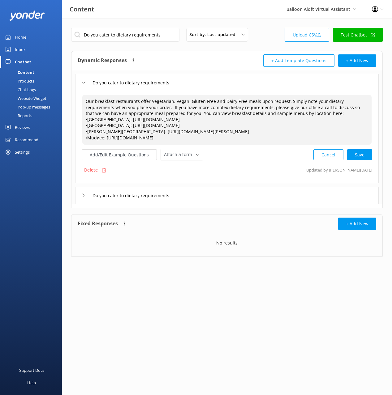
click at [325, 111] on textarea "Our breakfast restaurants offer Vegetarian, Vegan, Gluten Free and Dairy Free m…" at bounding box center [226, 120] width 289 height 50
click at [360, 154] on div "Cancel Save" at bounding box center [342, 154] width 59 height 11
type textarea "Our breakfast restaurants offer Vegetarian, Vegan, Gluten Free and Dairy Free m…"
click at [219, 194] on div "Do you cater to dietary requirements" at bounding box center [226, 194] width 303 height 17
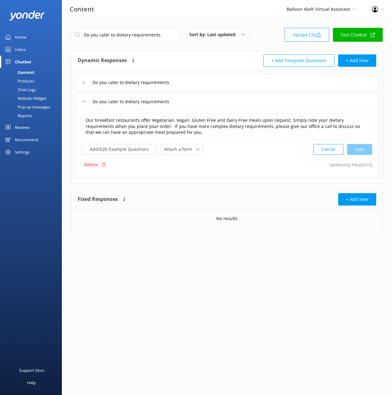
click at [106, 164] on div "Delete" at bounding box center [95, 165] width 27 height 12
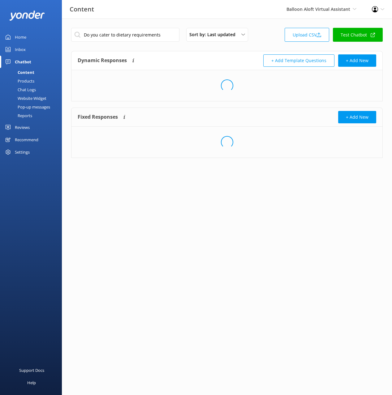
drag, startPoint x: 204, startPoint y: 54, endPoint x: 231, endPoint y: 73, distance: 32.7
click at [204, 54] on div "Dynamic Responses The chatbot will generate a response based on the content inf…" at bounding box center [152, 60] width 149 height 12
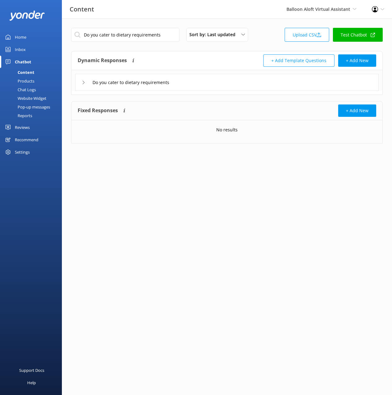
click at [243, 80] on div "Do you cater to dietary requirements" at bounding box center [226, 82] width 303 height 17
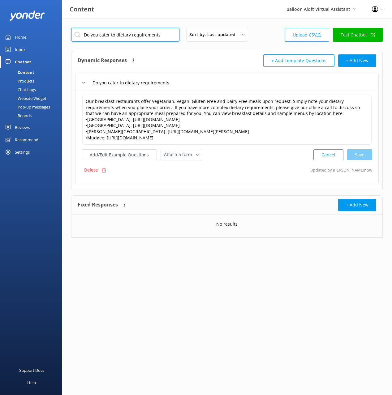
click at [140, 31] on input "Do you cater to dietary requirements" at bounding box center [125, 35] width 108 height 14
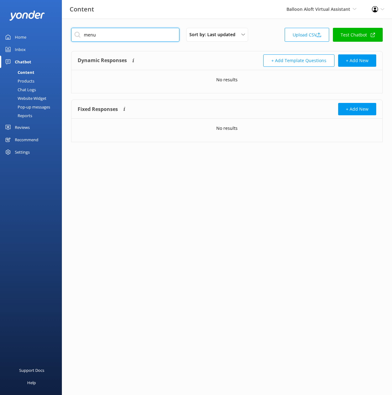
click at [119, 34] on input "menu" at bounding box center [125, 35] width 108 height 14
type input "food"
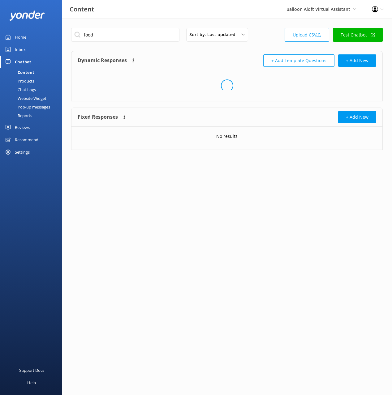
click at [194, 61] on div "Dynamic Responses The chatbot will generate a response based on the content inf…" at bounding box center [152, 60] width 149 height 12
click at [192, 53] on div "Dynamic Responses The chatbot will generate a response based on the content inf…" at bounding box center [226, 60] width 311 height 19
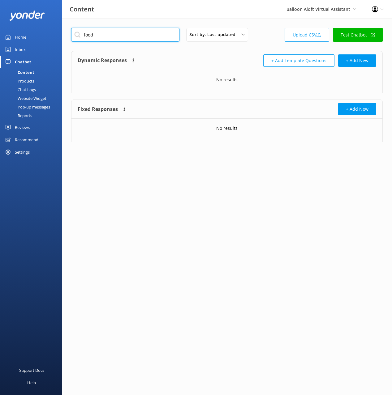
click at [124, 35] on input "food" at bounding box center [125, 35] width 108 height 14
click at [207, 56] on div "Dynamic Responses The chatbot will generate a response based on the content inf…" at bounding box center [152, 60] width 149 height 12
drag, startPoint x: 186, startPoint y: 68, endPoint x: 194, endPoint y: 63, distance: 9.8
click at [186, 68] on div "Dynamic Responses The chatbot will generate a response based on the content inf…" at bounding box center [226, 60] width 311 height 19
drag, startPoint x: 213, startPoint y: 61, endPoint x: 325, endPoint y: 63, distance: 112.0
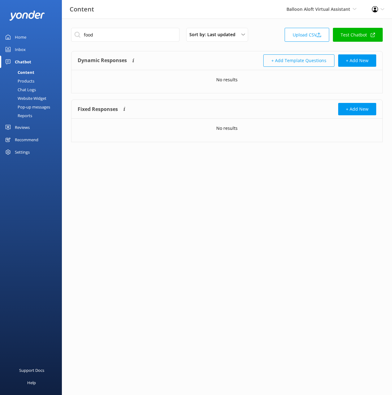
click at [213, 61] on div "Dynamic Responses The chatbot will generate a response based on the content inf…" at bounding box center [152, 60] width 149 height 12
click at [364, 61] on button "+ Add New" at bounding box center [357, 60] width 38 height 12
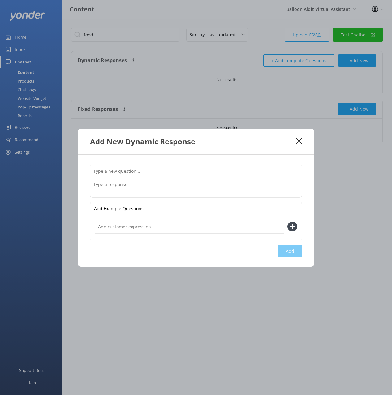
click at [201, 168] on input "text" at bounding box center [195, 171] width 211 height 14
type input "What food is on the menu in Hunter Valley"
click at [206, 193] on textarea at bounding box center [195, 187] width 211 height 19
paste textarea "Our Hunter Valley celebration breakfast takes place after the flight at Restaur…"
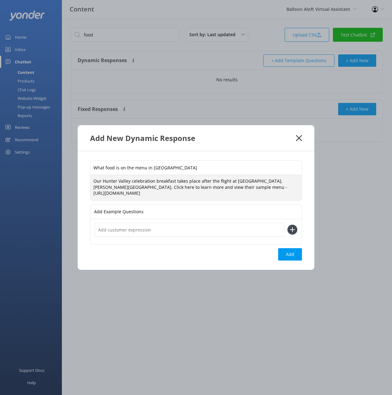
drag, startPoint x: 127, startPoint y: 187, endPoint x: 108, endPoint y: 187, distance: 19.2
click at [108, 187] on textarea "Our Hunter Valley celebration breakfast takes place after the flight at Restaur…" at bounding box center [195, 188] width 211 height 26
drag, startPoint x: 173, startPoint y: 193, endPoint x: 169, endPoint y: 193, distance: 4.3
click at [173, 193] on textarea "Our Hunter Valley celebration breakfast takes place after the flight at Restaur…" at bounding box center [195, 188] width 211 height 26
drag, startPoint x: 162, startPoint y: 189, endPoint x: 173, endPoint y: 192, distance: 11.0
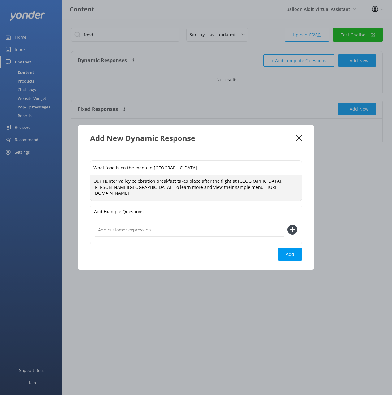
click at [162, 189] on textarea "Our Hunter Valley celebration breakfast takes place after the flight at Restaur…" at bounding box center [195, 188] width 211 height 26
click at [198, 188] on textarea "Our Hunter Valley celebration breakfast takes place after the flight at Restaur…" at bounding box center [195, 188] width 211 height 26
type textarea "Our Hunter Valley celebration breakfast takes place after the flight at Restaur…"
drag, startPoint x: 285, startPoint y: 251, endPoint x: 279, endPoint y: 252, distance: 6.3
click at [285, 251] on button "Add" at bounding box center [290, 254] width 24 height 12
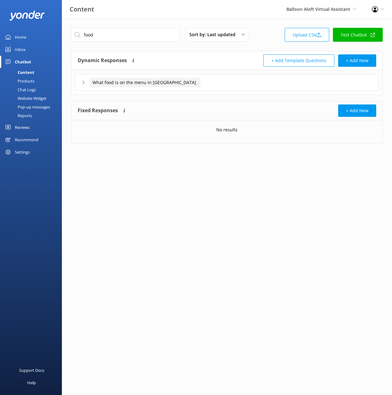
drag, startPoint x: 164, startPoint y: 83, endPoint x: 167, endPoint y: 83, distance: 3.1
click at [164, 83] on input "What food is on the menu in Hunter Valley" at bounding box center [144, 82] width 111 height 9
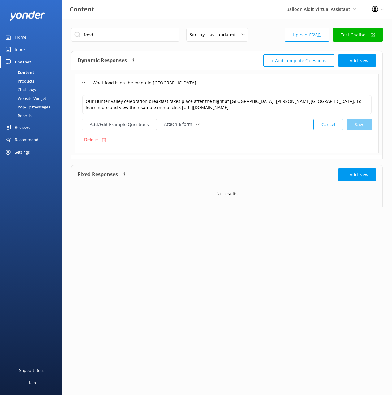
drag, startPoint x: 192, startPoint y: 62, endPoint x: 224, endPoint y: 64, distance: 31.9
click at [193, 62] on div "Dynamic Responses The chatbot will generate a response based on the content inf…" at bounding box center [152, 60] width 149 height 12
click at [375, 60] on button "+ Add New" at bounding box center [357, 60] width 38 height 12
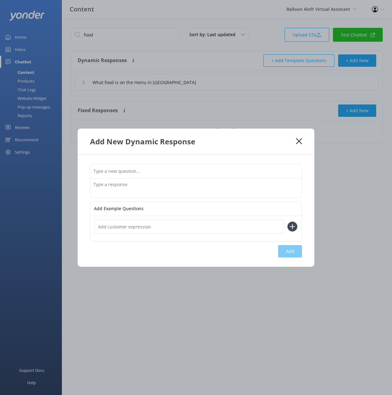
click at [208, 173] on input "text" at bounding box center [195, 171] width 211 height 14
paste input "What food is on the menu in Hunter Valley"
drag, startPoint x: 152, startPoint y: 172, endPoint x: 157, endPoint y: 181, distance: 10.5
click at [157, 181] on div "What food is on the menu in Hunter Valley" at bounding box center [196, 181] width 212 height 34
type input "What food is on the menu in Camden"
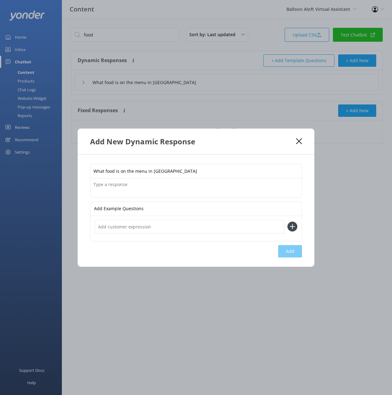
drag, startPoint x: 152, startPoint y: 189, endPoint x: 138, endPoint y: 187, distance: 13.7
click at [150, 188] on textarea at bounding box center [195, 187] width 211 height 19
paste textarea "Our Camden celebration breakfast takes place after the flight at Camden Valley …"
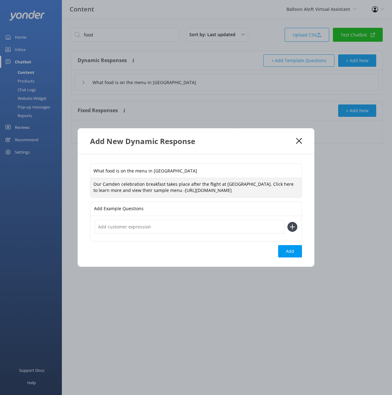
drag, startPoint x: 95, startPoint y: 180, endPoint x: 87, endPoint y: 182, distance: 8.5
click at [87, 182] on div "What food is on the menu in Camden Our Camden celebration breakfast takes place…" at bounding box center [196, 210] width 237 height 113
drag, startPoint x: 181, startPoint y: 195, endPoint x: 176, endPoint y: 191, distance: 6.3
click at [181, 194] on textarea "Our Camden celebration breakfast takes place after the flight at Camden Valley …" at bounding box center [195, 187] width 211 height 19
drag, startPoint x: 176, startPoint y: 187, endPoint x: 179, endPoint y: 195, distance: 8.8
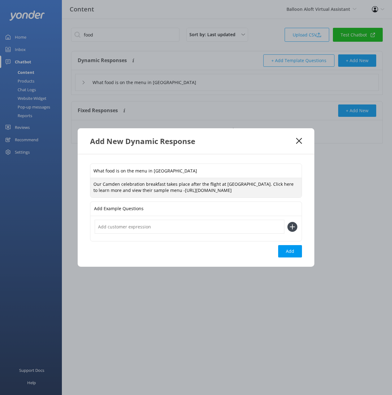
click at [176, 187] on textarea "Our Camden celebration breakfast takes place after the flight at Camden Valley …" at bounding box center [195, 187] width 211 height 19
drag, startPoint x: 271, startPoint y: 181, endPoint x: 262, endPoint y: 180, distance: 9.3
click at [262, 181] on textarea "Our Camden celebration breakfast takes place after the flight at Camden Valley …" at bounding box center [195, 187] width 211 height 19
drag, startPoint x: 151, startPoint y: 190, endPoint x: 158, endPoint y: 196, distance: 9.4
click at [152, 190] on textarea "Our Camden celebration breakfast takes place after the flight at Camden Valley …" at bounding box center [195, 187] width 211 height 19
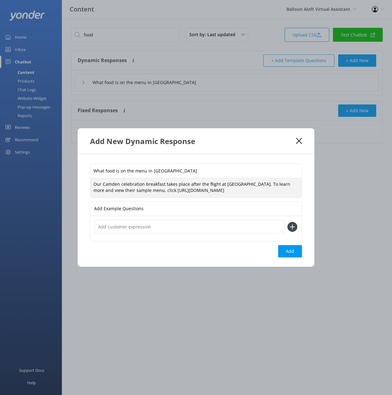
click at [293, 189] on textarea "Our Camden celebration breakfast takes place after the flight at Camden Valley …" at bounding box center [195, 187] width 211 height 19
type textarea "Our Camden celebration breakfast takes place after the flight at Camden Valley …"
click at [292, 251] on button "Add" at bounding box center [290, 251] width 24 height 12
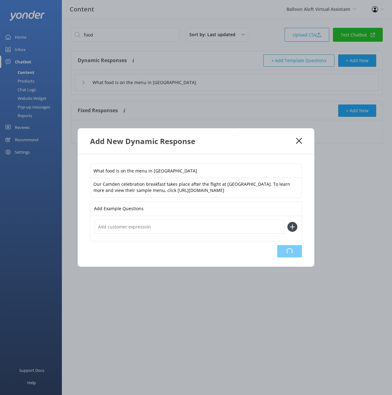
type input "What food is on the menu in Camden"
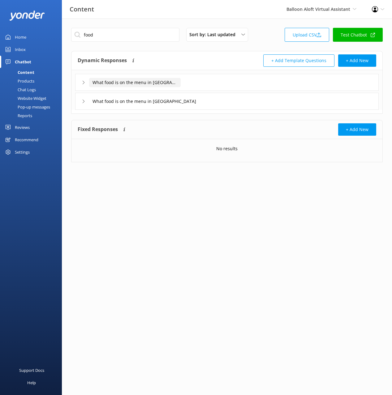
click at [154, 82] on input "What food is on the menu in Camden" at bounding box center [135, 82] width 92 height 9
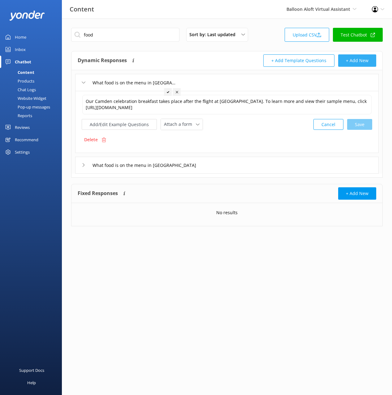
click at [363, 62] on button "+ Add New" at bounding box center [357, 60] width 38 height 12
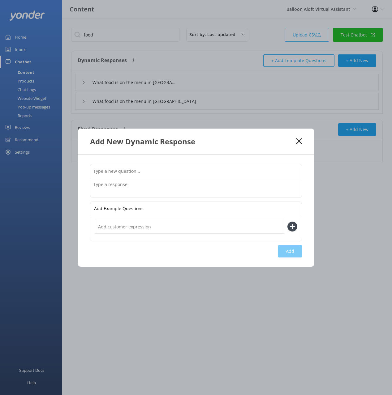
click at [190, 166] on input "text" at bounding box center [195, 171] width 211 height 14
paste input "What food is on the menu in Camden"
drag, startPoint x: 152, startPoint y: 170, endPoint x: 160, endPoint y: 185, distance: 17.2
click at [160, 185] on div "What food is on the menu in Camden" at bounding box center [196, 181] width 212 height 34
type input "What food is on the menu in Byron Bay"
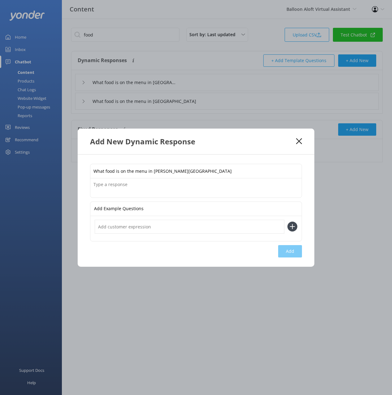
drag, startPoint x: 199, startPoint y: 187, endPoint x: 195, endPoint y: 188, distance: 3.2
click at [198, 187] on textarea at bounding box center [195, 187] width 211 height 19
paste textarea "Our Byron Bay celebration breakfast takes place after the flight at Three Blue …"
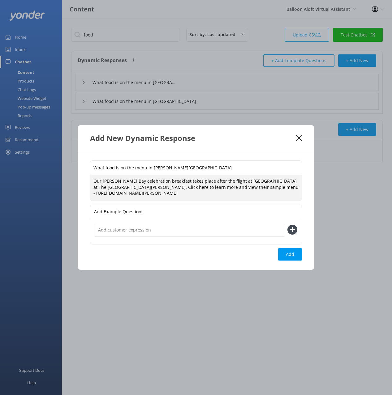
click at [85, 180] on div "What food is on the menu in Byron Bay Our Byron Bay celebration breakfast takes…" at bounding box center [196, 210] width 237 height 119
drag, startPoint x: 163, startPoint y: 187, endPoint x: 136, endPoint y: 186, distance: 26.9
click at [136, 186] on textarea "Our Byron Bay celebration breakfast takes place after the flight at Three Blue …" at bounding box center [195, 188] width 211 height 26
click at [239, 186] on textarea "Our Byron Bay celebration breakfast takes place after the flight at Three Blue …" at bounding box center [195, 188] width 211 height 26
drag, startPoint x: 243, startPoint y: 191, endPoint x: 278, endPoint y: 224, distance: 48.1
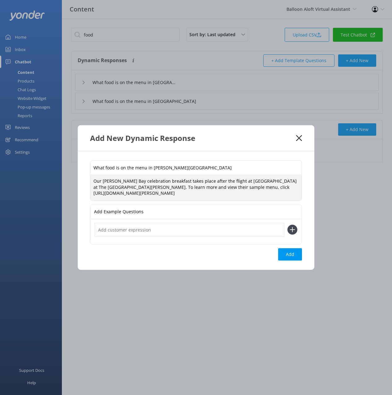
click at [243, 191] on textarea "Our Byron Bay celebration breakfast takes place after the flight at Three Blue …" at bounding box center [195, 188] width 211 height 26
type textarea "Our Byron Bay celebration breakfast takes place after the flight at Three Blue …"
click at [293, 256] on button "Add" at bounding box center [290, 254] width 24 height 12
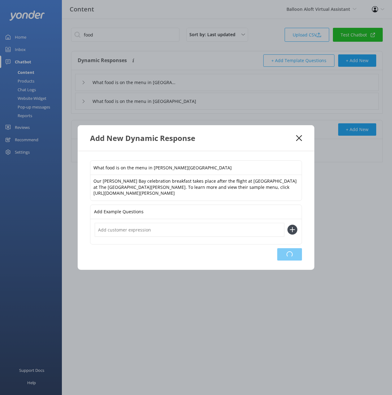
type input "What food is on the menu in Byron Bay"
type input "What food is on the menu in Camden"
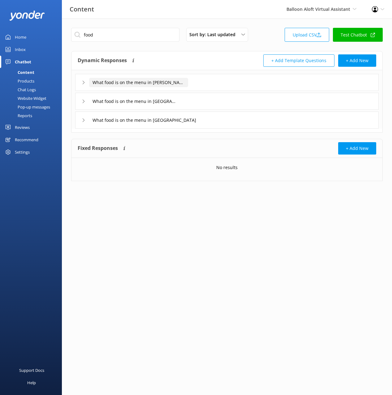
click at [149, 83] on input "What food is on the menu in Byron Bay" at bounding box center [138, 82] width 99 height 9
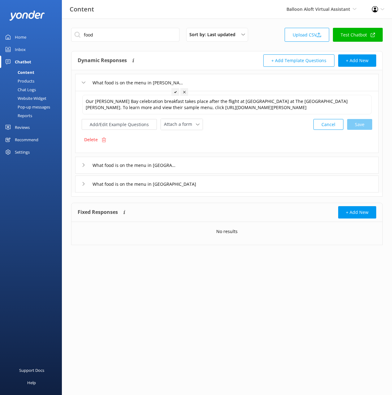
click at [218, 62] on div "Dynamic Responses The chatbot will generate a response based on the content inf…" at bounding box center [152, 60] width 149 height 12
click at [361, 60] on button "+ Add New" at bounding box center [357, 60] width 38 height 12
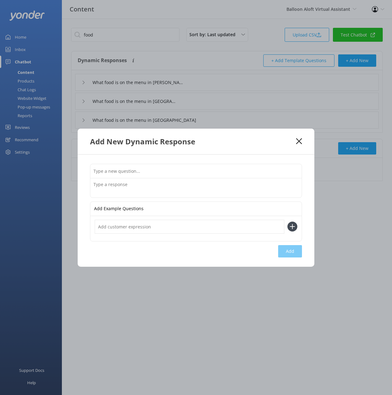
click at [173, 168] on input "text" at bounding box center [195, 171] width 211 height 14
paste input "What food is on the menu in Byron Bay"
drag, startPoint x: 152, startPoint y: 170, endPoint x: 159, endPoint y: 180, distance: 12.0
click at [159, 181] on div "What food is on the menu in Byron Bay" at bounding box center [196, 181] width 212 height 34
type input "What food is on the menu in Mudgee"
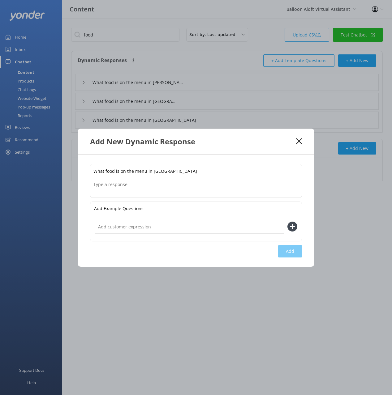
drag, startPoint x: 177, startPoint y: 187, endPoint x: 182, endPoint y: 188, distance: 5.4
click at [178, 187] on textarea at bounding box center [195, 187] width 211 height 19
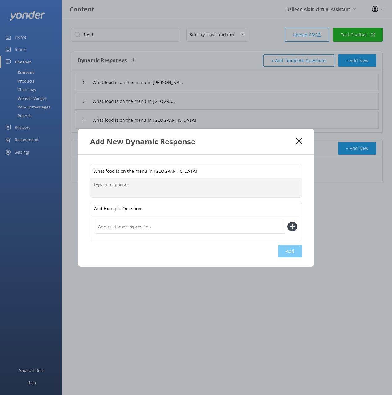
paste textarea "Our Mudgee celebration breakfast takes place after the flight at Gigi's Restaur…"
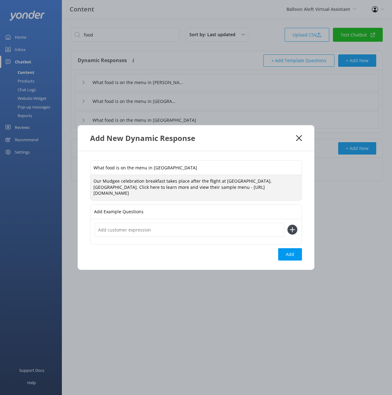
drag, startPoint x: 181, startPoint y: 191, endPoint x: 213, endPoint y: 188, distance: 31.7
click at [182, 191] on textarea "Our Mudgee celebration breakfast takes place after the flight at Gigi's Restaur…" at bounding box center [195, 188] width 211 height 26
drag, startPoint x: 213, startPoint y: 188, endPoint x: 209, endPoint y: 189, distance: 4.6
click at [213, 188] on textarea "Our Mudgee celebration breakfast takes place after the flight at Gigi's Restaur…" at bounding box center [195, 188] width 211 height 26
drag, startPoint x: 115, startPoint y: 187, endPoint x: 81, endPoint y: 187, distance: 34.0
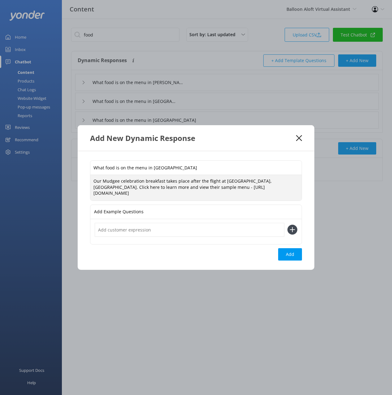
click at [81, 187] on div "What food is on the menu in Mudgee Our Mudgee celebration breakfast takes place…" at bounding box center [196, 210] width 237 height 119
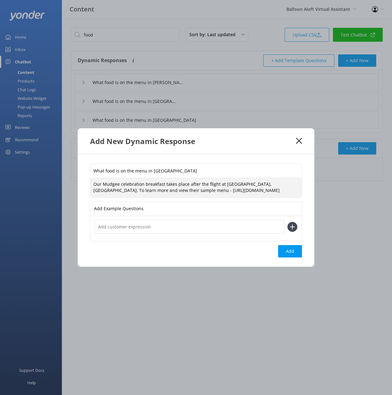
drag, startPoint x: 177, startPoint y: 190, endPoint x: 176, endPoint y: 199, distance: 8.4
click at [177, 190] on textarea "Our Mudgee celebration breakfast takes place after the flight at Gigi's Restaur…" at bounding box center [195, 187] width 211 height 19
type textarea "Our Mudgee celebration breakfast takes place after the flight at Gigi's Restaur…"
drag, startPoint x: 292, startPoint y: 256, endPoint x: 309, endPoint y: 251, distance: 18.1
click at [292, 256] on button "Add" at bounding box center [290, 251] width 24 height 12
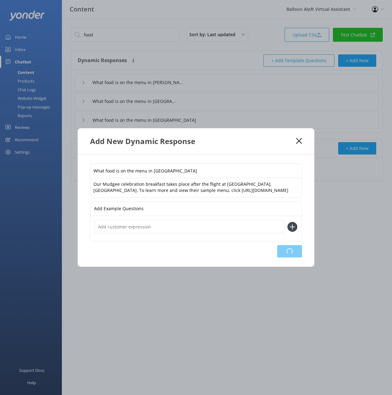
type input "What food is on the menu in Mudgee"
type input "What food is on the menu in Byron Bay"
type input "What food is on the menu in Camden"
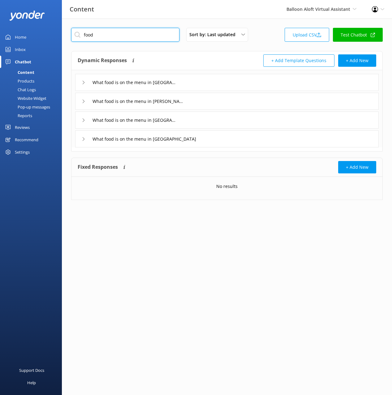
click at [113, 32] on input "food" at bounding box center [125, 35] width 108 height 14
click at [211, 58] on div "Dynamic Responses The chatbot will generate a response based on the content inf…" at bounding box center [152, 60] width 149 height 12
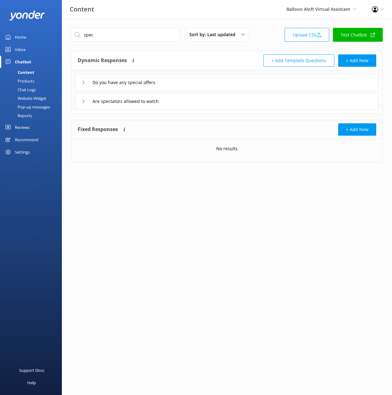
click at [231, 83] on div "Do you have any special offers" at bounding box center [226, 82] width 303 height 17
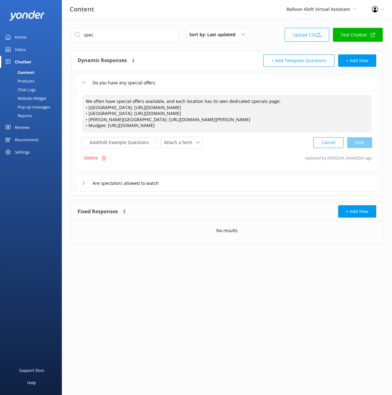
drag, startPoint x: 176, startPoint y: 123, endPoint x: 80, endPoint y: 109, distance: 96.9
click at [79, 108] on div "We often have special offers available, and each location has its own dedicated…" at bounding box center [226, 131] width 303 height 80
click at [100, 37] on input "spec" at bounding box center [125, 35] width 108 height 14
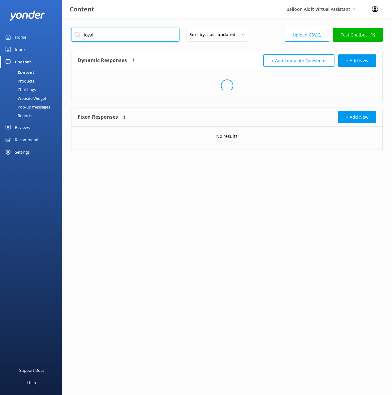
type input "loyal"
drag, startPoint x: 181, startPoint y: 56, endPoint x: 188, endPoint y: 73, distance: 18.6
click at [181, 56] on div "Dynamic Responses The chatbot will generate a response based on the content inf…" at bounding box center [152, 60] width 149 height 12
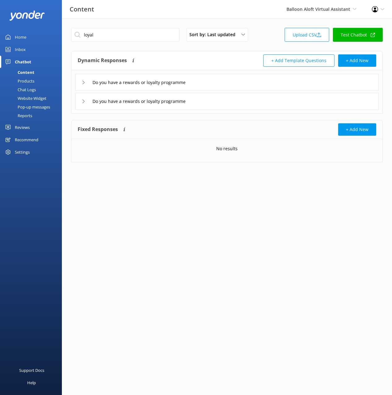
click at [213, 106] on div "Do you have a rewards or loyalty programme" at bounding box center [226, 101] width 303 height 17
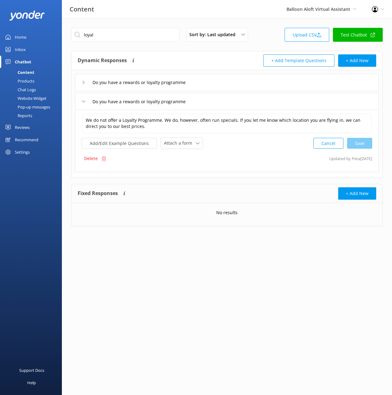
click at [211, 80] on div "Do you have a rewards or loyalty programme" at bounding box center [226, 82] width 303 height 17
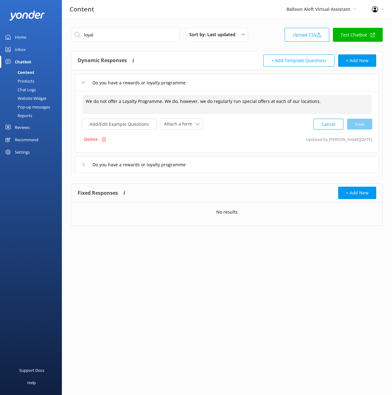
click at [311, 104] on textarea "We do not offer a Loyalty Programme. We do, however, we do regularly run specia…" at bounding box center [226, 104] width 289 height 19
click at [331, 106] on textarea "We do not offer a Loyalty Programme. We do, however, we do regularly run specia…" at bounding box center [226, 104] width 289 height 19
paste textarea "• Hunter Valley: https://balloonaloft.com/locations/hunter-valley/specials/ • C…"
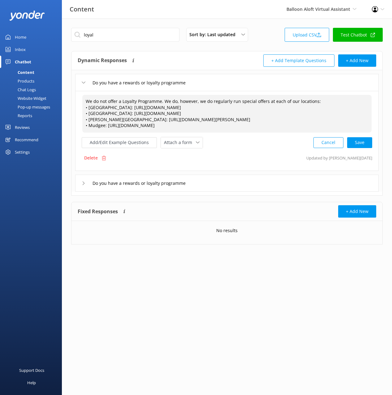
click at [353, 141] on div "Cancel Save" at bounding box center [342, 142] width 59 height 11
type textarea "We do not offer a Loyalty Programme. We do, however, we do regularly run specia…"
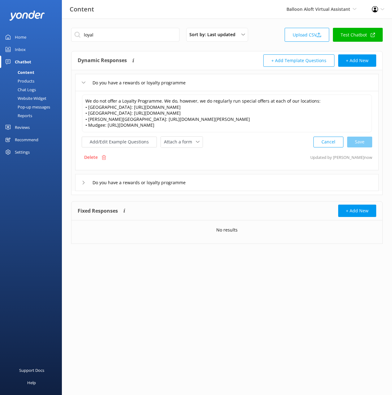
drag, startPoint x: 213, startPoint y: 184, endPoint x: 209, endPoint y: 190, distance: 7.2
click at [213, 184] on div "Do you have a rewards or loyalty programme" at bounding box center [226, 182] width 303 height 17
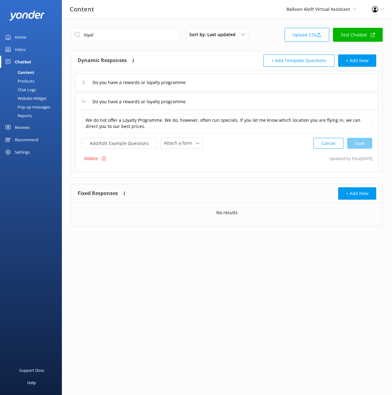
click at [106, 159] on div "Delete" at bounding box center [95, 159] width 27 height 12
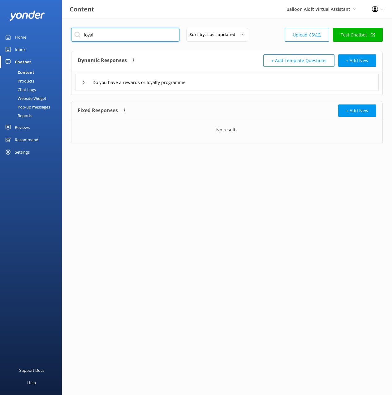
click at [145, 40] on input "loyal" at bounding box center [125, 35] width 108 height 14
paste input "Do you offer accommodation pick ups"
type input "Do you offer accommodation pick ups"
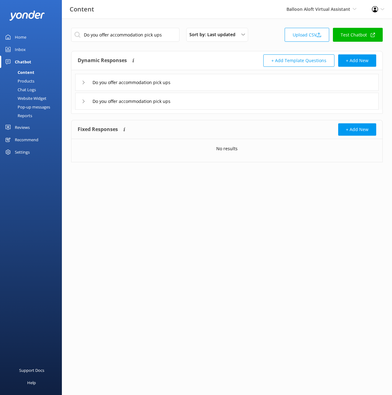
click at [228, 109] on div "Do you offer accommodation pick ups" at bounding box center [226, 101] width 303 height 17
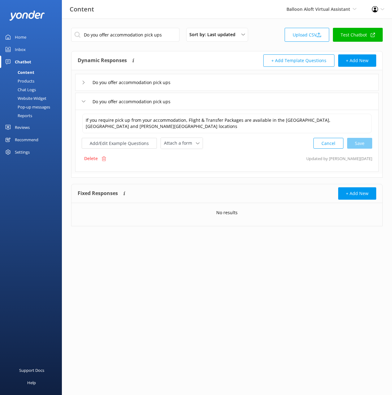
click at [218, 85] on div "Do you offer accommodation pick ups" at bounding box center [226, 82] width 303 height 17
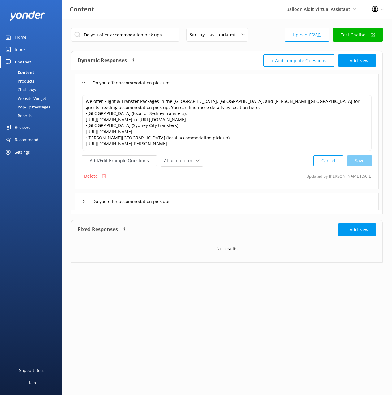
click at [221, 206] on div "Do you offer accommodation pick ups" at bounding box center [226, 201] width 303 height 17
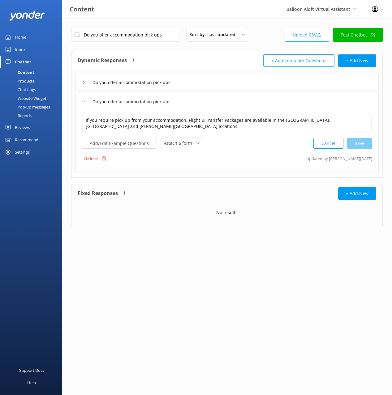
click at [104, 157] on icon at bounding box center [103, 158] width 5 height 5
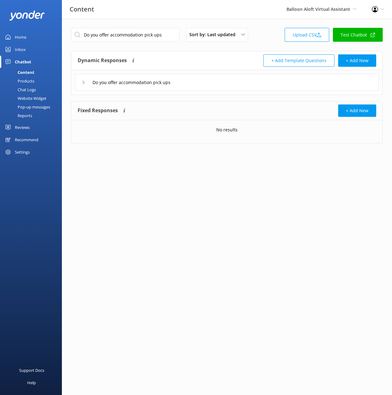
drag, startPoint x: 248, startPoint y: 63, endPoint x: 253, endPoint y: 64, distance: 5.0
click at [250, 63] on div "+ Add Template Questions + Add New" at bounding box center [301, 60] width 149 height 12
click at [350, 63] on button "+ Add New" at bounding box center [357, 60] width 38 height 12
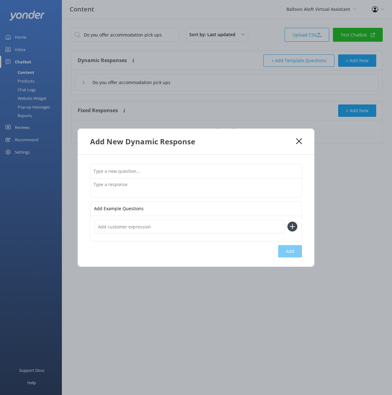
click at [208, 172] on input "text" at bounding box center [195, 171] width 211 height 14
type input "Do you offer transport from Hunter Valley"
click at [177, 182] on textarea at bounding box center [195, 187] width 211 height 19
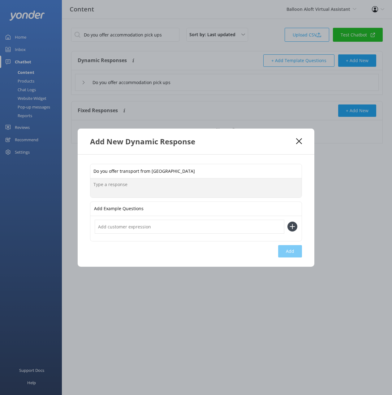
paste textarea "In the Hunter Valley we offer both a flight with local accommodation transfer p…"
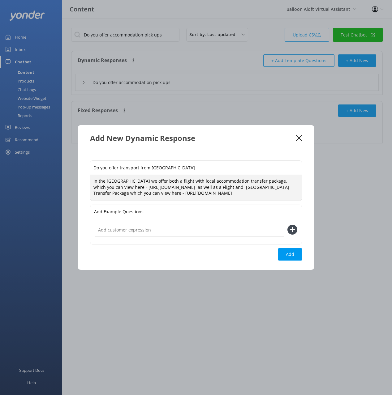
scroll to position [2, 0]
paste textarea "In the Hunter Valley we offer both a flight with local accommodation transfer p…"
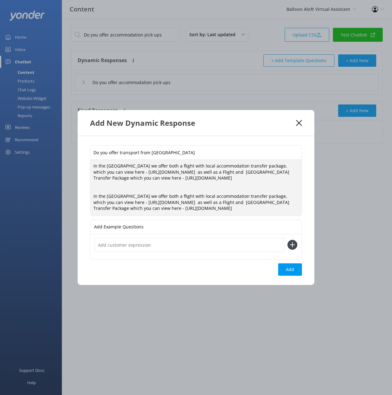
drag, startPoint x: 126, startPoint y: 190, endPoint x: 152, endPoint y: 242, distance: 57.4
click at [152, 244] on div "Do you offer transport from Hunter Valley In the Hunter Valley we offer both a …" at bounding box center [196, 210] width 237 height 149
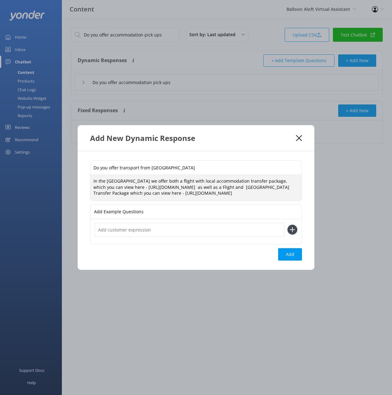
drag, startPoint x: 276, startPoint y: 187, endPoint x: 264, endPoint y: 187, distance: 11.4
click at [264, 187] on textarea "In the Hunter Valley we offer both a flight with local accommodation transfer p…" at bounding box center [195, 188] width 211 height 26
drag, startPoint x: 110, startPoint y: 181, endPoint x: 103, endPoint y: 181, distance: 7.4
click at [103, 181] on textarea "In the Hunter Valley we offer both a flight with local accommodation transfer p…" at bounding box center [195, 188] width 211 height 26
click at [132, 199] on textarea "In the Hunter Valley we offer both a flight with local accommodation transfer p…" at bounding box center [195, 188] width 211 height 26
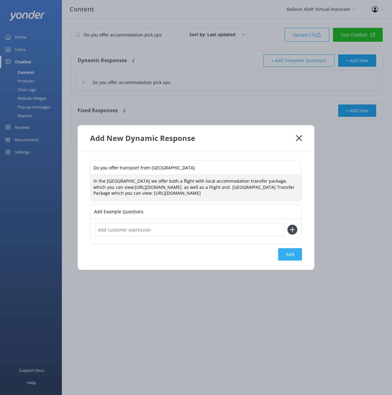
type textarea "In the Hunter Valley we offer both a flight with local accommodation transfer p…"
click at [284, 261] on button "Add" at bounding box center [290, 254] width 24 height 12
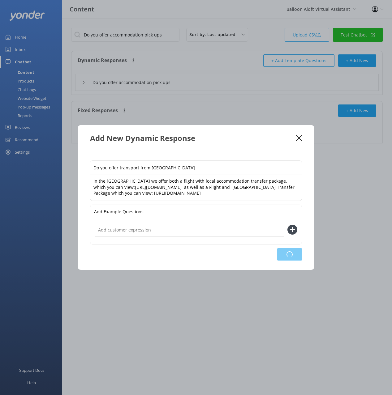
type input "Do you offer transport from Hunter Valley"
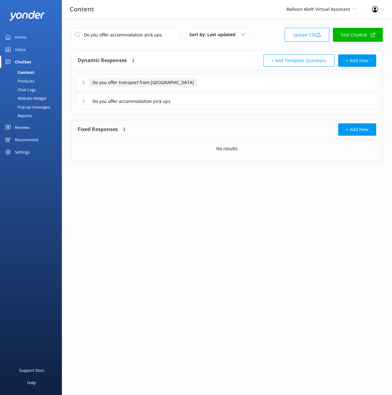
click at [144, 83] on input "Do you offer transport from Hunter Valley" at bounding box center [143, 82] width 109 height 9
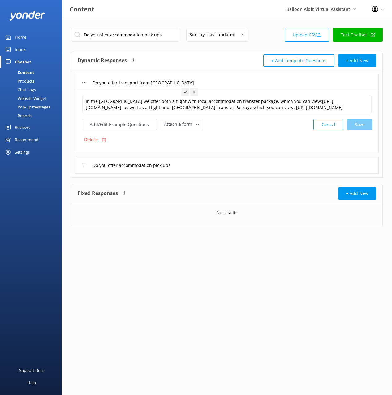
click at [240, 59] on div "+ Add Template Questions + Add New" at bounding box center [301, 60] width 149 height 12
click at [355, 64] on button "+ Add New" at bounding box center [357, 60] width 38 height 12
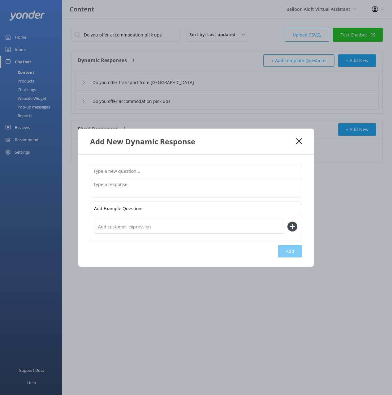
click at [191, 171] on input "text" at bounding box center [195, 171] width 211 height 14
paste input "Do you offer transport from Hunter Valley"
drag, startPoint x: 151, startPoint y: 170, endPoint x: 157, endPoint y: 180, distance: 11.2
click at [157, 180] on div "Do you offer transport from Hunter Valley" at bounding box center [196, 181] width 212 height 34
type input "Do you offer transport from Camden"
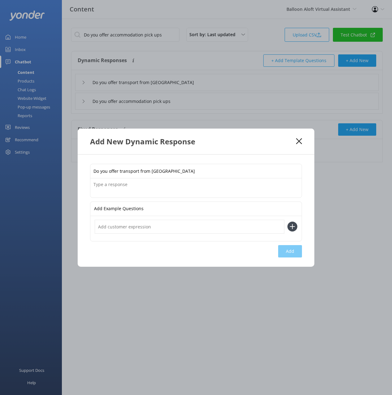
click at [173, 182] on textarea at bounding box center [195, 187] width 211 height 19
paste textarea "We offer a Camden flight with Sydney City Transfer, picking up at selected city…"
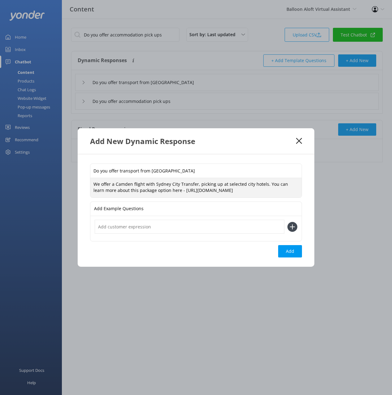
drag, startPoint x: 163, startPoint y: 188, endPoint x: 157, endPoint y: 188, distance: 5.3
click at [157, 188] on textarea "We offer a Camden flight with Sydney City Transfer, picking up at selected city…" at bounding box center [195, 187] width 211 height 19
click at [255, 192] on textarea "We offer a Camden flight with Sydney City Transfer, picking up at selected city…" at bounding box center [195, 187] width 211 height 19
type textarea "We offer a Camden flight with Sydney City Transfer, picking up at selected city…"
click at [287, 255] on button "Add" at bounding box center [290, 251] width 24 height 12
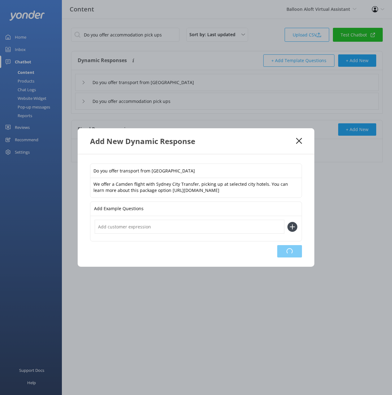
type input "Do you offer transport from Camden"
type input "Do you offer transport from Hunter Valley"
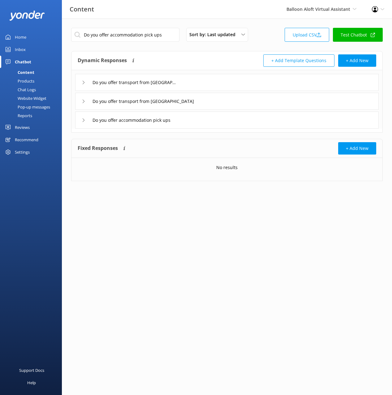
click at [223, 152] on div "Fixed Responses The chatbot will provide the exact word-for-word response you a…" at bounding box center [152, 148] width 149 height 12
click at [151, 81] on input "Do you offer transport from Camden" at bounding box center [135, 82] width 92 height 9
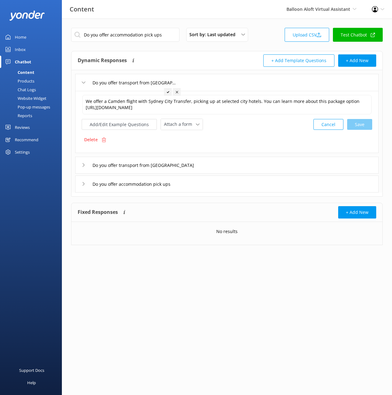
drag, startPoint x: 205, startPoint y: 55, endPoint x: 306, endPoint y: 65, distance: 101.6
click at [205, 55] on div "Dynamic Responses The chatbot will generate a response based on the content inf…" at bounding box center [152, 60] width 149 height 12
click at [344, 61] on button "+ Add New" at bounding box center [357, 60] width 38 height 12
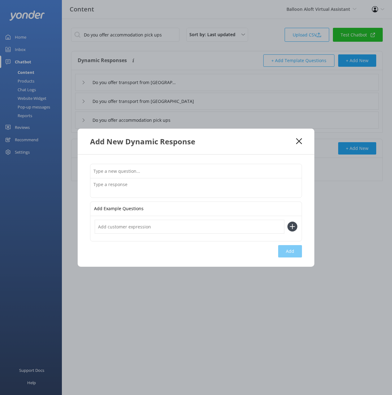
click at [191, 171] on input "text" at bounding box center [195, 171] width 211 height 14
paste input "Do you offer transport from Camden"
click at [156, 170] on input "Do you offer transport from Camden" at bounding box center [195, 171] width 211 height 14
click at [155, 170] on input "Do you offer transport from Camden" at bounding box center [195, 171] width 211 height 14
type input "Do you offer transport from Bryon Bay"
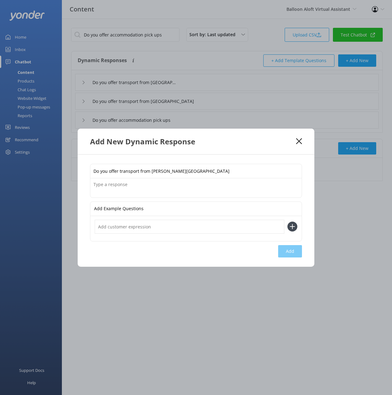
click at [178, 186] on textarea at bounding box center [195, 187] width 211 height 19
paste textarea "In Byron Bay, we offer a flight and transfer package, picking up from selected …"
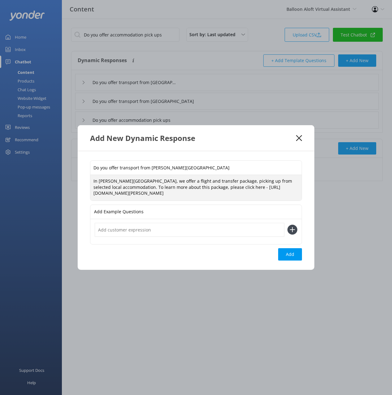
drag, startPoint x: 197, startPoint y: 189, endPoint x: 203, endPoint y: 200, distance: 12.9
click at [188, 189] on textarea "In Byron Bay, we offer a flight and transfer package, picking up from selected …" at bounding box center [195, 188] width 211 height 26
type textarea "In Byron Bay, we offer a flight and transfer package, picking up from selected …"
click at [288, 254] on button "Add" at bounding box center [290, 254] width 24 height 12
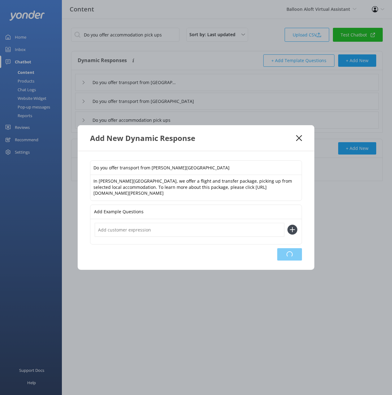
type input "Do you offer transport from Bryon Bay"
type input "Do you offer transport from Camden"
type input "Do you offer transport from Hunter Valley"
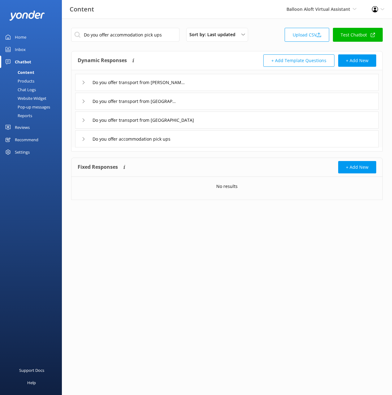
click at [211, 146] on div "Do you offer accommodation pick ups" at bounding box center [226, 138] width 303 height 17
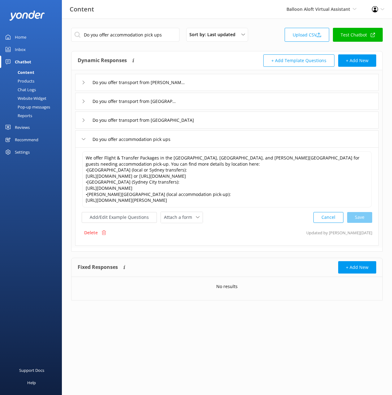
click at [207, 143] on div "Do you offer accommodation pick ups" at bounding box center [226, 138] width 303 height 17
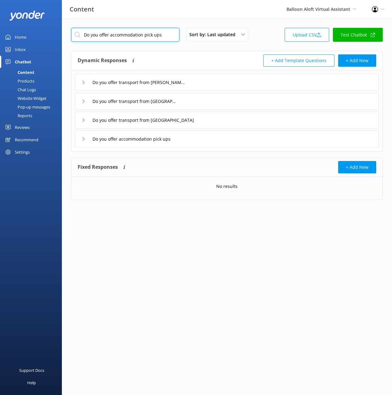
click at [145, 35] on input "Do you offer accommodation pick ups" at bounding box center [125, 35] width 108 height 14
type input "transport"
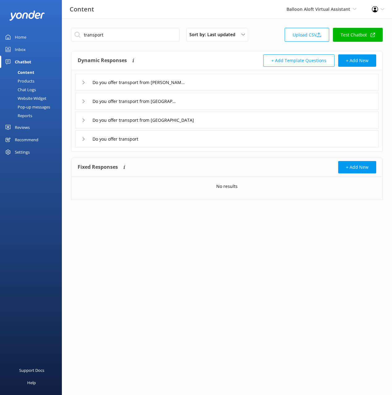
click at [173, 65] on div "Dynamic Responses The chatbot will generate a response based on the content inf…" at bounding box center [152, 60] width 149 height 12
click at [208, 136] on div "Do you offer transport" at bounding box center [226, 138] width 303 height 17
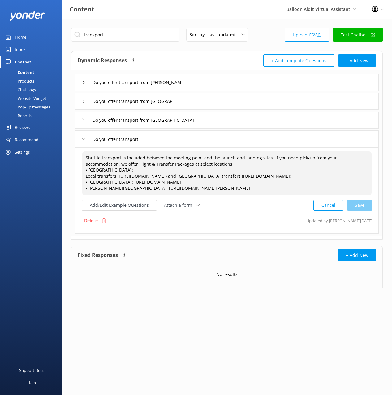
click at [278, 162] on textarea "Shuttle transport is included between the meeting point and the launch and land…" at bounding box center [226, 174] width 289 height 44
drag, startPoint x: 266, startPoint y: 159, endPoint x: 264, endPoint y: 153, distance: 5.9
click at [264, 153] on textarea "Shuttle transport is included between the meeting point and the launch and land…" at bounding box center [226, 174] width 289 height 44
click at [89, 177] on textarea "Shuttle transport is included between the meeting point and the launch and land…" at bounding box center [226, 174] width 289 height 44
click at [177, 169] on textarea "Shuttle transport is included between the meeting point and the launch and land…" at bounding box center [226, 174] width 289 height 44
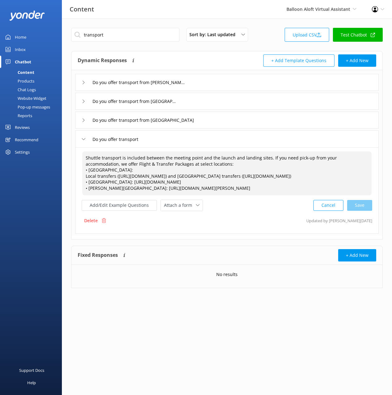
click at [200, 164] on textarea "Shuttle transport is included between the meeting point and the launch and land…" at bounding box center [226, 174] width 289 height 44
drag, startPoint x: 189, startPoint y: 165, endPoint x: 80, endPoint y: 157, distance: 108.6
click at [80, 157] on div "Shuttle transport is included between the meeting point and the launch and land…" at bounding box center [226, 190] width 303 height 86
paste textarea "Transportation is provided via shuttle buses from the meeting point to and from…"
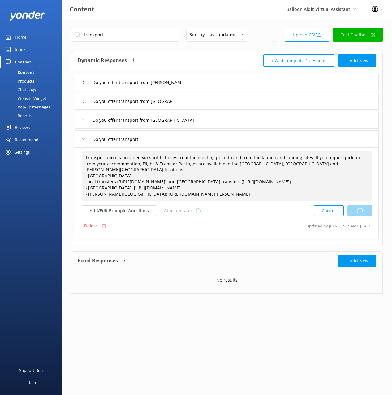
click at [361, 211] on div "Cancel Loading.." at bounding box center [343, 210] width 58 height 11
click at [275, 200] on textarea "Transportation is provided via shuttle buses from the meeting point to and from…" at bounding box center [227, 176] width 290 height 50
type textarea "Transportation is provided via shuttle buses from the meeting point to and from…"
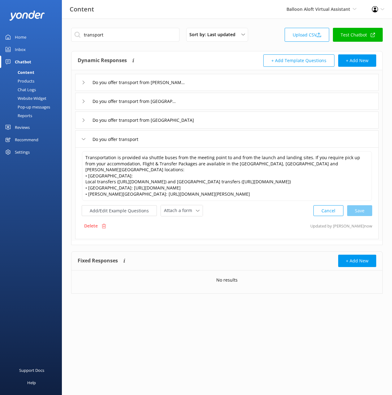
drag, startPoint x: 188, startPoint y: 138, endPoint x: 344, endPoint y: 197, distance: 167.4
click at [188, 138] on div "Do you offer transport" at bounding box center [226, 138] width 303 height 17
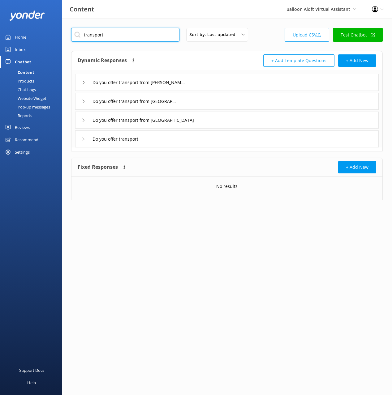
click at [96, 36] on input "transport" at bounding box center [125, 35] width 108 height 14
drag, startPoint x: 187, startPoint y: 55, endPoint x: 184, endPoint y: 54, distance: 3.5
click at [187, 55] on div "Dynamic Responses The chatbot will generate a response based on the content inf…" at bounding box center [152, 60] width 149 height 12
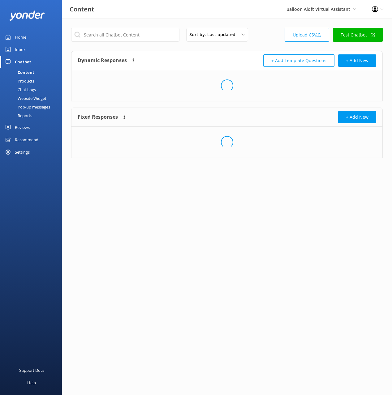
click at [178, 61] on div "Dynamic Responses The chatbot will generate a response based on the content inf…" at bounding box center [152, 60] width 149 height 12
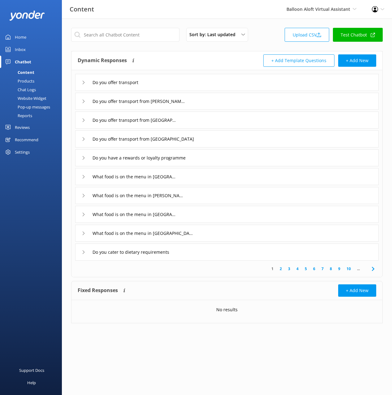
click at [41, 100] on div "Website Widget" at bounding box center [25, 98] width 43 height 9
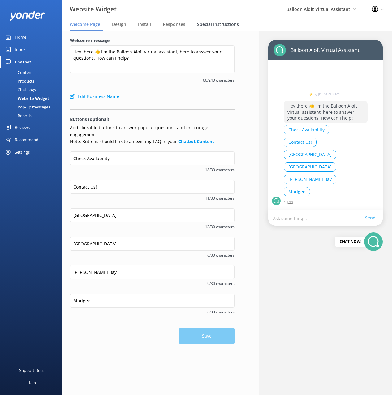
click at [219, 22] on span "Special Instructions" at bounding box center [218, 24] width 42 height 6
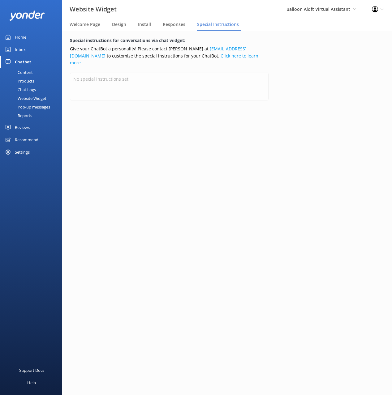
click at [151, 110] on div "Special instructions for conversations via chat widget: Give your ChatBot a per…" at bounding box center [169, 213] width 231 height 364
click at [25, 38] on div "Home" at bounding box center [20, 37] width 11 height 12
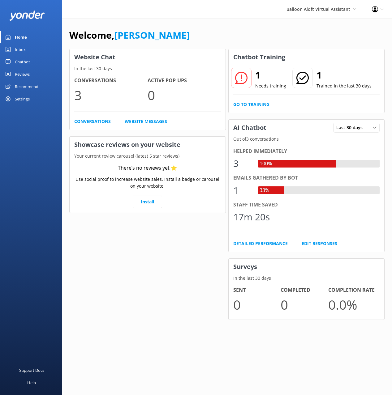
click at [205, 45] on div "Welcome, Mikayla" at bounding box center [226, 38] width 315 height 21
click at [254, 104] on link "Go to Training" at bounding box center [251, 104] width 36 height 7
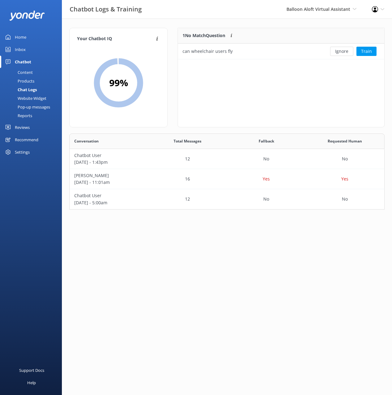
scroll to position [76, 315]
drag, startPoint x: 201, startPoint y: 24, endPoint x: 196, endPoint y: 28, distance: 6.4
click at [201, 24] on div "Your Chatbot IQ Your Chatbot IQ is the percentage of trained FAQs against untra…" at bounding box center [227, 120] width 330 height 203
drag, startPoint x: 215, startPoint y: 83, endPoint x: 329, endPoint y: 49, distance: 118.5
click at [215, 83] on div "1 No Match Question Customers sometimes ask questions that don't fully match an…" at bounding box center [280, 78] width 207 height 100
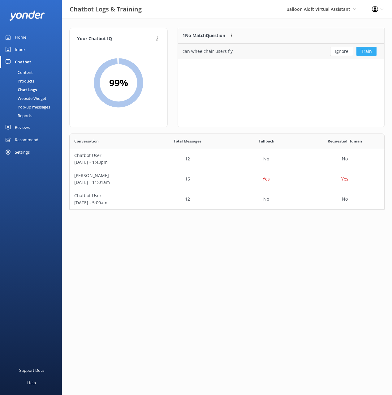
click at [370, 50] on button "Train" at bounding box center [366, 51] width 20 height 9
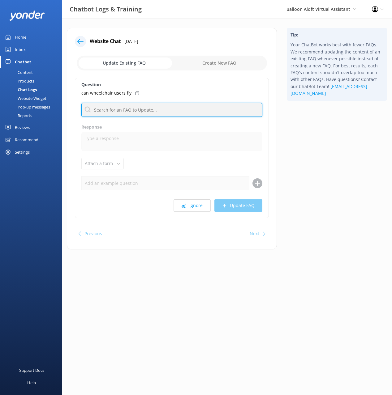
click at [157, 111] on input "text" at bounding box center [171, 110] width 181 height 14
type input "access"
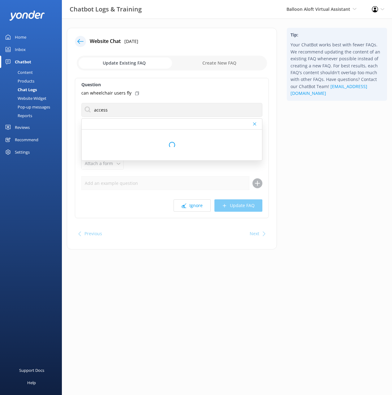
drag, startPoint x: 332, startPoint y: 131, endPoint x: 308, endPoint y: 129, distance: 23.6
click at [332, 131] on div "Tip: Your ChatBot works best with fewer FAQs. We recommend updating the content…" at bounding box center [337, 142] width 110 height 228
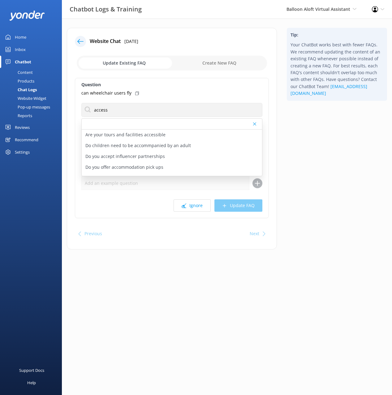
click at [316, 125] on div "Tip: Your ChatBot works best with fewer FAQs. We recommend updating the content…" at bounding box center [337, 142] width 110 height 228
click at [148, 133] on p "Are your tours and facilities accessible" at bounding box center [125, 134] width 80 height 7
type textarea "At Balloon Aloft we are striving to make hot air ballooning accessible to all. …"
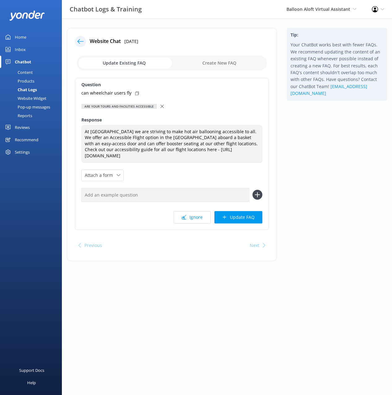
drag, startPoint x: 135, startPoint y: 93, endPoint x: 190, endPoint y: 176, distance: 100.0
click at [135, 93] on icon at bounding box center [137, 94] width 4 height 4
click at [217, 196] on input "text" at bounding box center [165, 195] width 168 height 14
paste input "can wheelchair users fly"
type input "can wheelchair users fly"
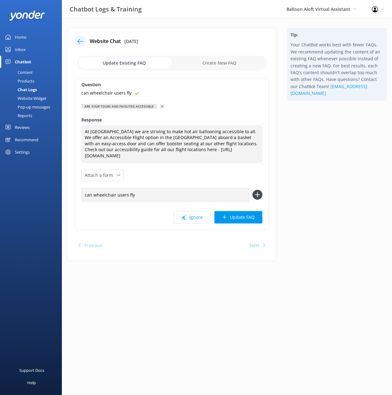
click at [255, 194] on icon at bounding box center [257, 195] width 10 height 10
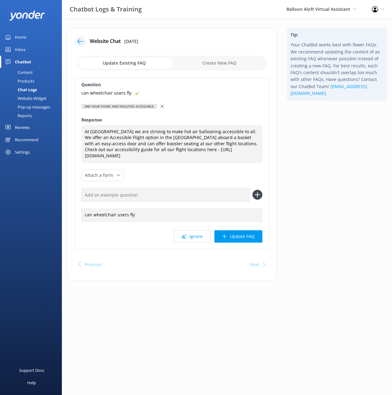
click at [247, 232] on button "Update FAQ" at bounding box center [238, 236] width 48 height 12
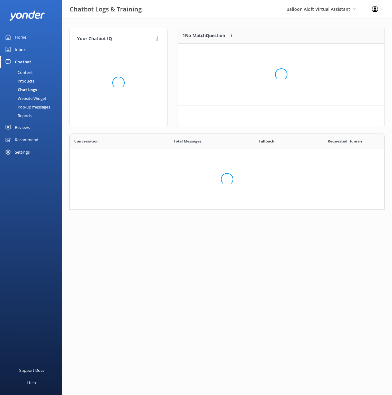
scroll to position [77, 206]
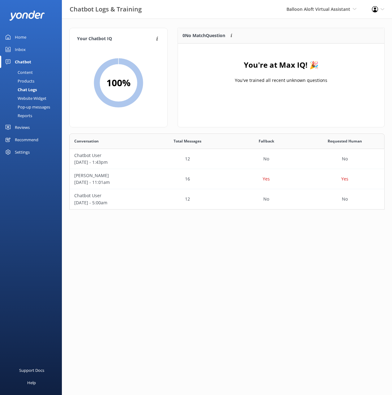
click at [28, 71] on div "Content" at bounding box center [18, 72] width 29 height 9
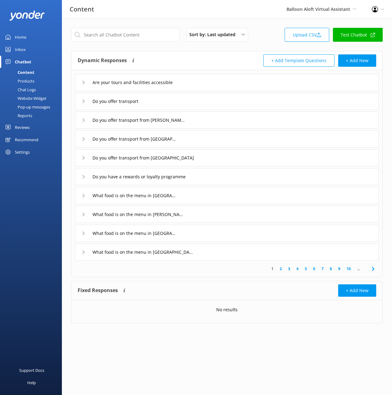
drag, startPoint x: 201, startPoint y: 59, endPoint x: 190, endPoint y: 53, distance: 12.9
click at [200, 59] on div "Dynamic Responses The chatbot will generate a response based on the content inf…" at bounding box center [152, 60] width 149 height 12
click at [190, 53] on div "Dynamic Responses The chatbot will generate a response based on the content inf…" at bounding box center [226, 60] width 311 height 19
click at [190, 58] on div "Dynamic Responses The chatbot will generate a response based on the content inf…" at bounding box center [152, 60] width 149 height 12
click at [142, 19] on div "Content Balloon Aloft Virtual Assistant Black Cat Cruises Banff Airporter Inter…" at bounding box center [196, 9] width 392 height 19
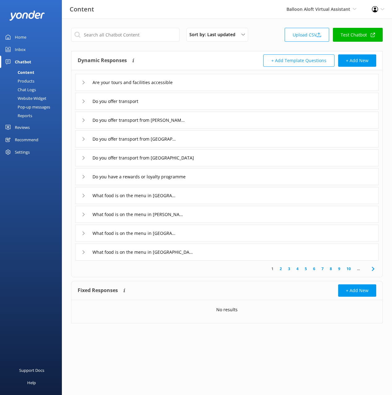
click at [174, 51] on div "Dynamic Responses The chatbot will generate a response based on the content inf…" at bounding box center [226, 60] width 311 height 19
drag, startPoint x: 142, startPoint y: 16, endPoint x: 191, endPoint y: 36, distance: 52.8
click at [142, 16] on div "Content Balloon Aloft Virtual Assistant Black Cat Cruises Banff Airporter Inter…" at bounding box center [196, 9] width 392 height 19
click at [254, 38] on div "Sort by: Last updated Title (A-Z) Last updated" at bounding box center [220, 35] width 69 height 14
click at [270, 19] on div "Sort by: Last updated Title (A-Z) Last updated Upload CSV Test Chatbot Dynamic …" at bounding box center [227, 180] width 330 height 323
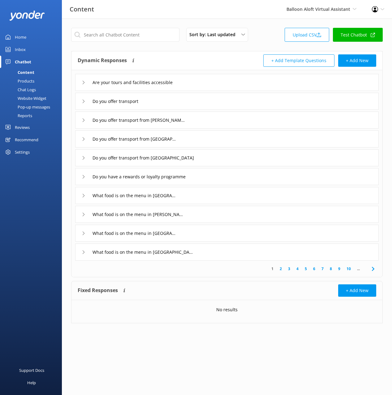
click at [351, 37] on link "Test Chatbot" at bounding box center [358, 35] width 50 height 14
click at [127, 34] on input "text" at bounding box center [125, 35] width 108 height 14
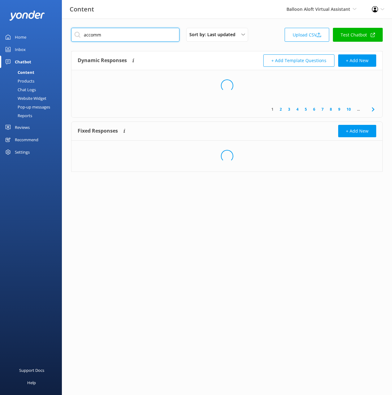
type input "accomm"
click at [176, 57] on div "Dynamic Responses The chatbot will generate a response based on the content inf…" at bounding box center [152, 60] width 149 height 12
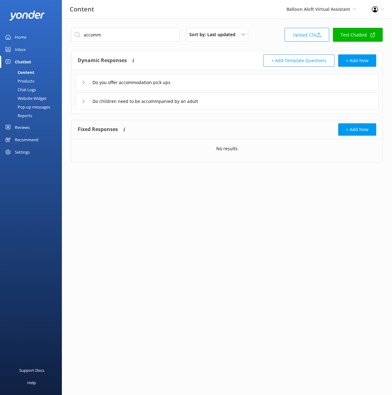
click at [208, 79] on div "Do you offer accommodation pick ups" at bounding box center [226, 82] width 303 height 17
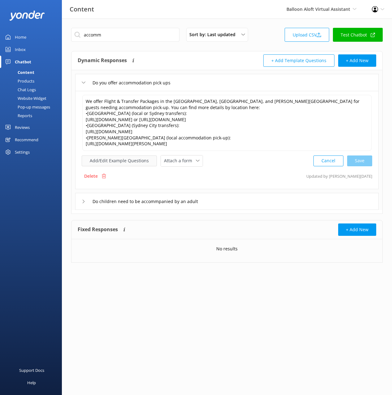
click at [126, 166] on button "Add/Edit Example Questions" at bounding box center [119, 161] width 75 height 11
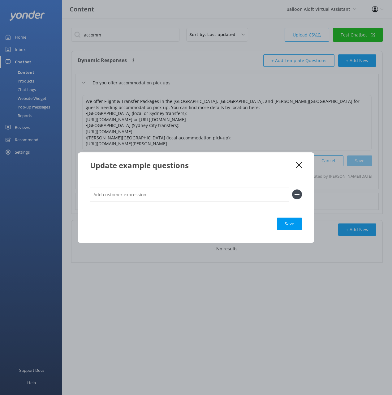
click at [238, 194] on input "text" at bounding box center [189, 195] width 199 height 14
paste input "Do you offer accommodation pick ups"
type input "Do you offer accommodation pick ups"
drag, startPoint x: 297, startPoint y: 194, endPoint x: 291, endPoint y: 248, distance: 54.2
click at [297, 194] on icon at bounding box center [297, 195] width 10 height 10
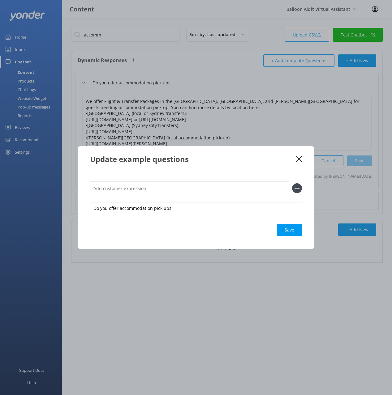
click at [285, 229] on div "Save" at bounding box center [289, 230] width 25 height 12
click at [298, 159] on use at bounding box center [299, 159] width 6 height 6
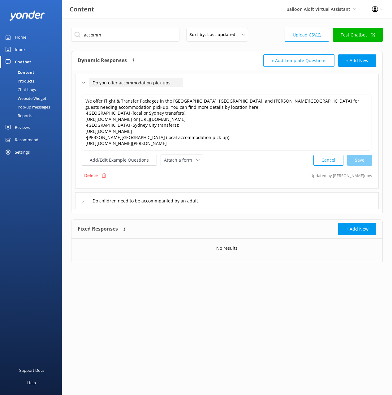
click at [160, 83] on input "Do you offer accommodation pick ups" at bounding box center [136, 82] width 94 height 9
drag, startPoint x: 252, startPoint y: 27, endPoint x: 270, endPoint y: 2, distance: 30.4
click at [253, 27] on div "accomm Sort by: Last updated Title (A-Z) Last updated Upload CSV Test Chatbot D…" at bounding box center [227, 150] width 330 height 262
